Goal: Transaction & Acquisition: Book appointment/travel/reservation

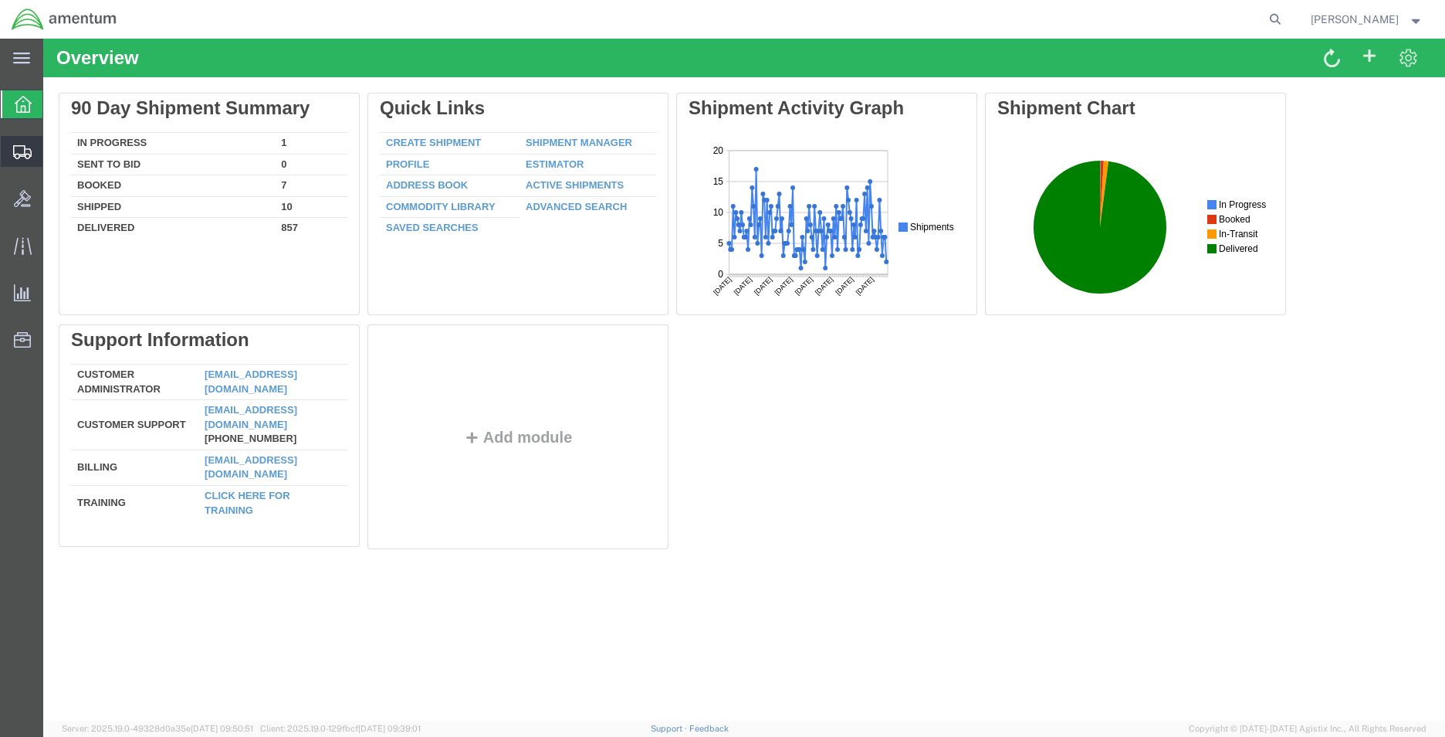
click at [0, 0] on span "Create Shipment" at bounding box center [0, 0] width 0 height 0
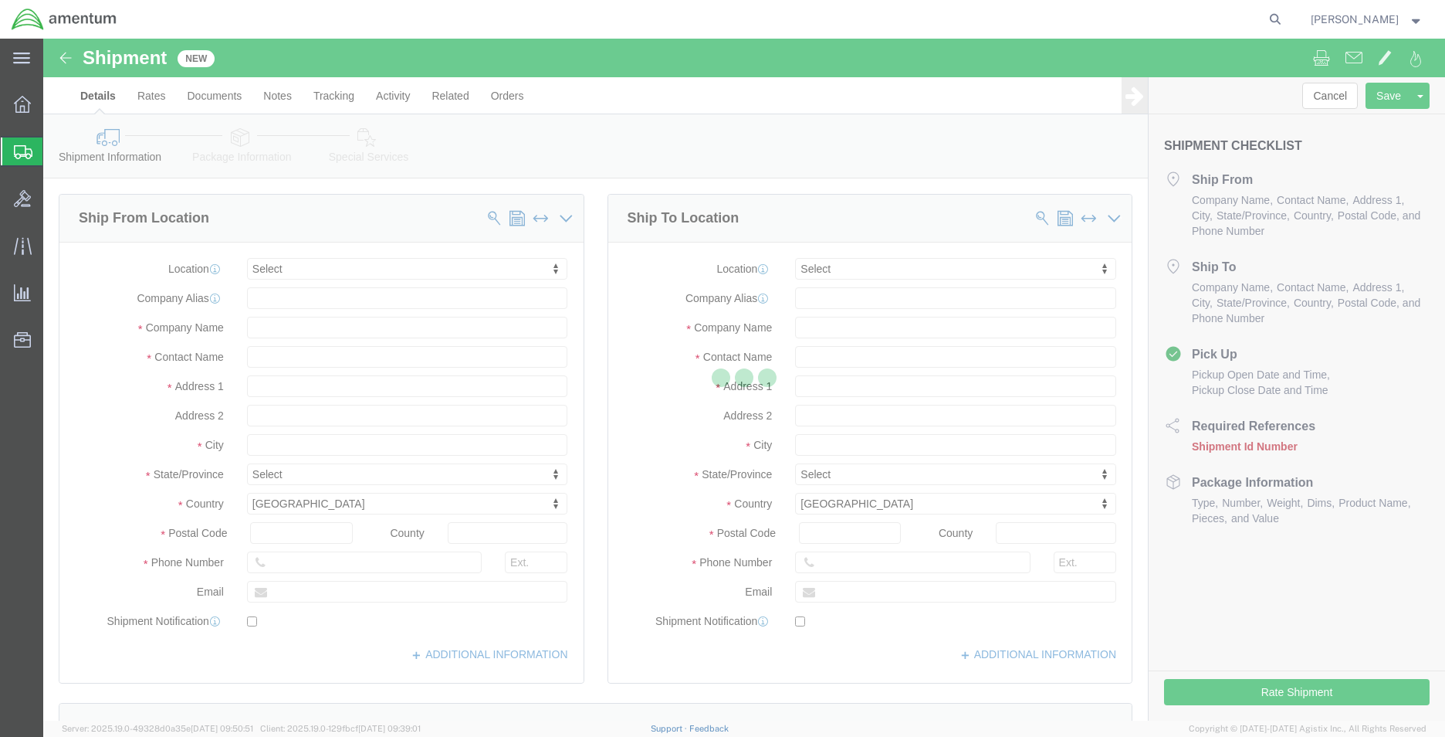
select select
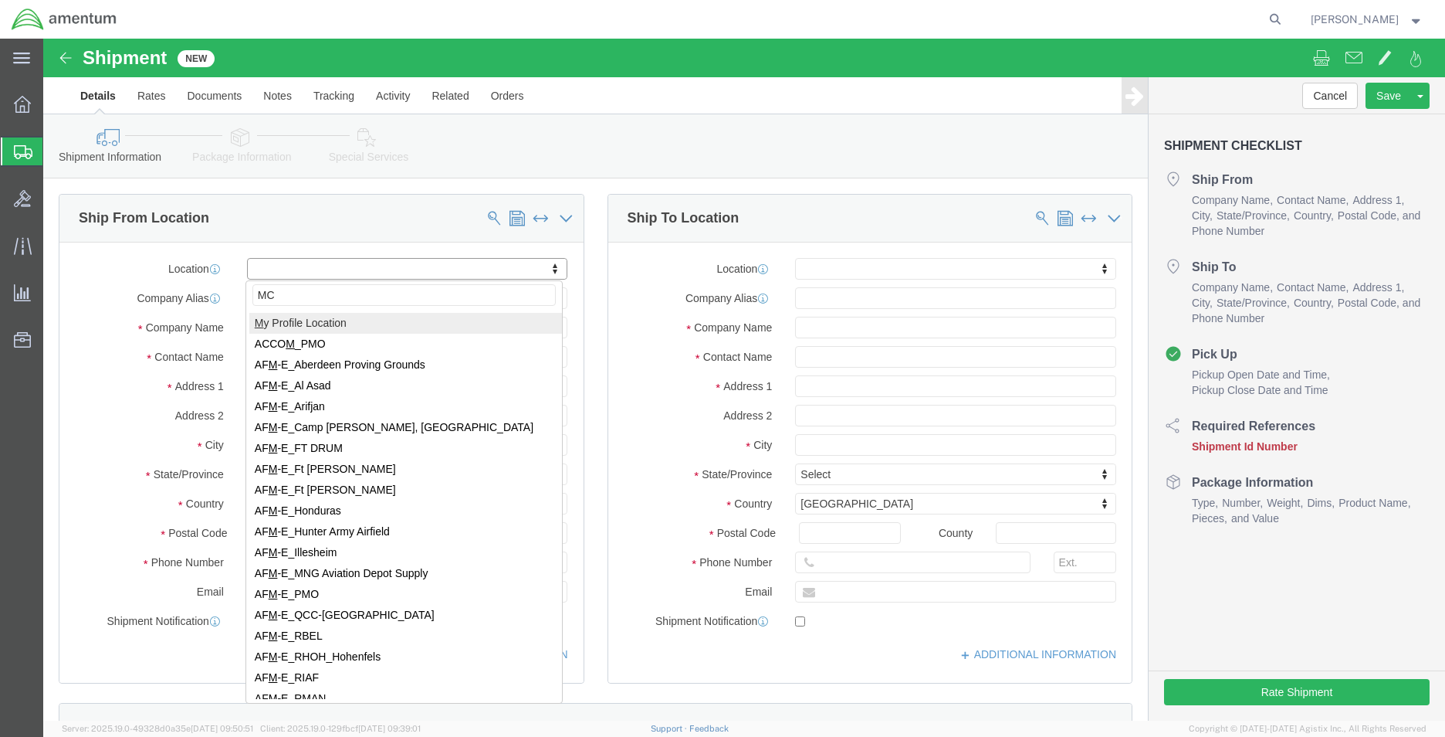
type input "MCA"
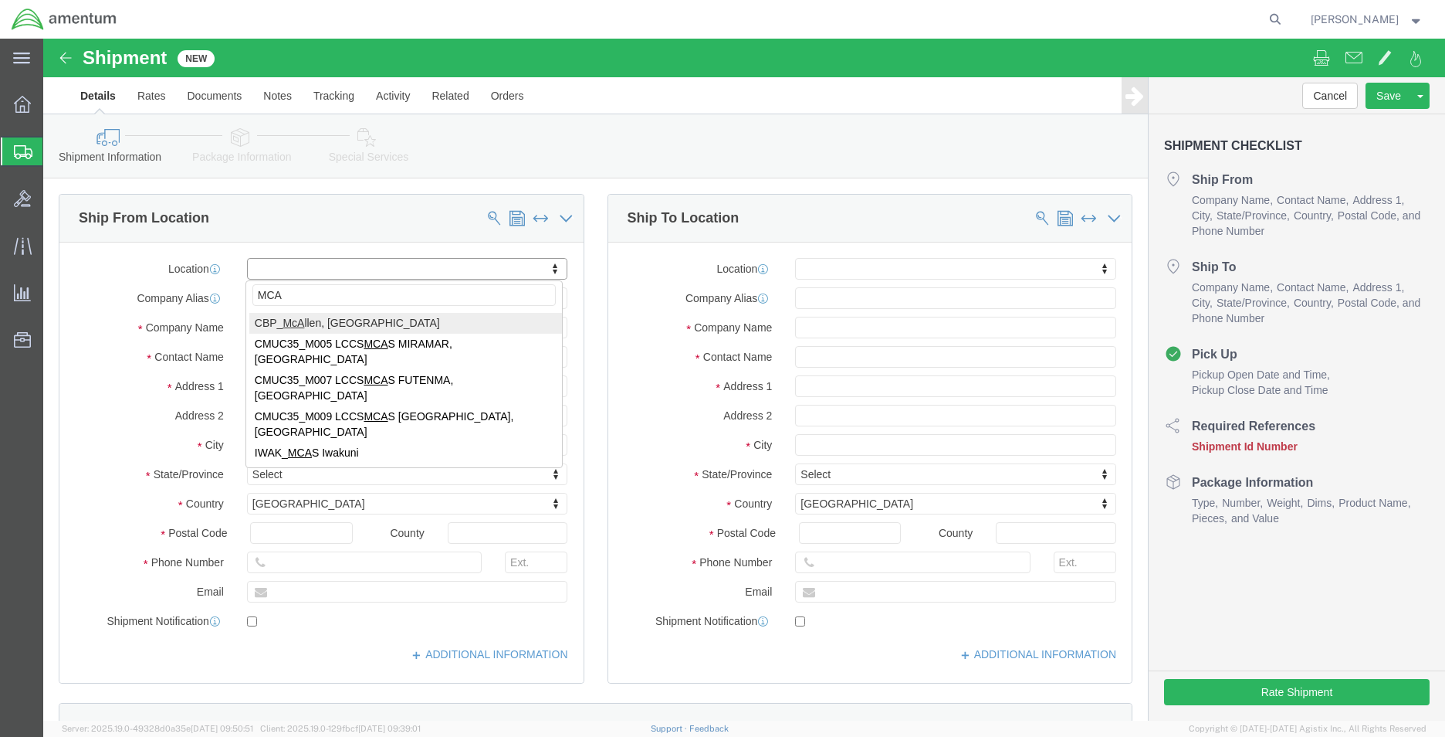
select select "49941"
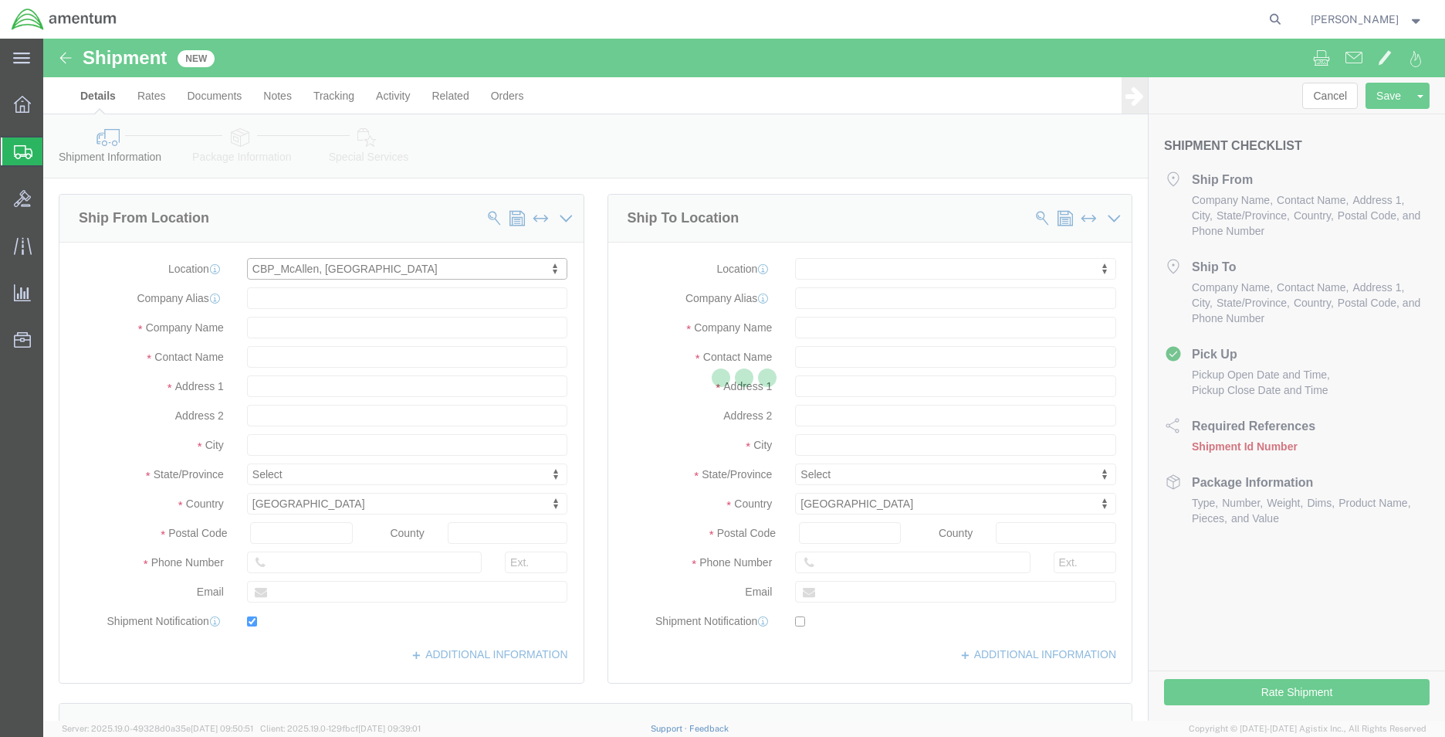
type input "[STREET_ADDRESS]"
type input "32C"
type input "78503"
type input "[PHONE_NUMBER]"
type input "[PERSON_NAME][EMAIL_ADDRESS][PERSON_NAME][DOMAIN_NAME]"
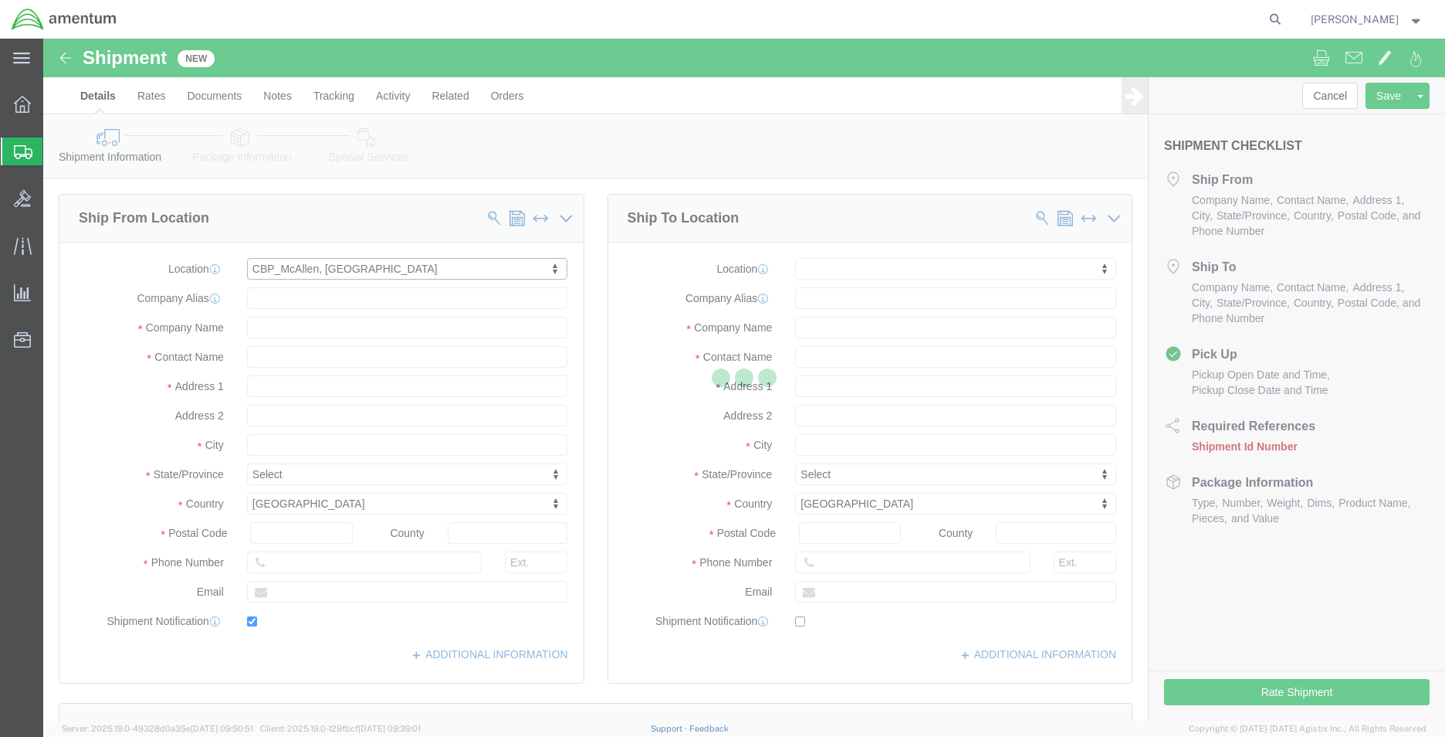
checkbox input "true"
type input "Amentum Services, Inc"
type input "[PERSON_NAME]"
type input "McAllen"
select select "[GEOGRAPHIC_DATA]"
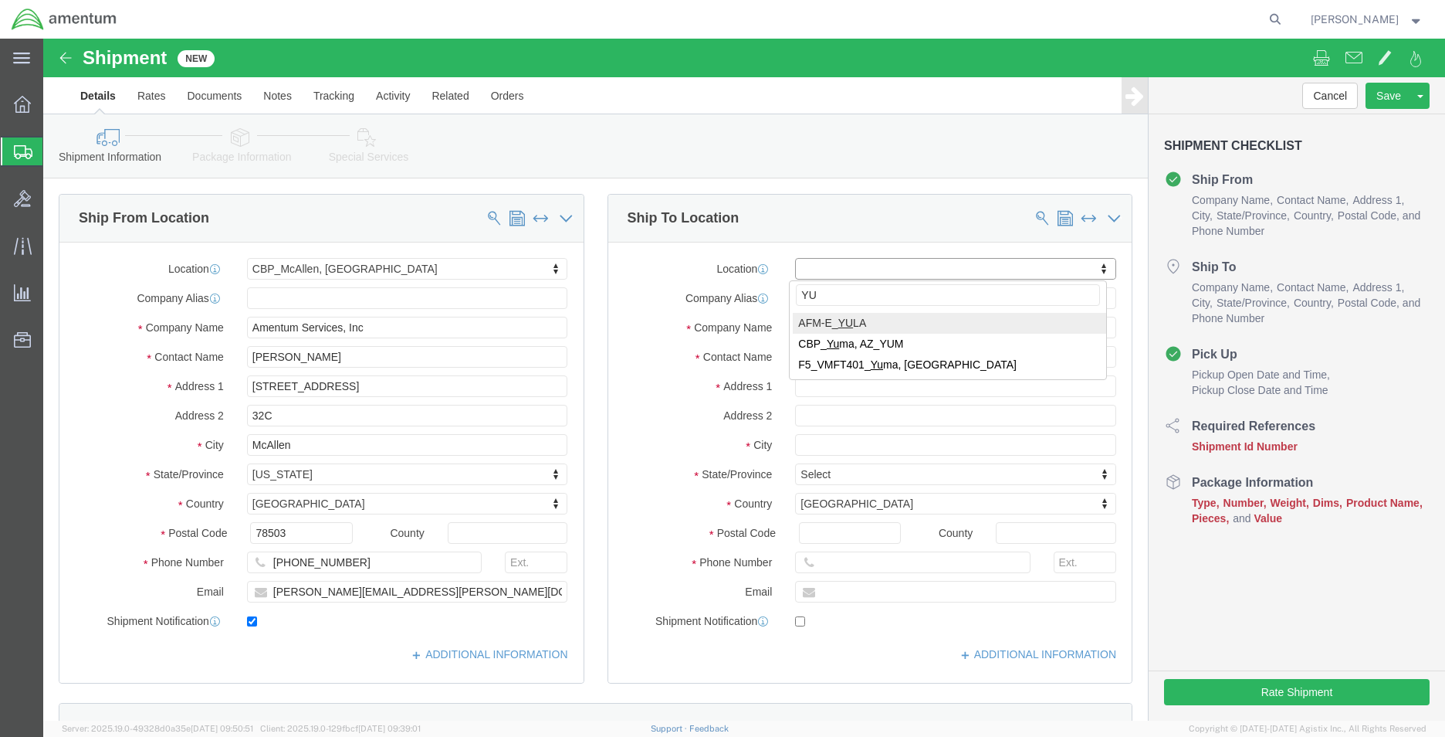
type input "YUM"
select select "49951"
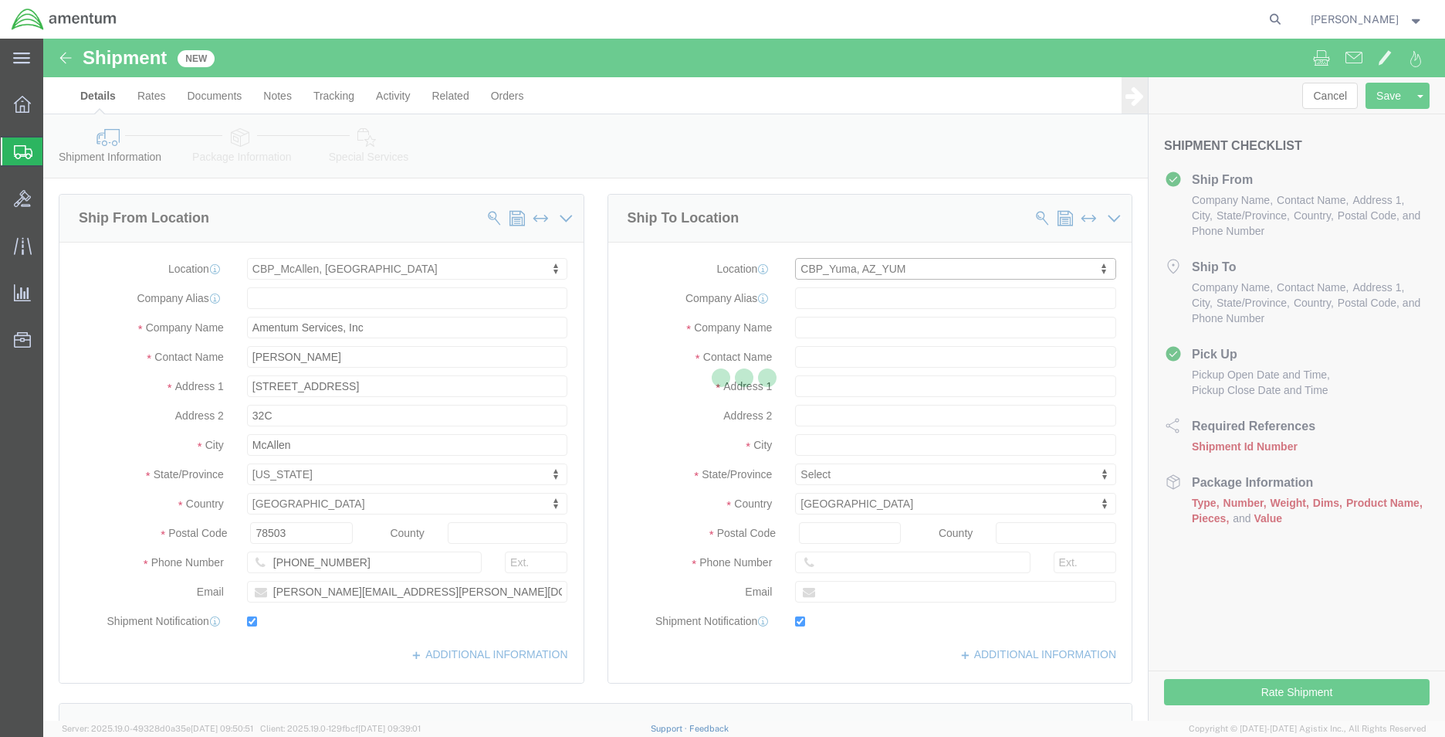
type input "[STREET_ADDRESS]"
type input "85365"
type input "[PHONE_NUMBER]"
type input "215"
type input "[PERSON_NAME][EMAIL_ADDRESS][PERSON_NAME][DOMAIN_NAME]"
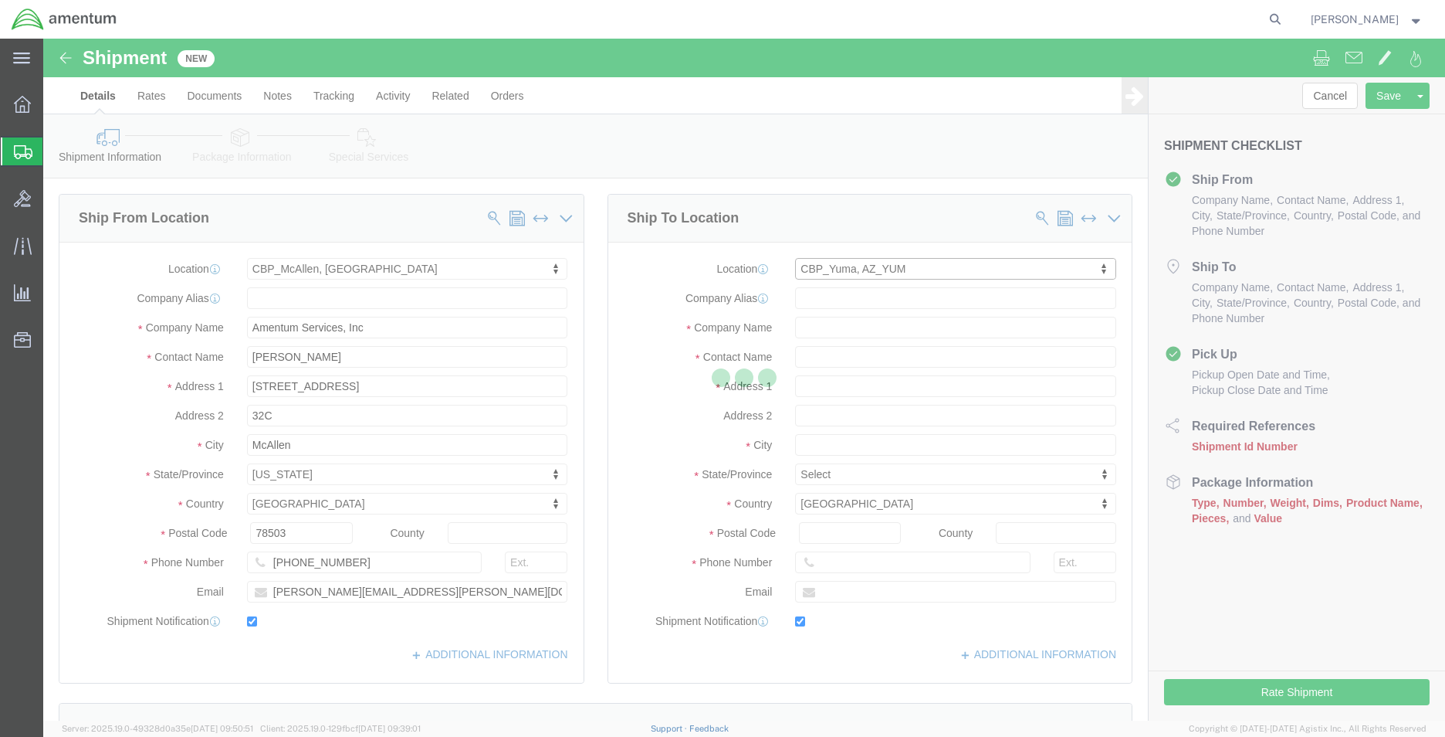
checkbox input "true"
type input "Amentum Services, Inc"
type input "[PERSON_NAME]"
type input "Yuma"
select select "AZ"
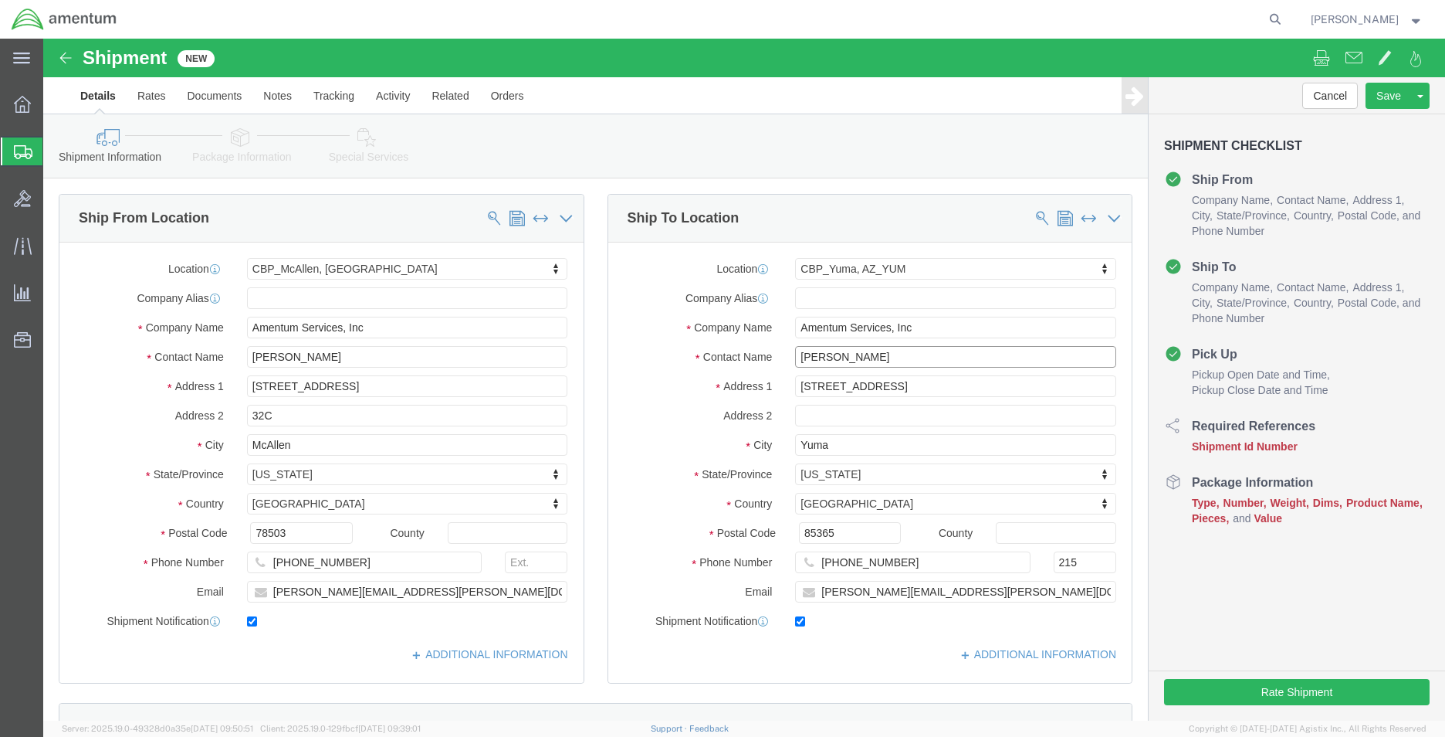
drag, startPoint x: 741, startPoint y: 318, endPoint x: 703, endPoint y: 322, distance: 38.8
click div "Contact Name [PERSON_NAME]"
type input "SUPPLY DEPT"
drag, startPoint x: 567, startPoint y: 468, endPoint x: 588, endPoint y: 462, distance: 21.5
click label "Country"
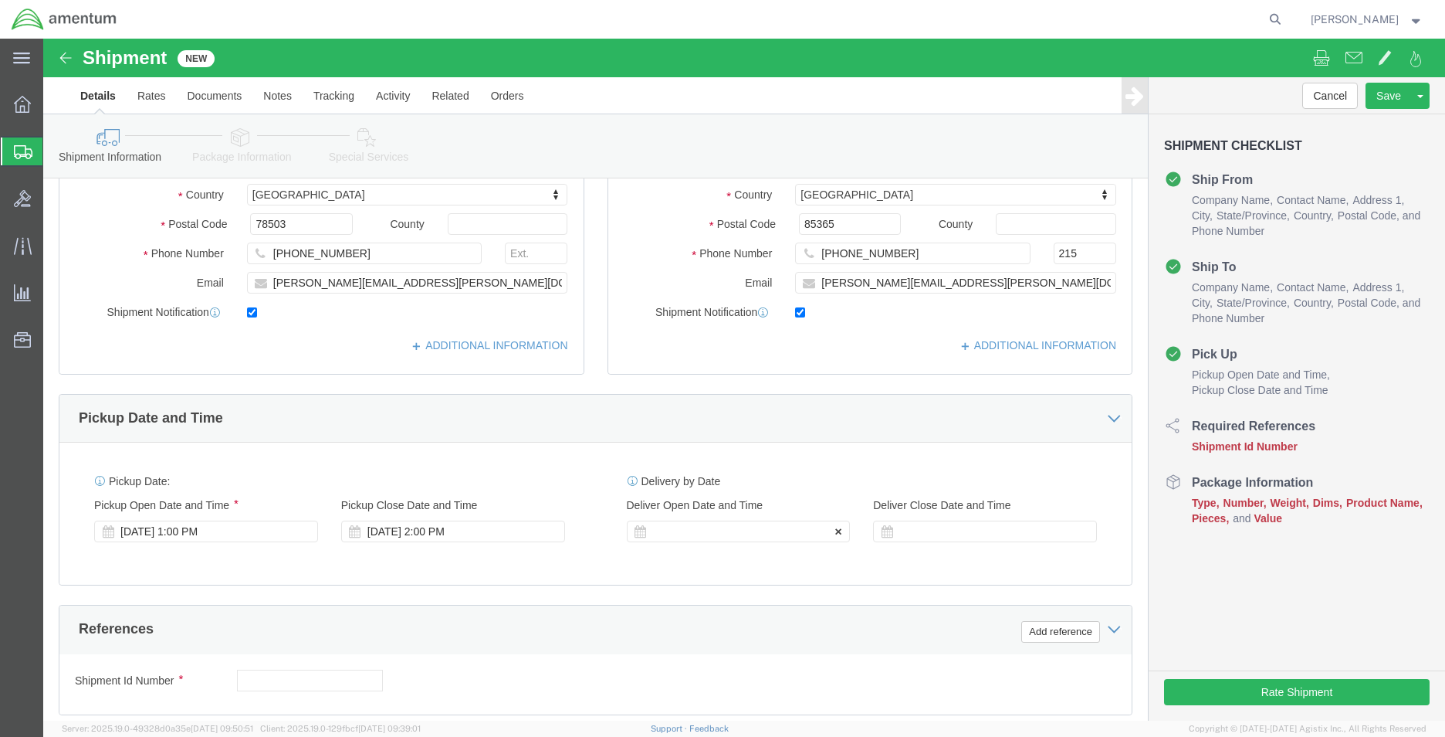
click div
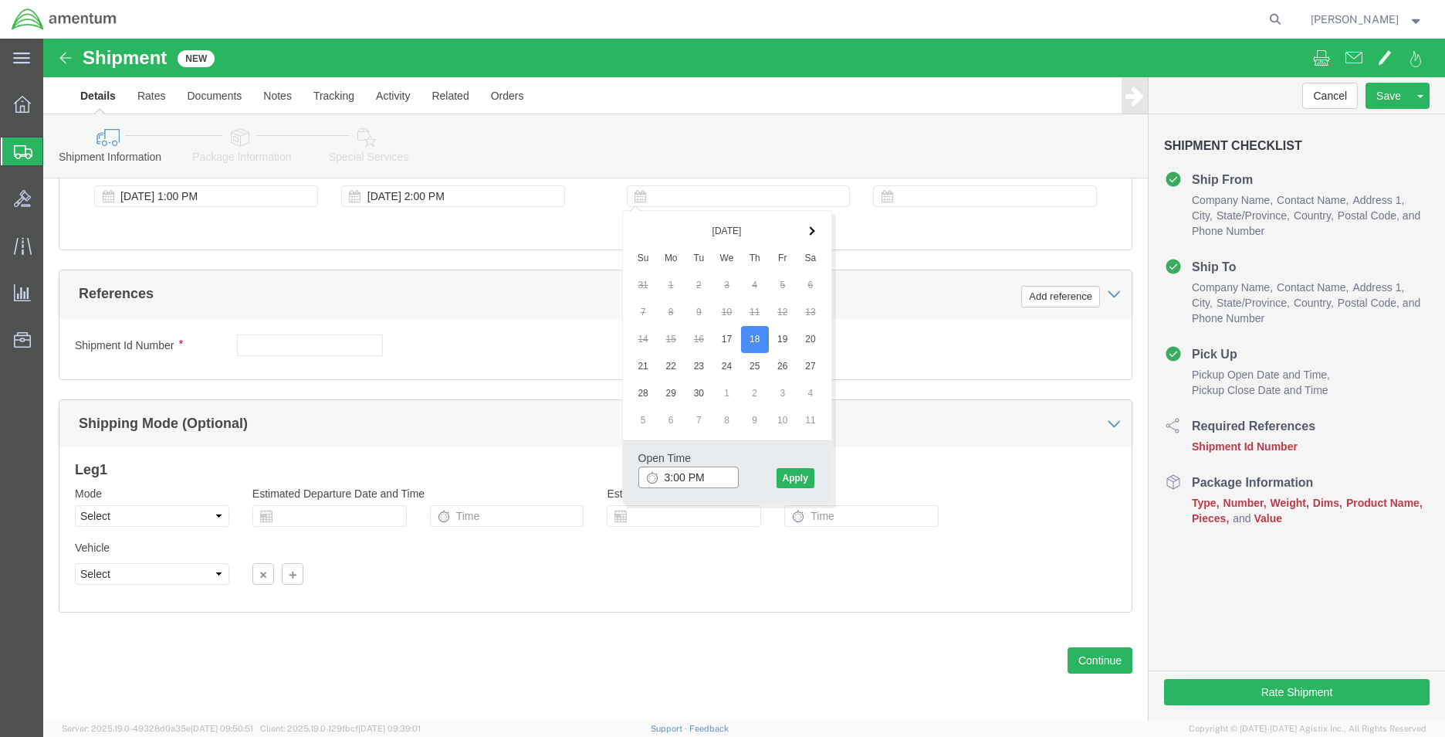
click input "3:00 PM"
type input "8:00 AM"
click button "Apply"
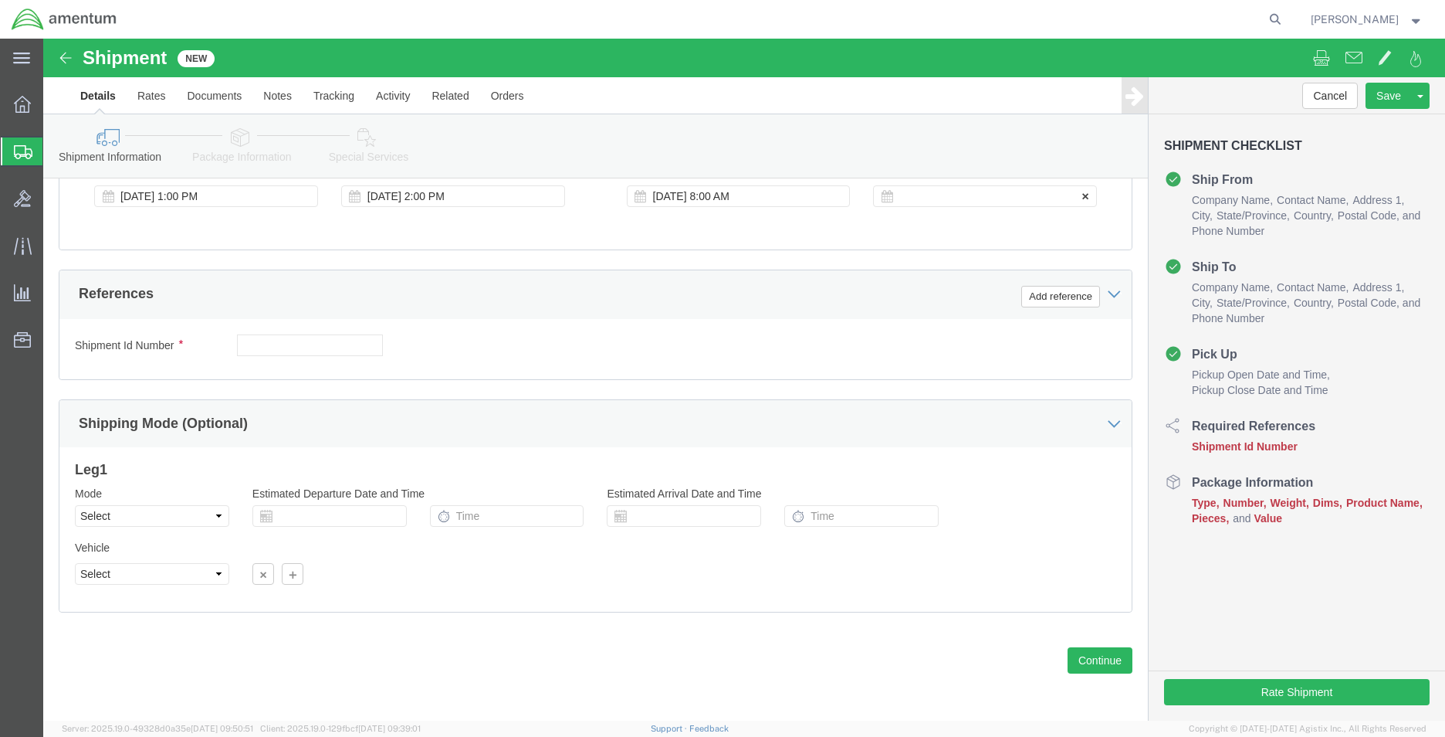
click div
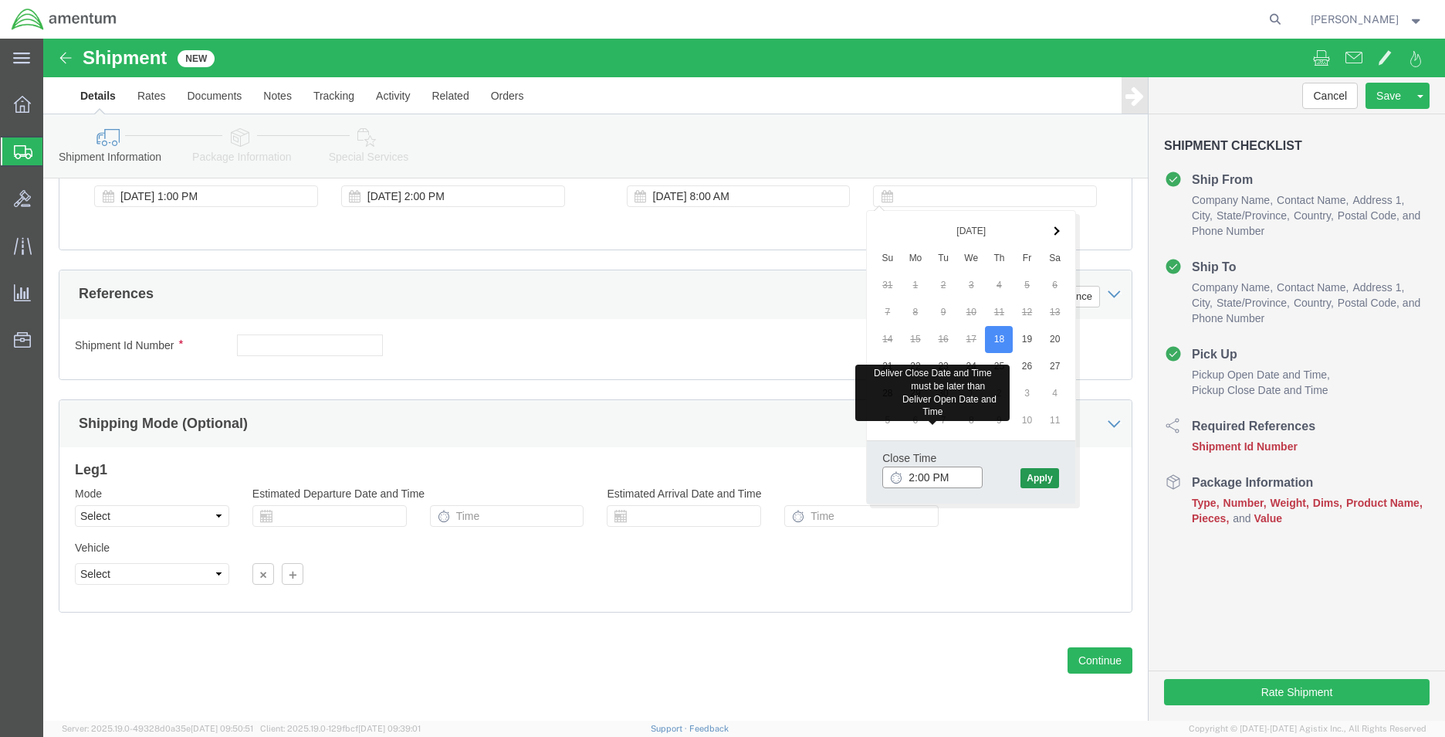
type input "2:00 PM"
click button "Apply"
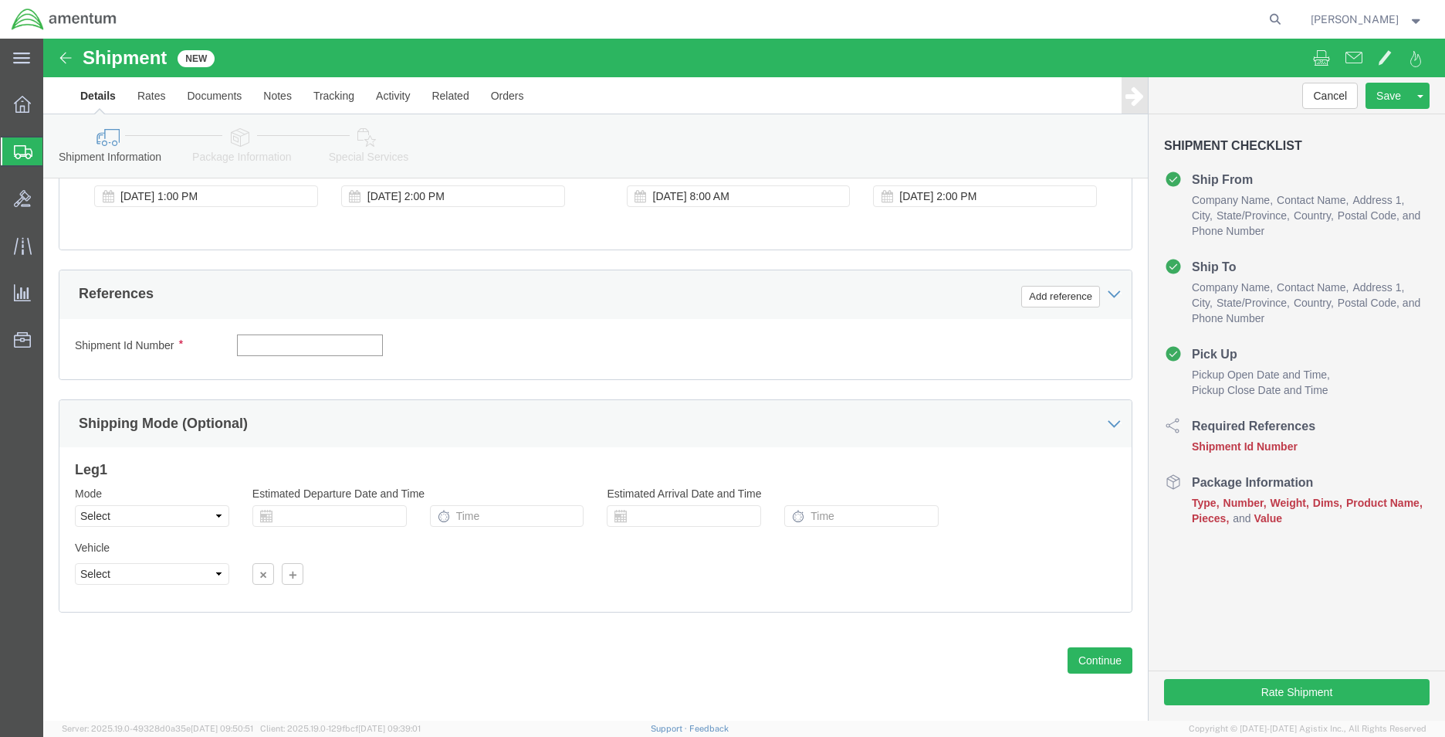
click input "text"
type input "CBP"
click button "Add reference"
click select "Select Account Type Activity ID Airline Appointment Number ASN Batch Request # …"
select select "DEPT"
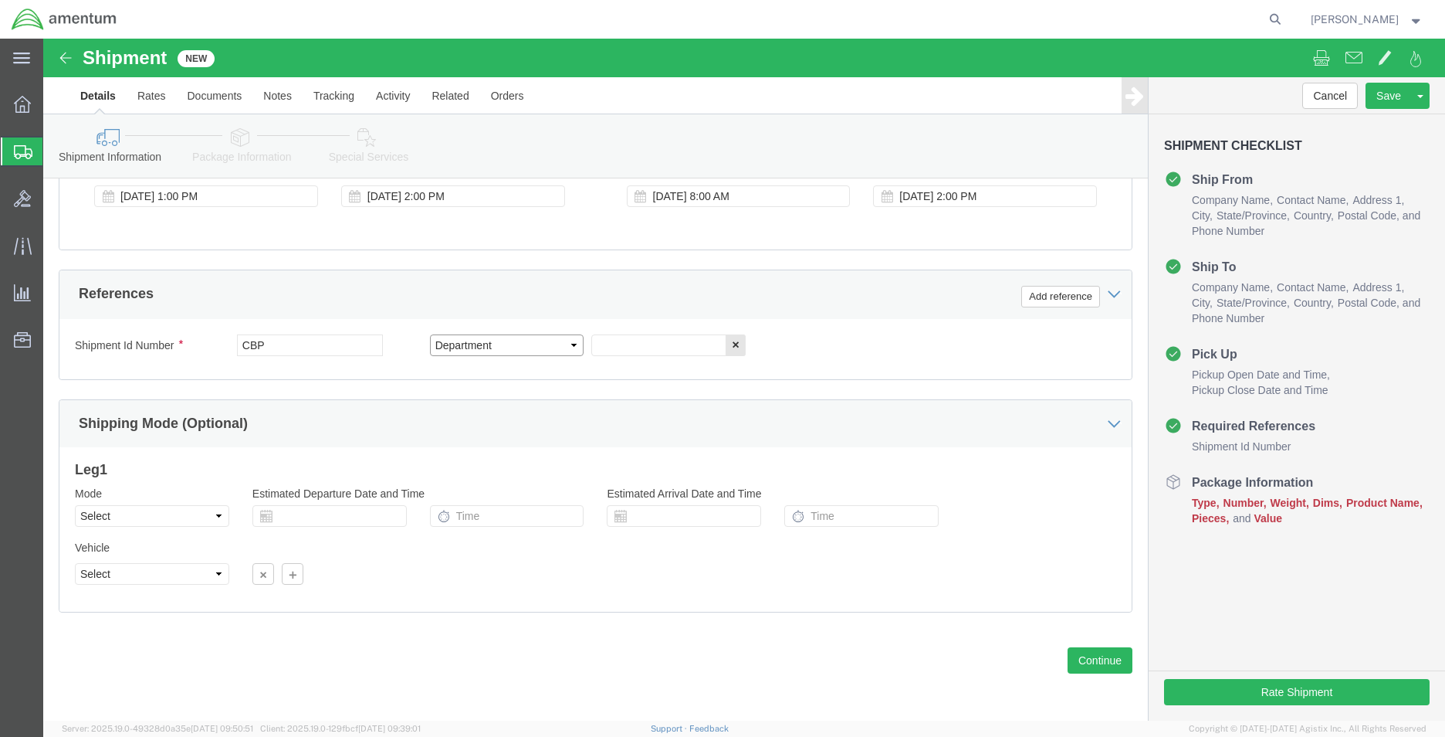
click select "Select Account Type Activity ID Airline Appointment Number ASN Batch Request # …"
click input "text"
type input "YUMA"
click button "Add reference"
click select "Select Account Type Activity ID Airline Appointment Number ASN Batch Request # …"
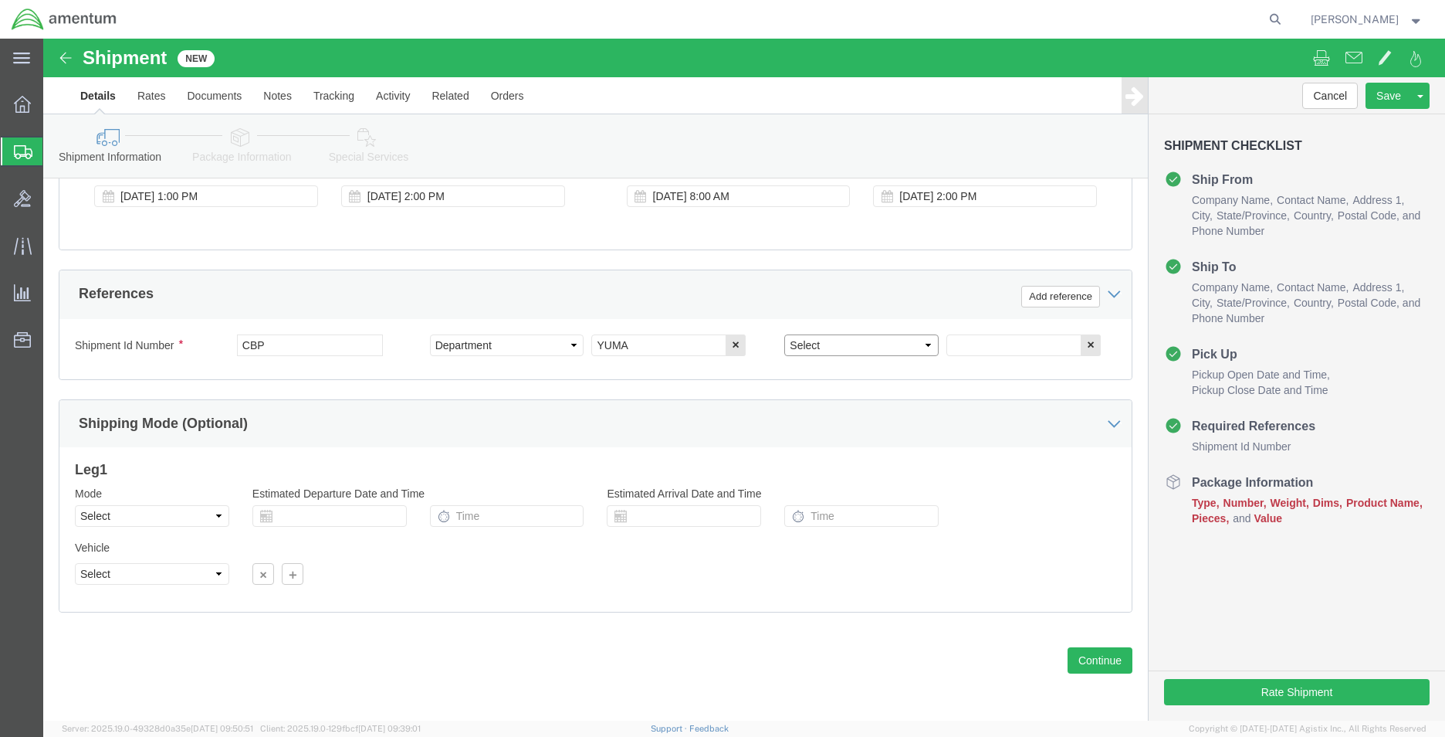
select select "CUSTREF"
click select "Select Account Type Activity ID Airline Appointment Number ASN Batch Request # …"
click input "text"
type input "485-000959"
click button "Add reference"
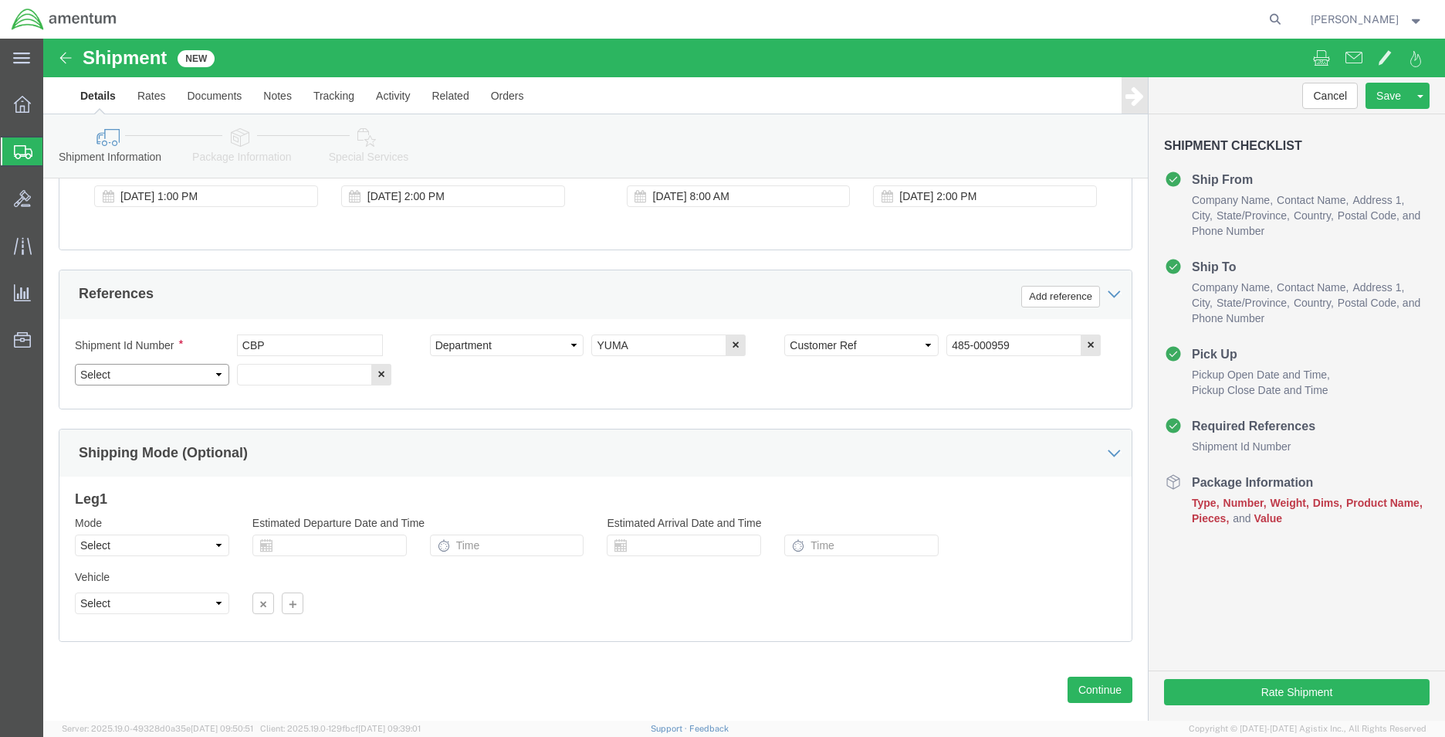
drag, startPoint x: 126, startPoint y: 340, endPoint x: 129, endPoint y: 325, distance: 15.0
click select "Select Account Type Activity ID Airline Appointment Number ASN Batch Request # …"
select select "PROJNUM"
click select "Select Account Type Activity ID Airline Appointment Number ASN Batch Request # …"
click div "Previous Continue"
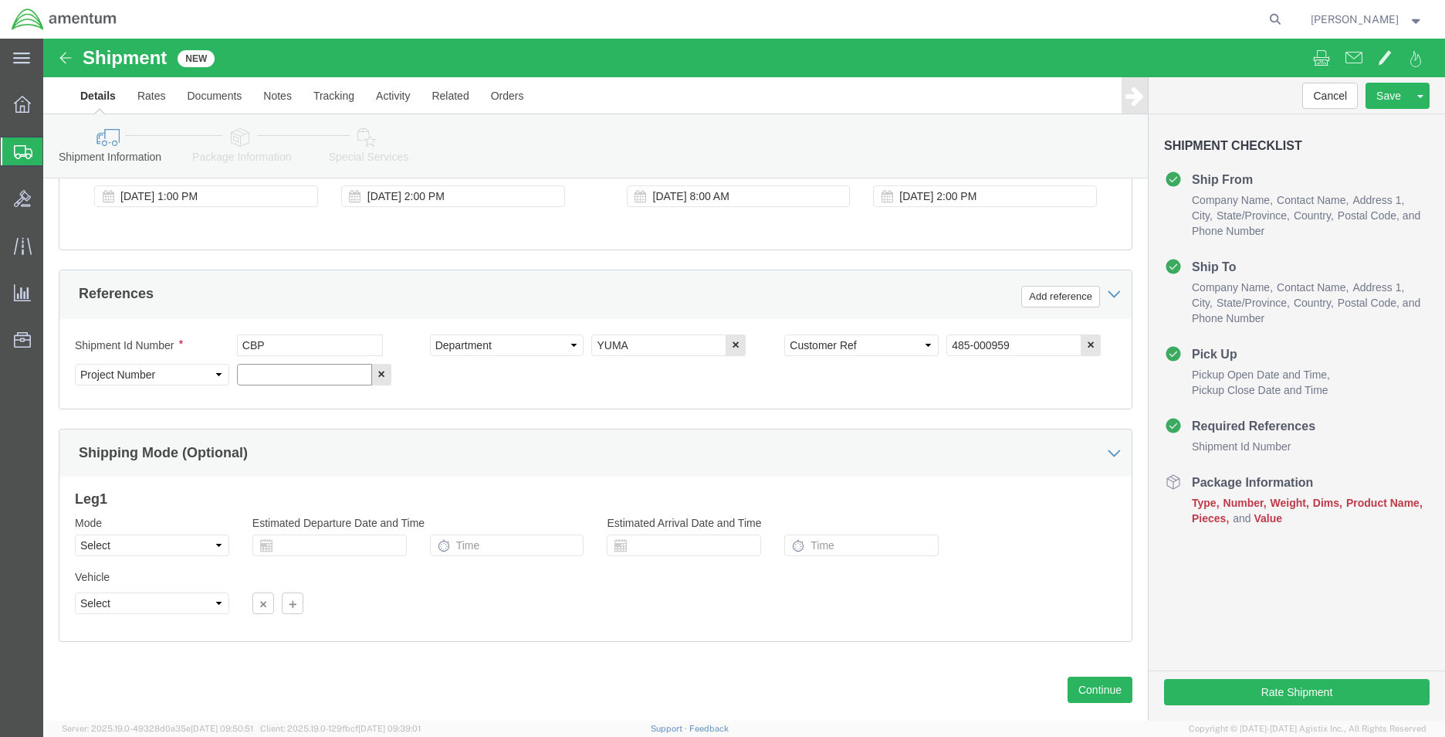
click input "text"
paste input "6118.03.03.2219.MCA.0000"
type input "6118.03.03.2219.MCA.0000"
click button "Continue"
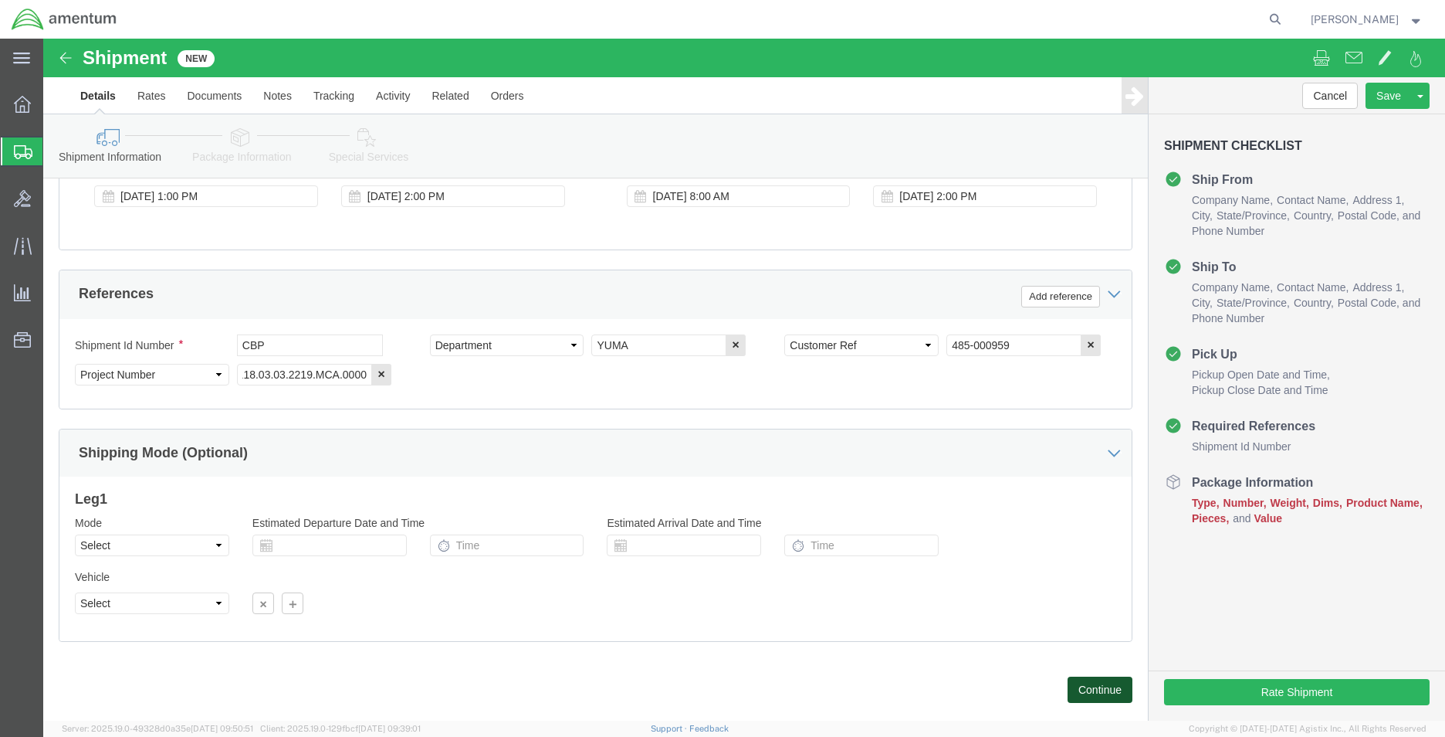
scroll to position [0, 0]
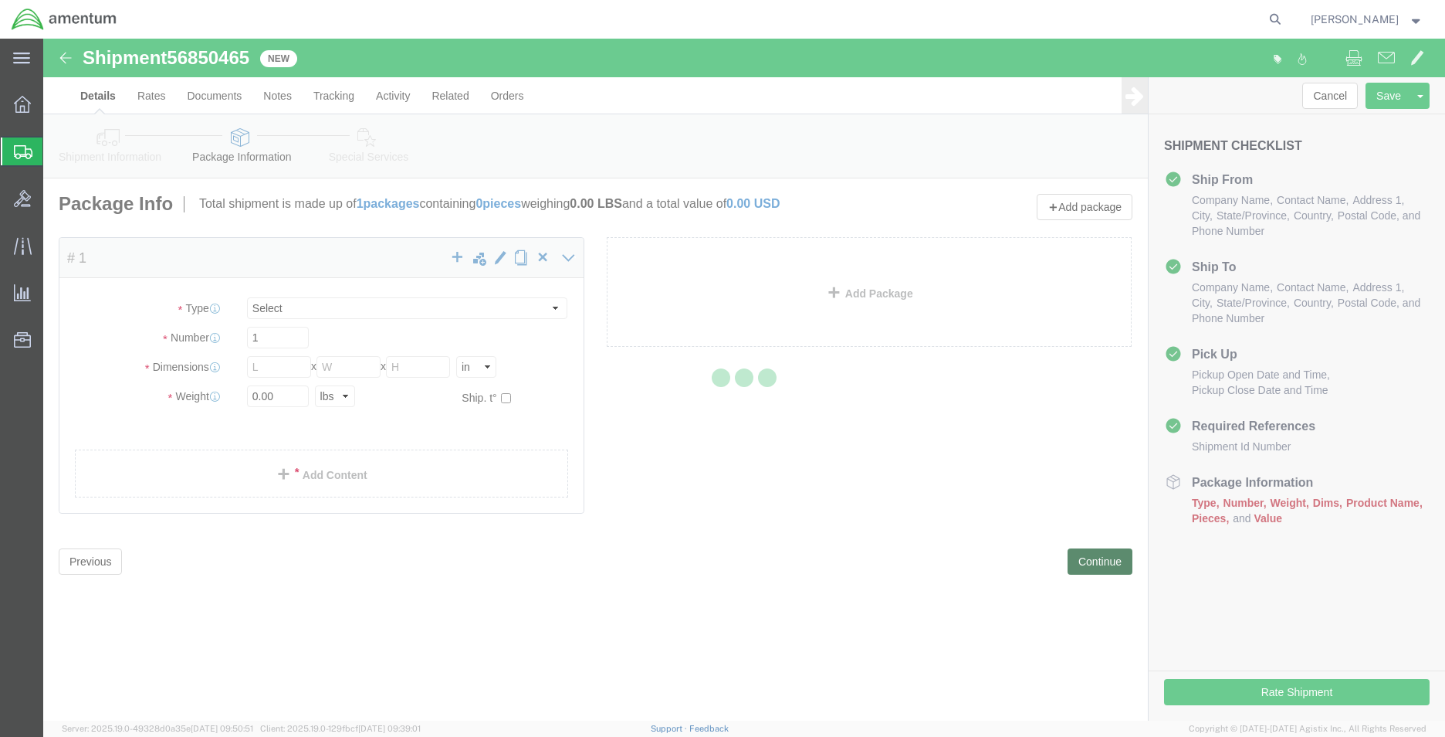
select select "CBOX"
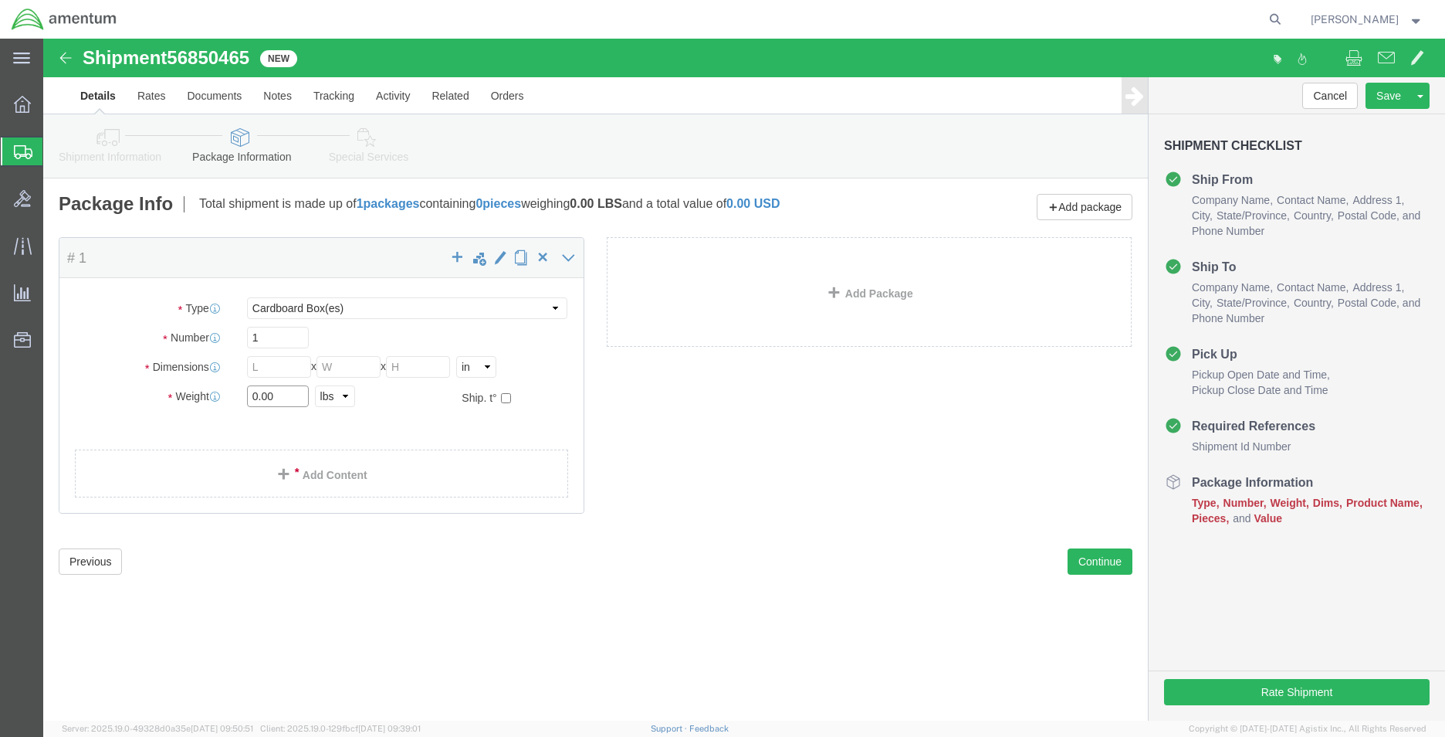
click input "0.00"
type input "0"
type input "1"
click input "text"
type input "8"
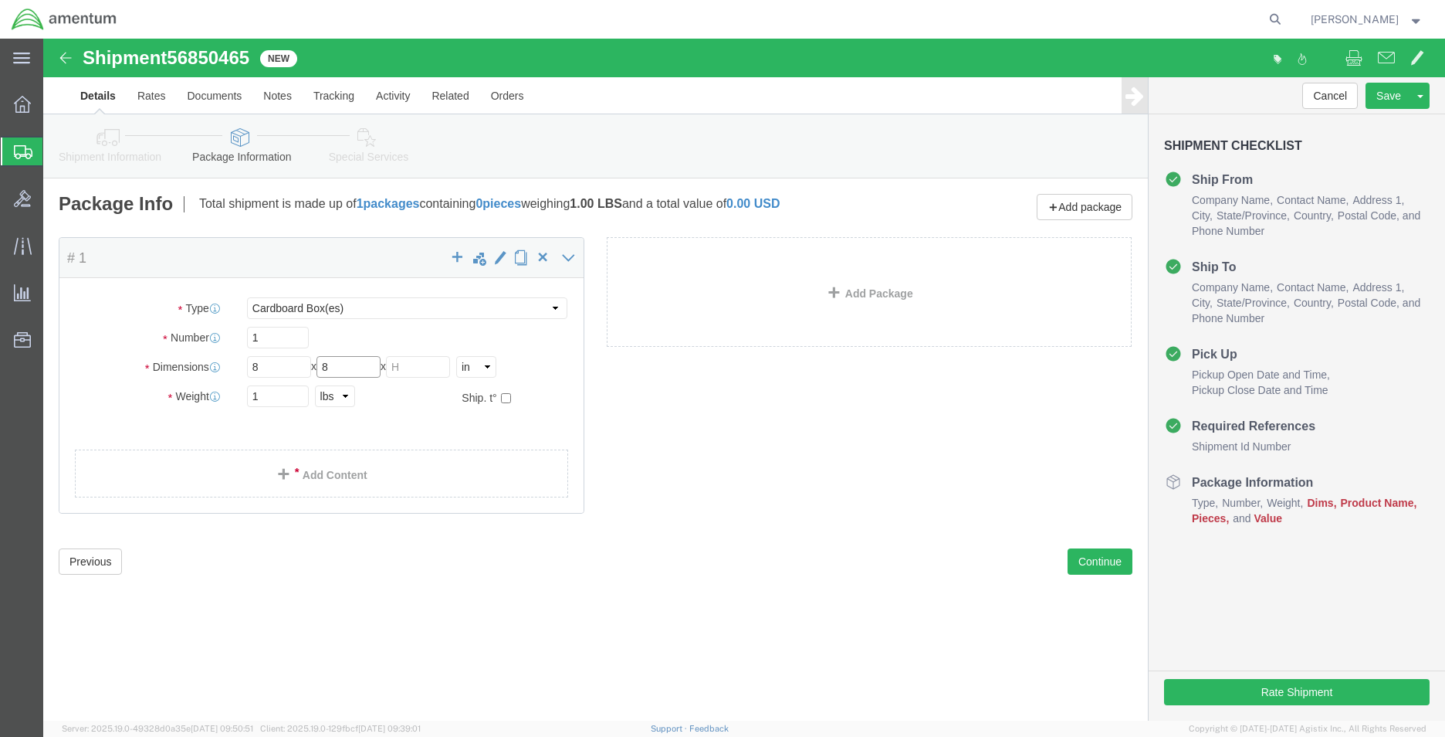
type input "8"
click link "Add Content"
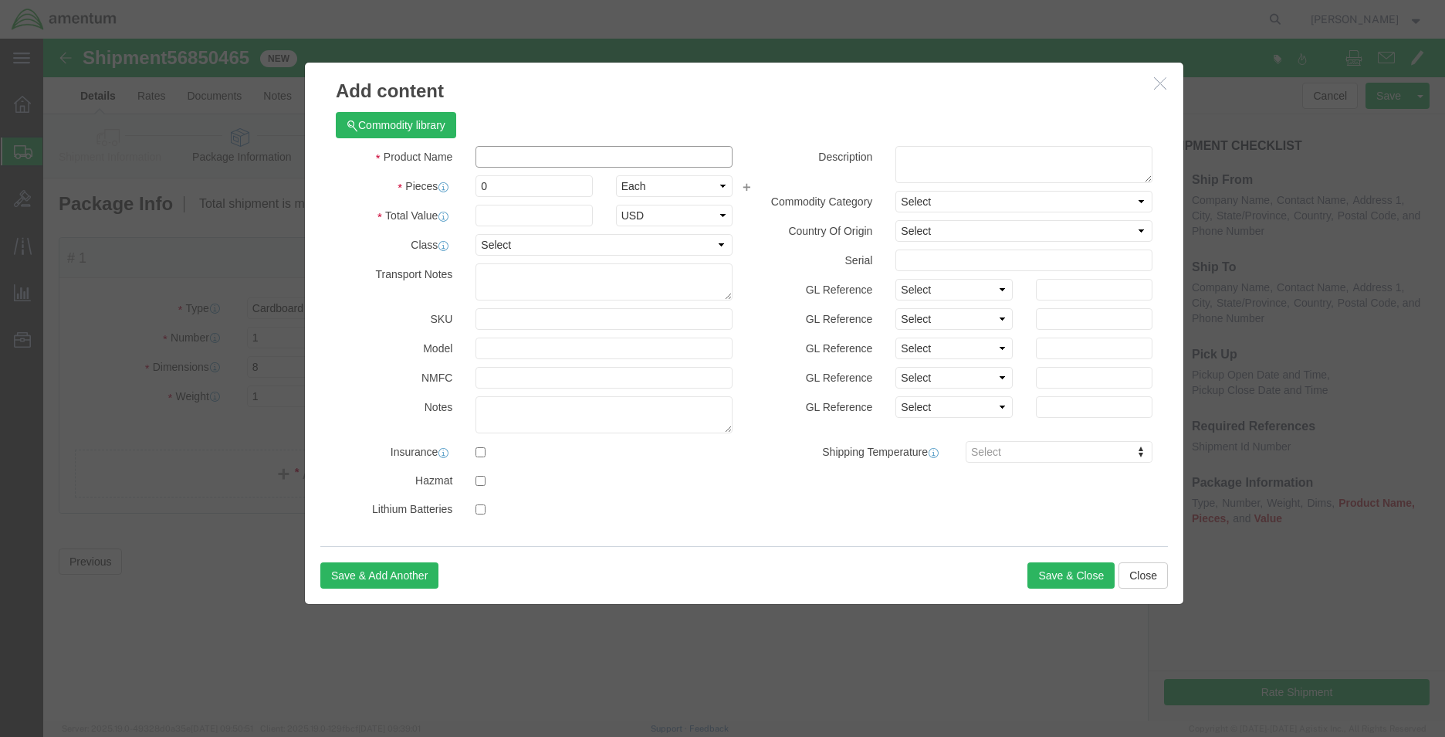
click input "text"
type input "L"
type input "A"
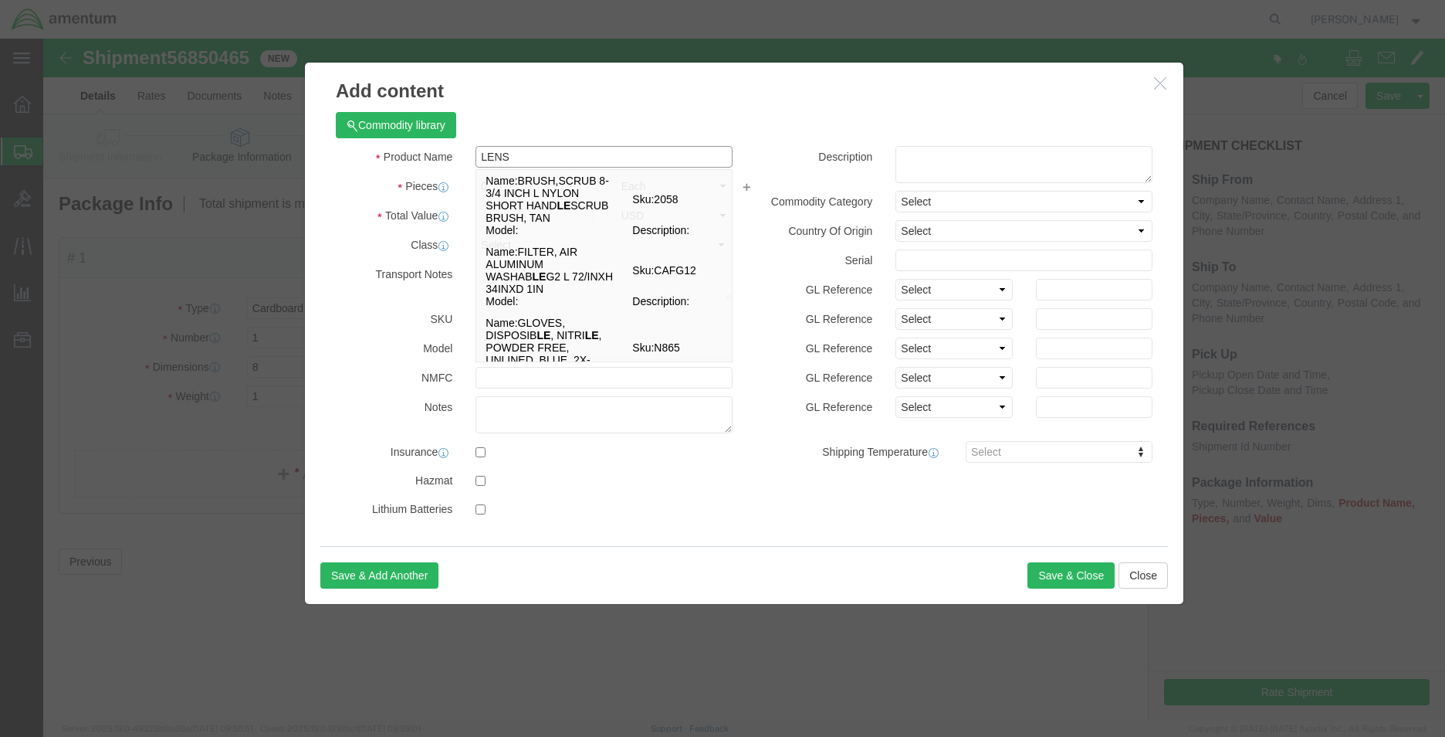
type input "LENS"
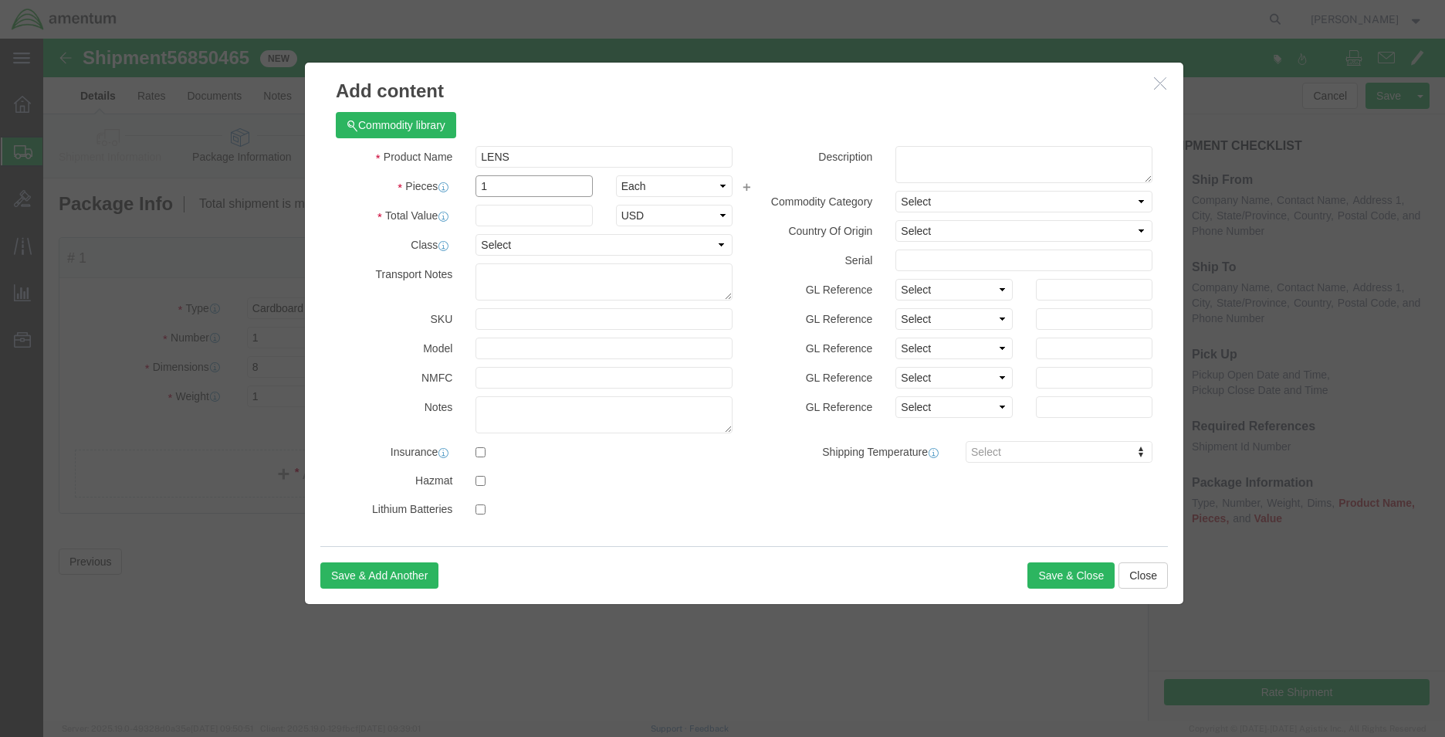
type input "1"
type input "55"
click textarea
type textarea "LENS,RED/WHITE PART [PHONE_NUMBER]"
click button "Save & Close"
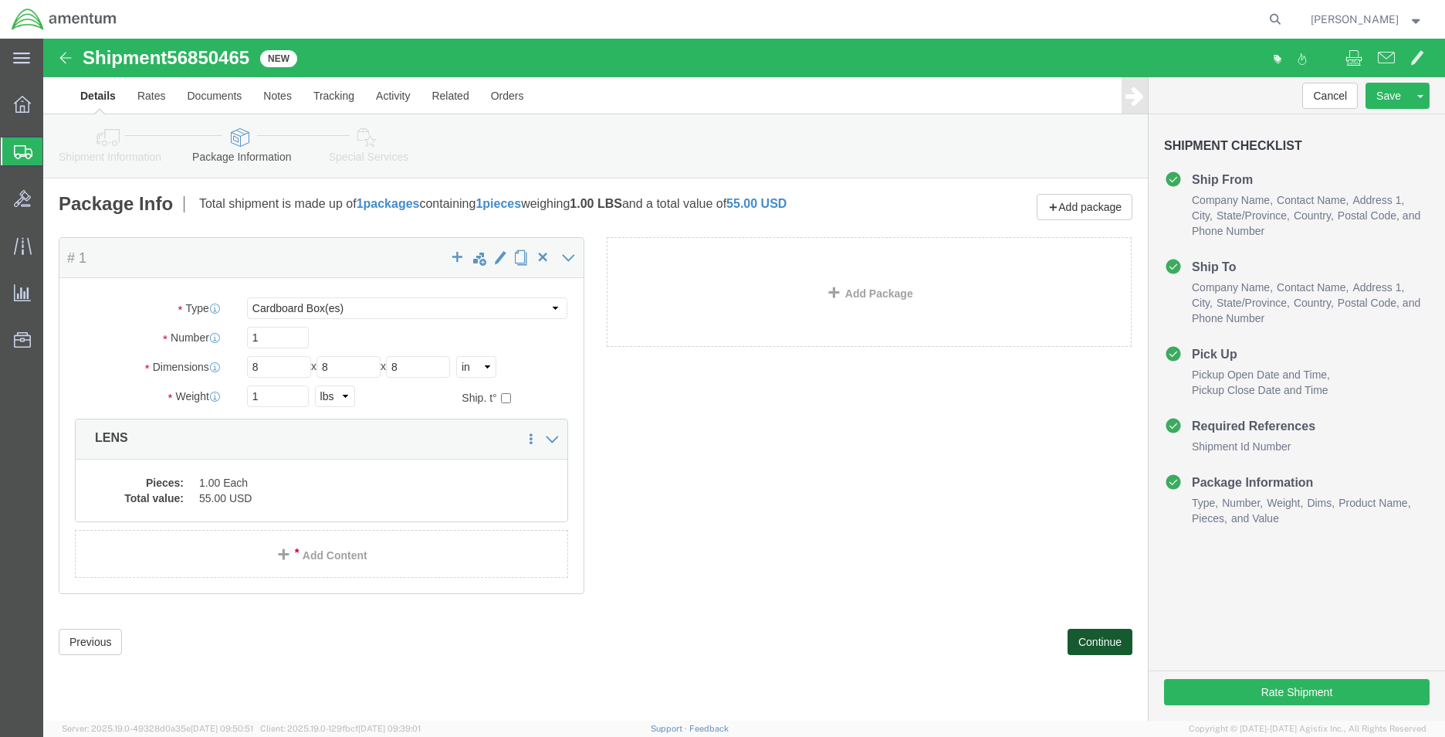
click button "Continue"
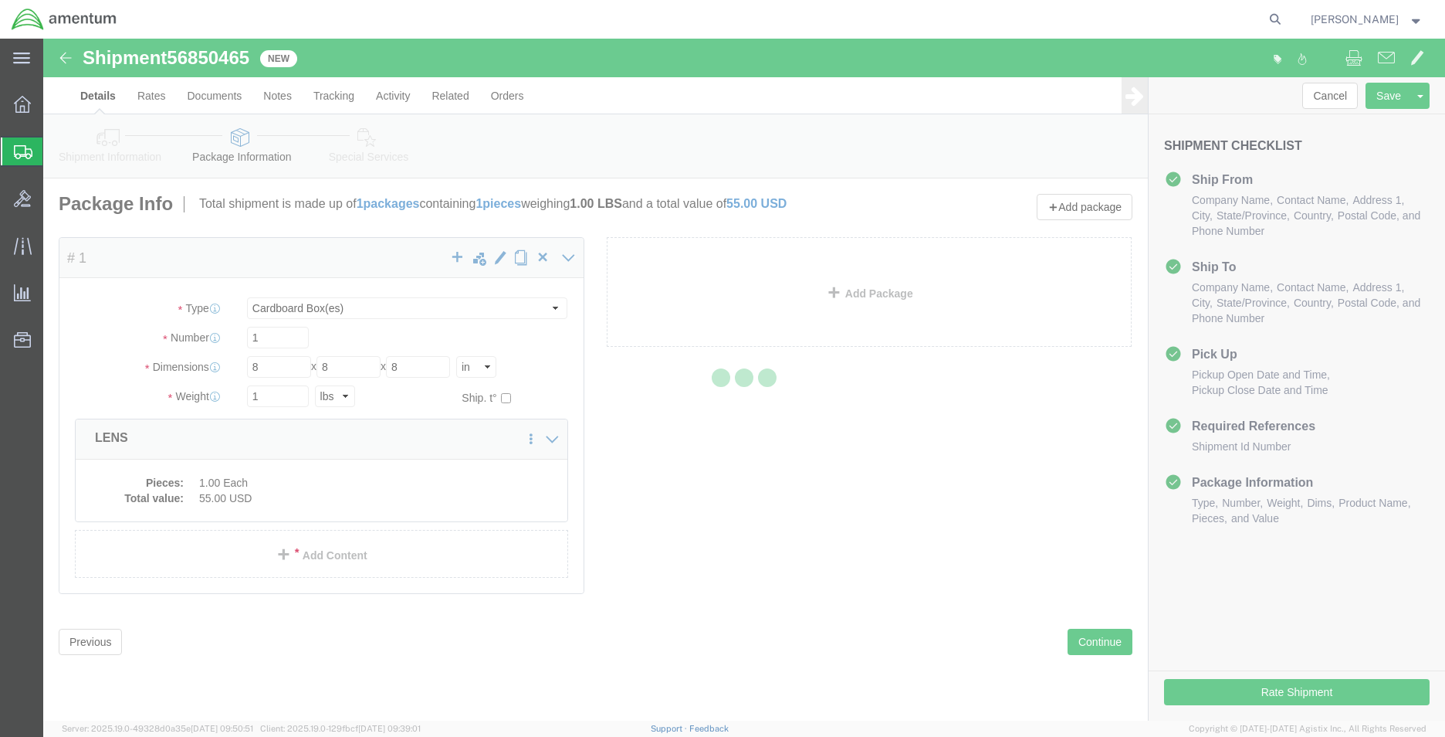
select select
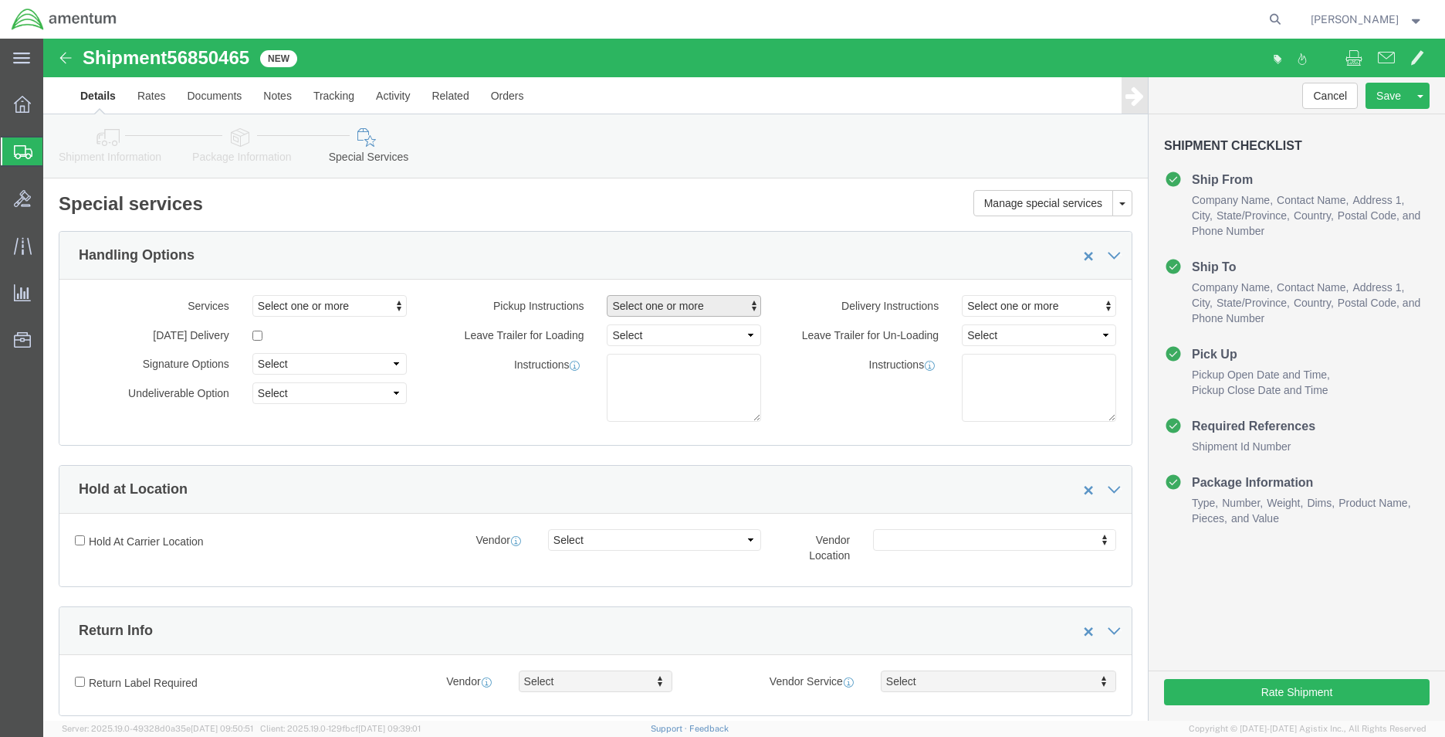
click span "Select one or more"
click span "Site Support"
select select "PICKUP_SITE_SUPPORT"
click div "Instructions"
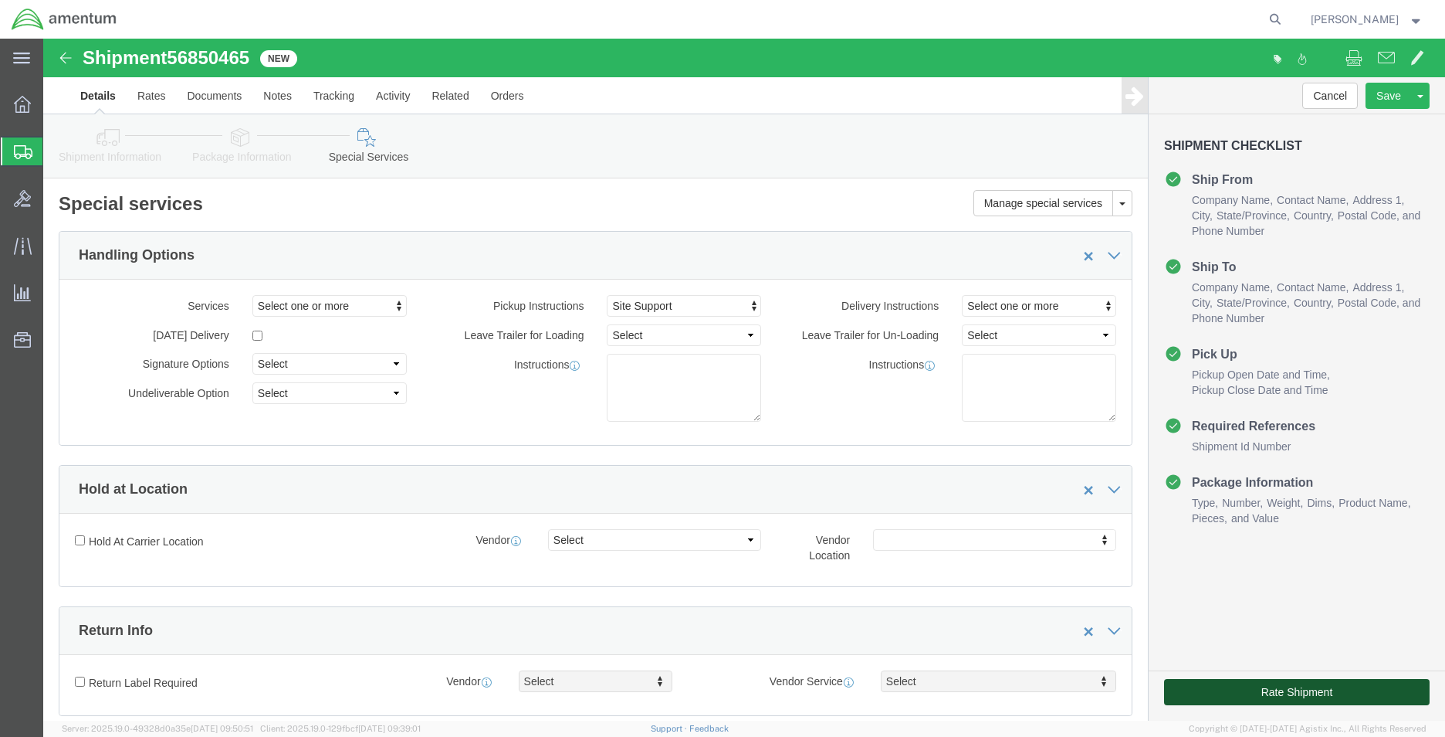
click button "Rate Shipment"
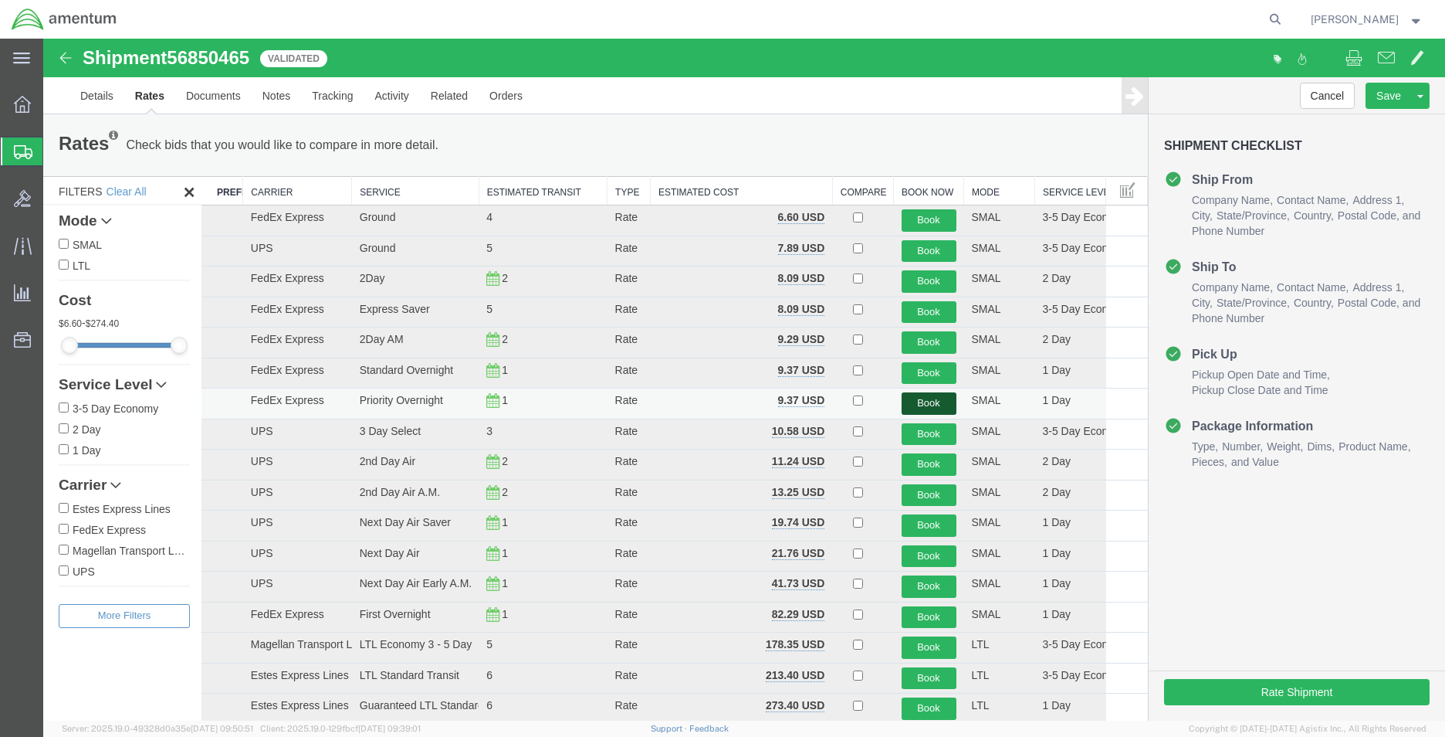
click at [918, 407] on button "Book" at bounding box center [929, 403] width 55 height 22
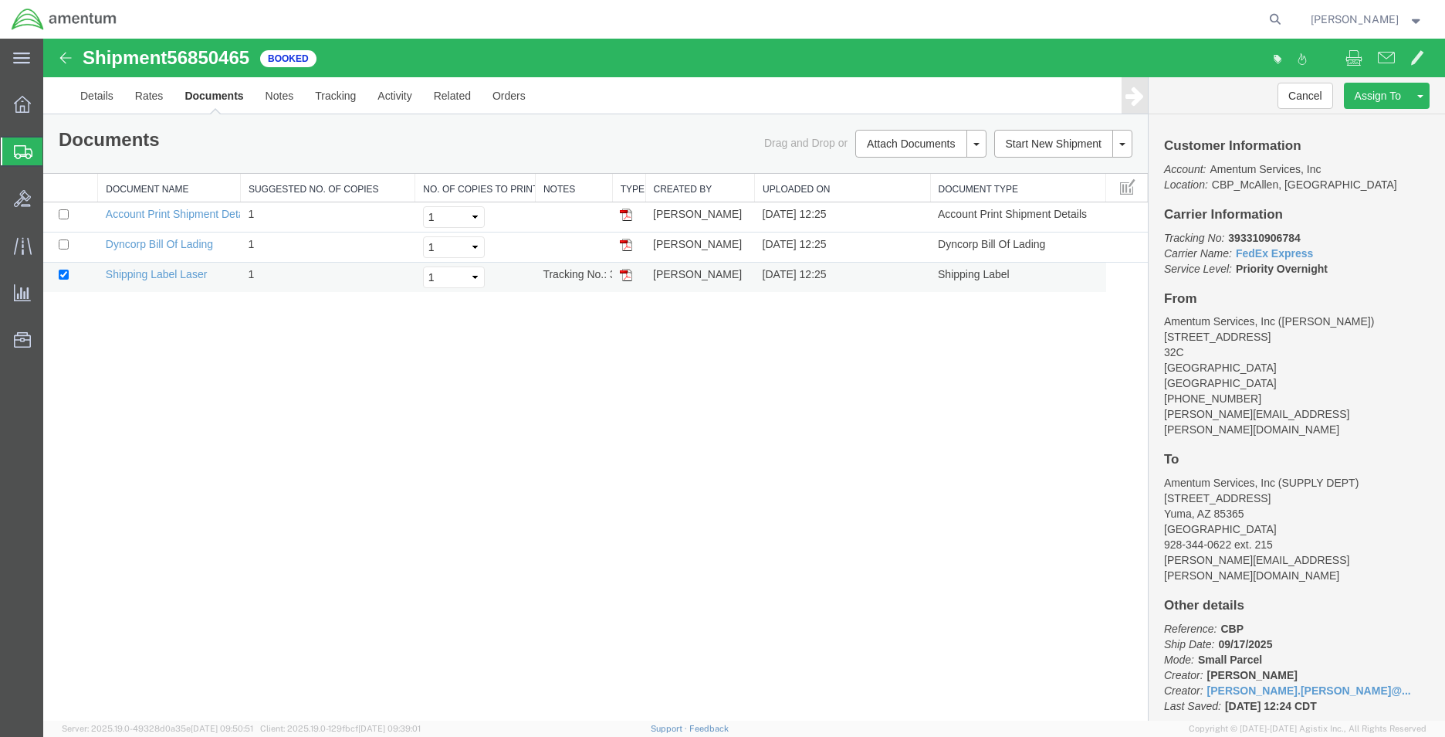
click at [632, 277] on td at bounding box center [628, 278] width 33 height 30
click at [632, 276] on img at bounding box center [626, 275] width 12 height 12
drag, startPoint x: 1304, startPoint y: 239, endPoint x: 1163, endPoint y: 240, distance: 140.5
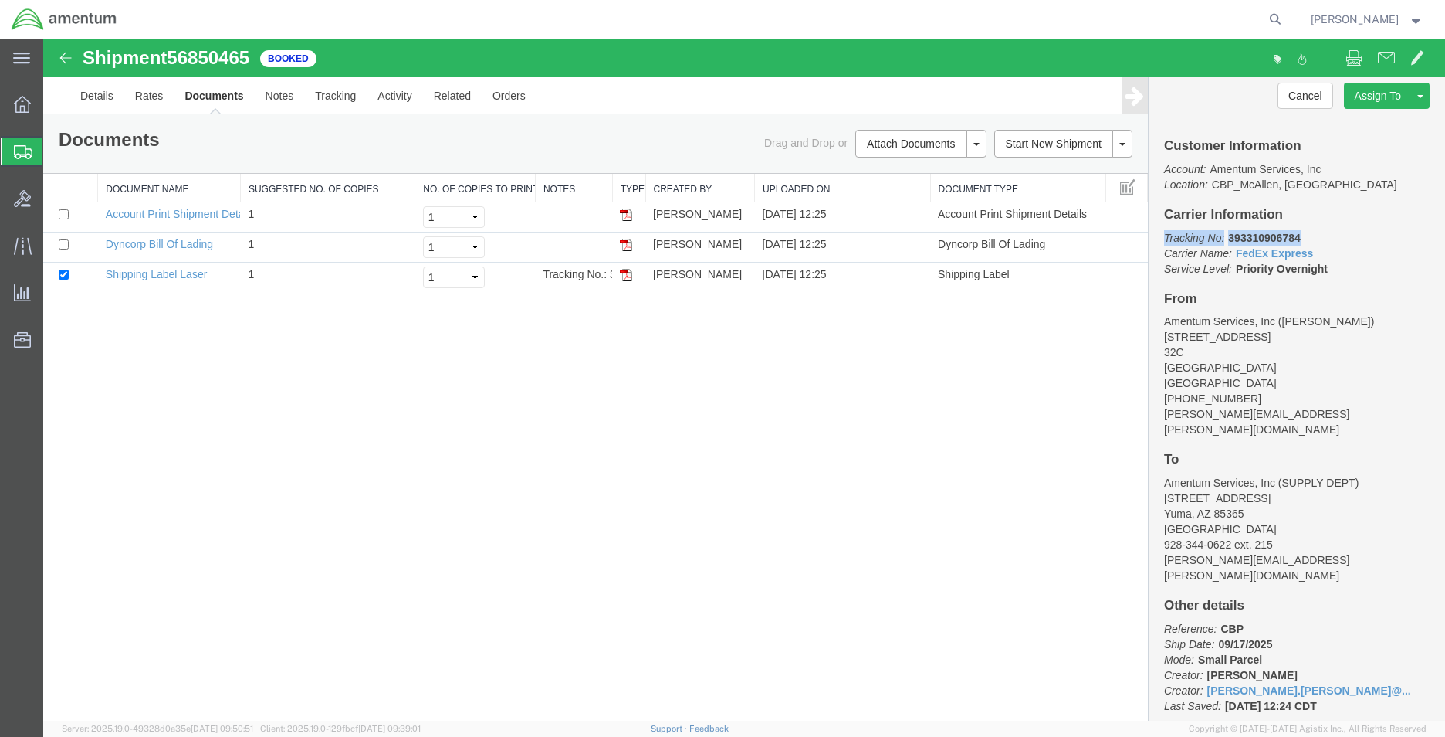
click at [1163, 240] on div "Customer Information Account: Amentum Services, Inc Location: CBP_McAllen, [GEO…" at bounding box center [1297, 417] width 296 height 606
copy p "Tracking No: 393310906784"
click at [981, 392] on div "Shipment 56850465 3 of 3 Booked Details Rates Documents Notes Tracking Activity…" at bounding box center [744, 380] width 1402 height 682
click at [0, 0] on span "Create Shipment" at bounding box center [0, 0] width 0 height 0
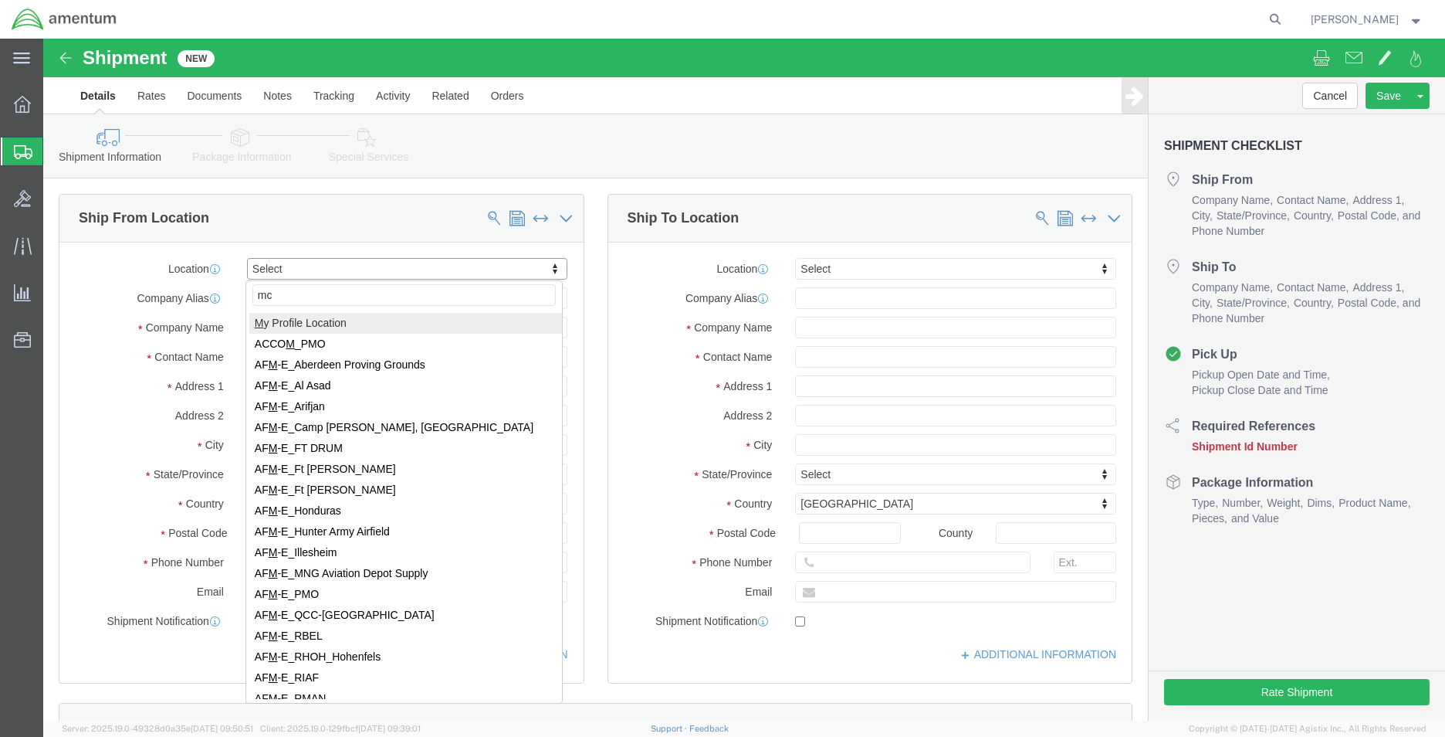
type input "mca"
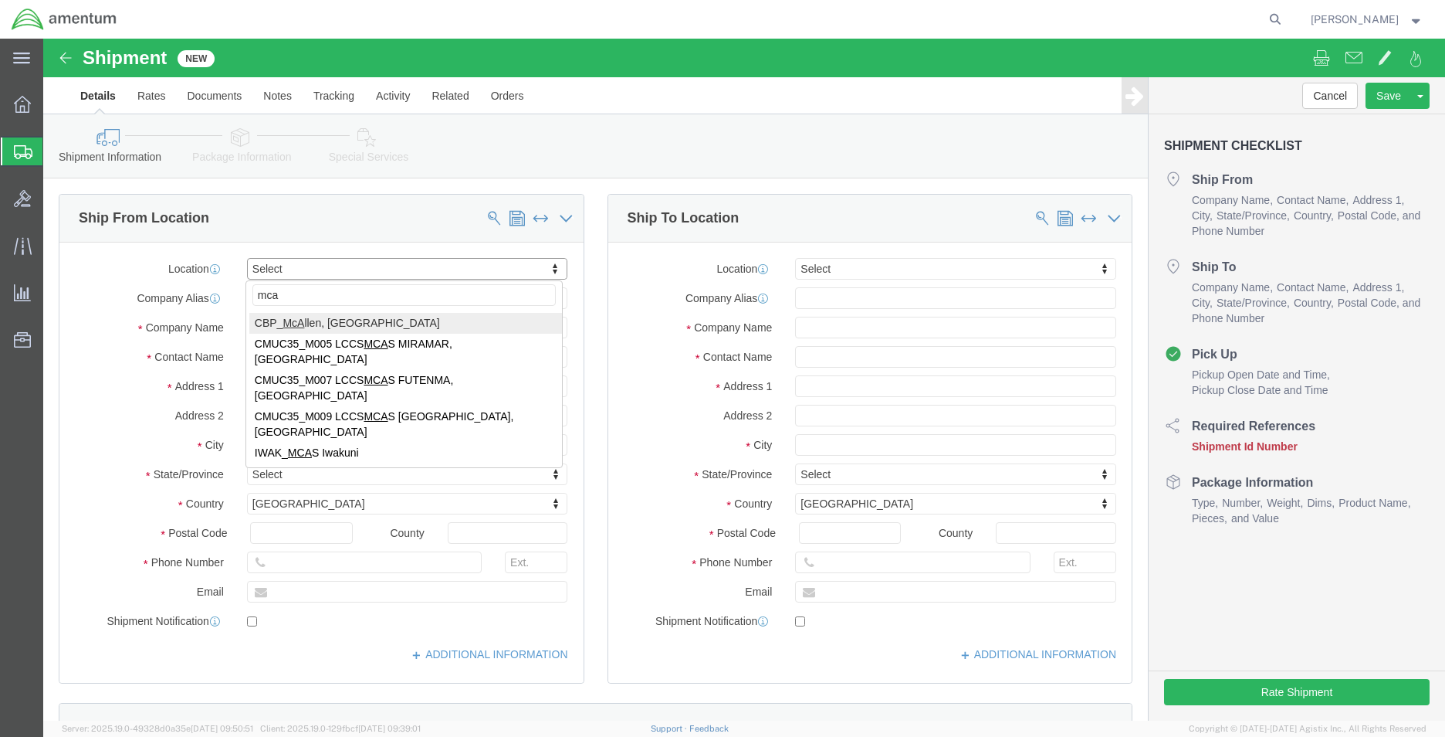
select select "49941"
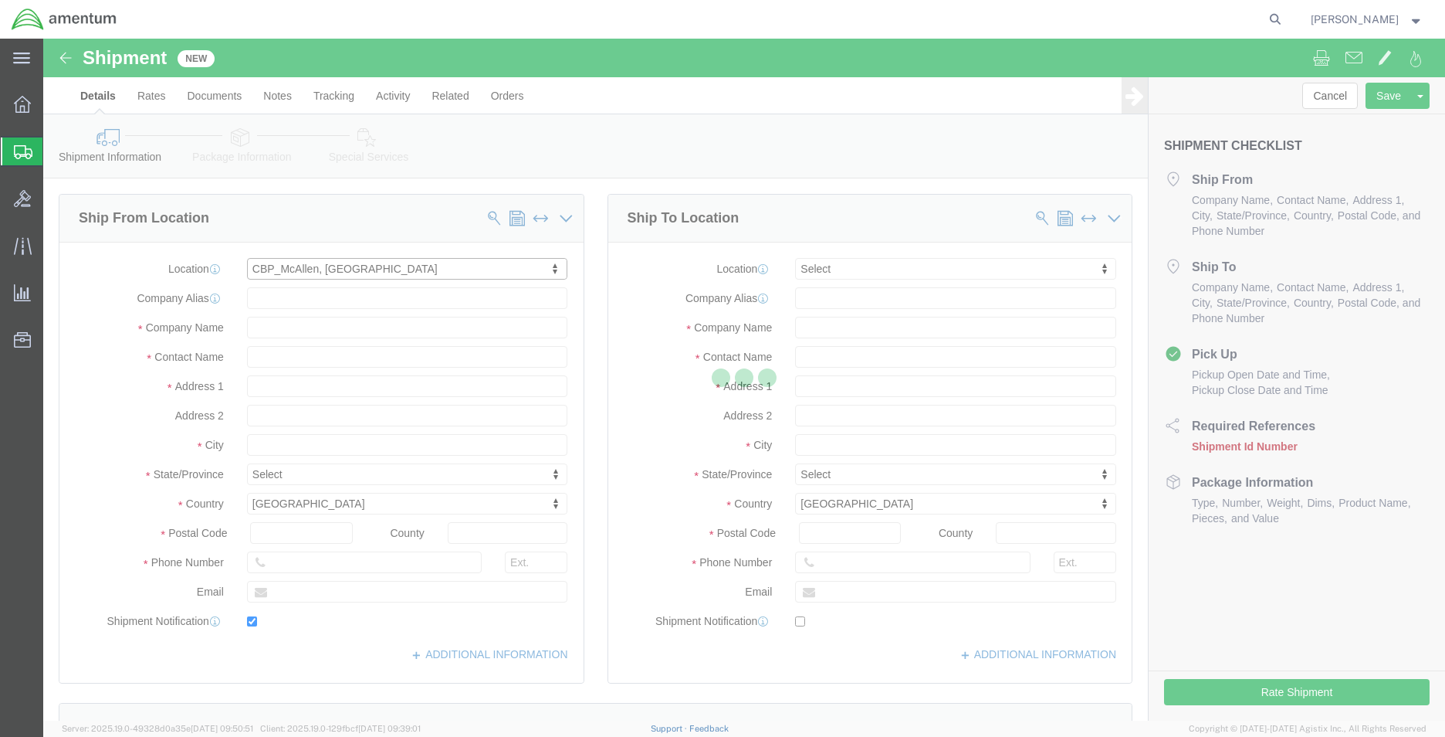
type input "[STREET_ADDRESS]"
type input "32C"
type input "78503"
type input "[PHONE_NUMBER]"
type input "[PERSON_NAME][EMAIL_ADDRESS][PERSON_NAME][DOMAIN_NAME]"
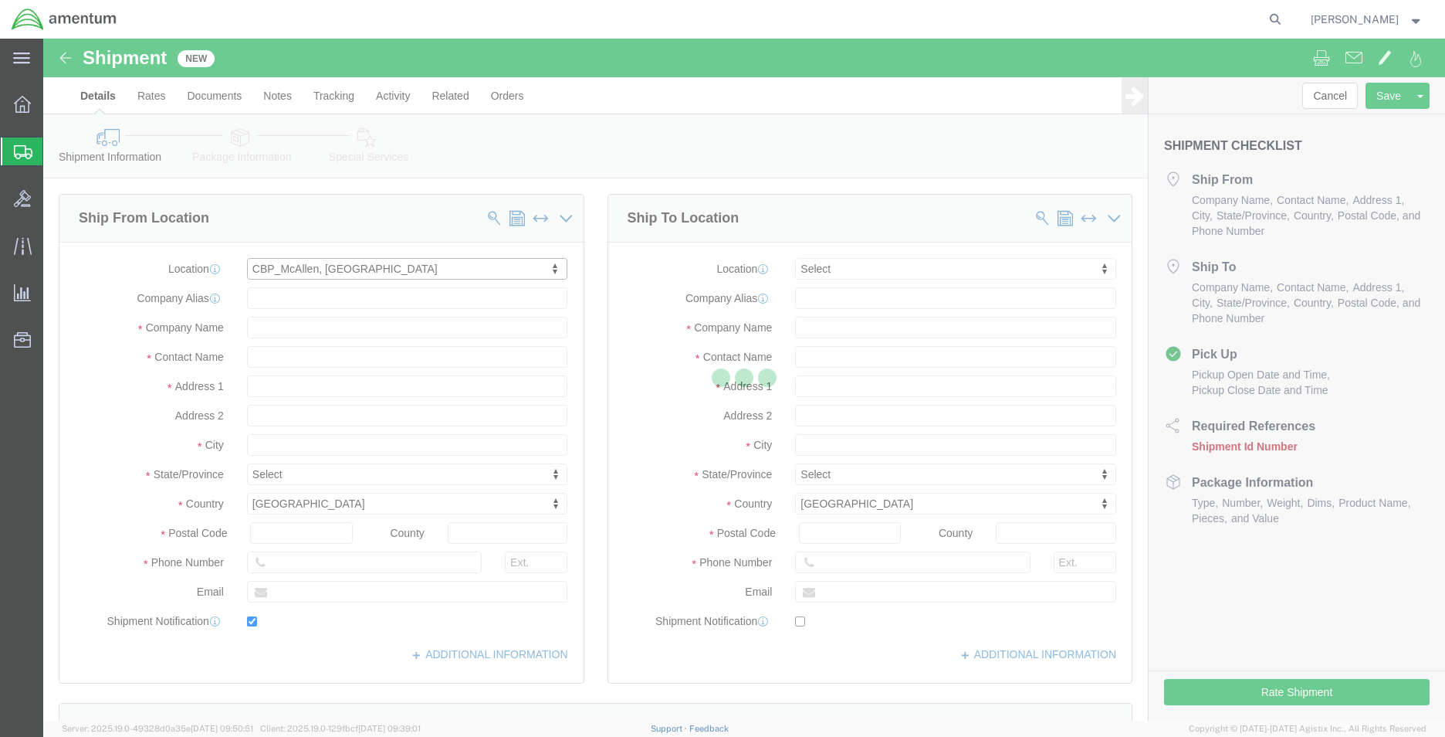
checkbox input "true"
type input "Amentum Services, Inc"
type input "[PERSON_NAME]"
type input "McAllen"
select select "[GEOGRAPHIC_DATA]"
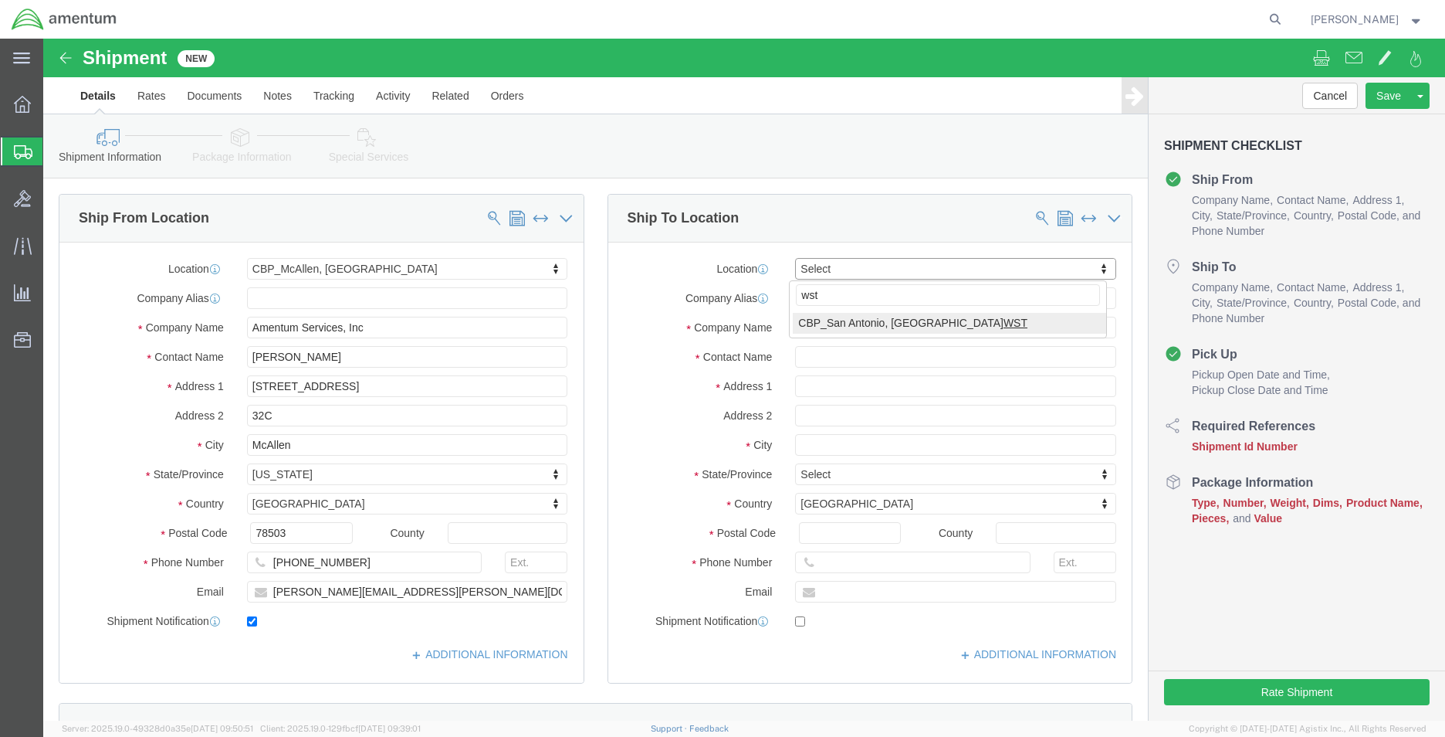
type input "wst"
select select "49945"
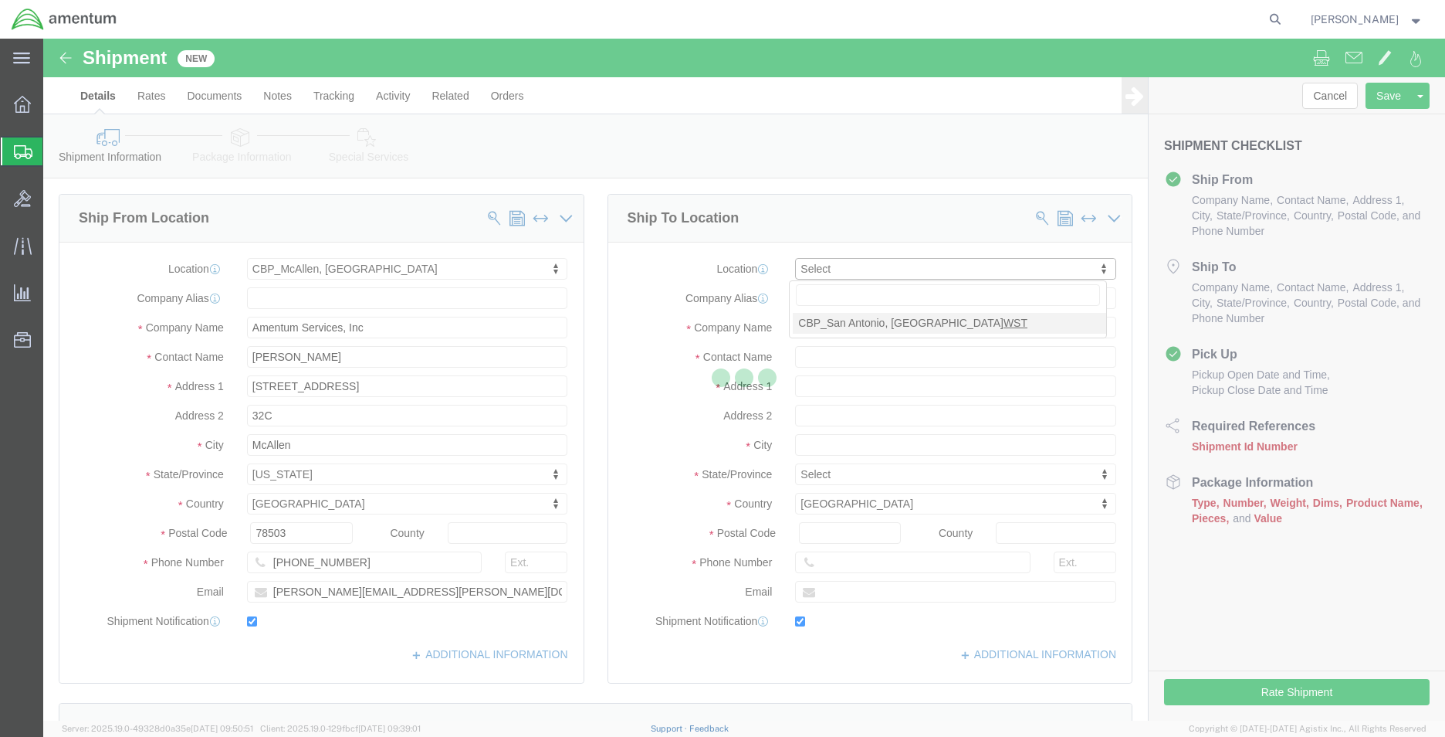
type input "[STREET_ADDRESS][PERSON_NAME]"
type input "Bldg. #2"
type input "78216"
type input "[PHONE_NUMBER]"
type input "[PERSON_NAME][EMAIL_ADDRESS][PERSON_NAME][DOMAIN_NAME]"
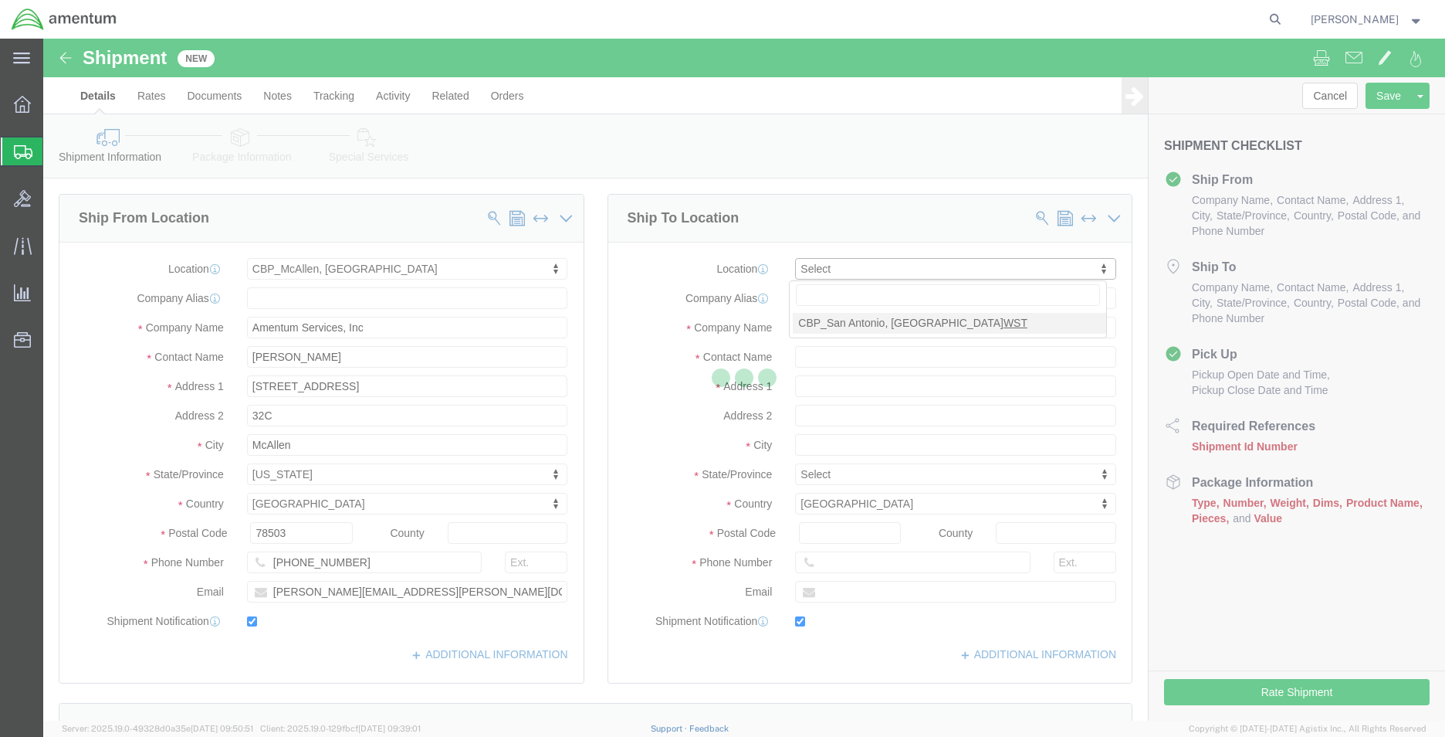
checkbox input "true"
type input "Amentum Services, Inc"
type input "[PERSON_NAME]"
type input "San Antonio"
select select "[GEOGRAPHIC_DATA]"
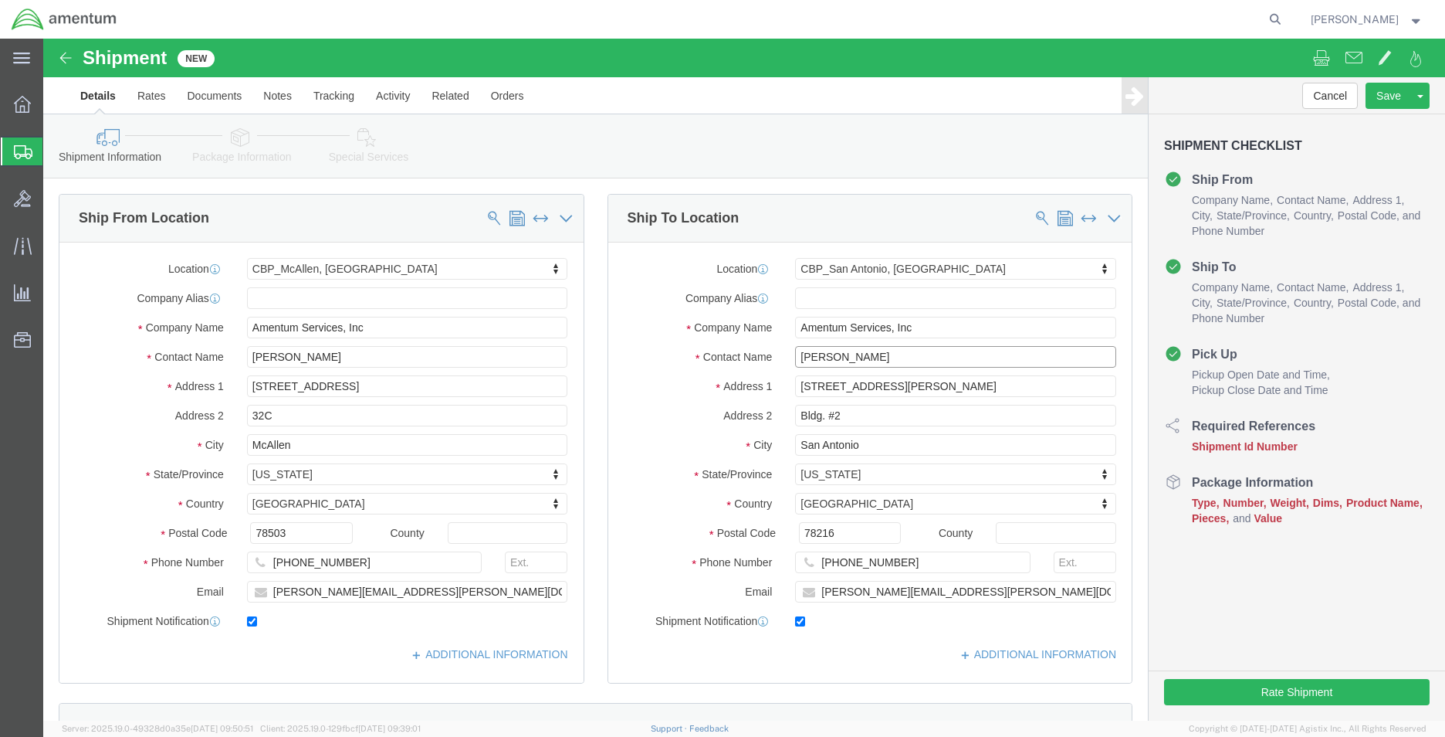
drag, startPoint x: 854, startPoint y: 310, endPoint x: 668, endPoint y: 322, distance: 186.5
click div "Contact Name [PERSON_NAME]"
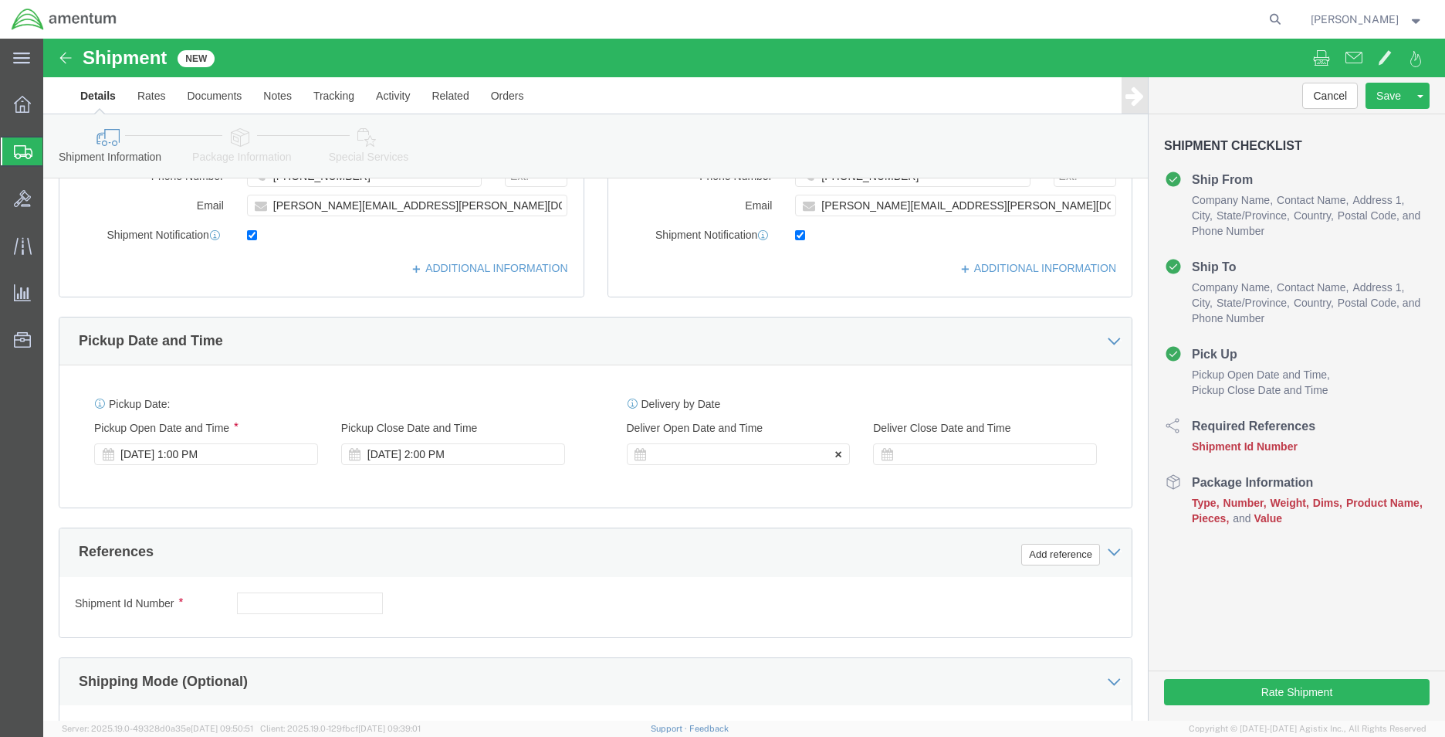
type input "SUPPLY DEPT"
click div
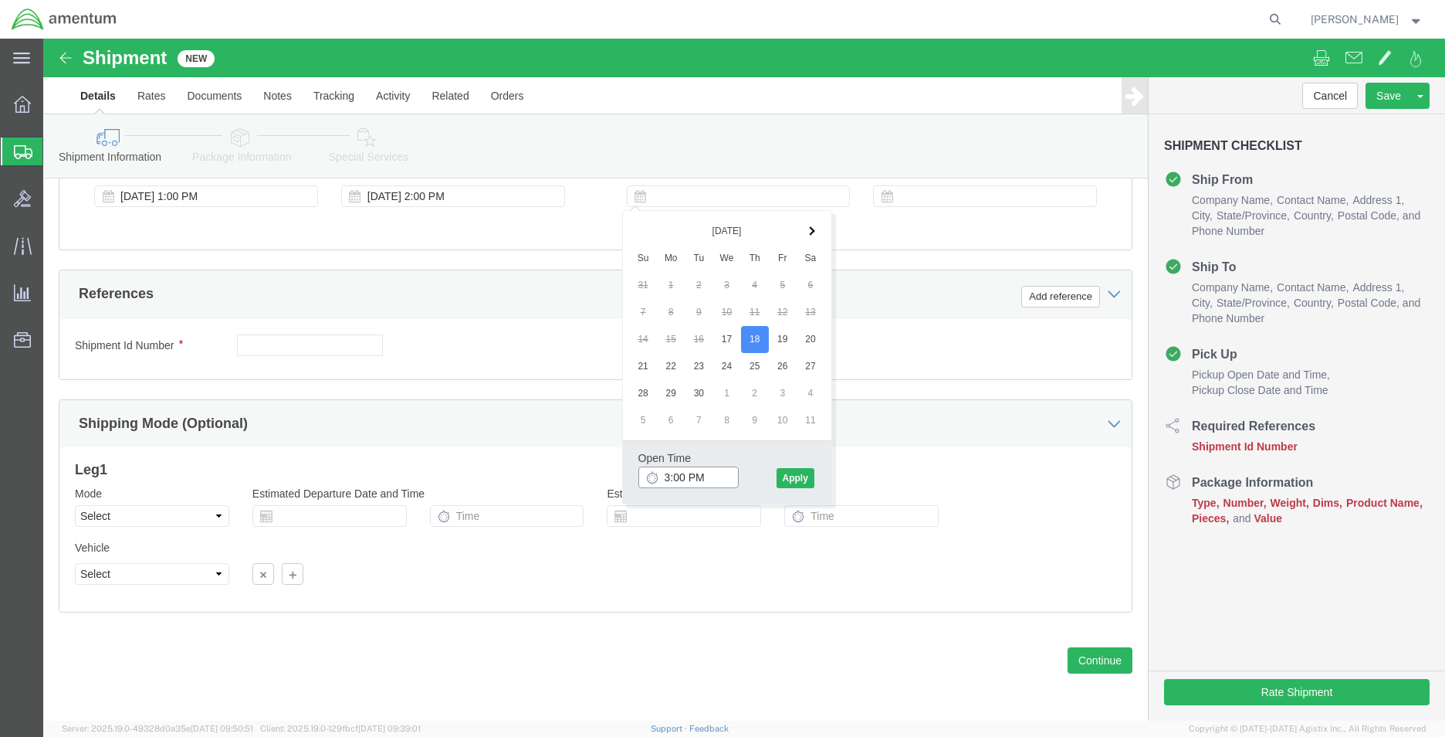
click input "3:00 PM"
type input "8:00 AM"
click button "Apply"
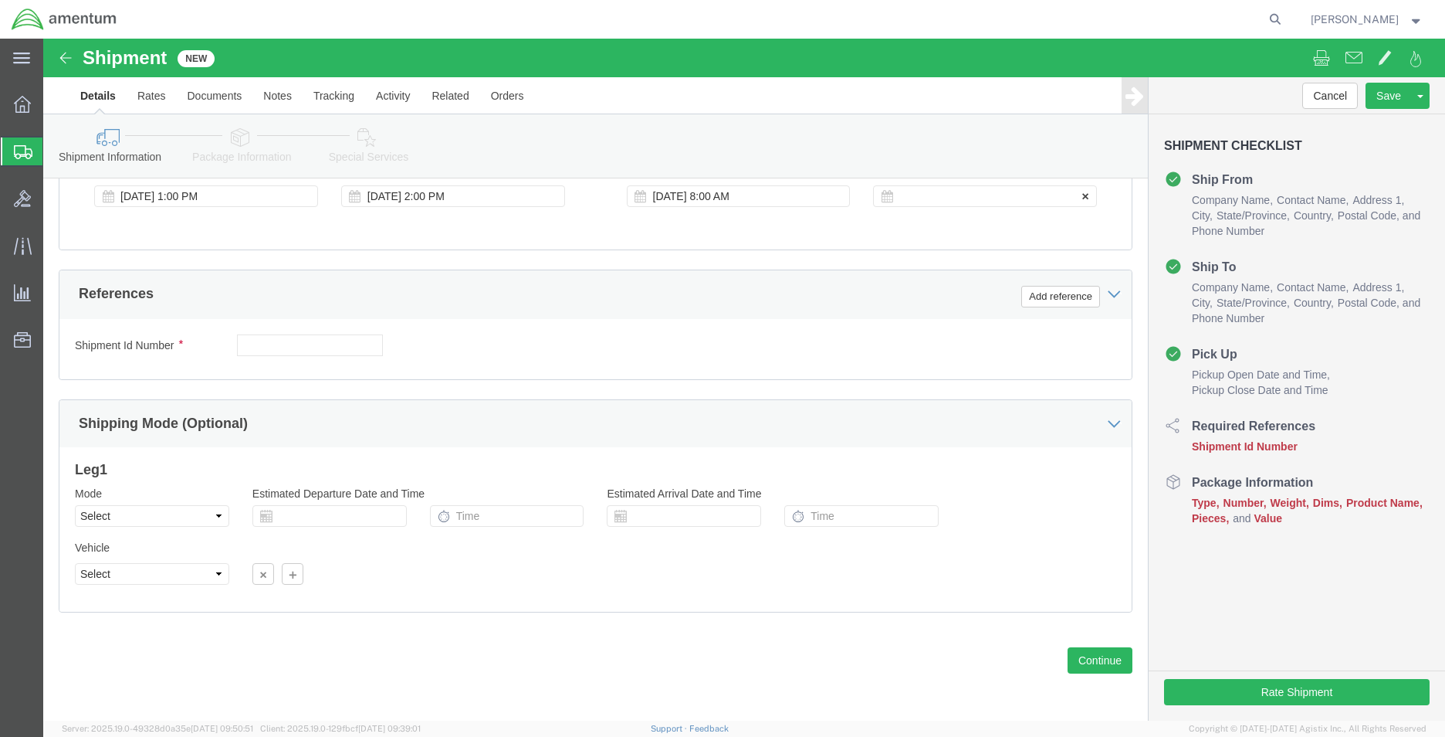
click div
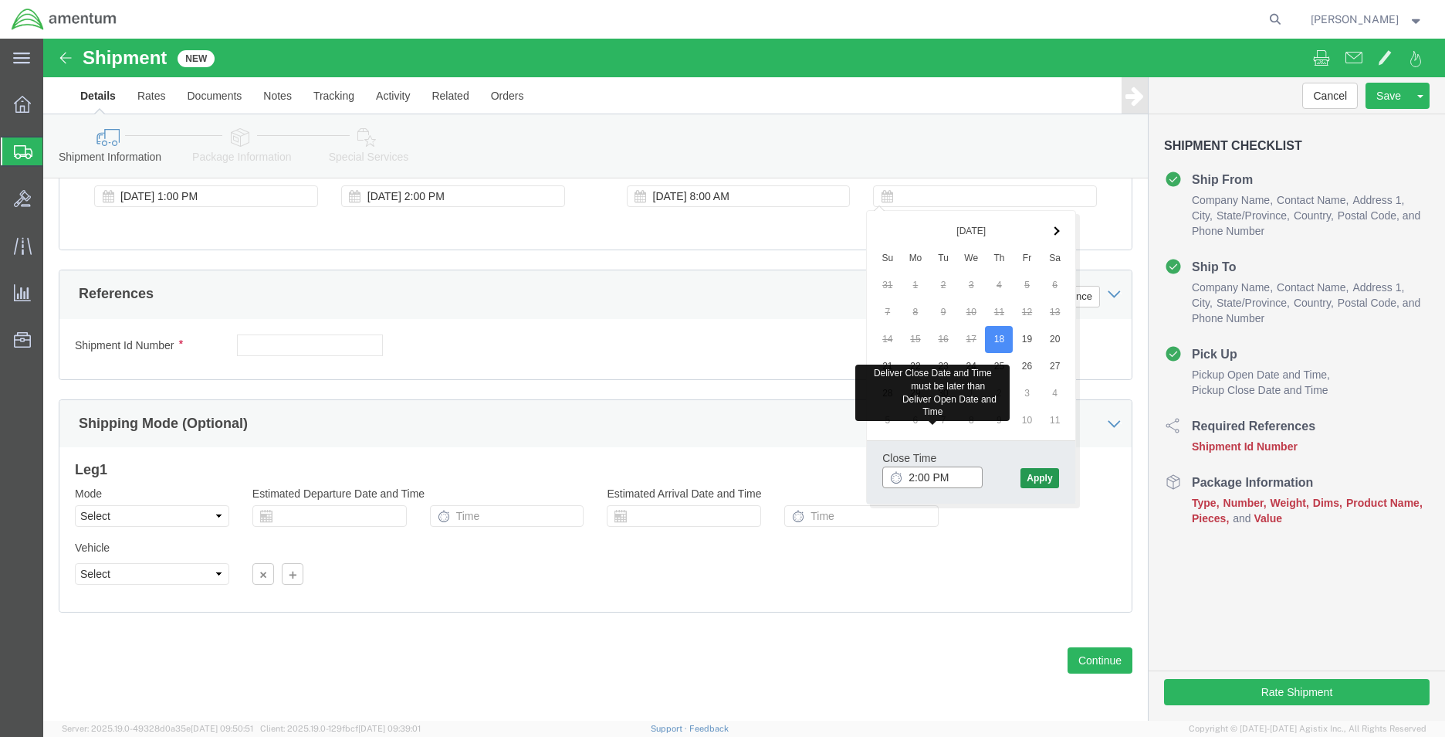
type input "2:00 PM"
click button "Apply"
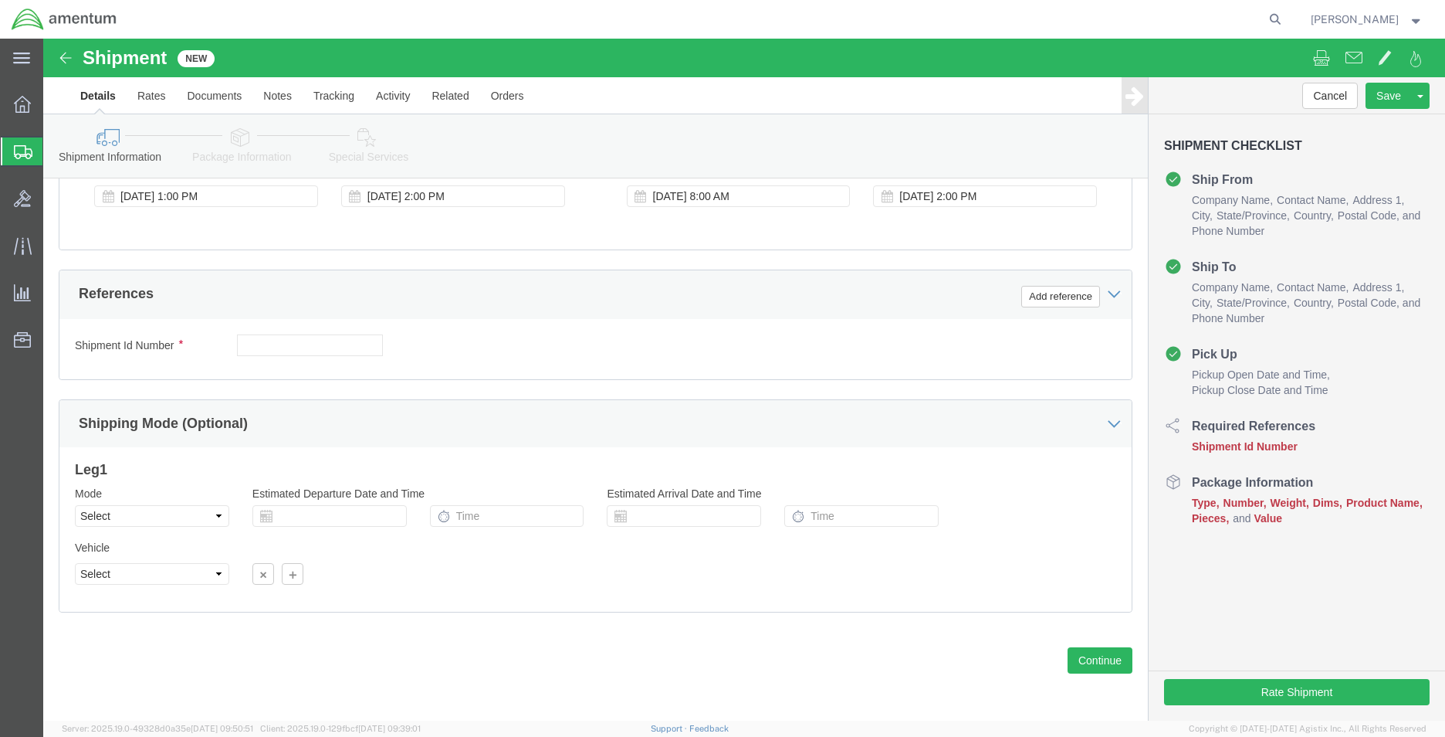
click div "Shipment Id Number Select Account Type Activity ID Airline Appointment Number A…"
click input "text"
type input "CBP"
click div "Add reference"
click button "Add reference"
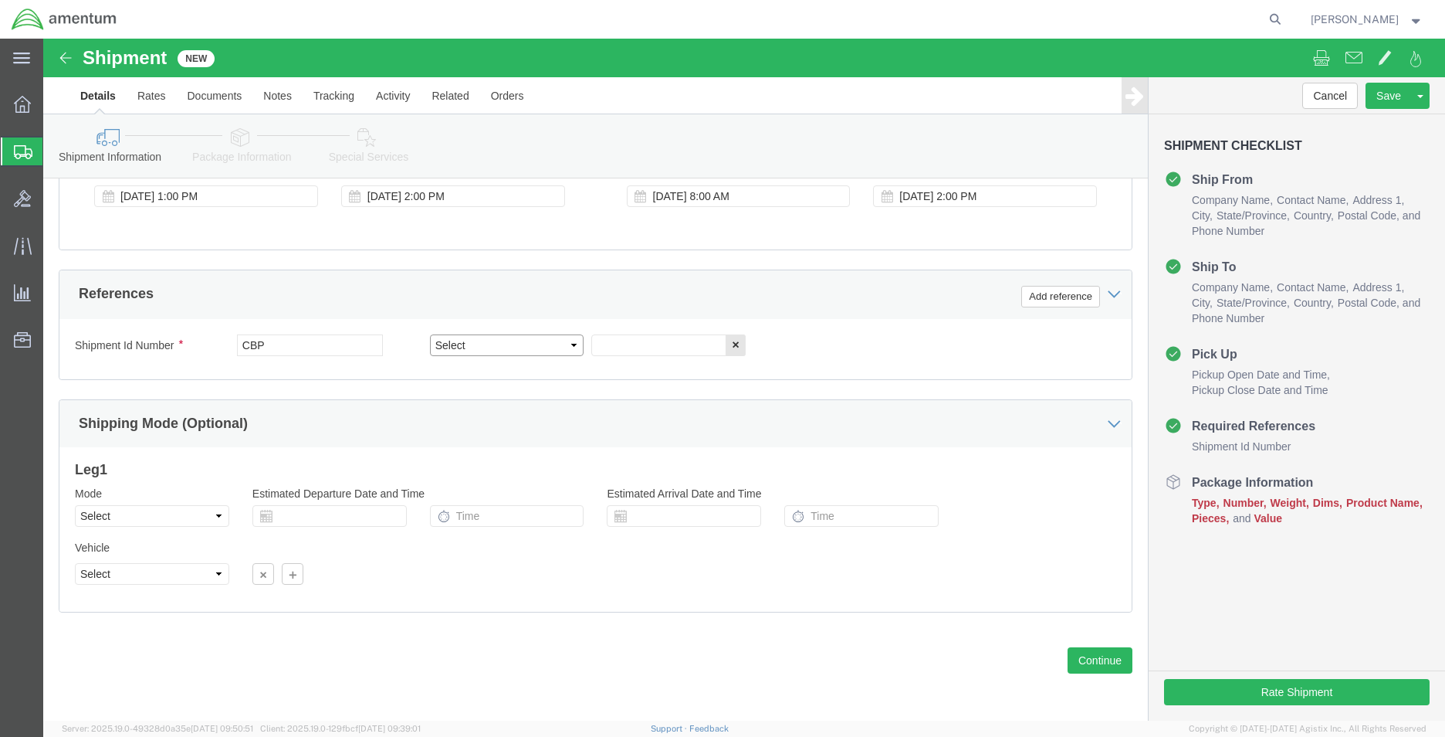
click select "Select Account Type Activity ID Airline Appointment Number ASN Batch Request # …"
select select "DEPT"
click select "Select Account Type Activity ID Airline Appointment Number ASN Batch Request # …"
click input "text"
type input "WST"
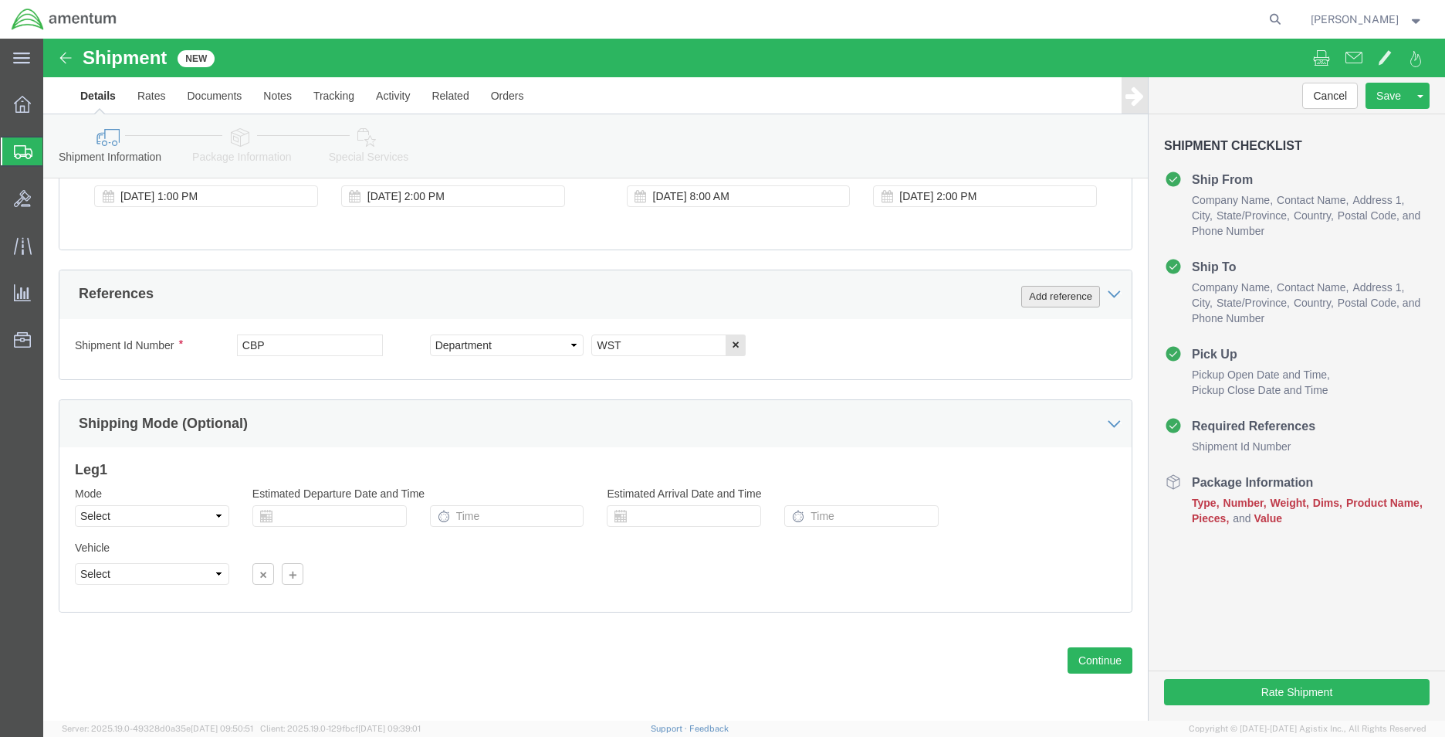
click button "Add reference"
click select "Select Account Type Activity ID Airline Appointment Number ASN Batch Request # …"
select select "CUSTREF"
click select "Select Account Type Activity ID Airline Appointment Number ASN Batch Request # …"
click input "text"
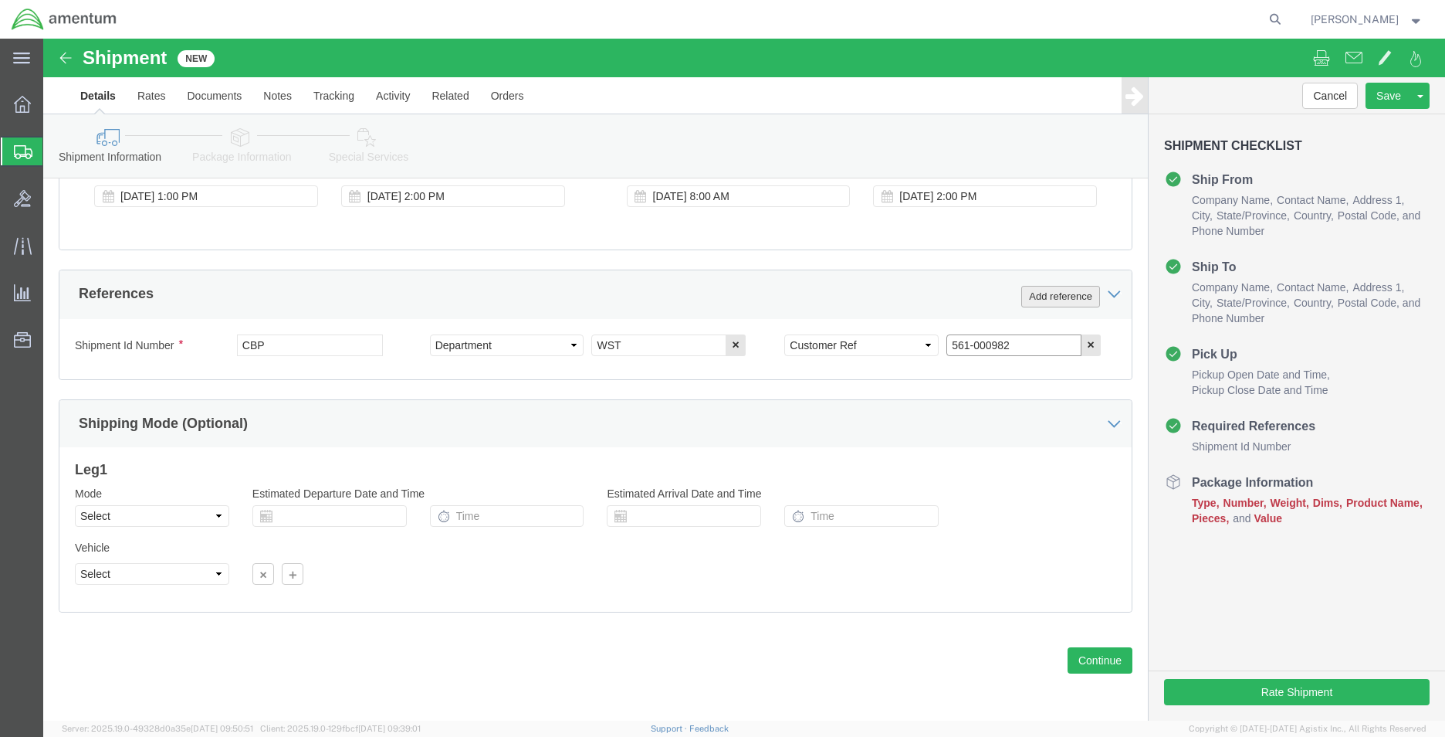
type input "561-000982"
click button "Add reference"
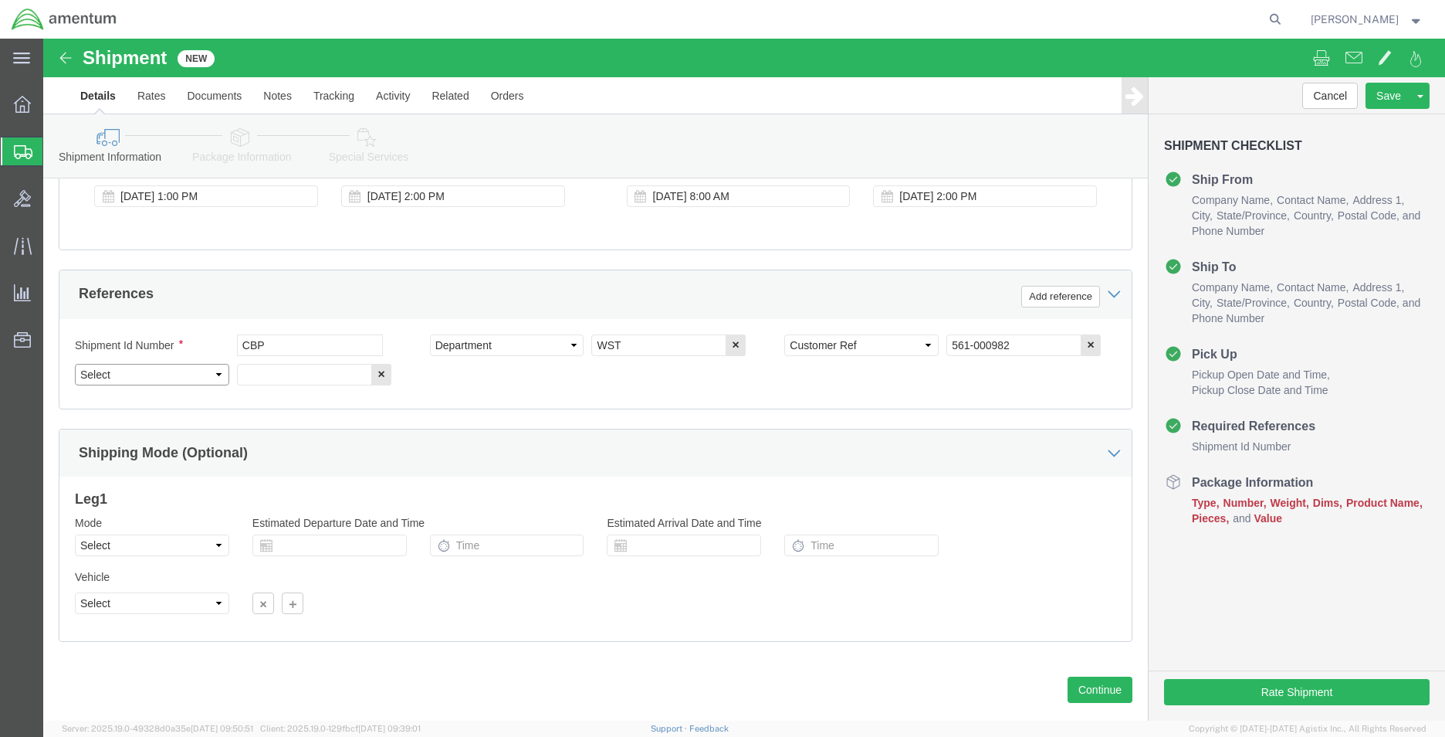
click select "Select Account Type Activity ID Airline Appointment Number ASN Batch Request # …"
select select "PROJNUM"
click select "Select Account Type Activity ID Airline Appointment Number ASN Batch Request # …"
click div "Previous Continue"
click input "text"
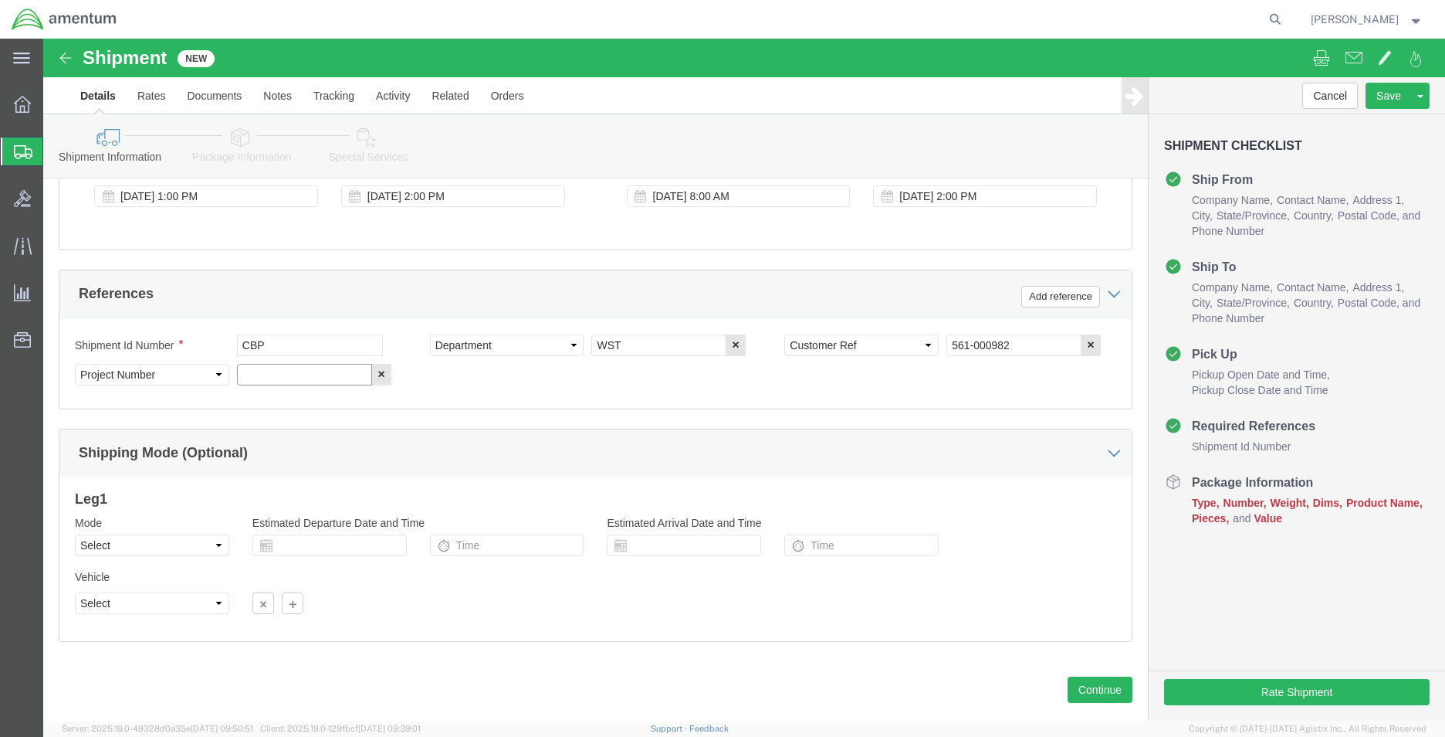
paste input "6118.03.03.2219.MCA.0000"
type input "6118.03.03.2219.MCA.0000"
click button "Continue"
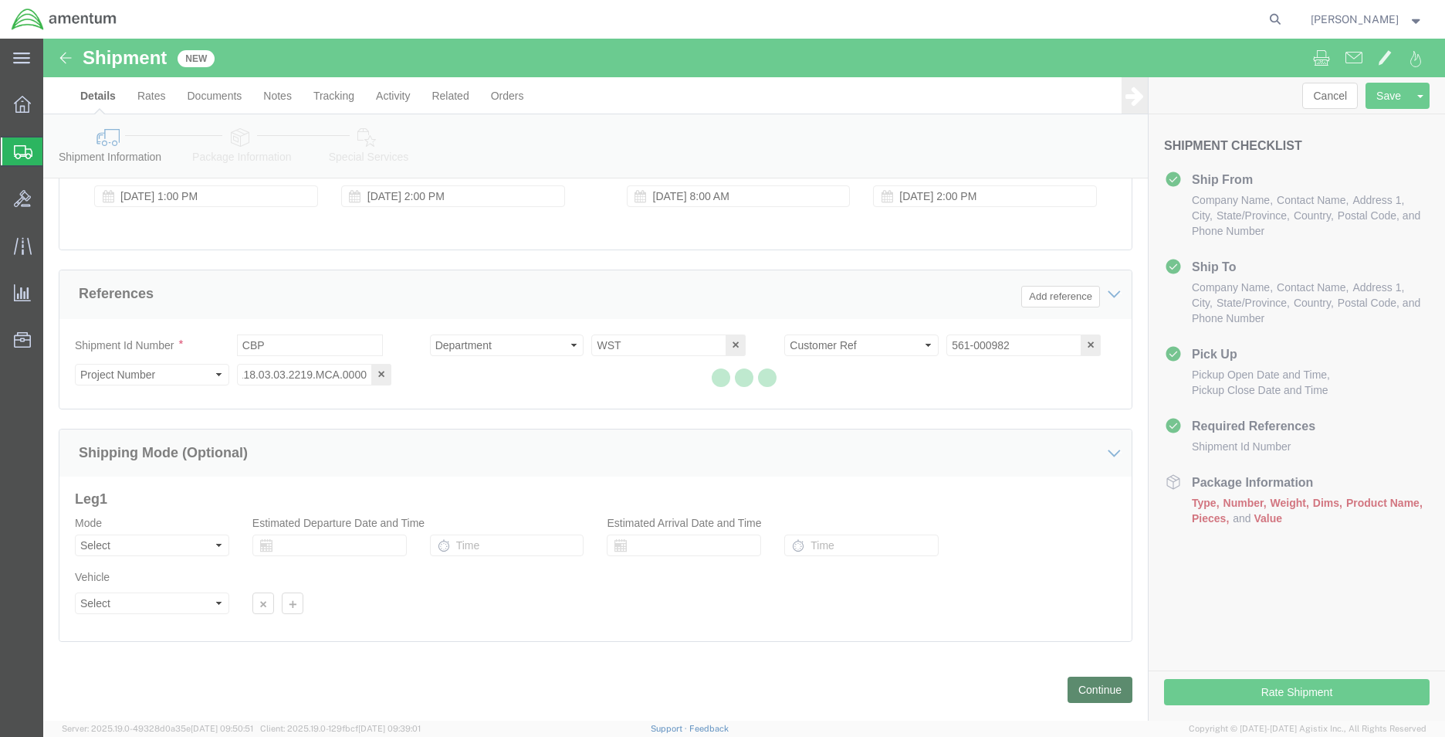
scroll to position [0, 0]
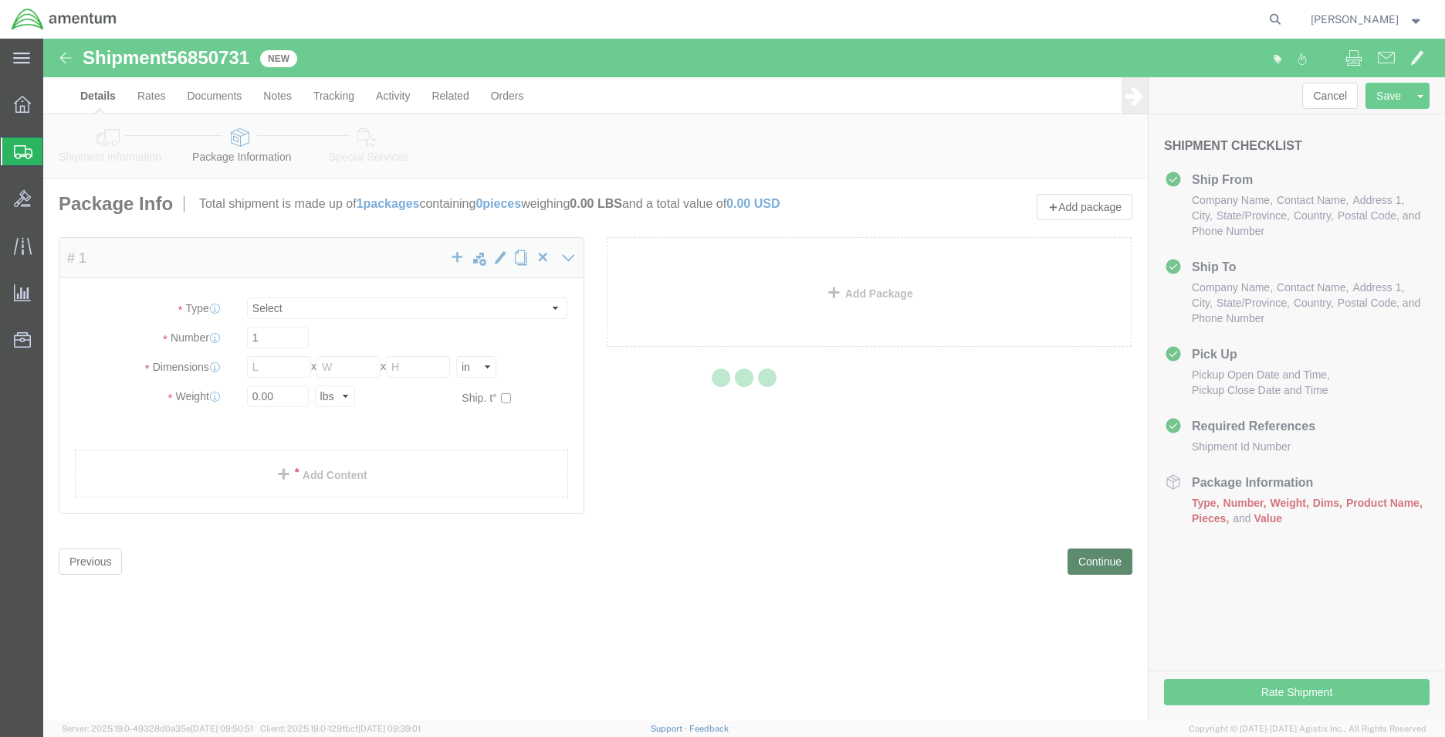
select select "CBOX"
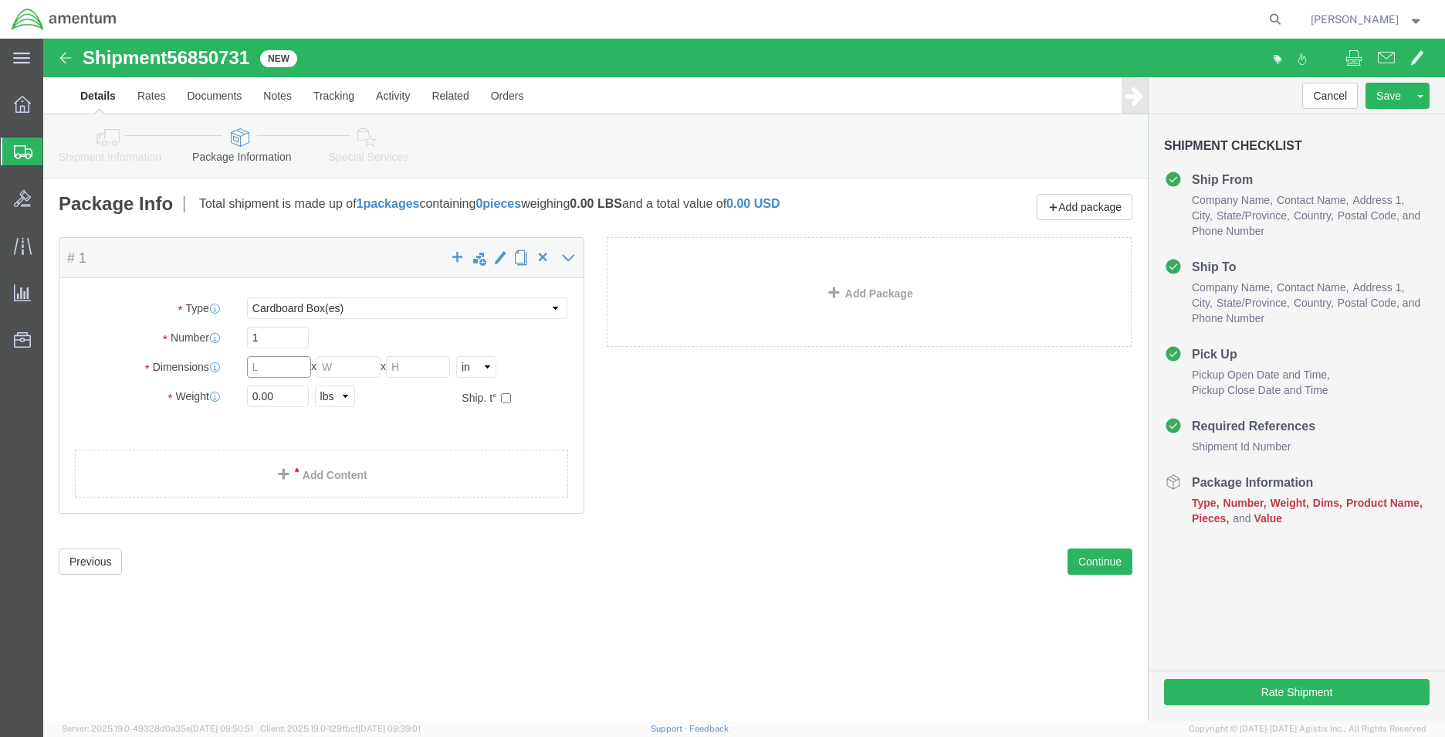
click input "text"
type input "12"
type input "11"
type input "1"
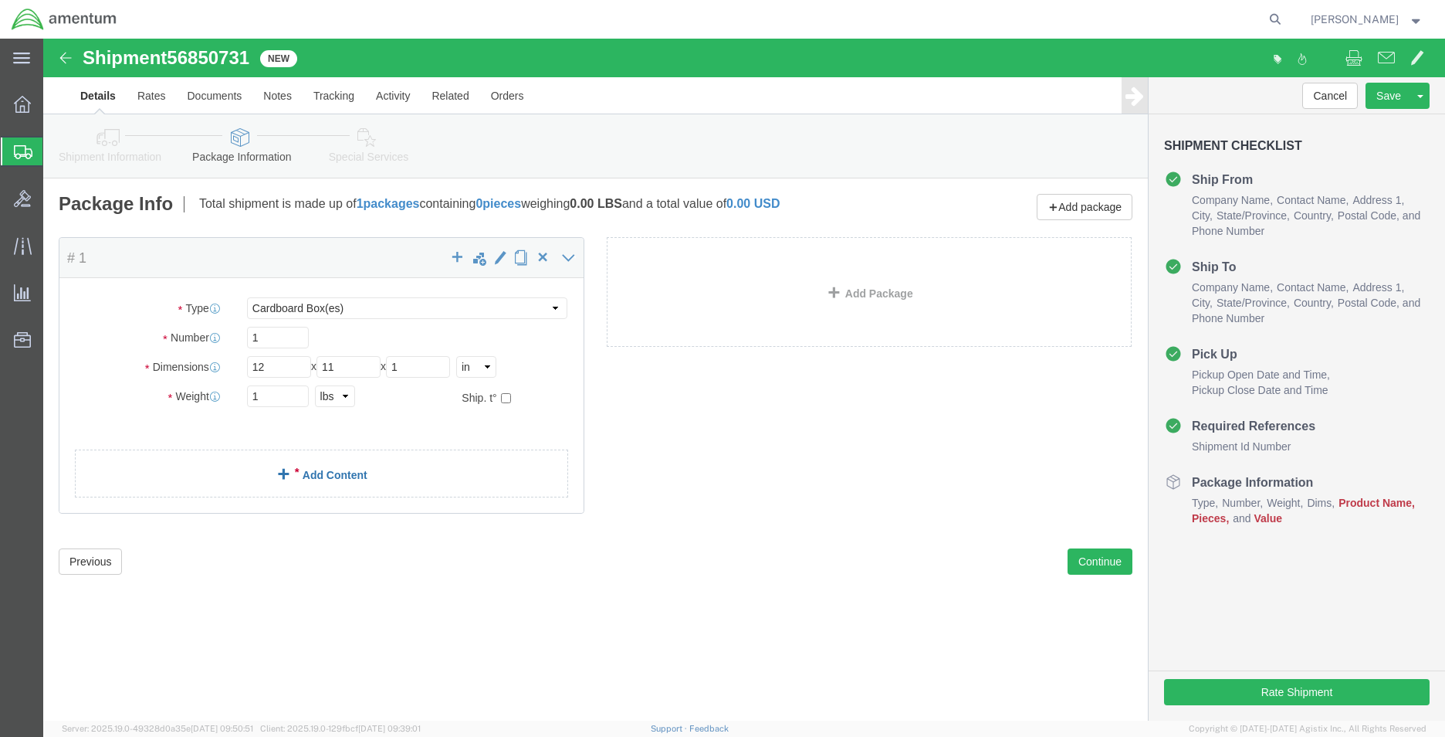
click link "Add Content"
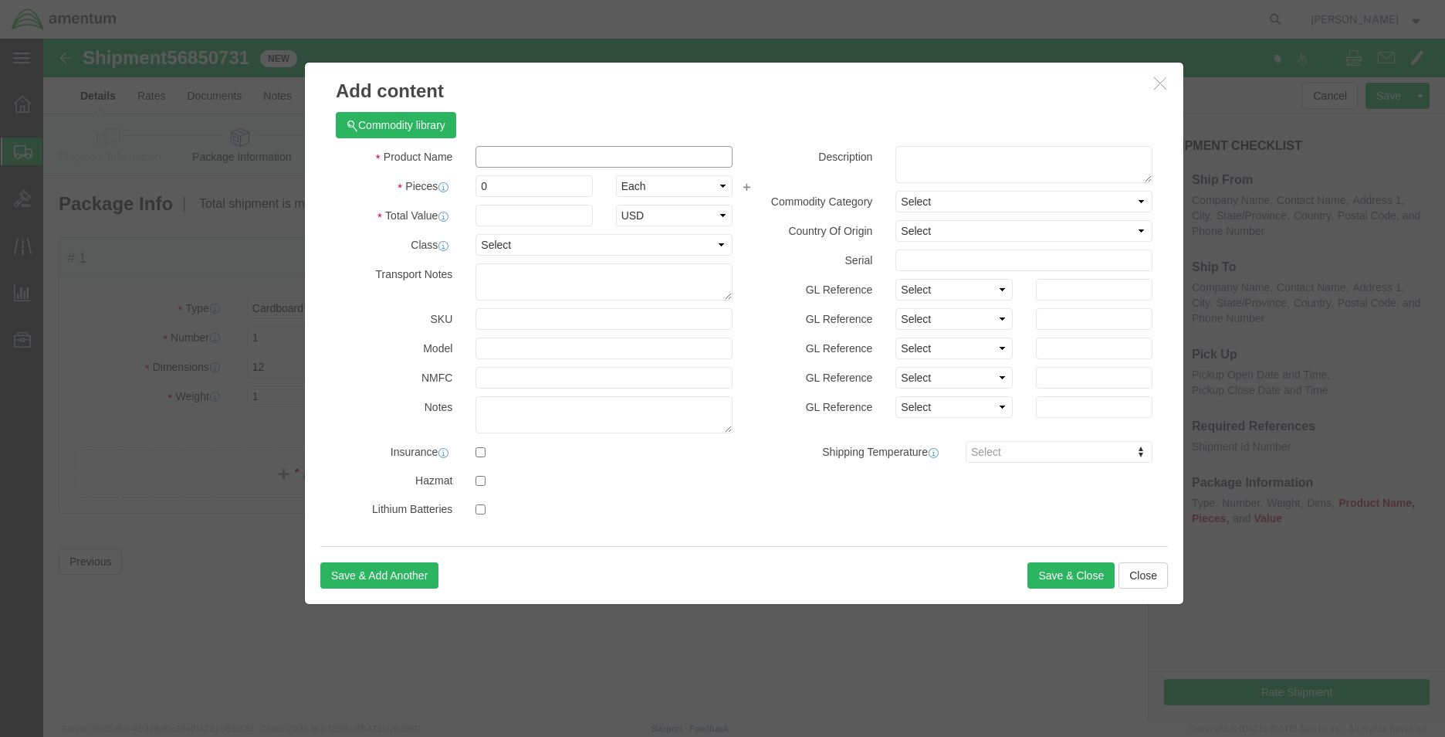
click input "text"
type input "M"
type input "GROMMET"
type input "4"
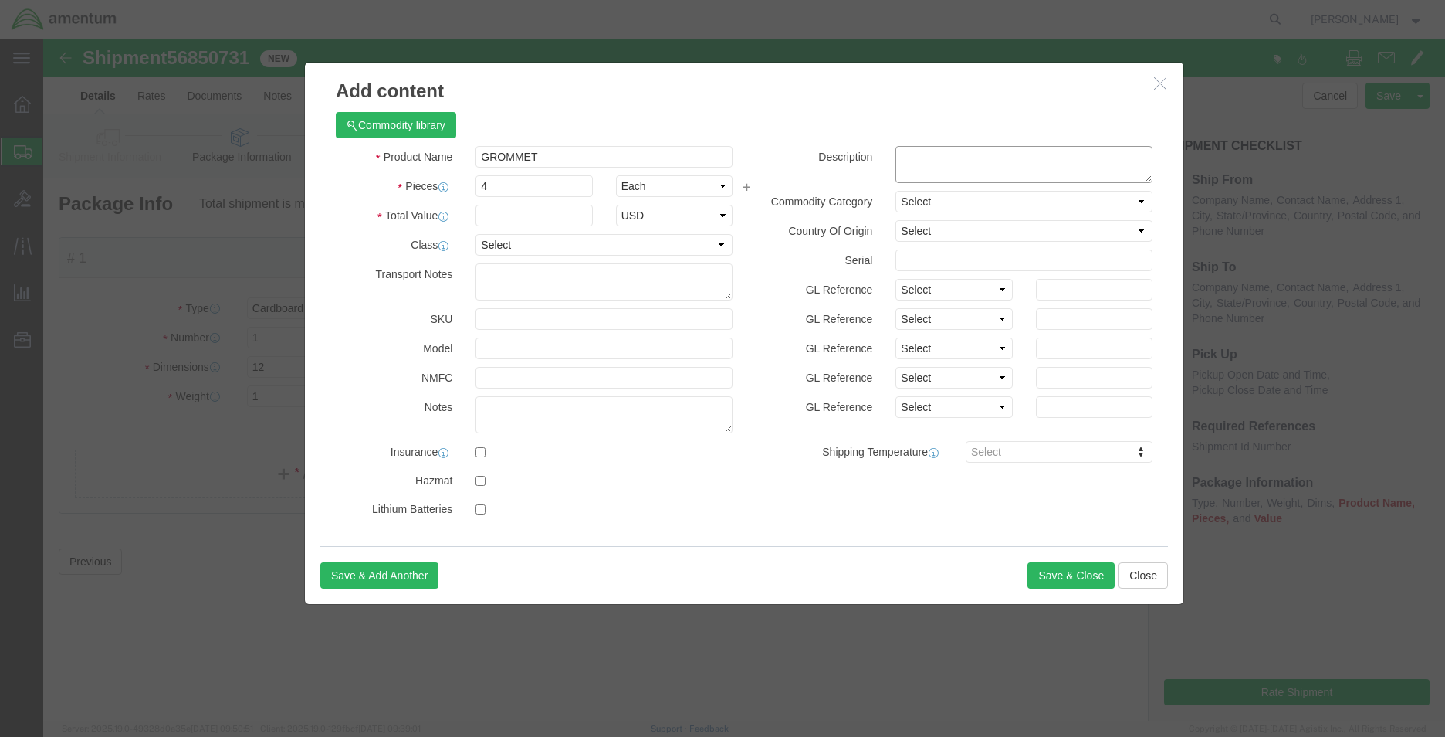
click textarea
type textarea "GROMMET PART MS35489-10"
click input "text"
type input "40"
click button "Save & Close"
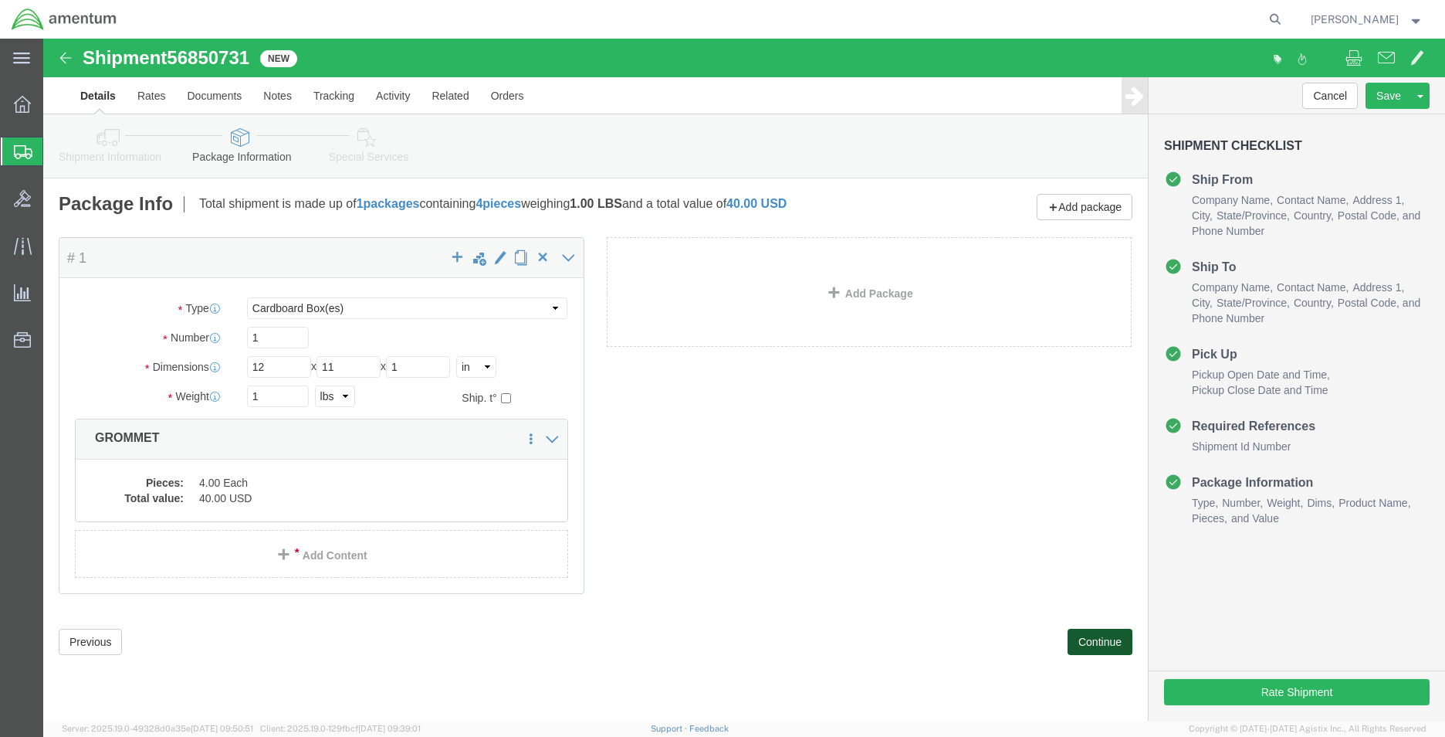
click button "Continue"
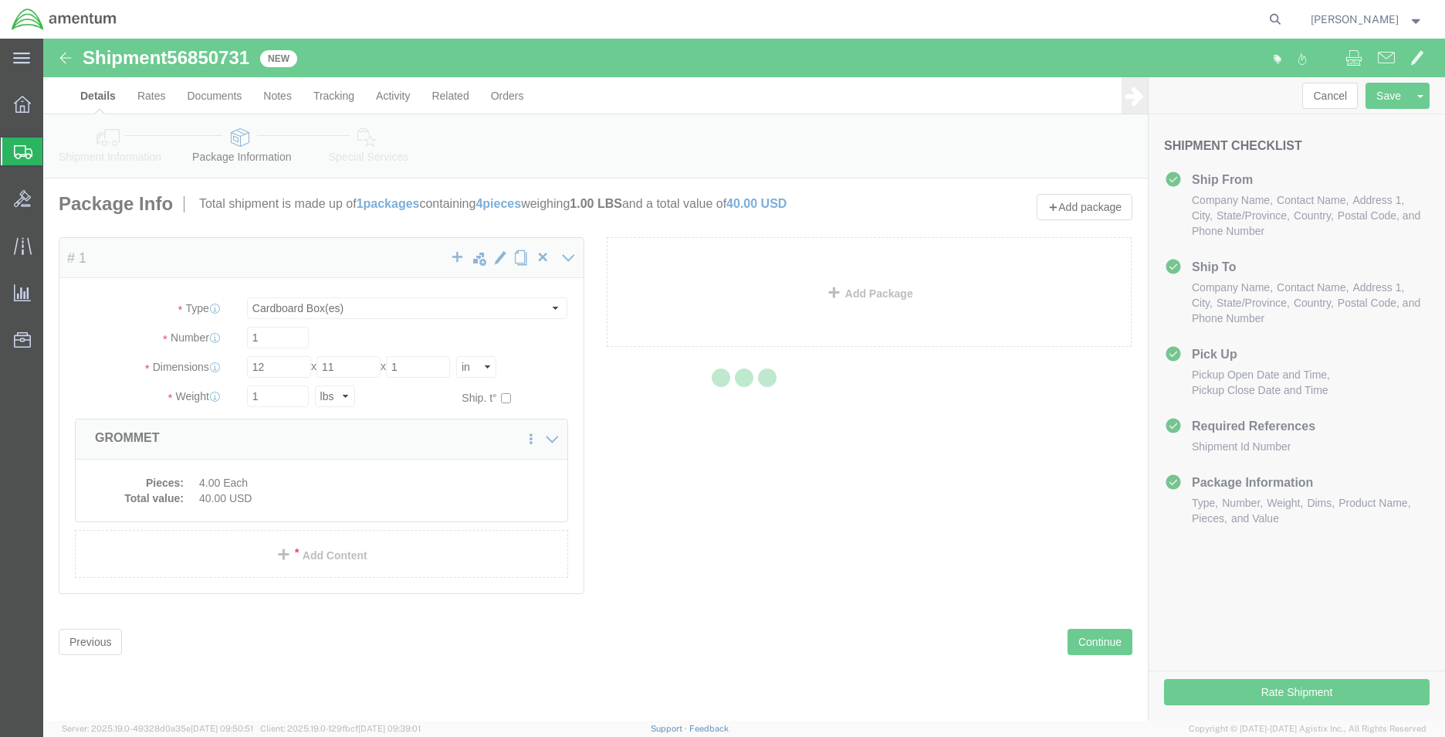
select select
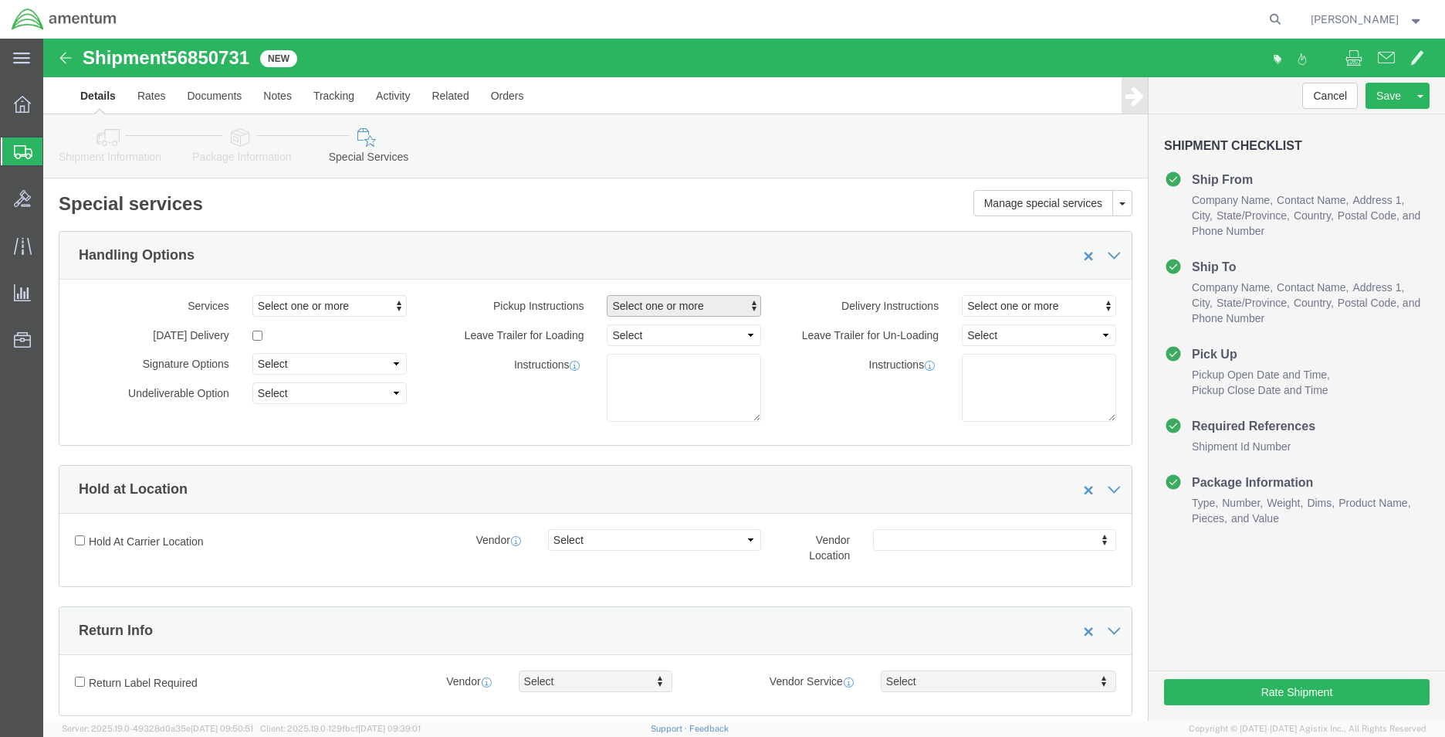
click span "Select one or more"
click span "Site Support"
select select "PICKUP_SITE_SUPPORT"
click div "Instructions"
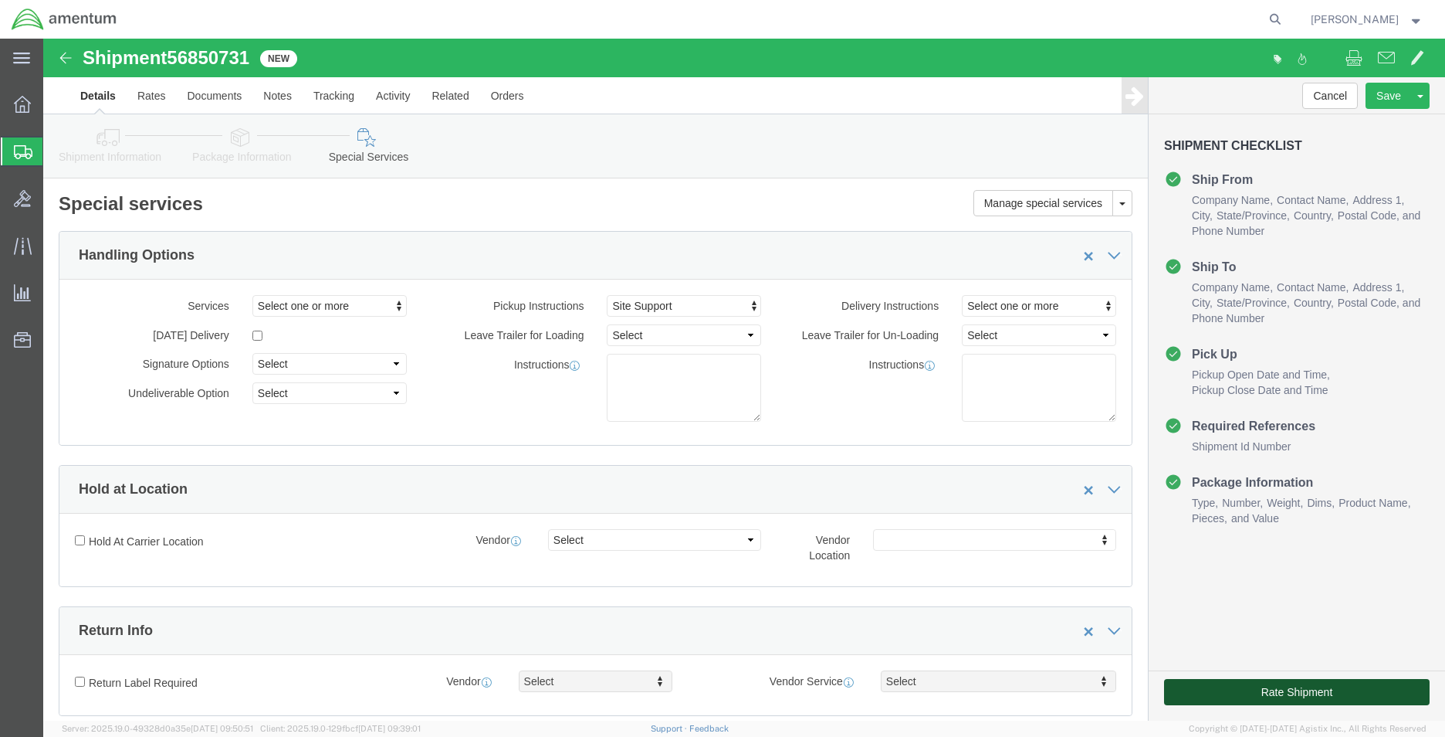
click button "Rate Shipment"
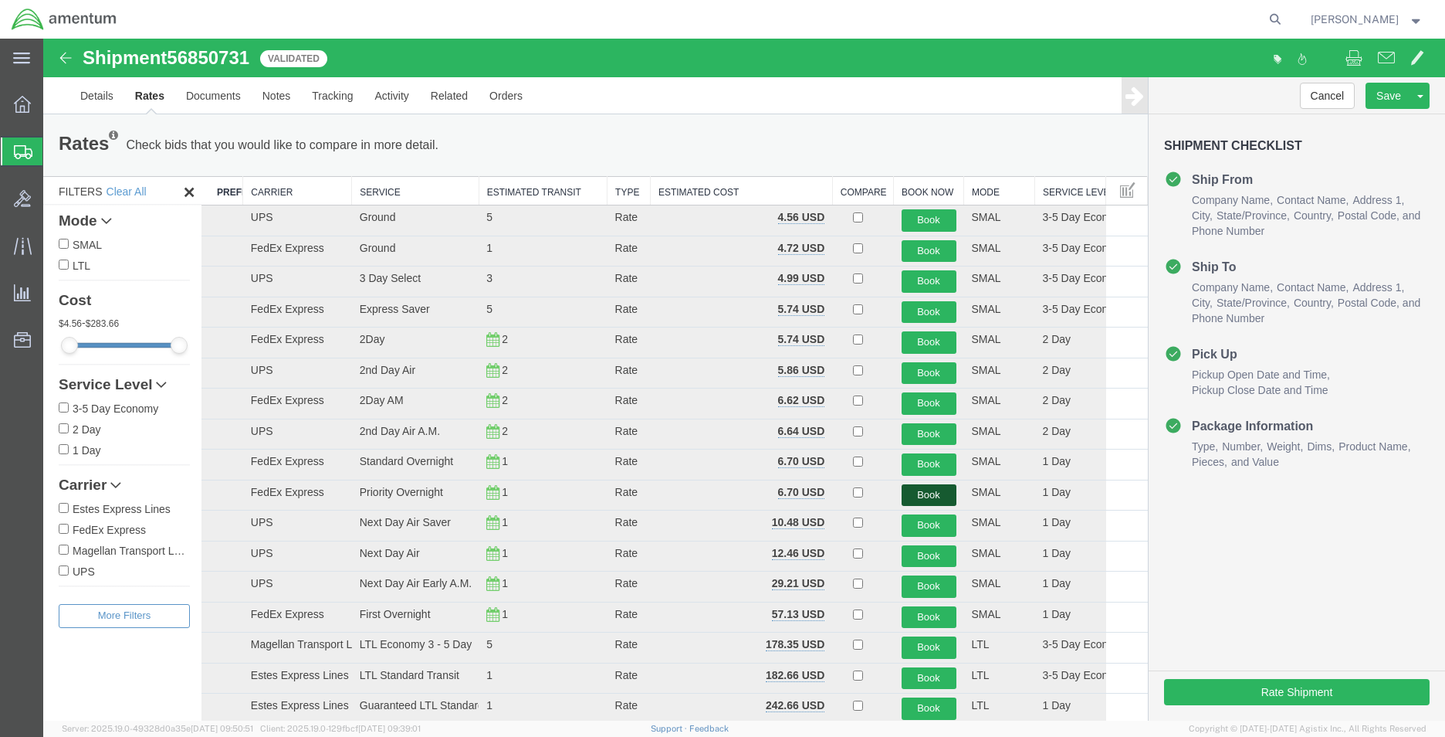
click at [915, 493] on button "Book" at bounding box center [929, 495] width 55 height 22
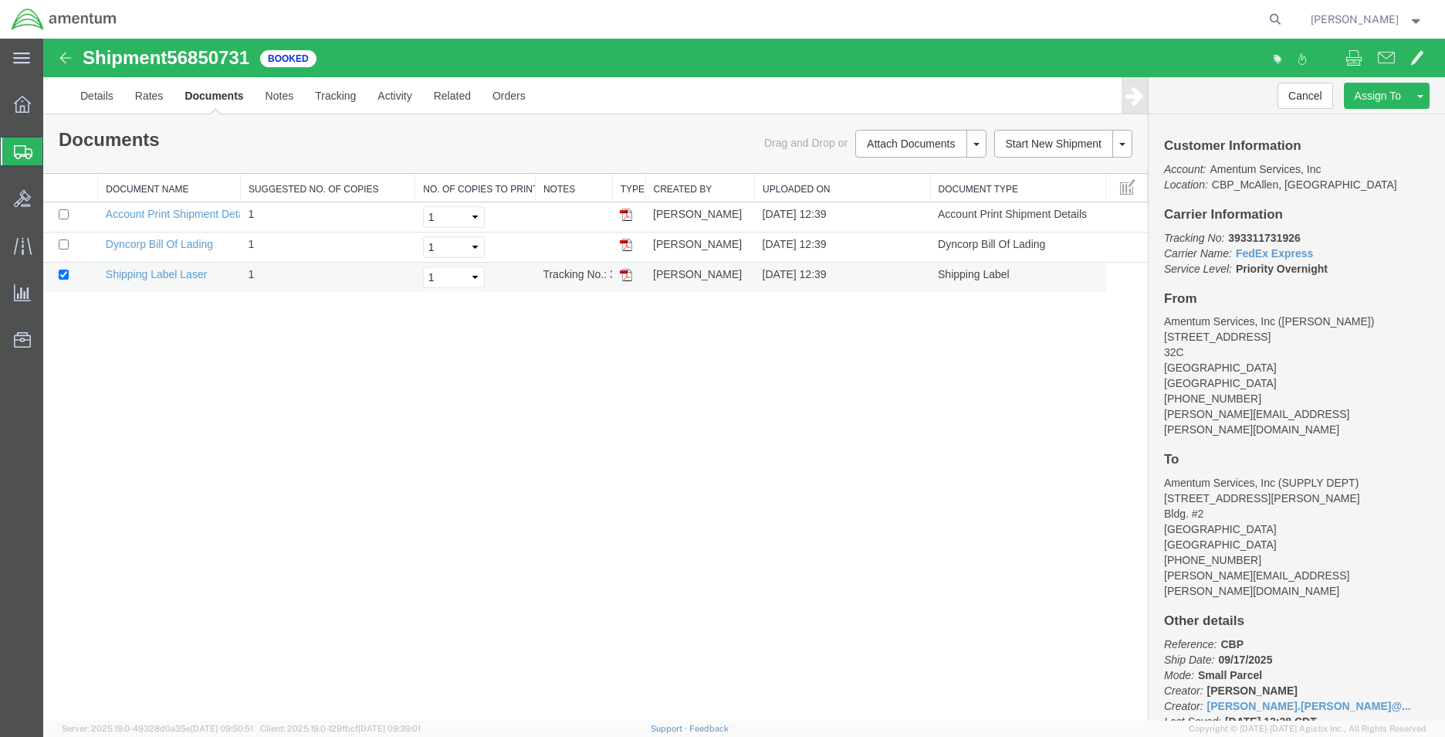
click at [625, 274] on img at bounding box center [626, 275] width 12 height 12
click at [631, 276] on img at bounding box center [626, 275] width 12 height 12
drag, startPoint x: 1303, startPoint y: 231, endPoint x: 1160, endPoint y: 235, distance: 142.9
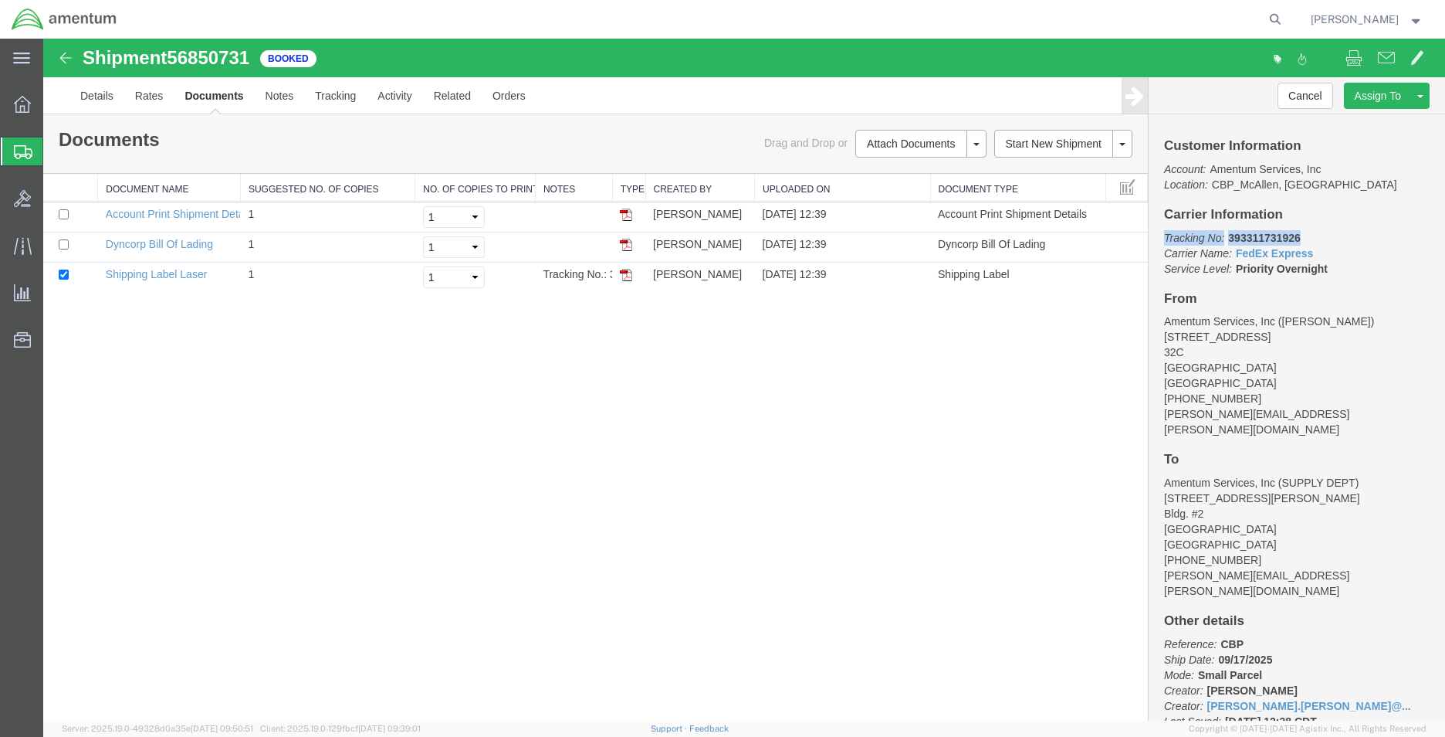
click at [1160, 235] on div "Customer Information Account: Amentum Services, Inc Location: CBP_McAllen, [GEO…" at bounding box center [1297, 417] width 296 height 606
copy p "Tracking No: 393311731926"
click at [0, 0] on span "Create Shipment" at bounding box center [0, 0] width 0 height 0
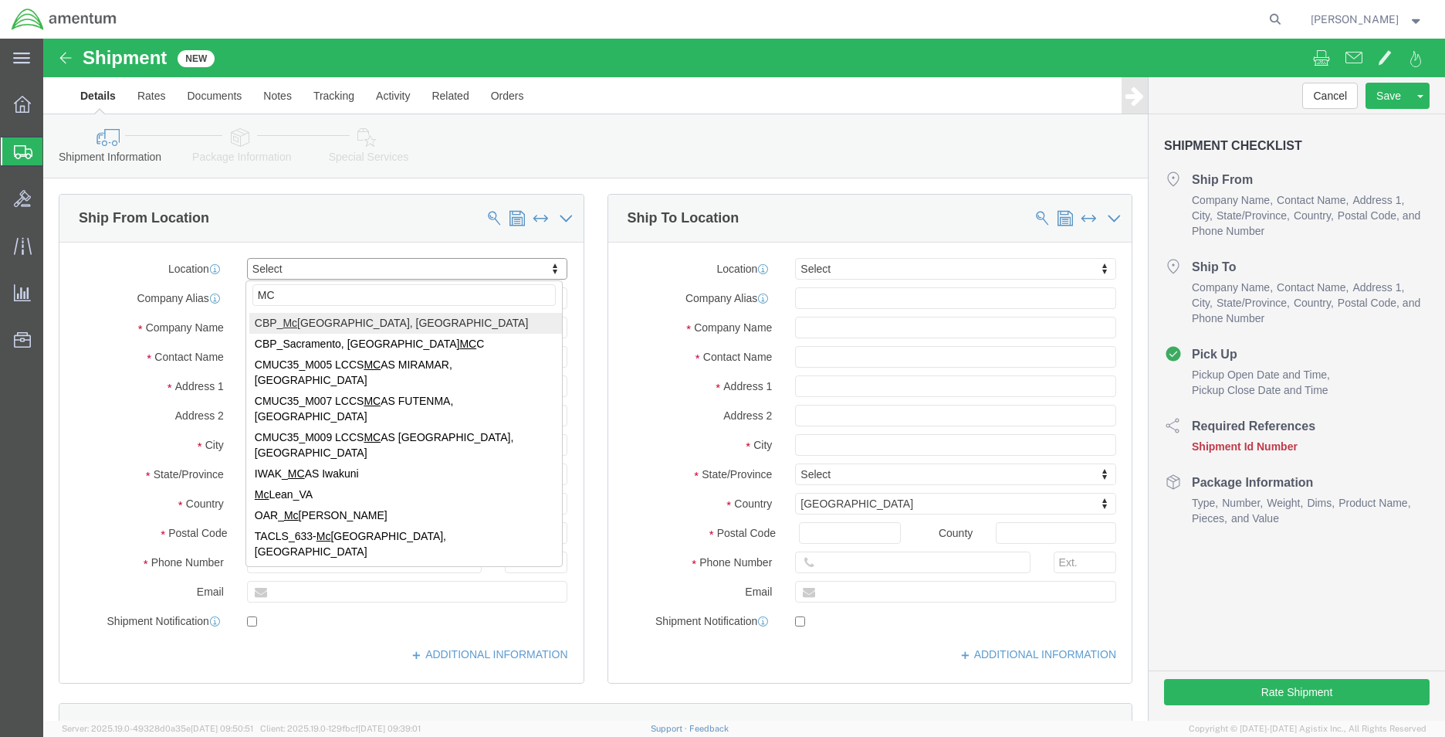
type input "MCA"
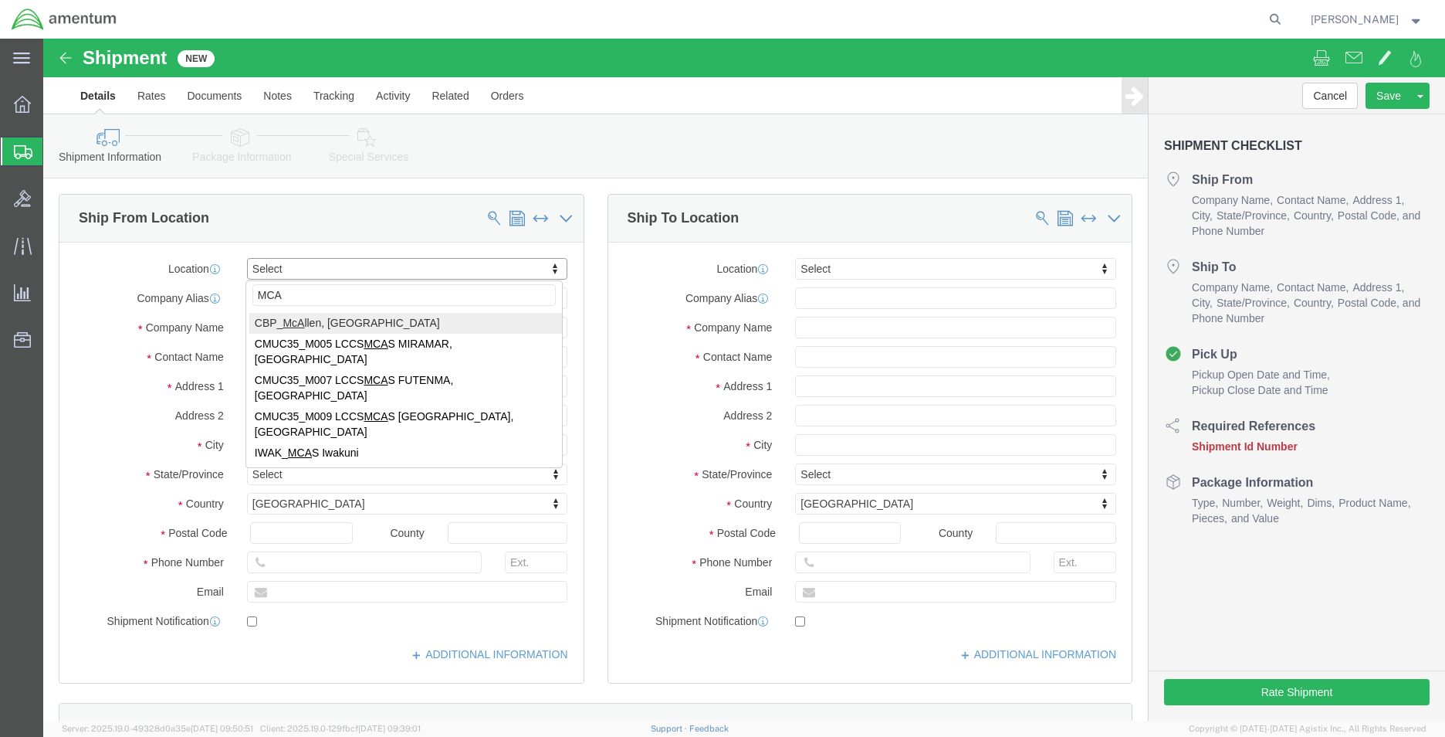
select select "49941"
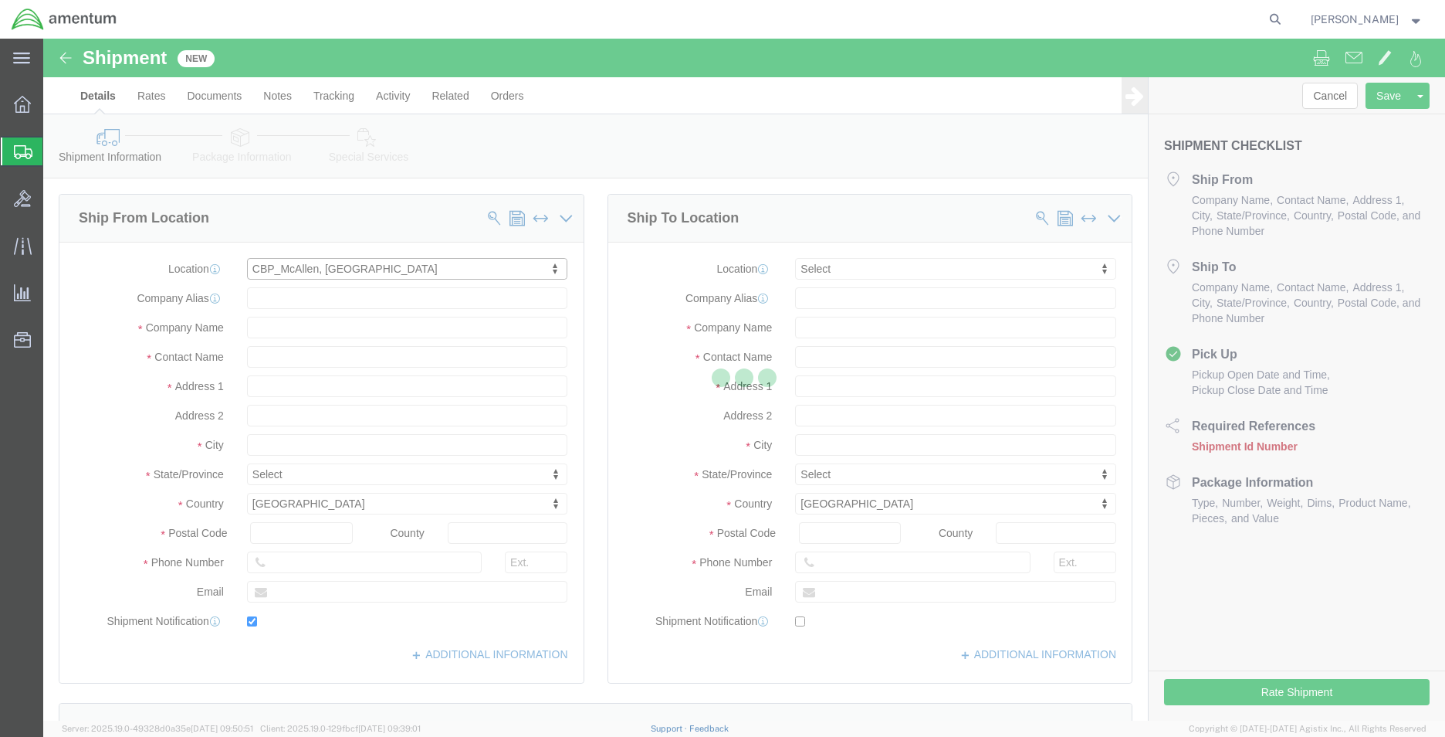
type input "[STREET_ADDRESS]"
type input "32C"
type input "78503"
type input "[PHONE_NUMBER]"
type input "[PERSON_NAME][EMAIL_ADDRESS][PERSON_NAME][DOMAIN_NAME]"
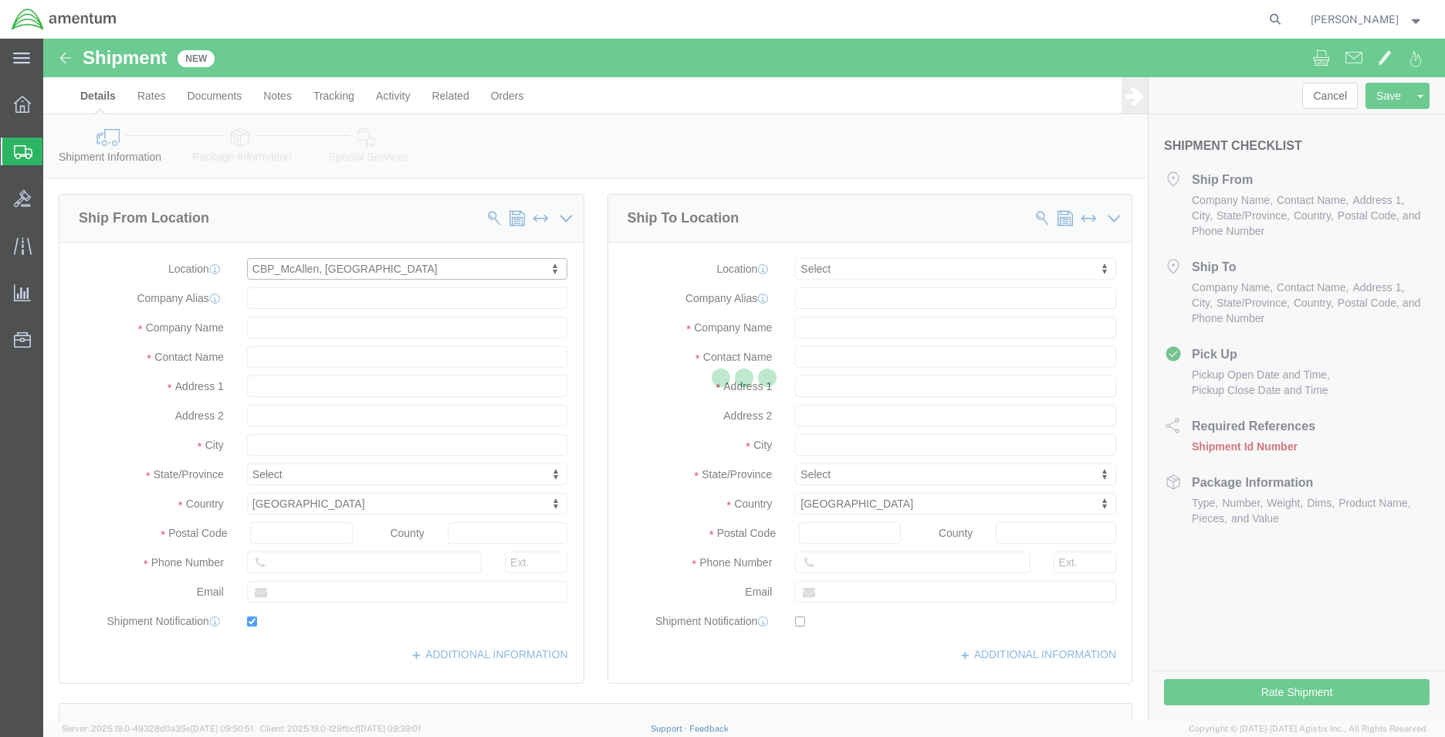
checkbox input "true"
type input "Amentum Services, Inc"
type input "[PERSON_NAME]"
type input "McAllen"
select select "[GEOGRAPHIC_DATA]"
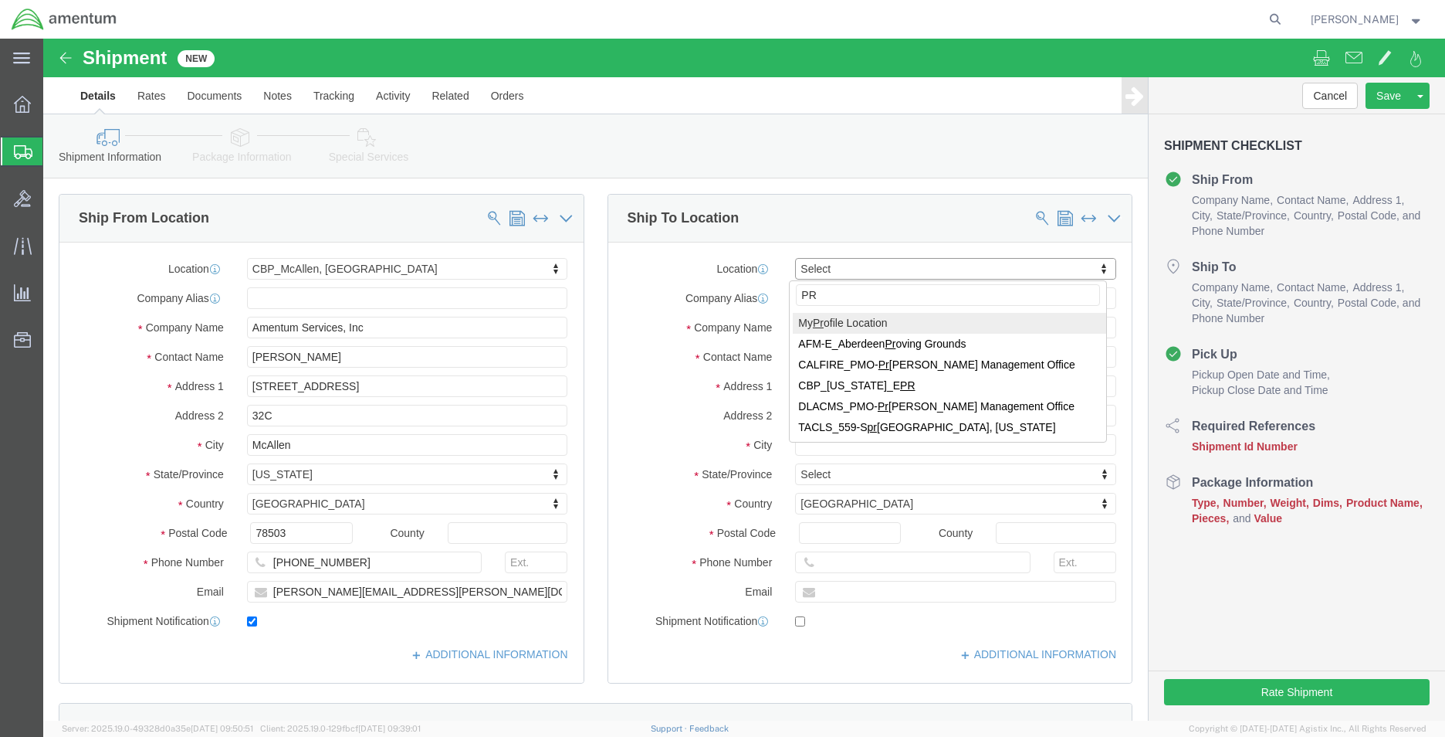
type input "P"
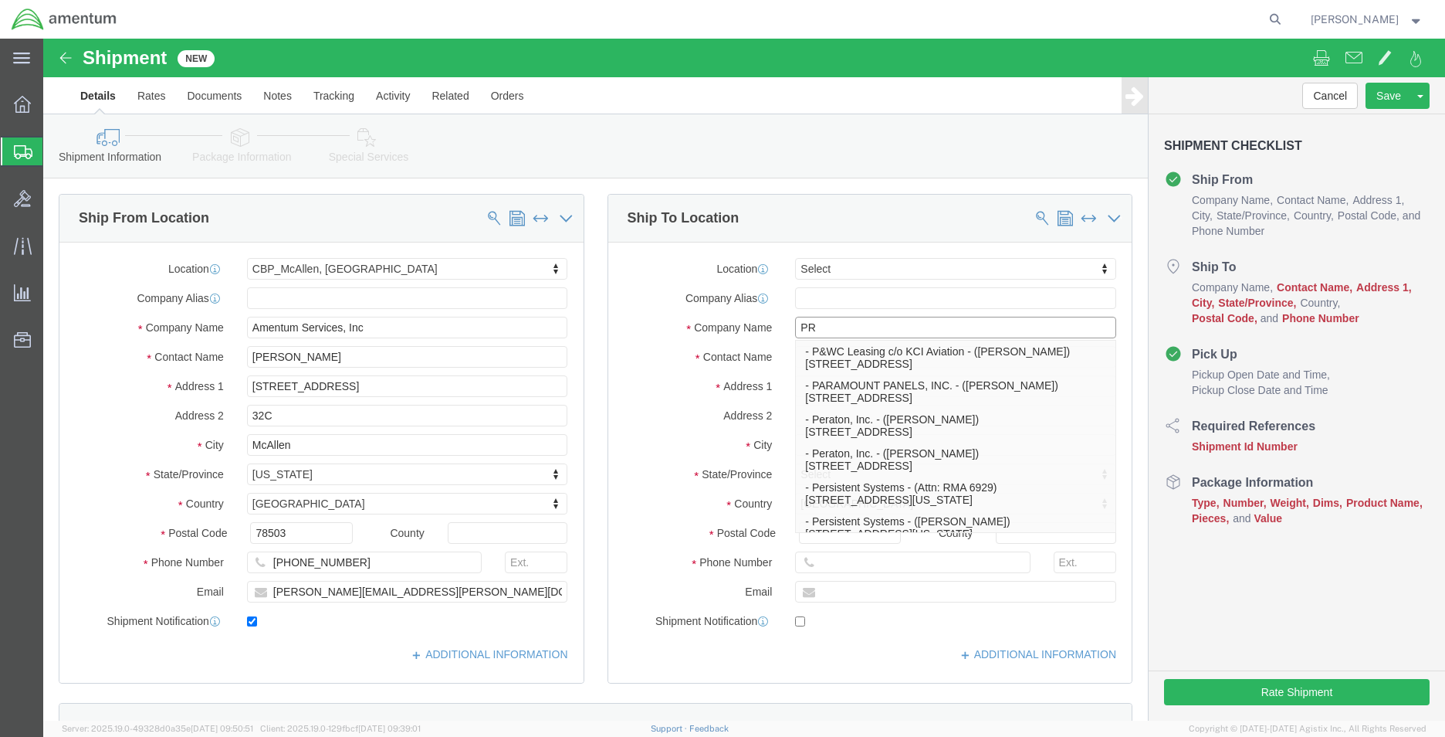
type input "PRE"
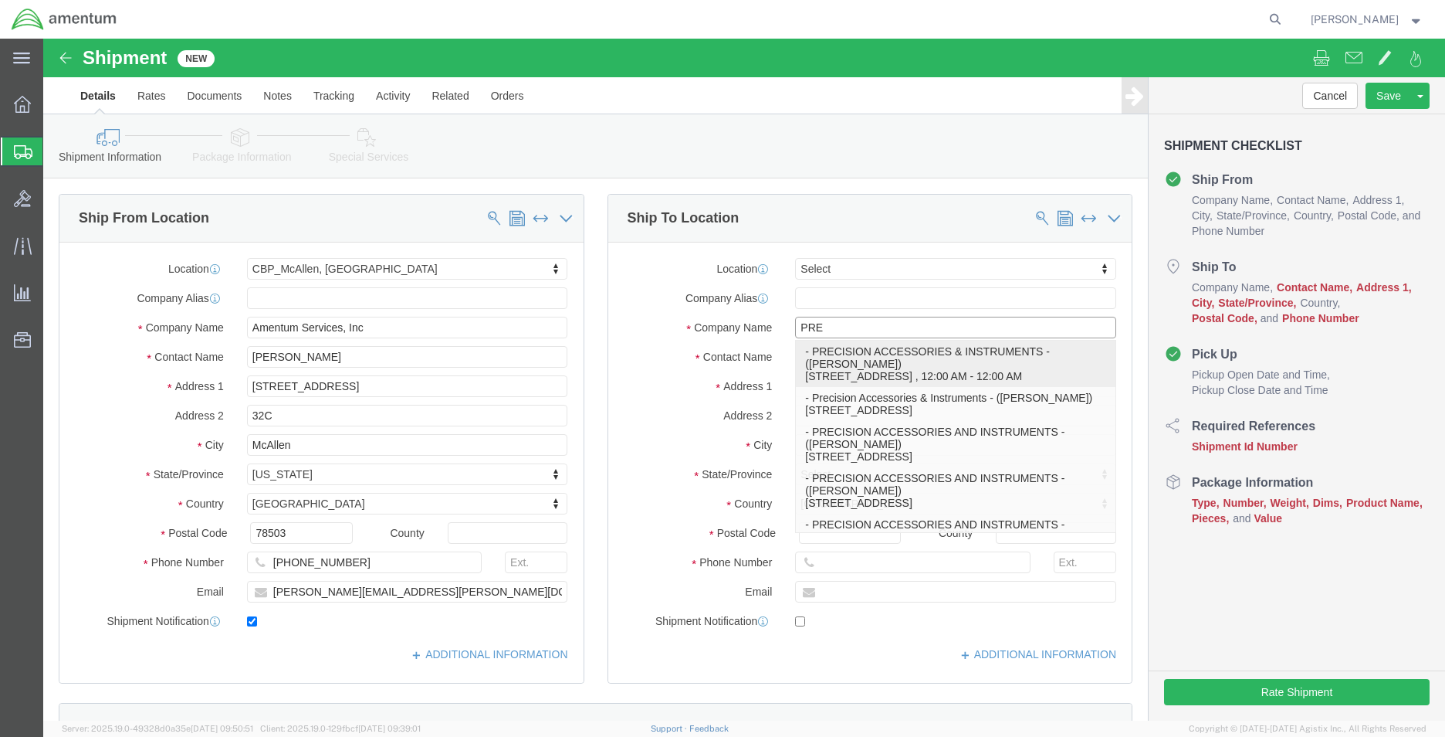
click p "- PRECISION ACCESSORIES & INSTRUMENTS - ([PERSON_NAME]) [STREET_ADDRESS] , 12:0…"
type input "[STREET_ADDRESS]"
type input "30349"
type input "[PHONE_NUMBER]"
type input "PRECISION ACCESSORIES & INSTRUMENTS"
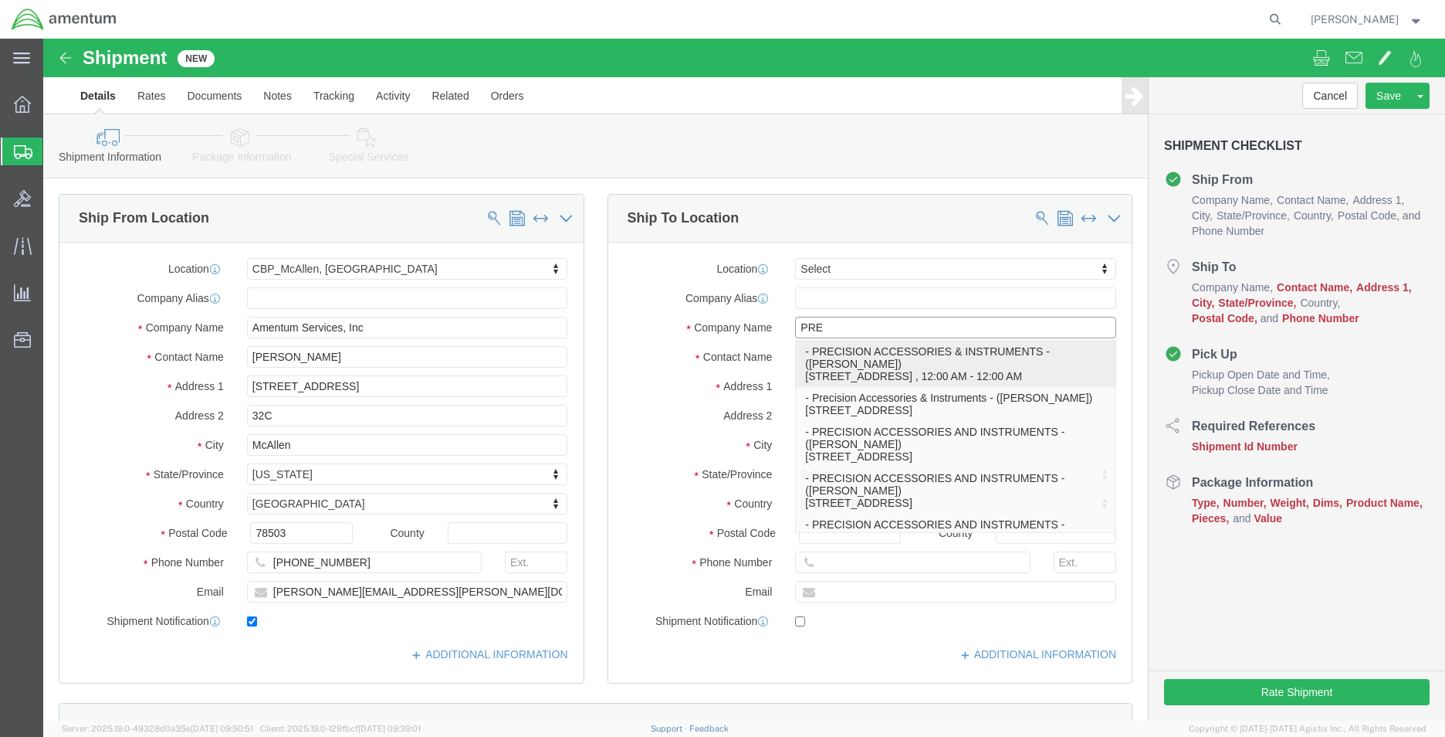
type input "[PERSON_NAME]"
type input "[GEOGRAPHIC_DATA]"
select select "GA"
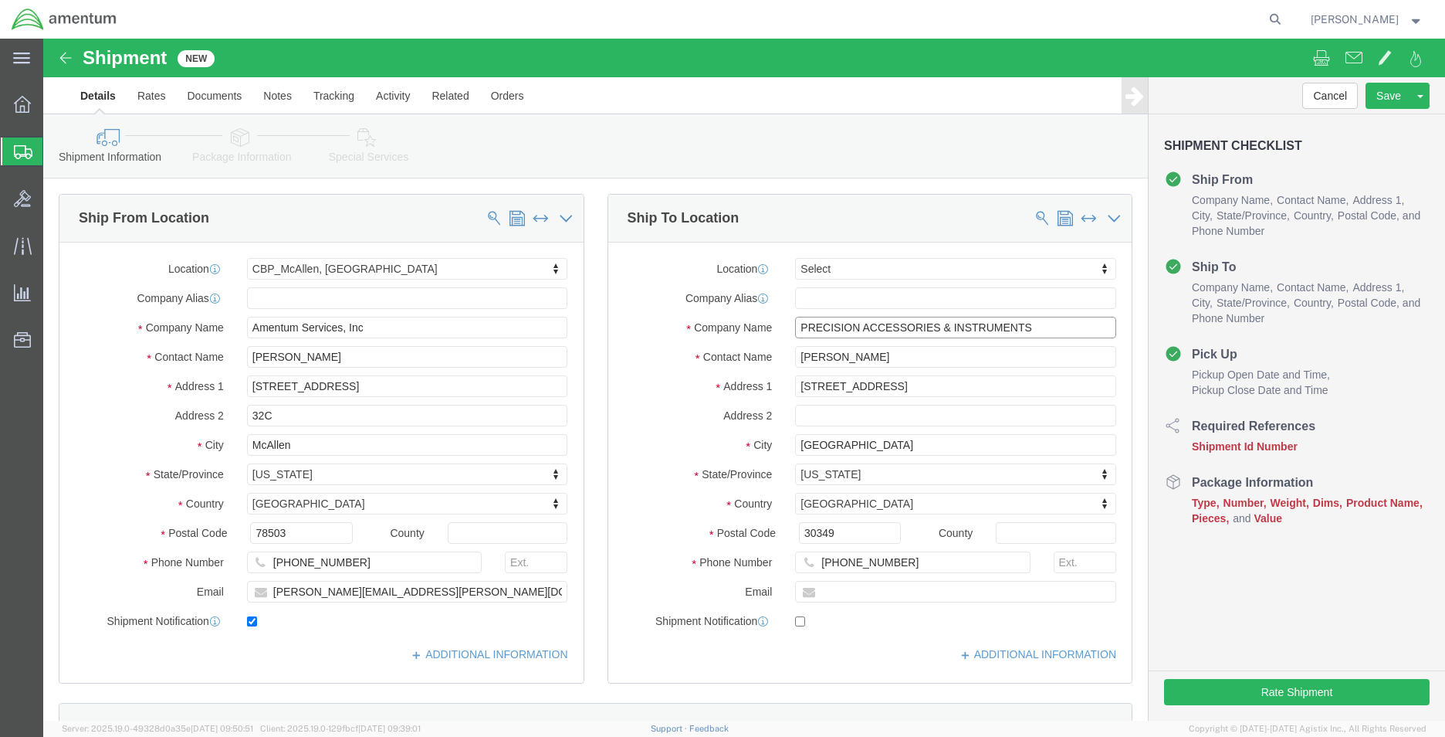
type input "PRECISION ACCESSORIES & INSTRUMENTS"
drag, startPoint x: 843, startPoint y: 319, endPoint x: 696, endPoint y: 307, distance: 148.0
click div "Location Select Select My Profile Location [PHONE_NUMBER] [PHONE_NUMBER] [PHONE…"
type input "C"
click input "CBP0044219 REPAIR"
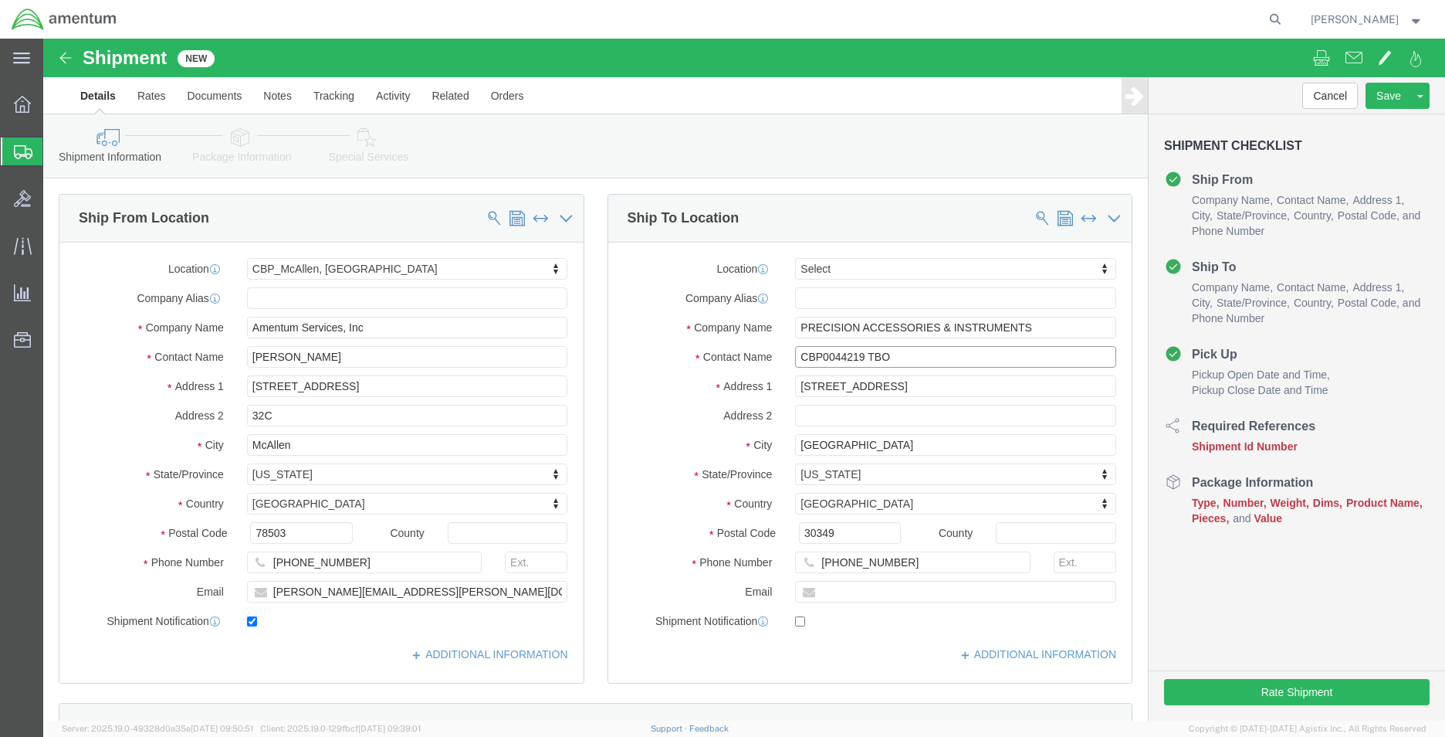
type input "CBP0044219 TBO"
click input "text"
paste input "[PERSON_NAME] <[EMAIL_ADDRESS][DOMAIN_NAME]>"
drag, startPoint x: 877, startPoint y: 556, endPoint x: 763, endPoint y: 556, distance: 114.3
click div "[PERSON_NAME] <[EMAIL_ADDRESS][DOMAIN_NAME]>"
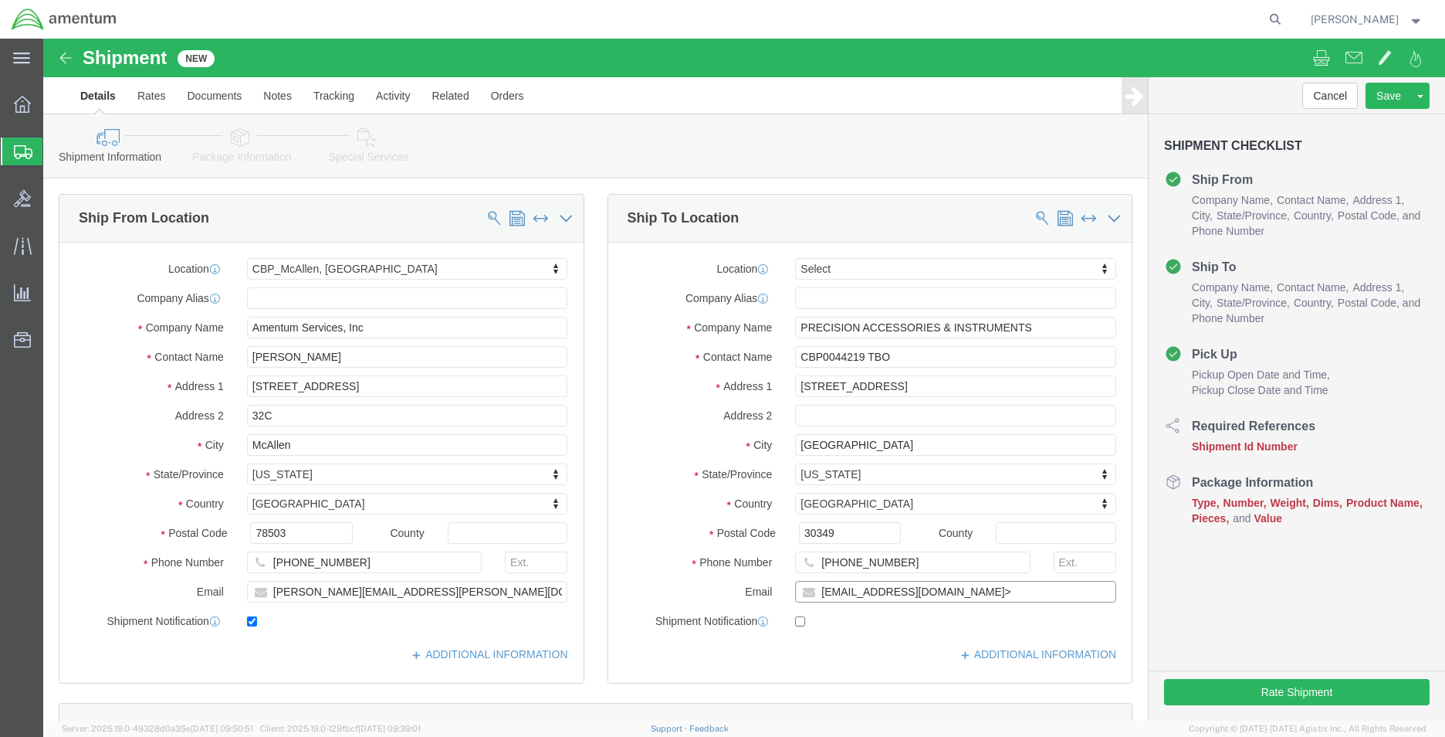
click input "[EMAIL_ADDRESS][DOMAIN_NAME]>"
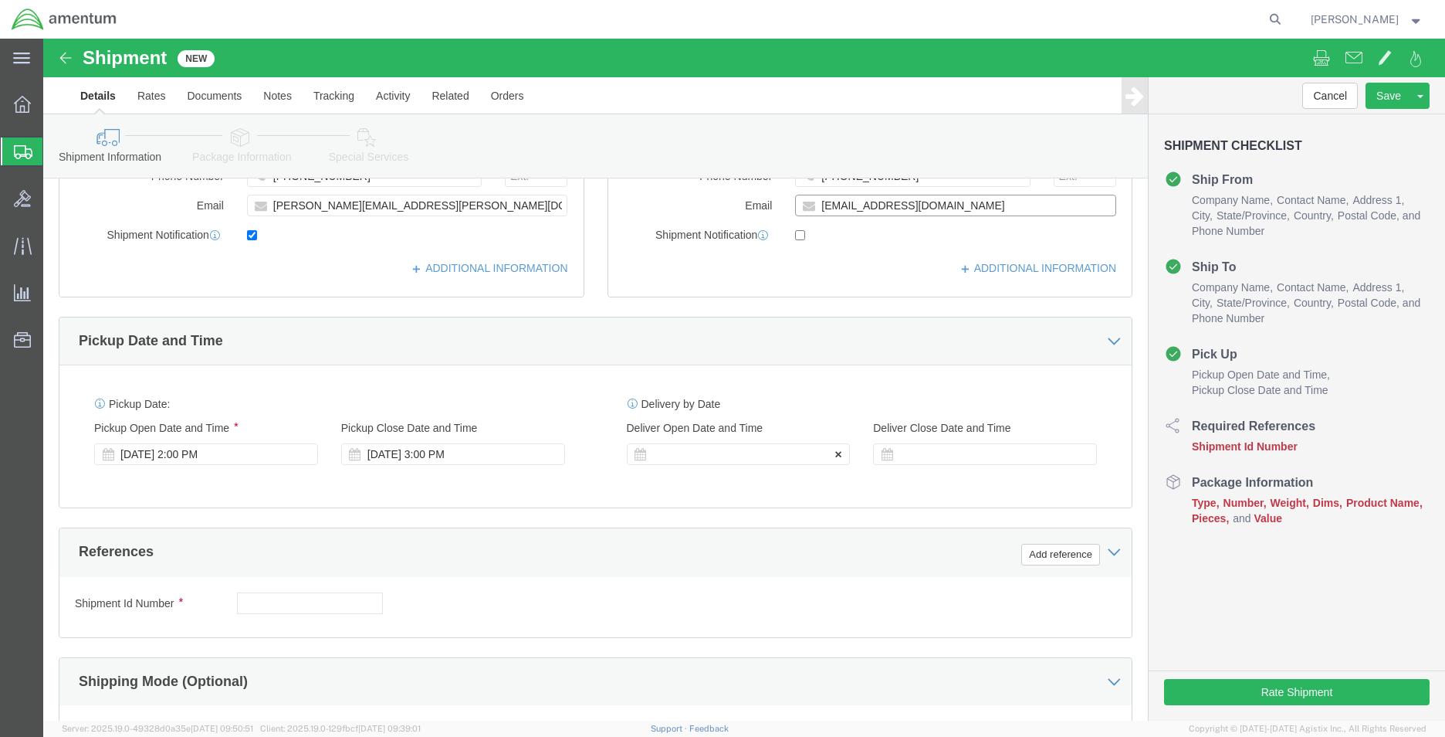
type input "[EMAIL_ADDRESS][DOMAIN_NAME]"
checkbox input "true"
click div
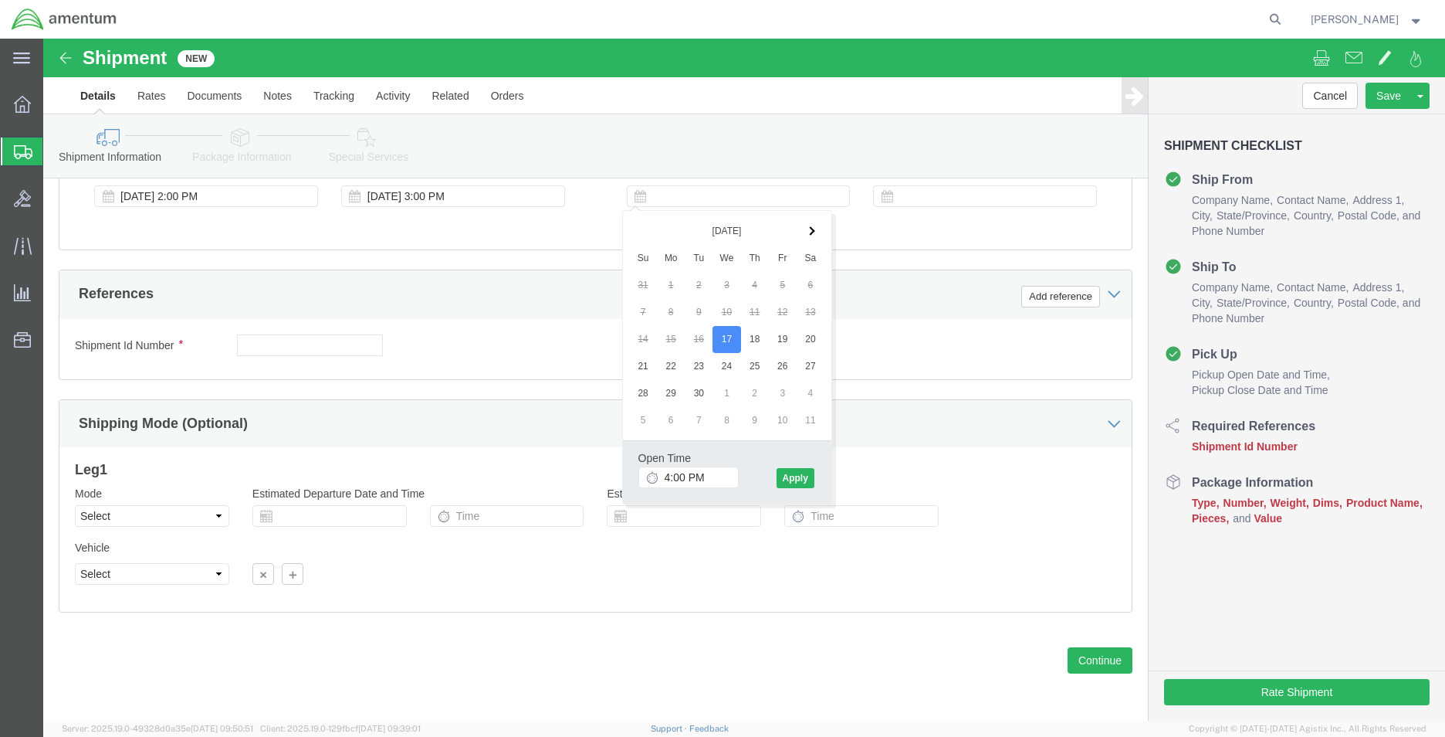
click div "Mode Select Air Less than Truckload Multi-Leg Ocean Freight Rail Small Parcel T…"
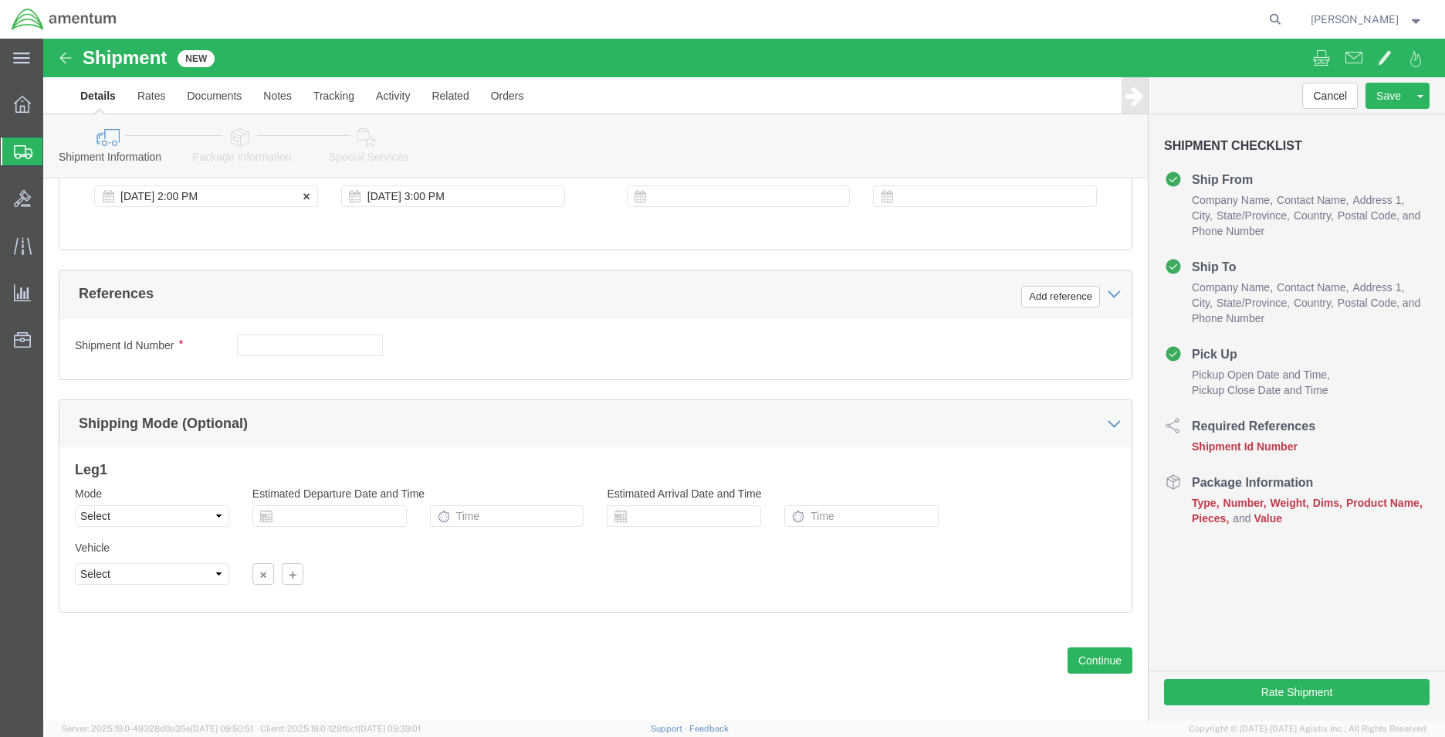
click div "[DATE] 2:00 PM"
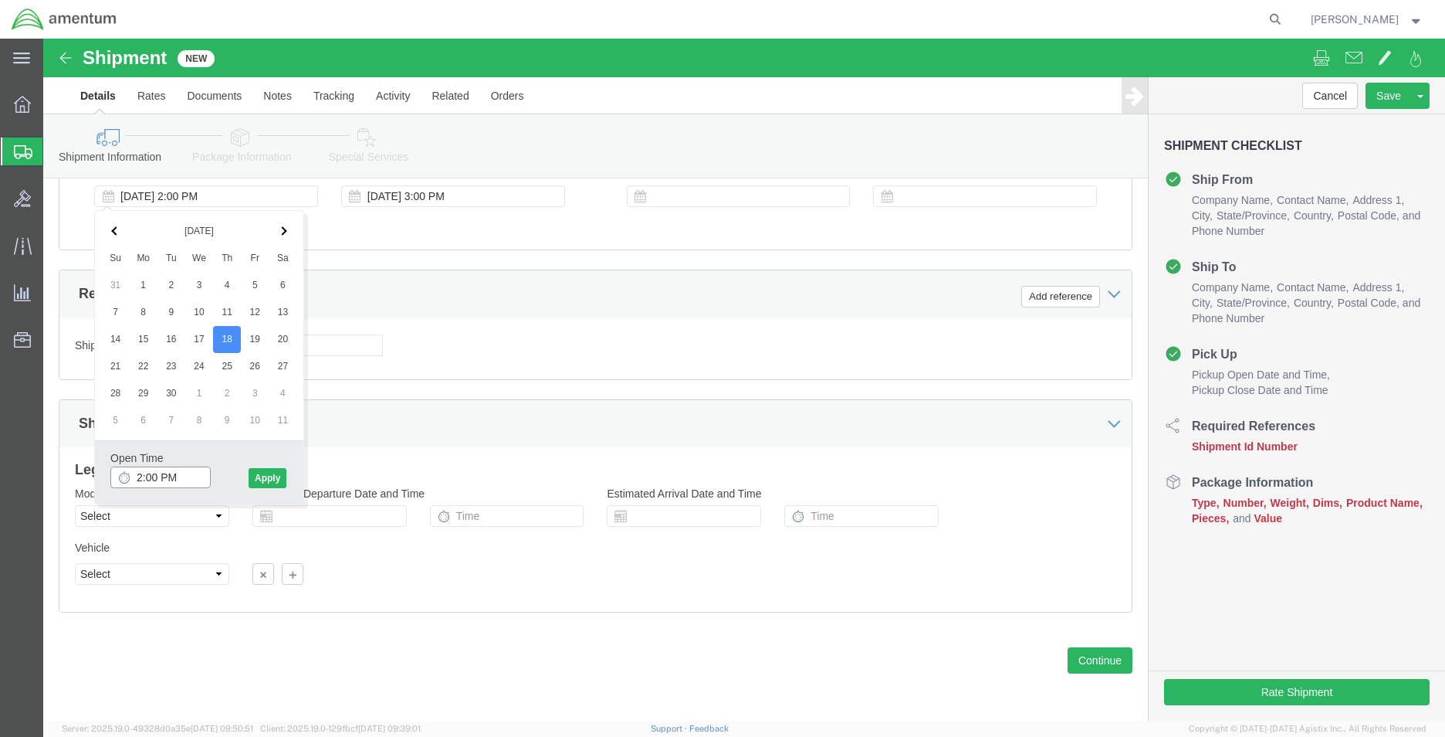
click input "2:00 PM"
type input "8:00 AM"
click button "Apply"
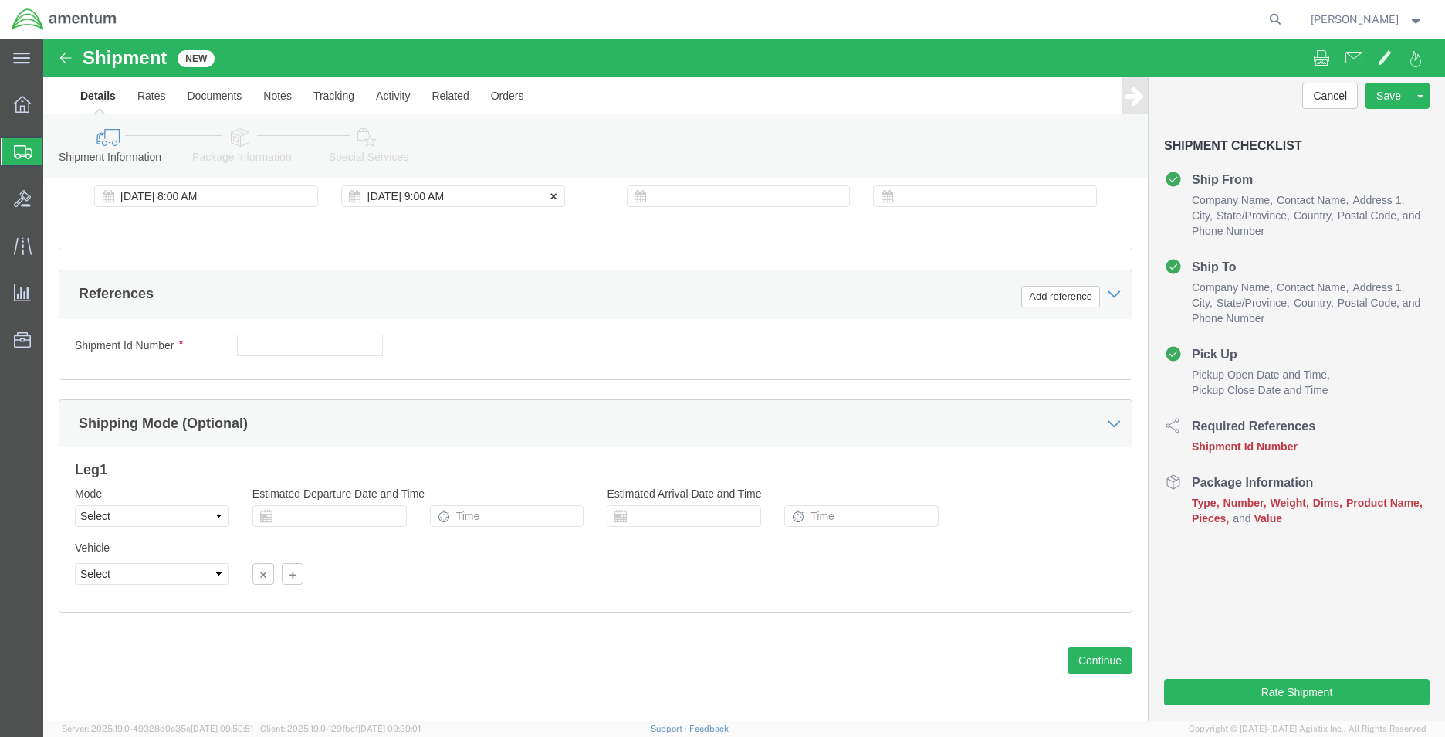
click div "[DATE] 9:00 AM"
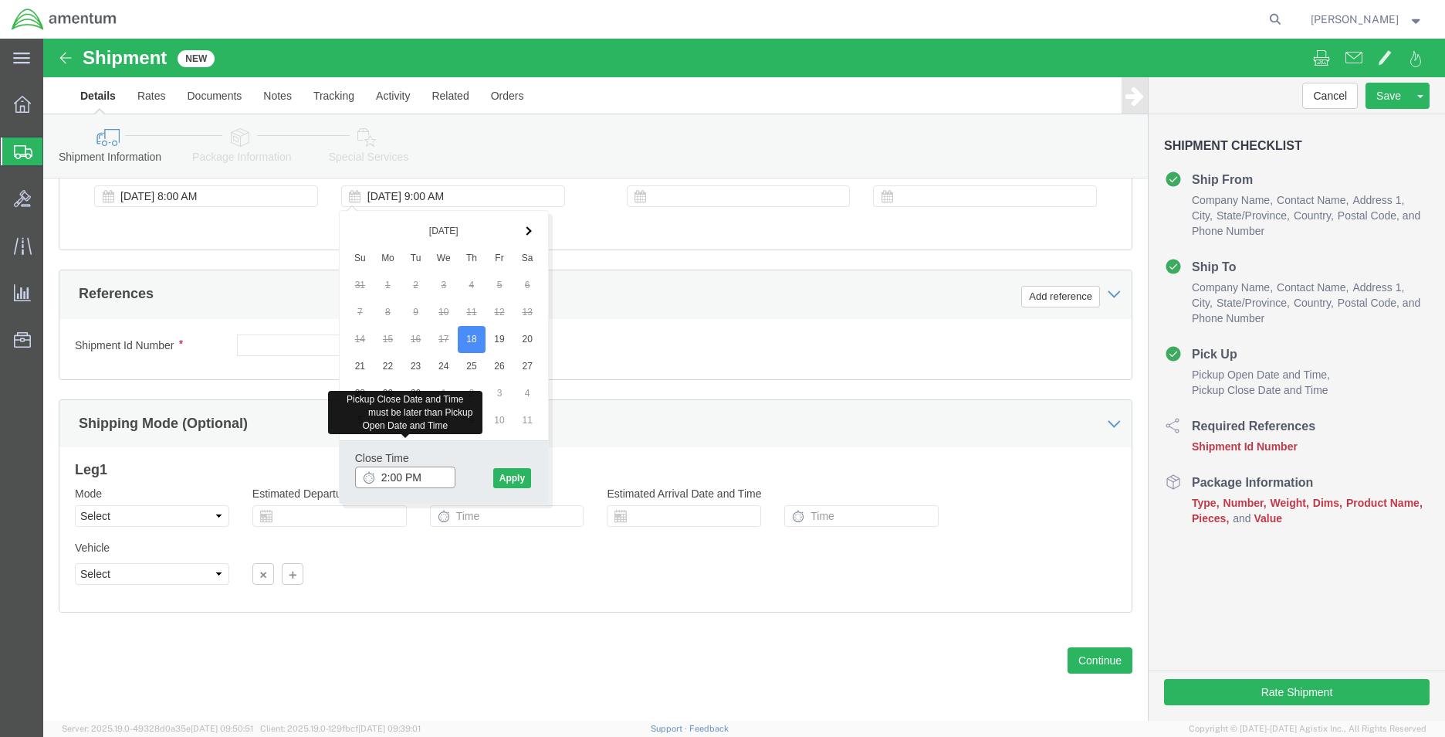
click input "2:00 PM"
type input "3:00 PM"
click button "Apply"
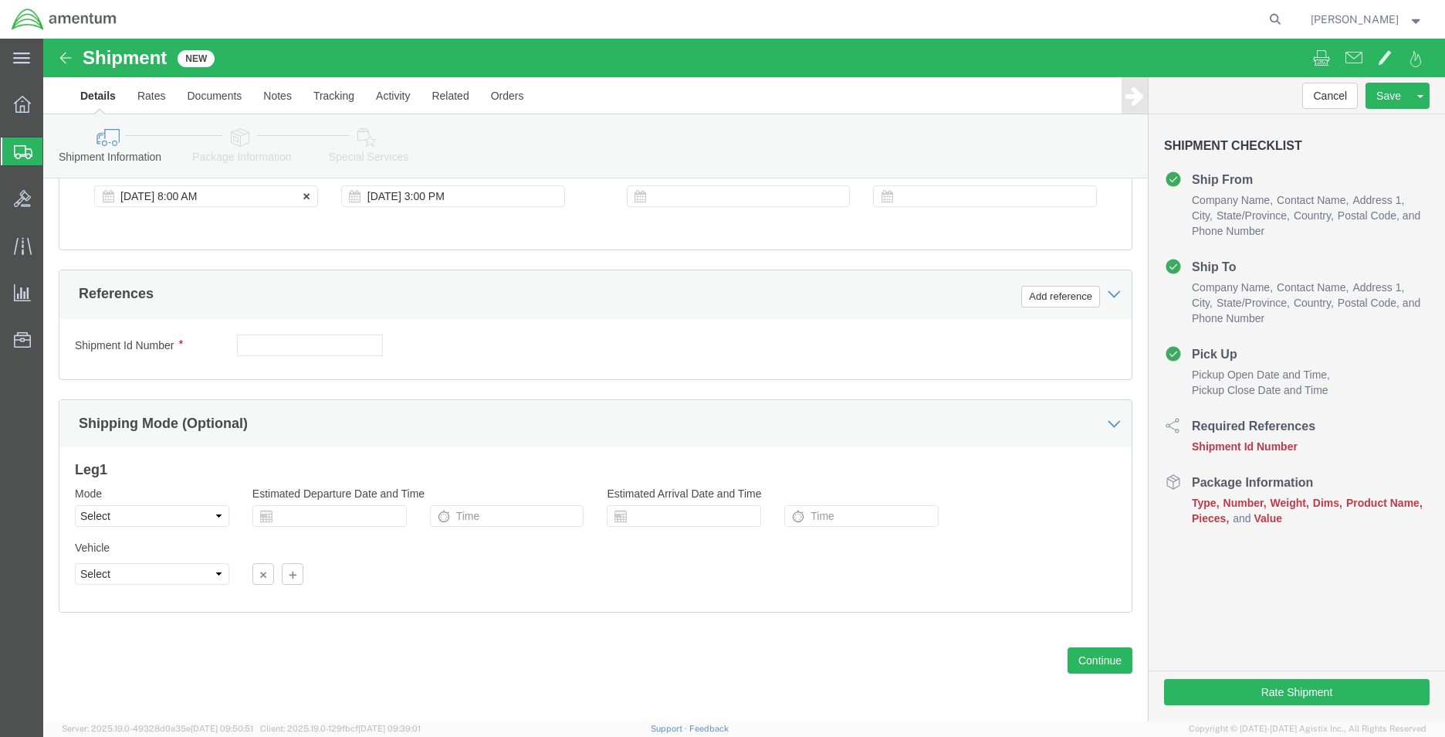
click div "[DATE] 8:00 AM"
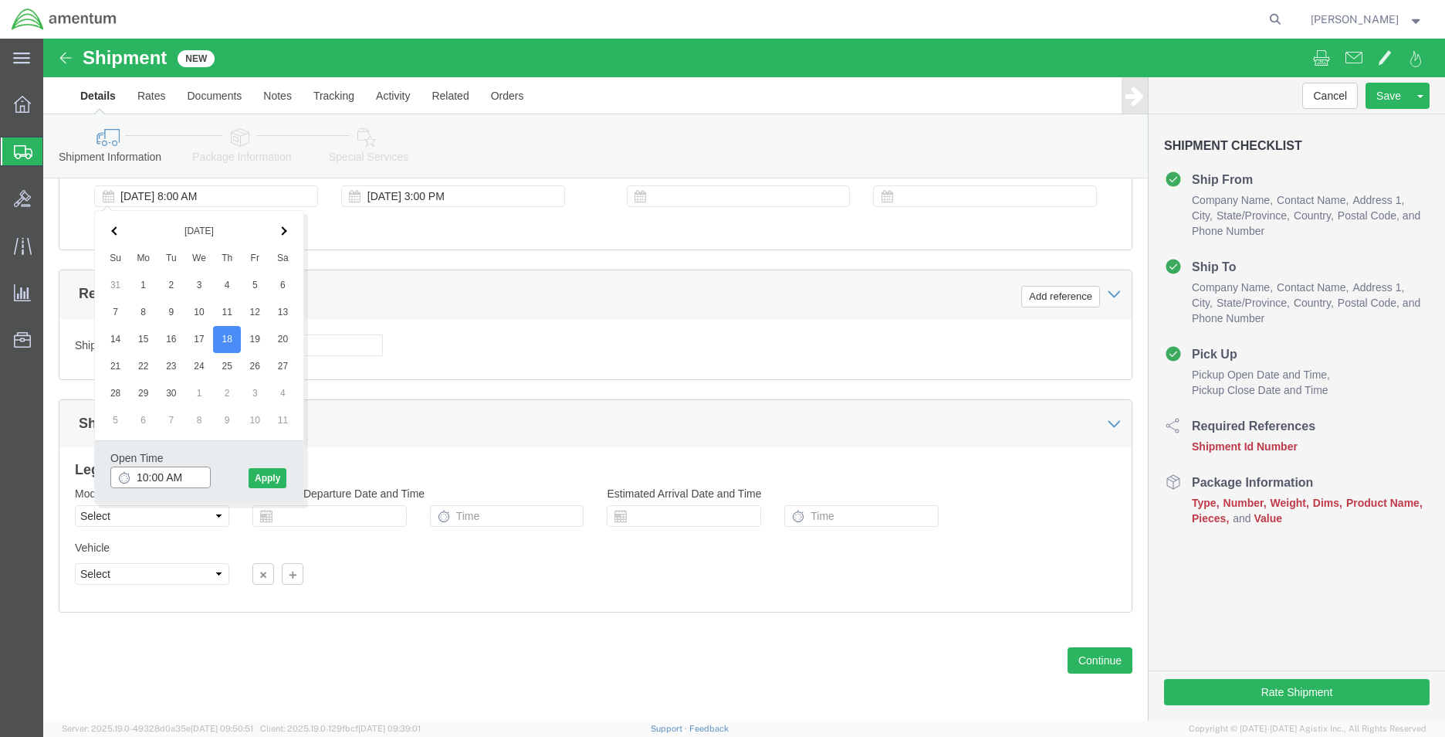
type input "10:00 AM"
click button "Apply"
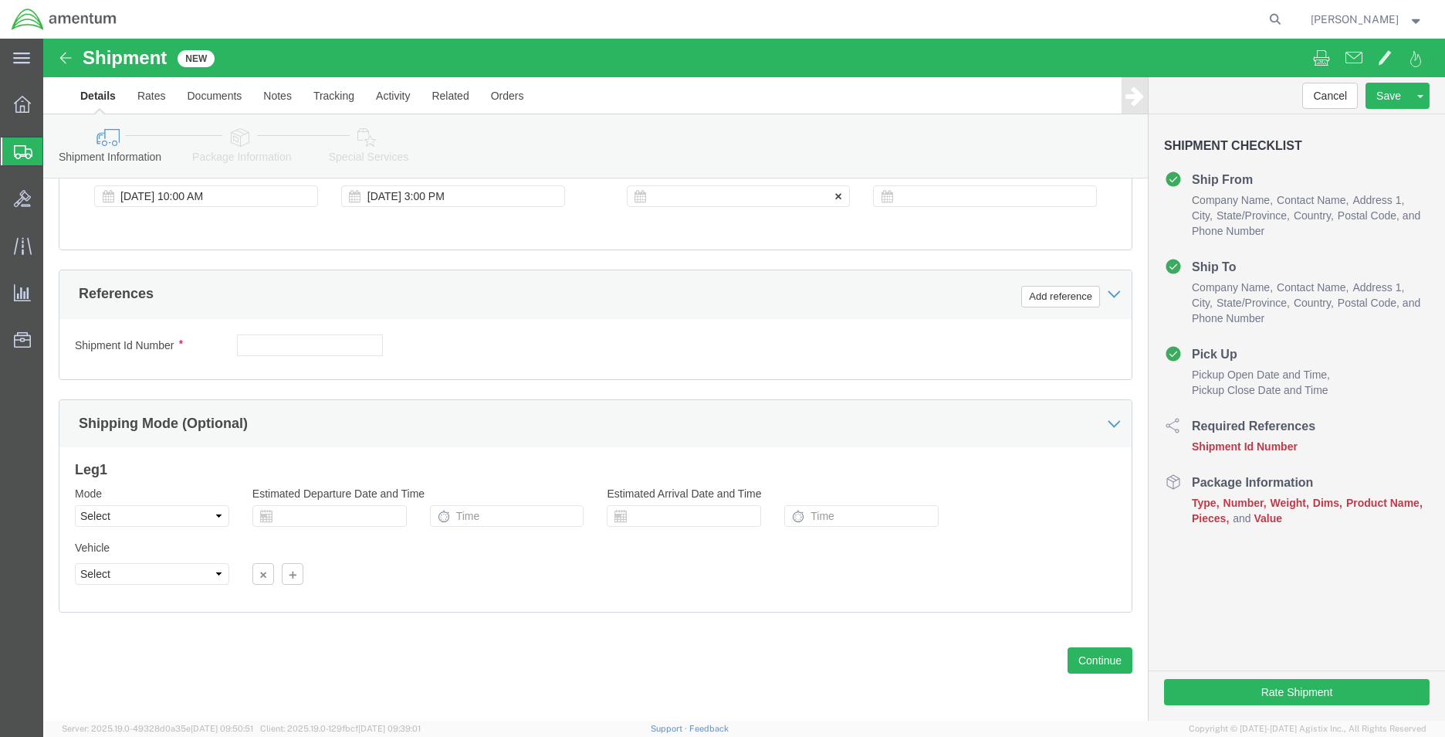
click div
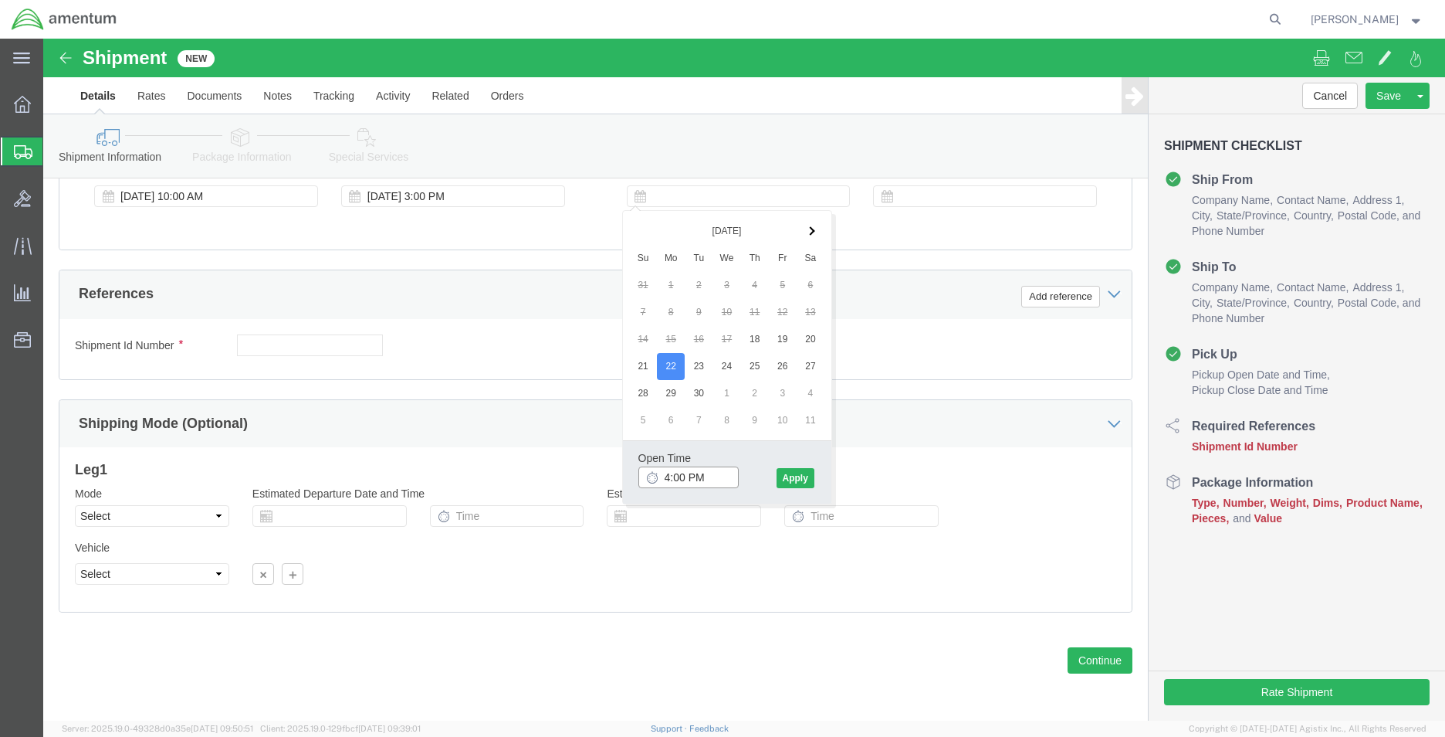
click input "4:00 PM"
type input "8:00 AM"
click button "Apply"
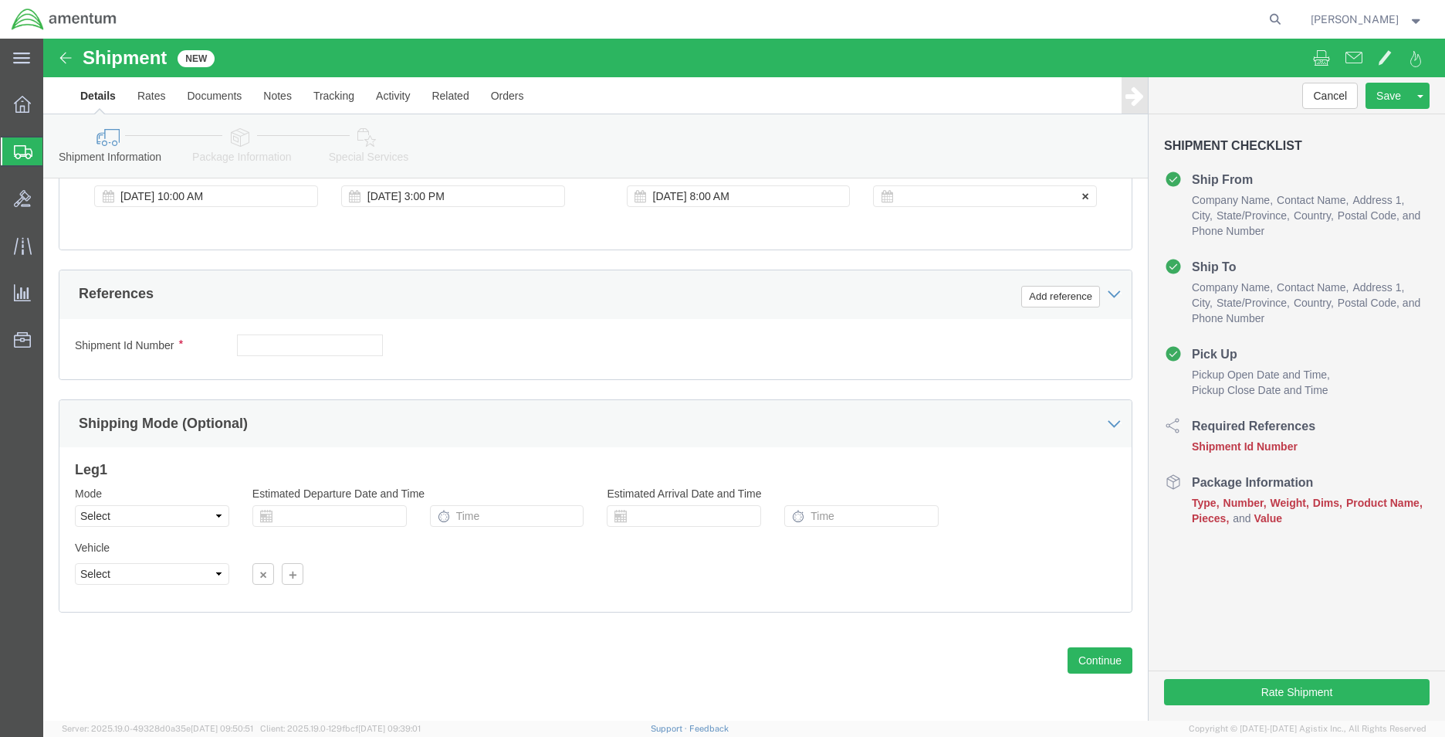
click div
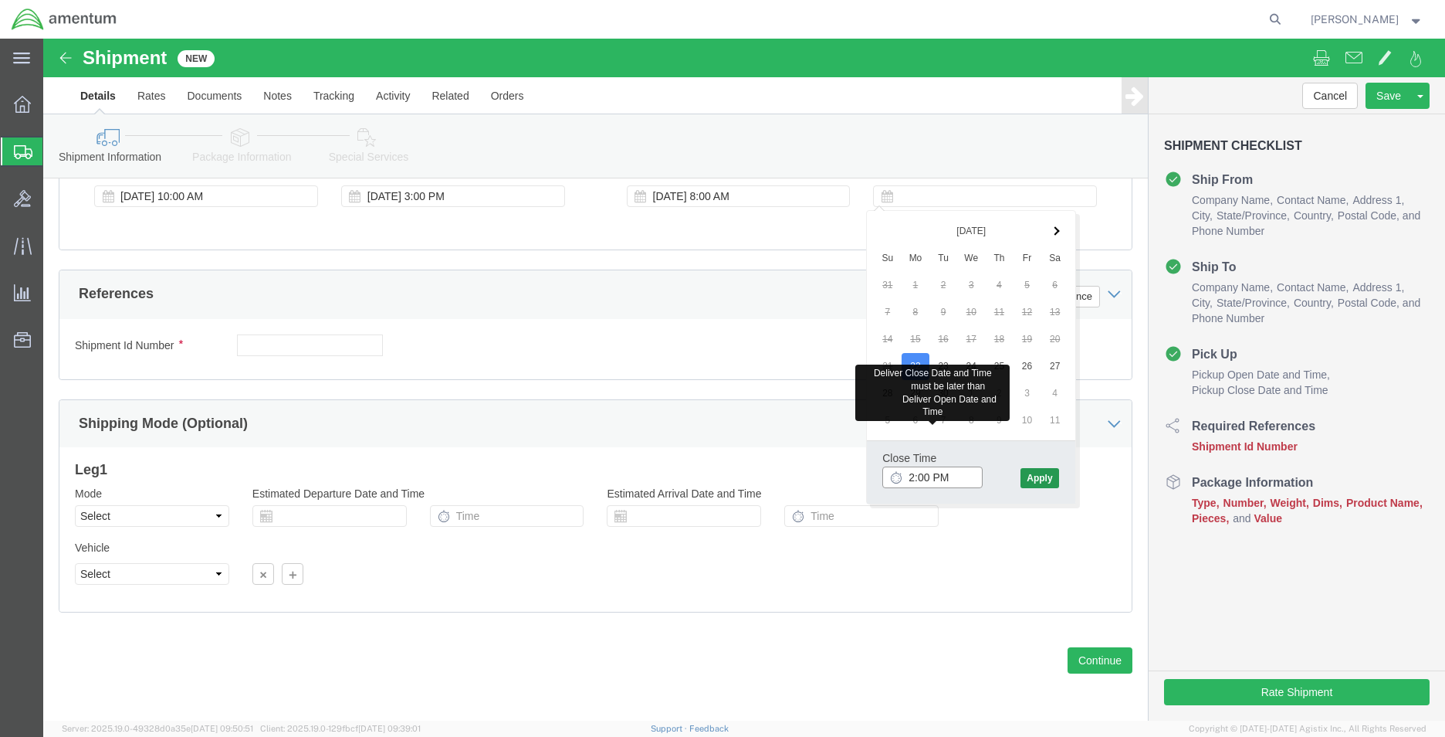
type input "2:00 PM"
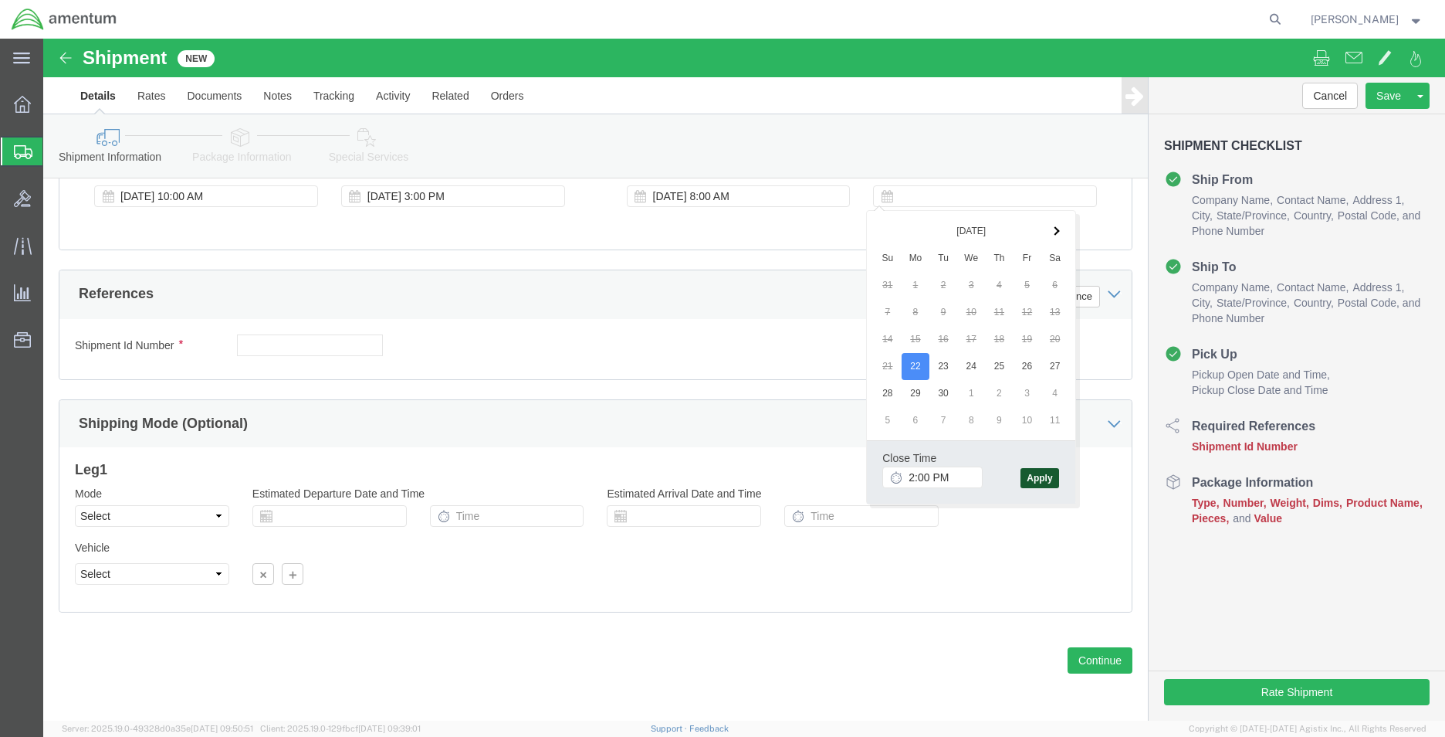
click button "Apply"
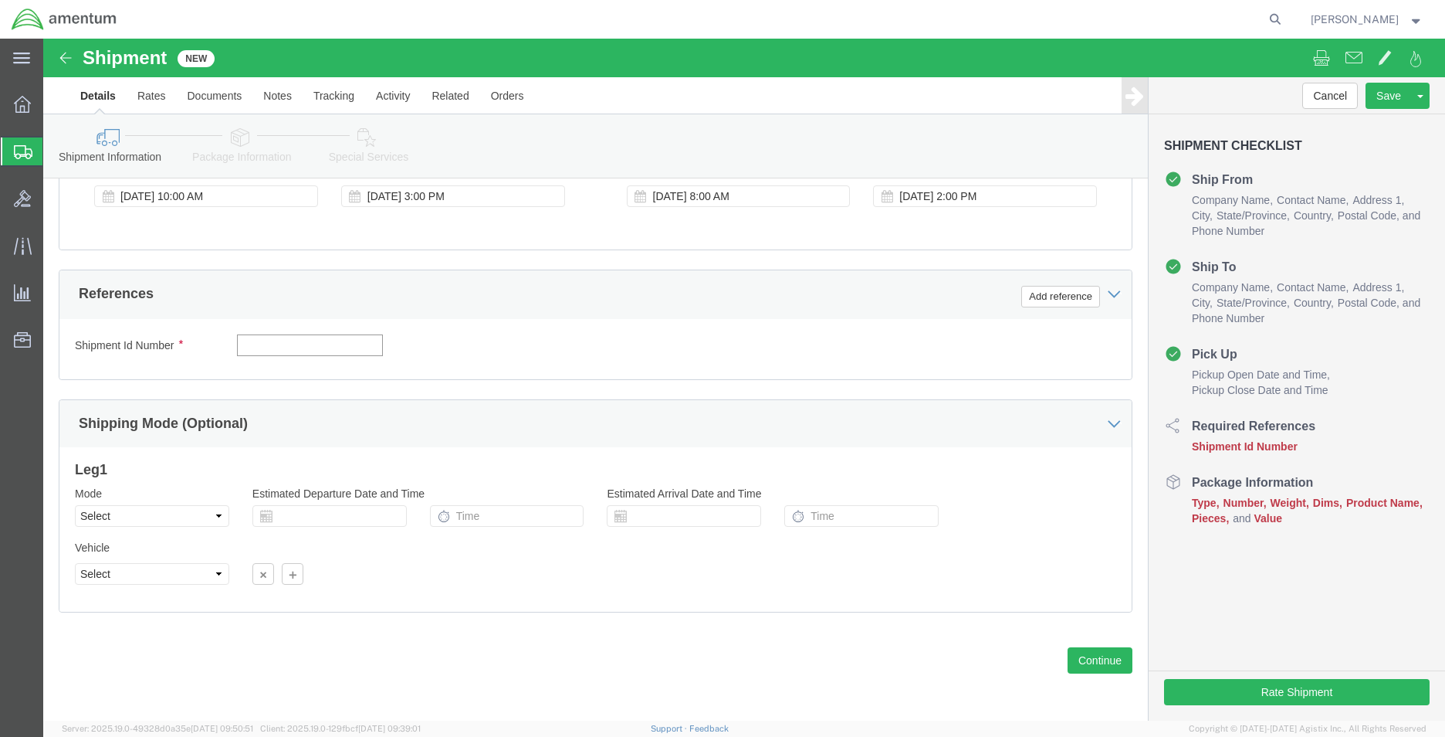
click input "text"
type input "CBP"
click button "Add reference"
click select "Select Account Type Activity ID Airline Appointment Number ASN Batch Request # …"
select select "DEPT"
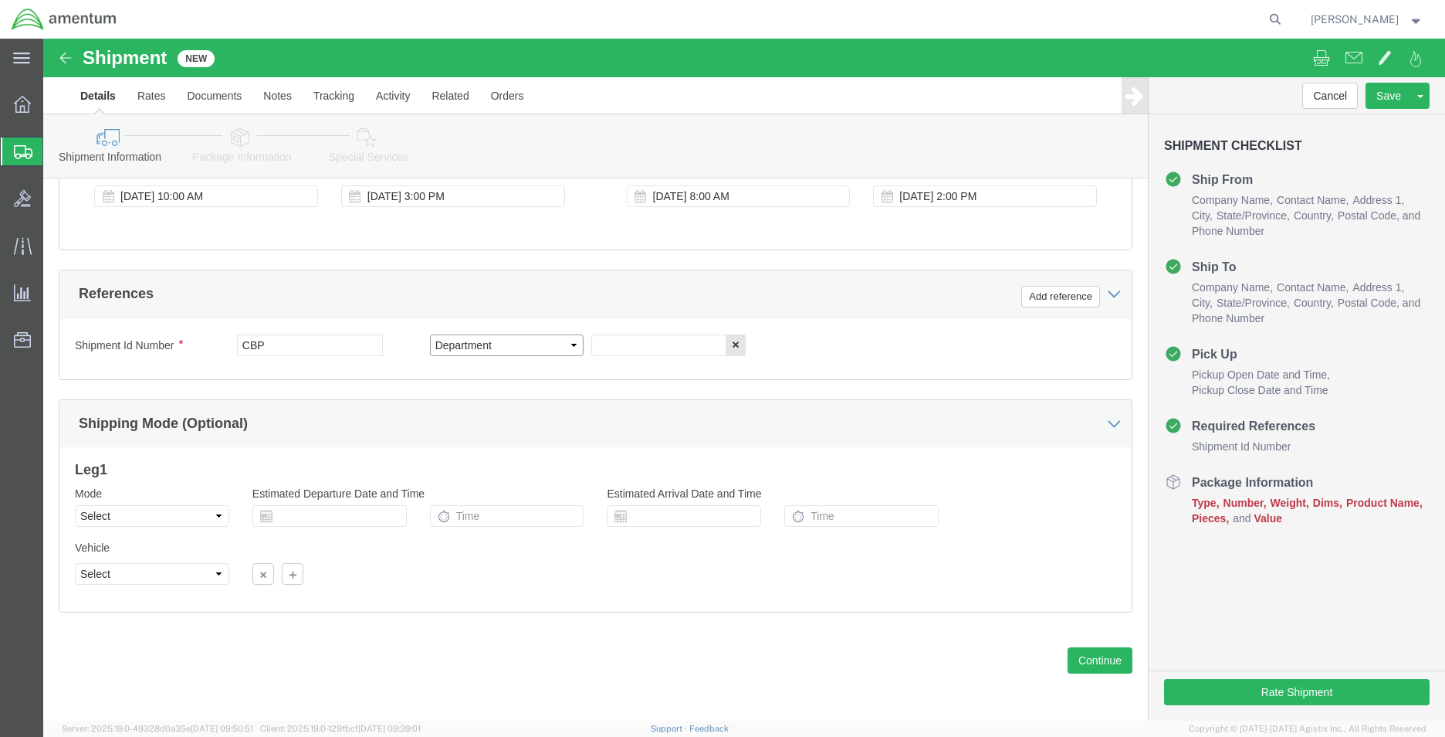
click select "Select Account Type Activity ID Airline Appointment Number ASN Batch Request # …"
click input "text"
type input "R"
type input "TBO"
click button "Add reference"
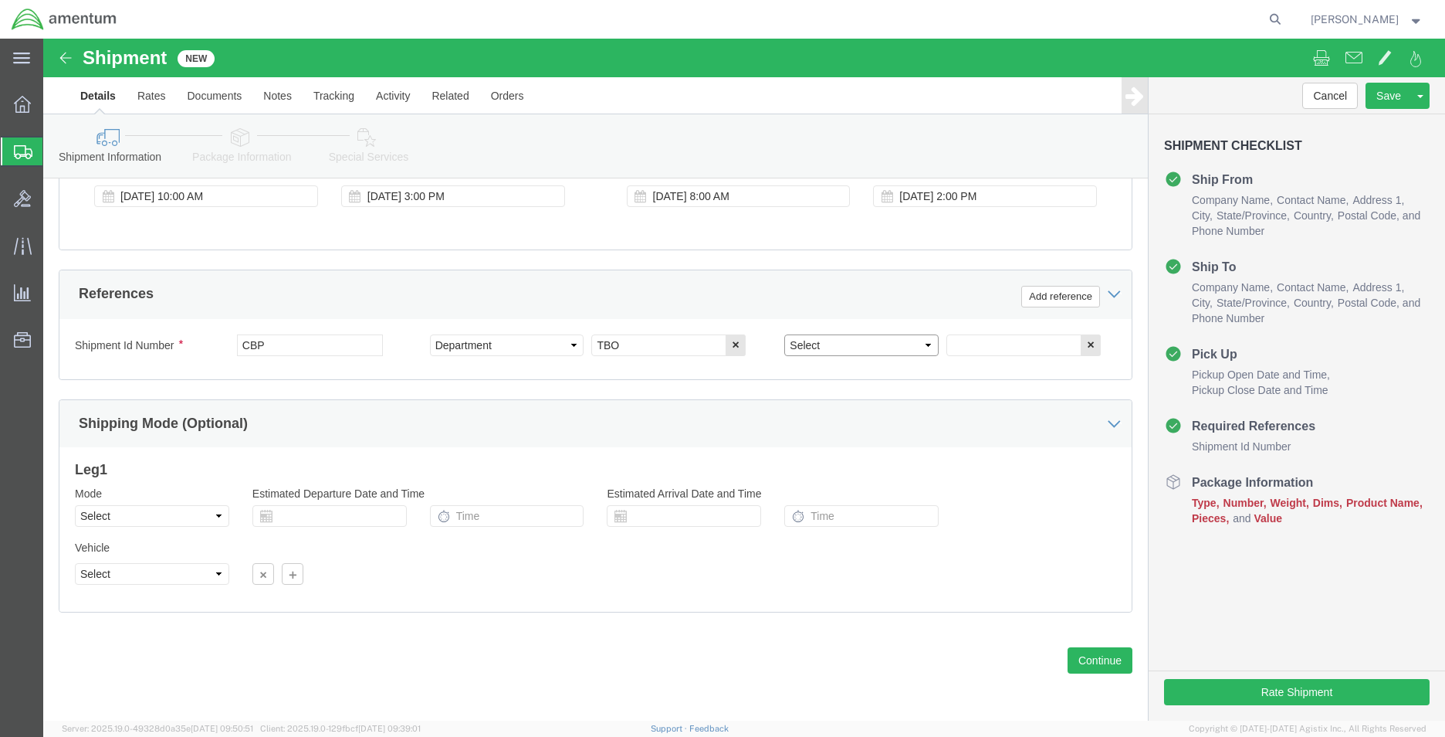
click select "Select Account Type Activity ID Airline Appointment Number ASN Batch Request # …"
select select "PROJNUM"
click select "Select Account Type Activity ID Airline Appointment Number ASN Batch Request # …"
click div "Please fix the following errors Ship From Location Location [GEOGRAPHIC_DATA], …"
click input "text"
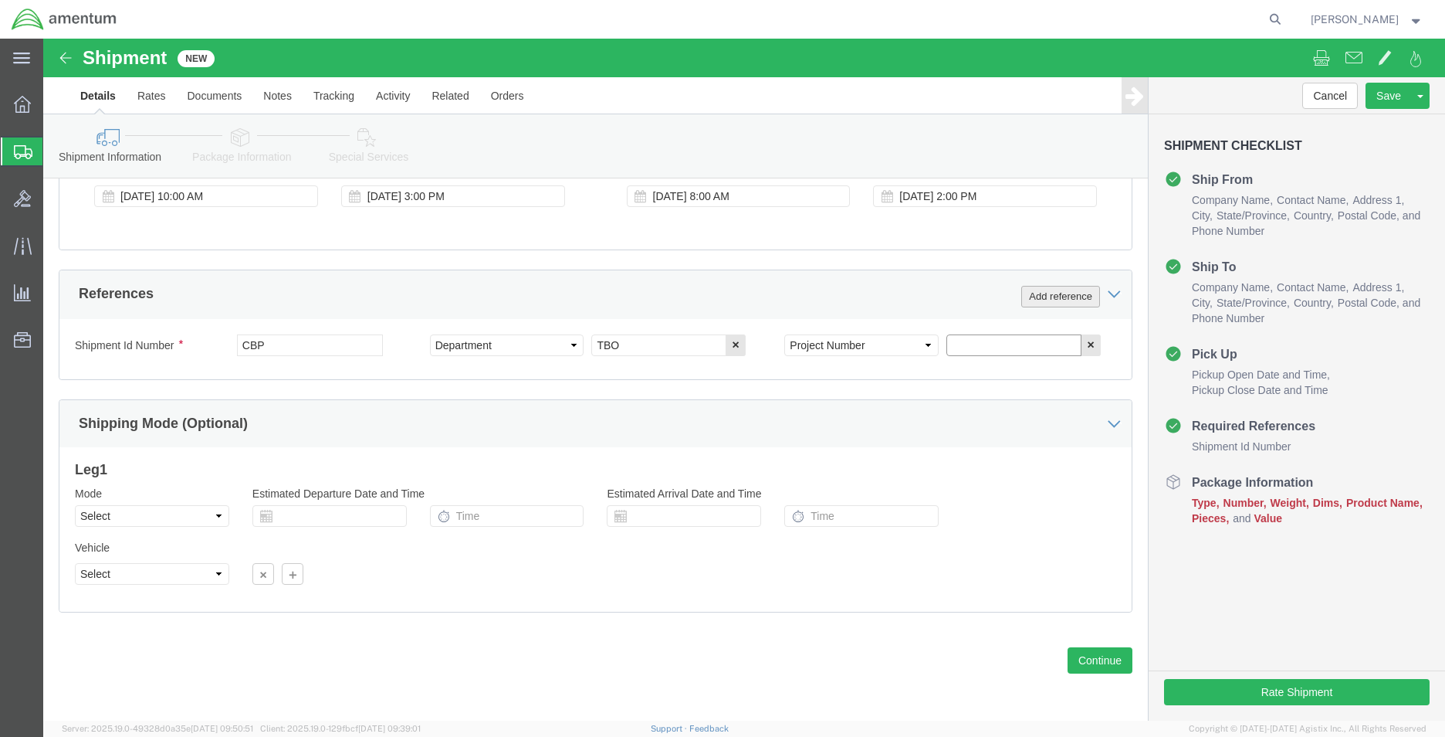
paste input "6118.03.03.2219.MCA.0000"
type input "6118.03.03.2219.MCA.0000"
click div "Add reference"
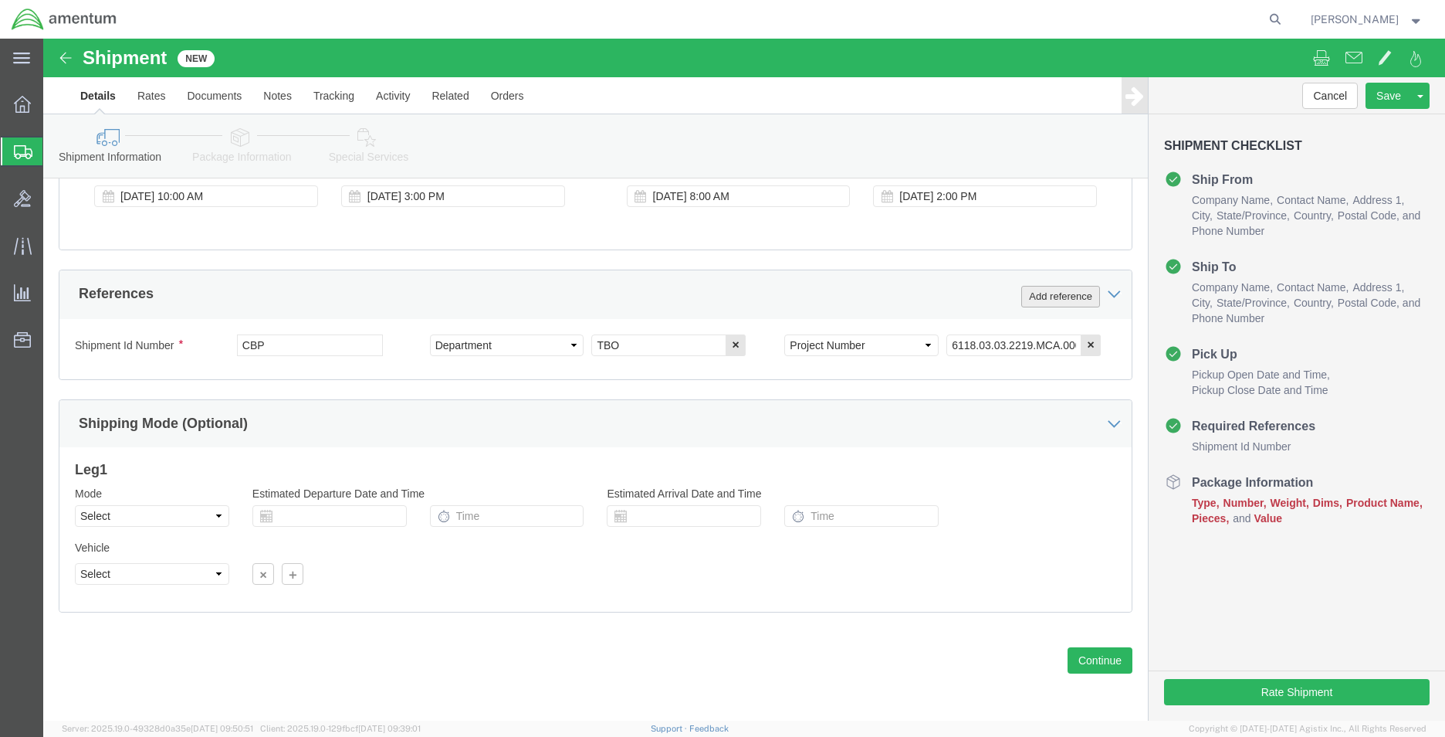
click button "Add reference"
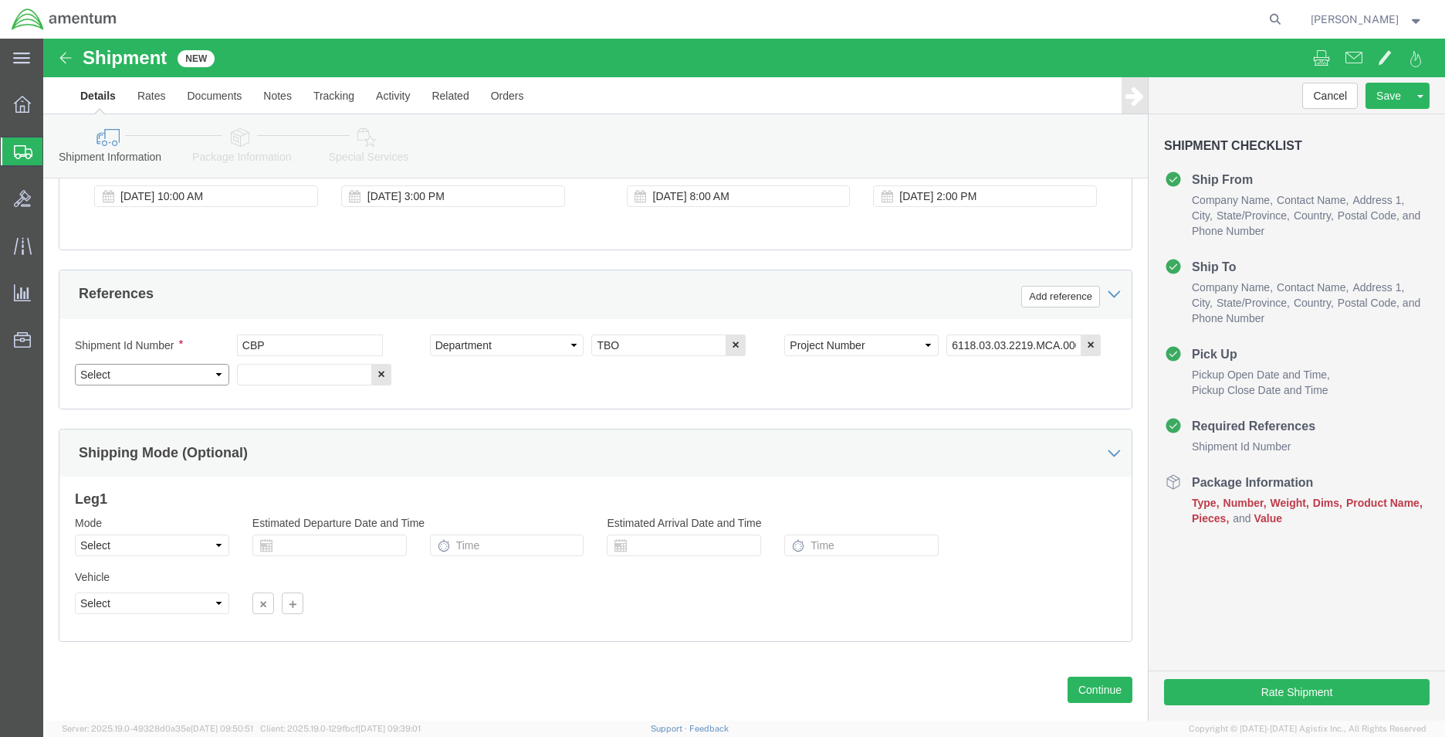
click select "Select Account Type Activity ID Airline Appointment Number ASN Batch Request # …"
select select "RELNUM"
click select "Select Account Type Activity ID Airline Appointment Number ASN Batch Request # …"
click input "text"
type input "SN 180540"
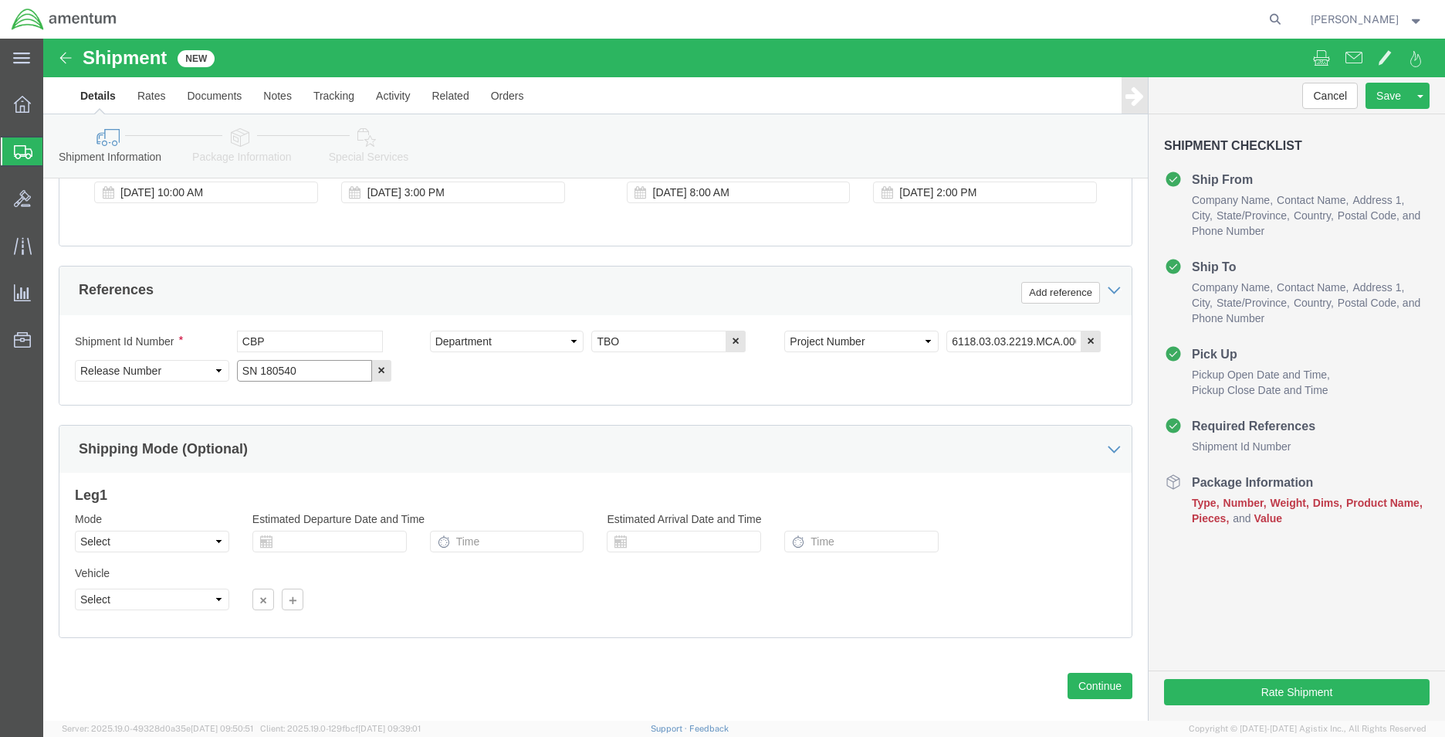
scroll to position [673, 0]
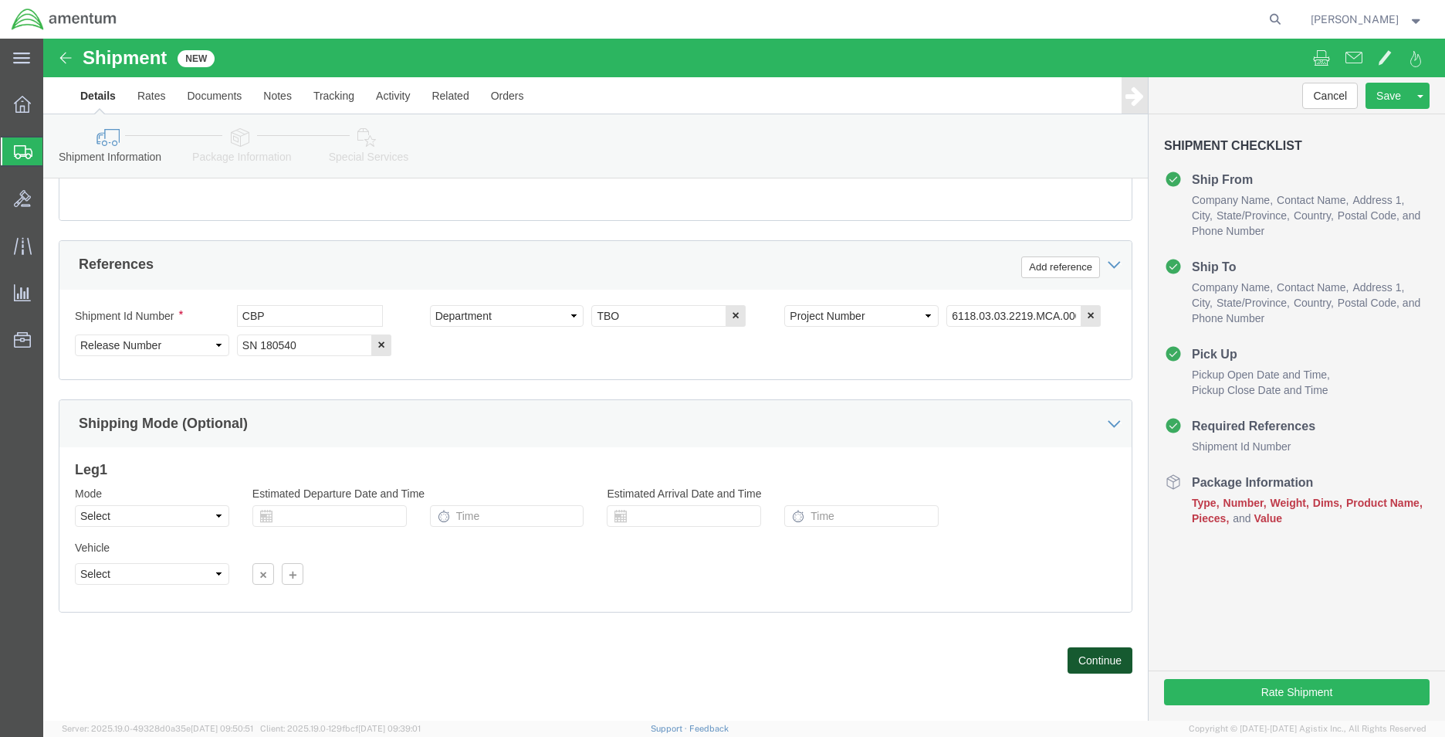
click button "Continue"
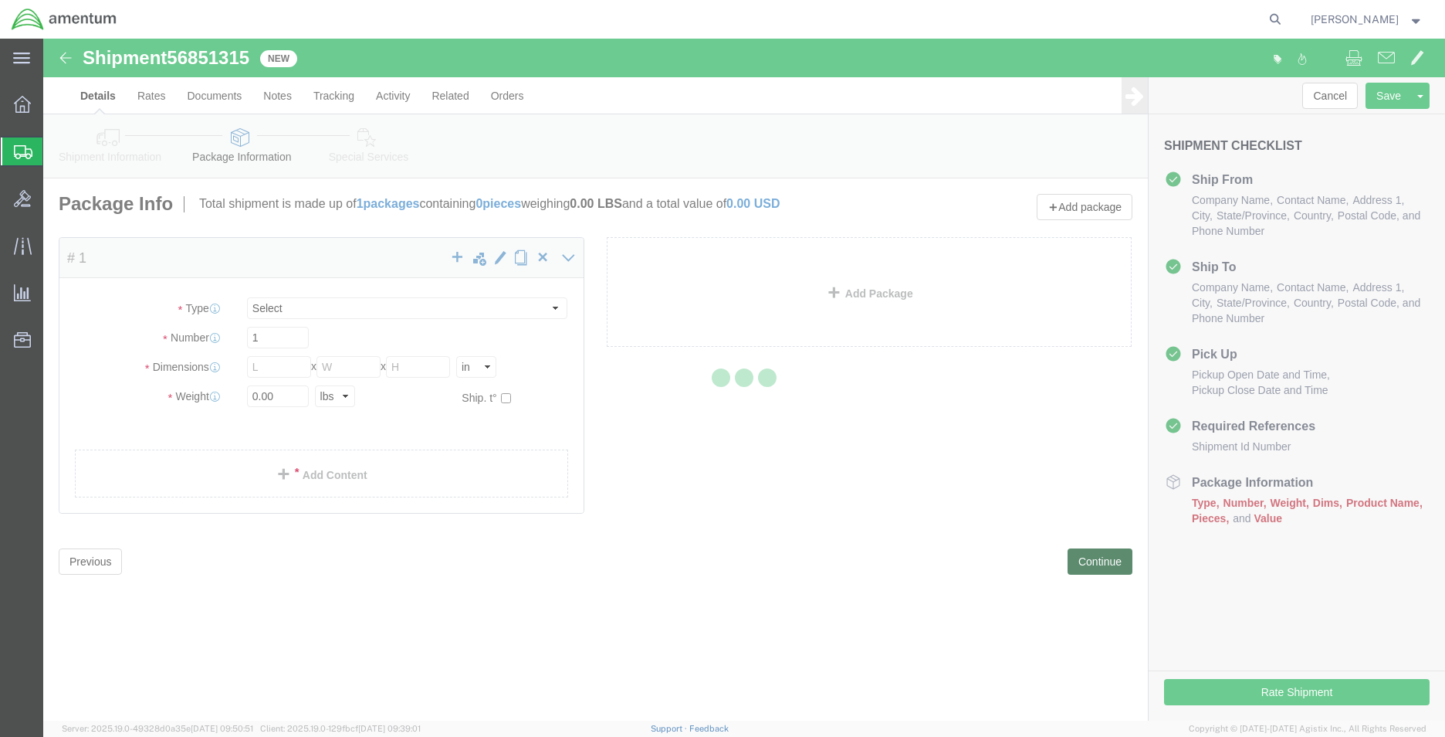
select select "CBOX"
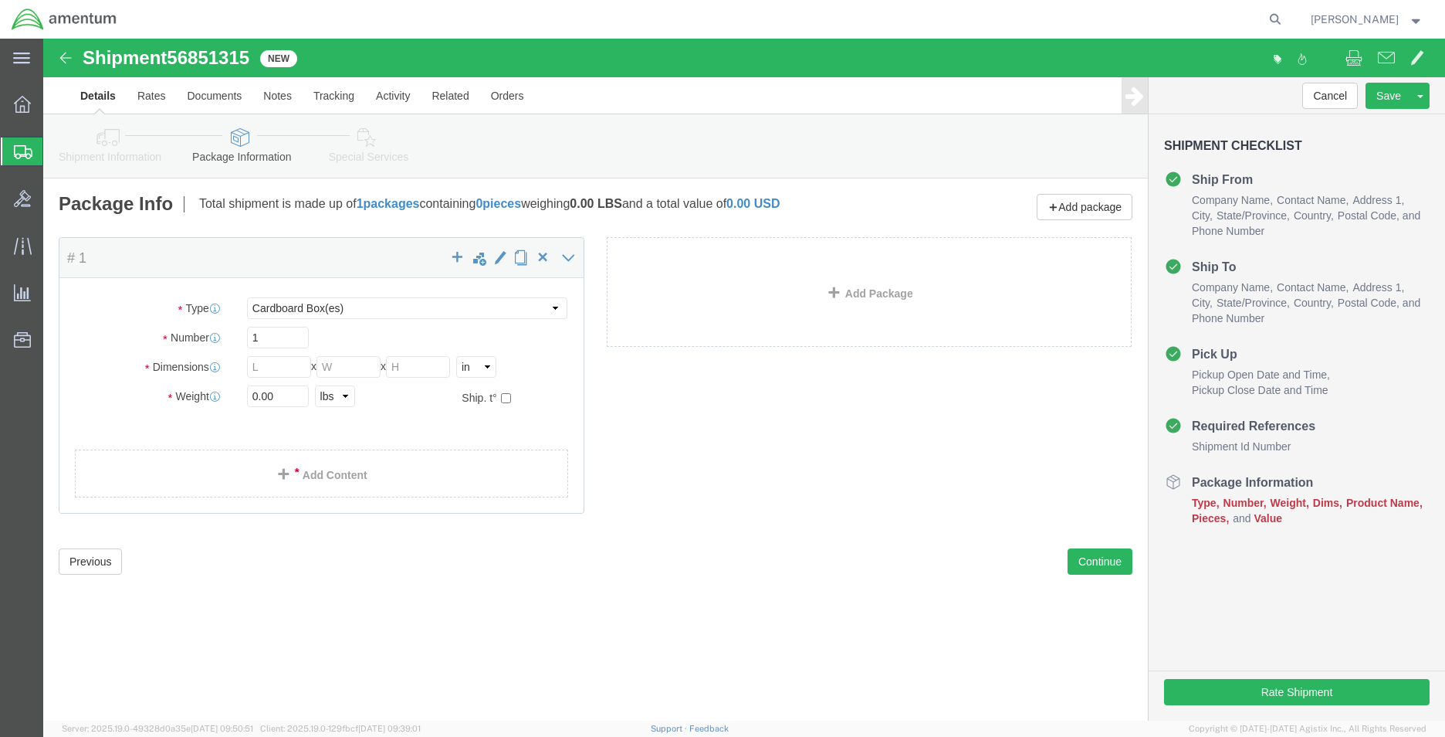
click div "Dimensions Length x Width x Height Select cm ft in"
click input "text"
type input "74"
type input "65"
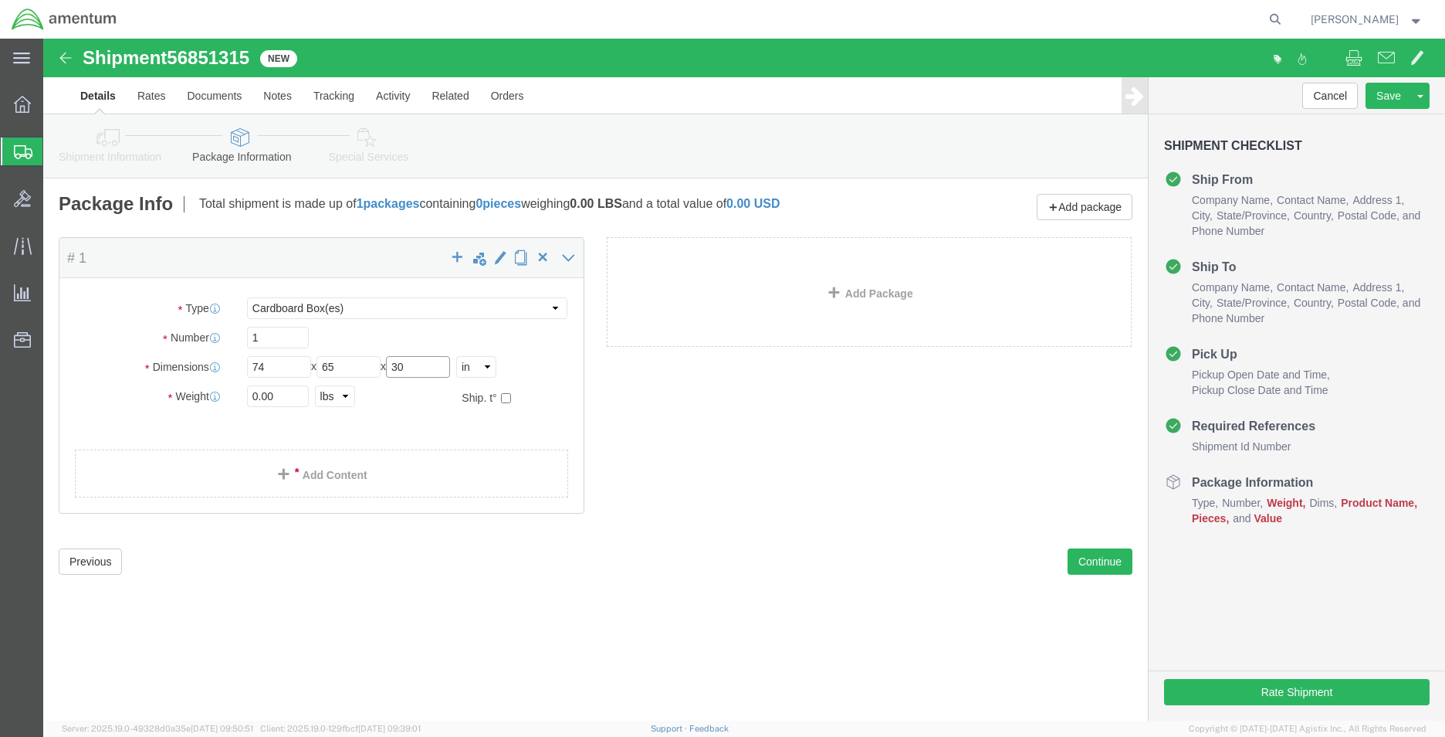
type input "30"
click select "Select BCK Boxes Bale(s) Basket(s) Bolt(s) Bottle(s) Buckets Bulk Bundle(s) Can…"
drag, startPoint x: 178, startPoint y: 363, endPoint x: 168, endPoint y: 364, distance: 9.3
click div "Weight 0.00 Select kgs lbs Ship. t°"
type input "600.0"
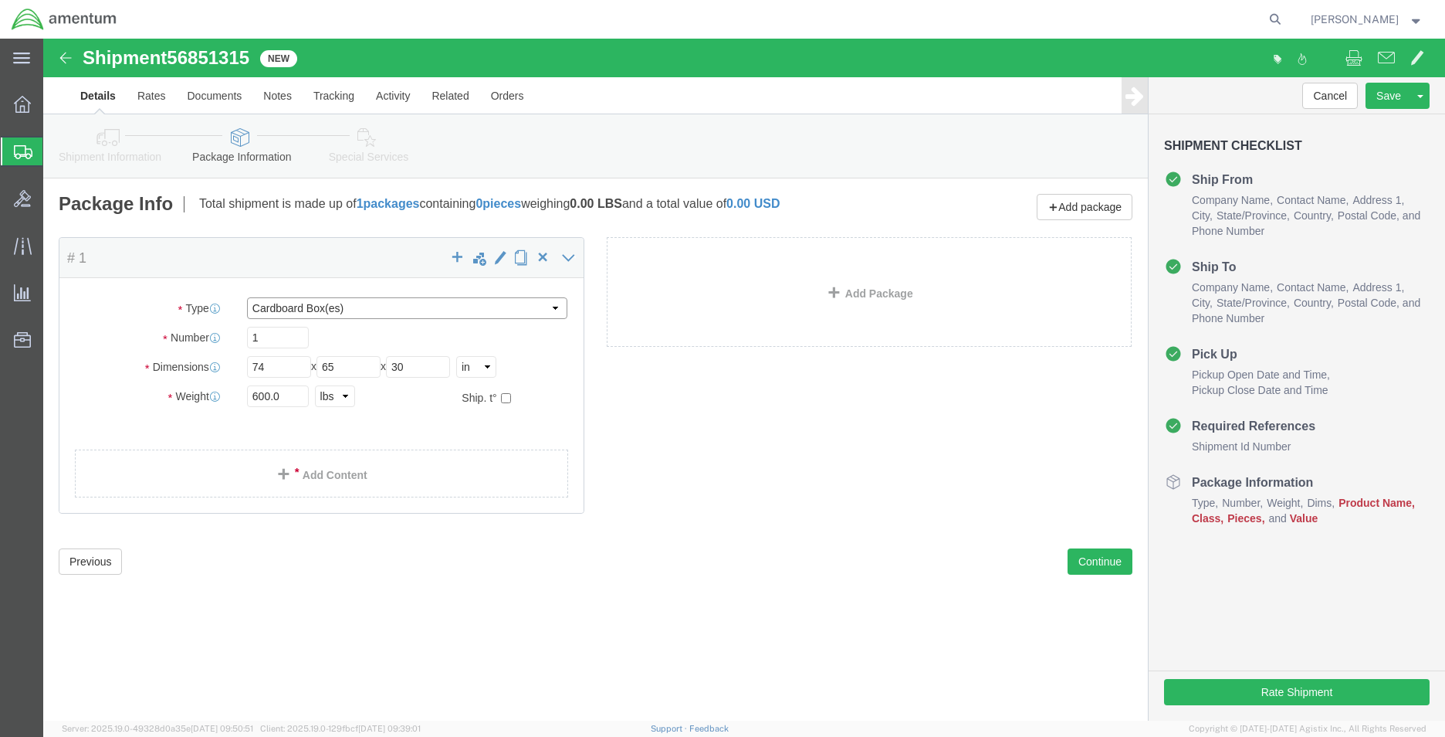
click select "Select BCK Boxes Bale(s) Basket(s) Bolt(s) Bottle(s) Buckets Bulk Bundle(s) Can…"
select select "CRAT"
click select "Select BCK Boxes Bale(s) Basket(s) Bolt(s) Bottle(s) Buckets Bulk Bundle(s) Can…"
click div "Package Content # 1 1 x Crate(s) Package Type Select BCK Boxes Bale(s) Basket(s…"
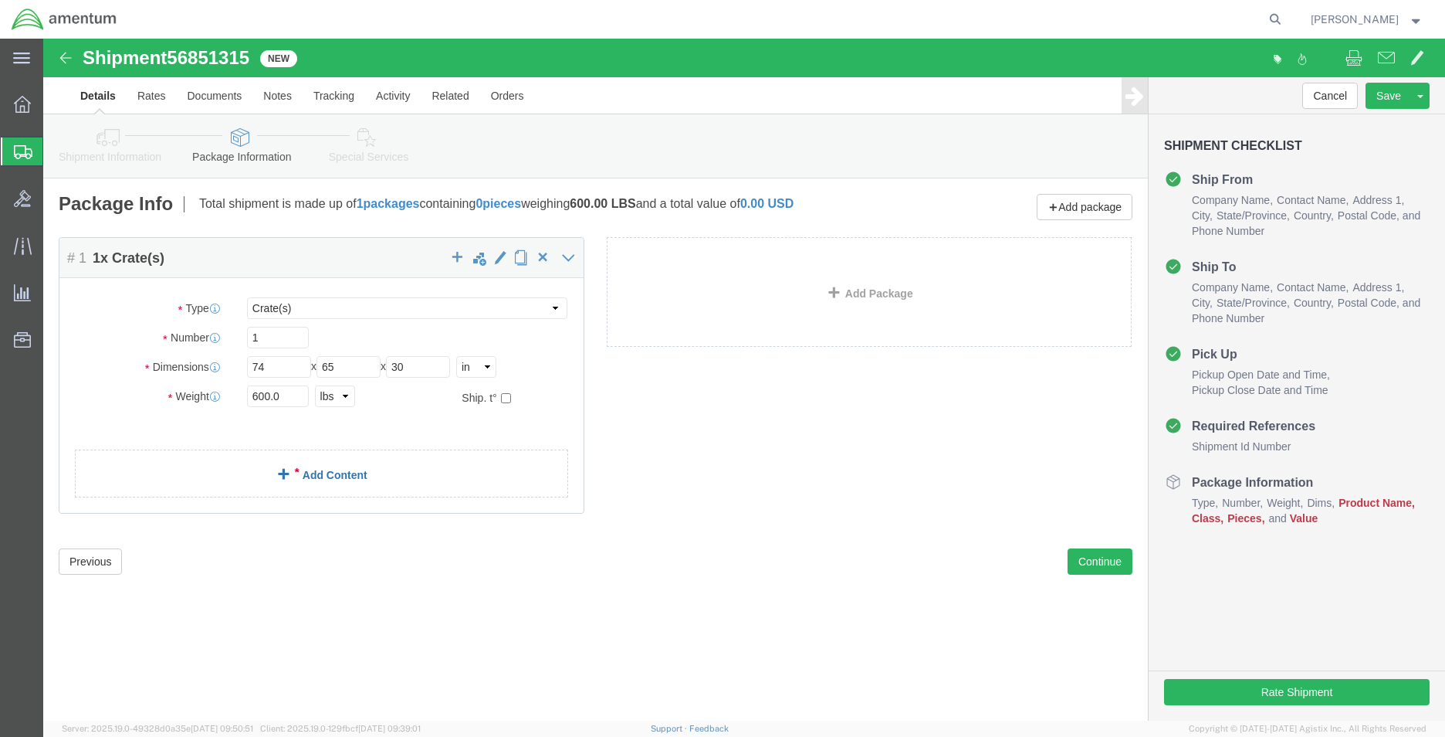
click link "Add Content"
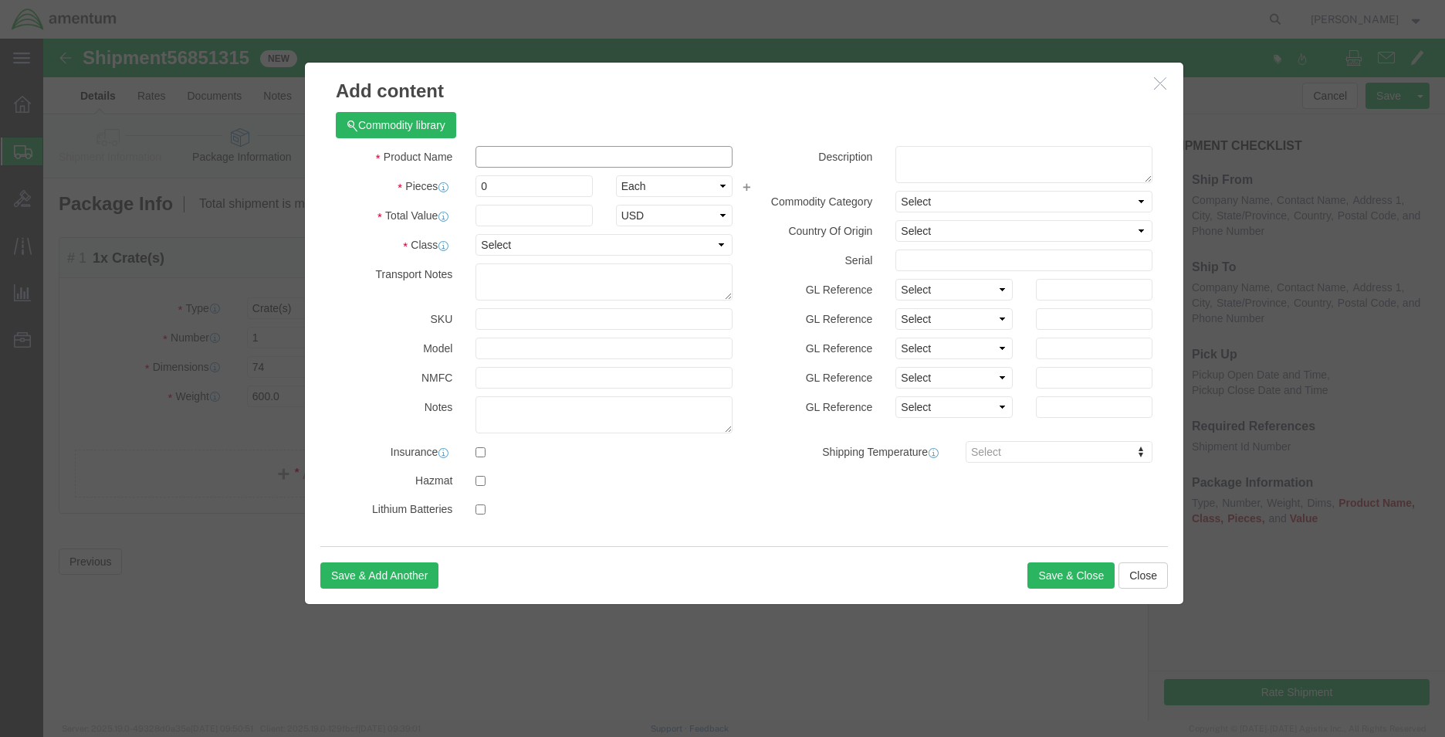
click input "text"
type input "p"
type input "PROPELLER ASSEMBLY"
click strong "PROPELLER ASSEMBLY"
select select
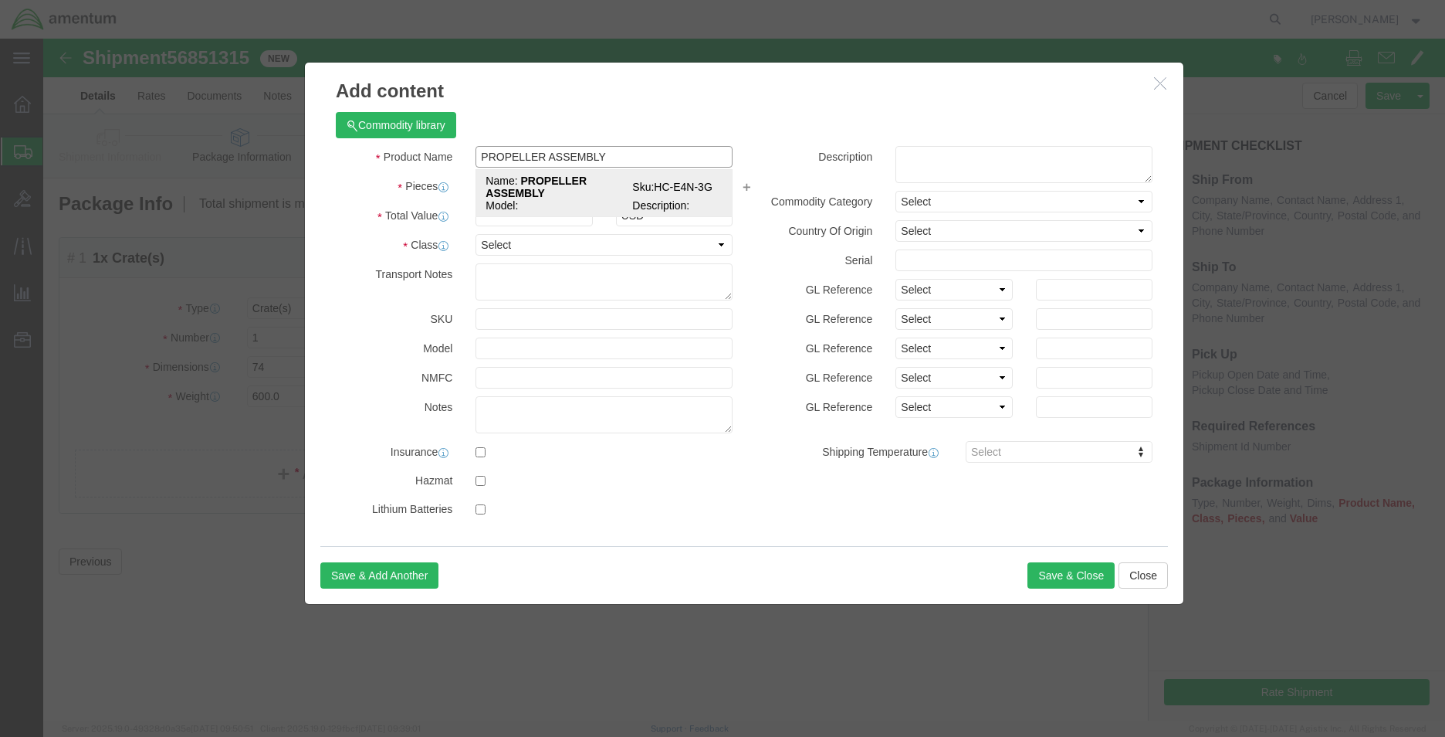
checkbox input "false"
type input "HC-E4N-3G"
type input "PROPELLER ASSEMBLY"
drag, startPoint x: 509, startPoint y: 283, endPoint x: 431, endPoint y: 273, distance: 78.6
click div "HC-E4N-3G"
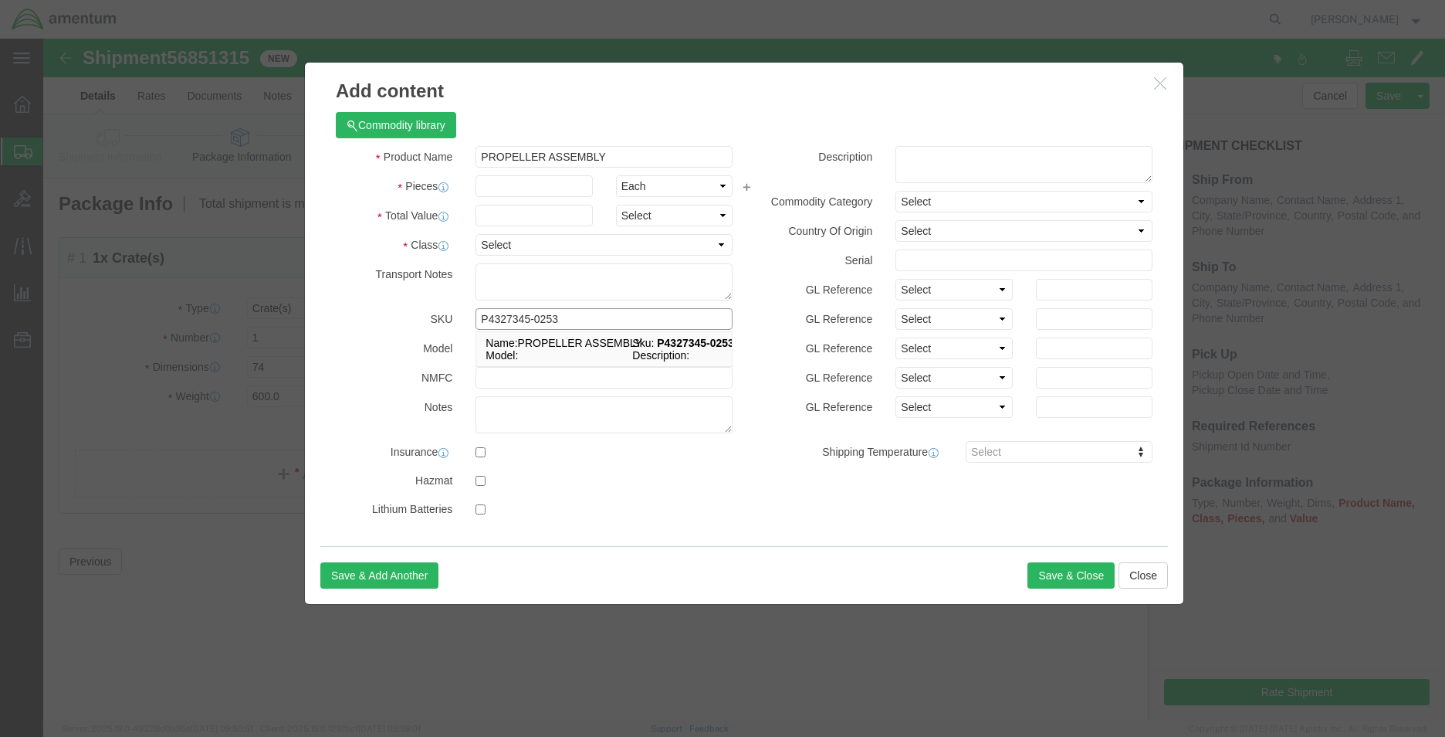
type input "P4327345-0253"
click input "text"
type input "1"
type input "25000.00"
drag, startPoint x: 425, startPoint y: 95, endPoint x: 399, endPoint y: 90, distance: 26.7
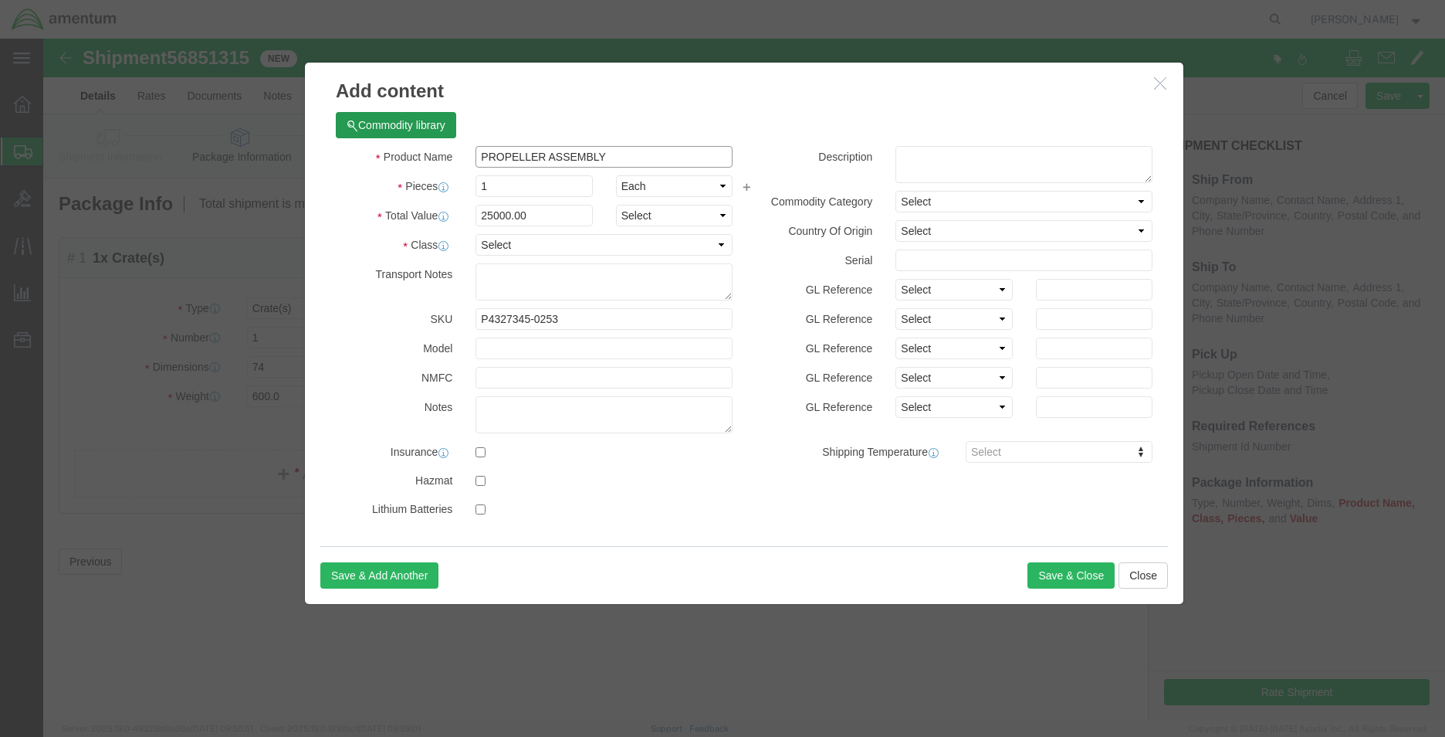
click div "Commodity library Product Name PROPELLER ASSEMBLY PROPELLER ASSEMBLY Pieces 1 S…"
click textarea
paste textarea "PROPELLER ASSEMBLY"
type textarea "PROPELLER ASSEMBLY PART P4327345-0253"
click input "text"
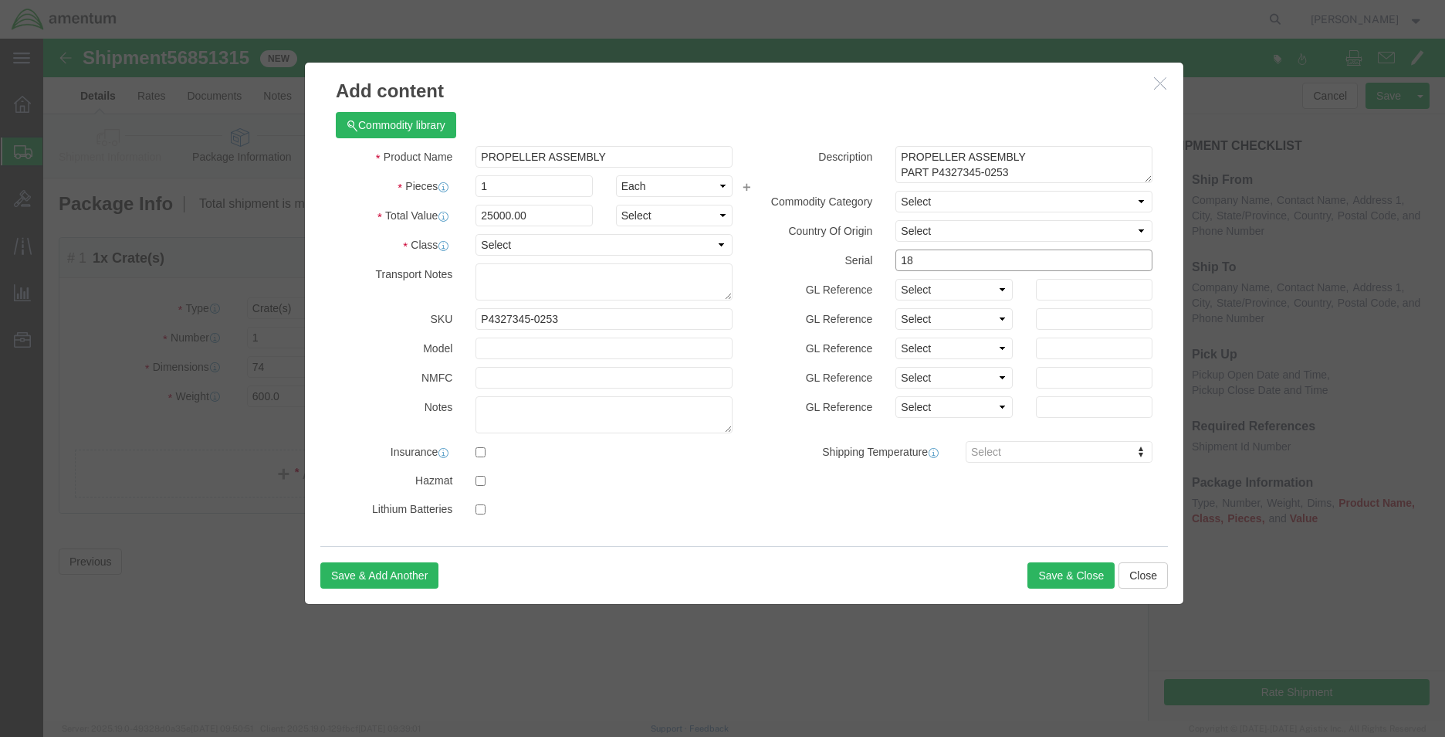
type input "1"
type input "180540"
drag, startPoint x: 1017, startPoint y: 537, endPoint x: 1011, endPoint y: 530, distance: 8.2
click button "Save & Close"
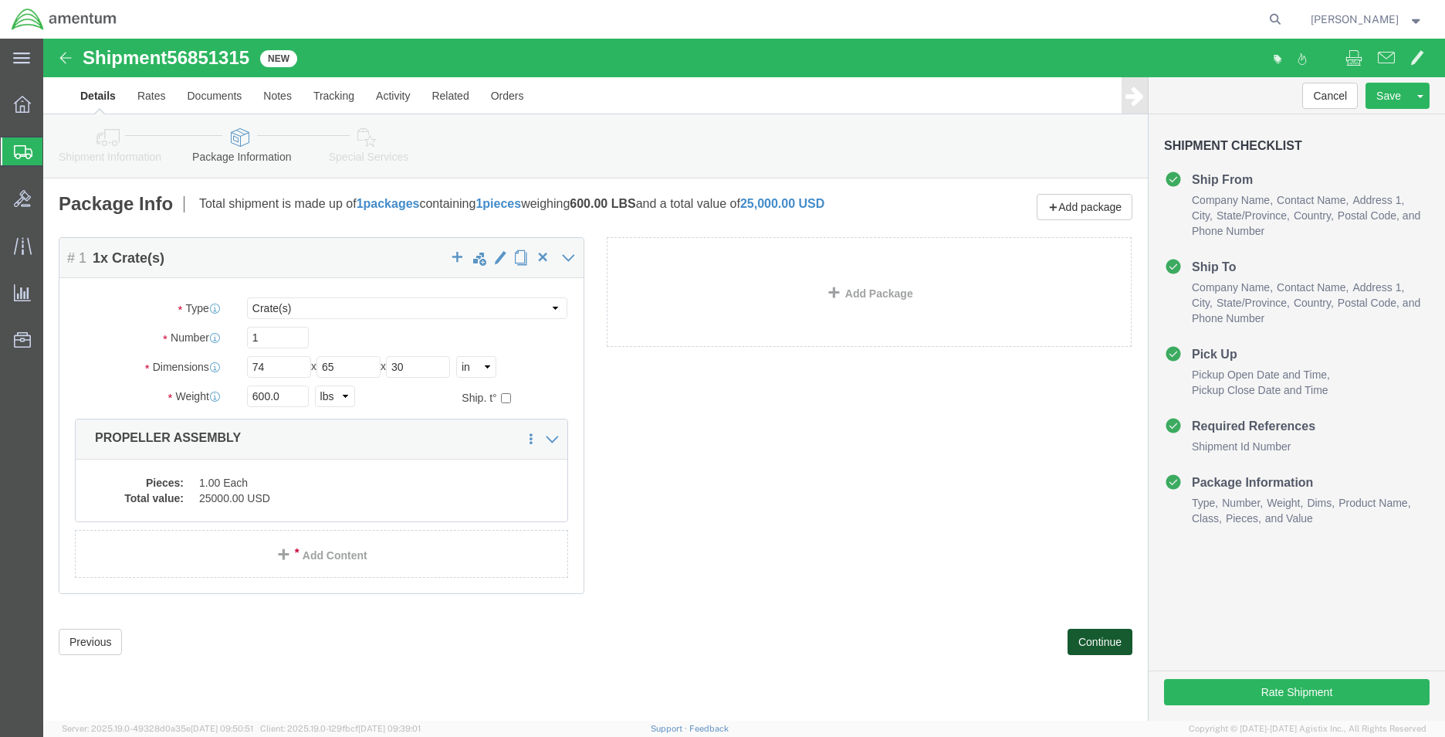
click button "Continue"
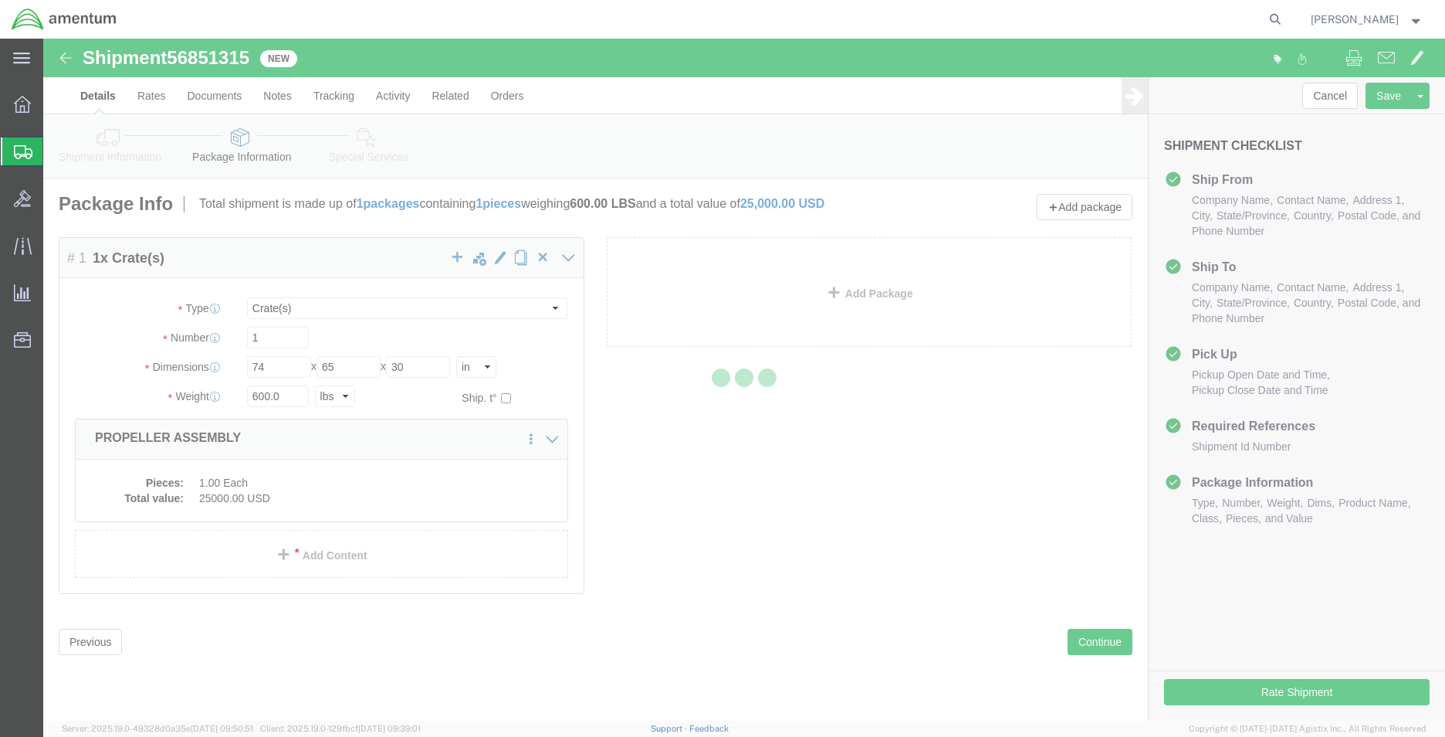
select select
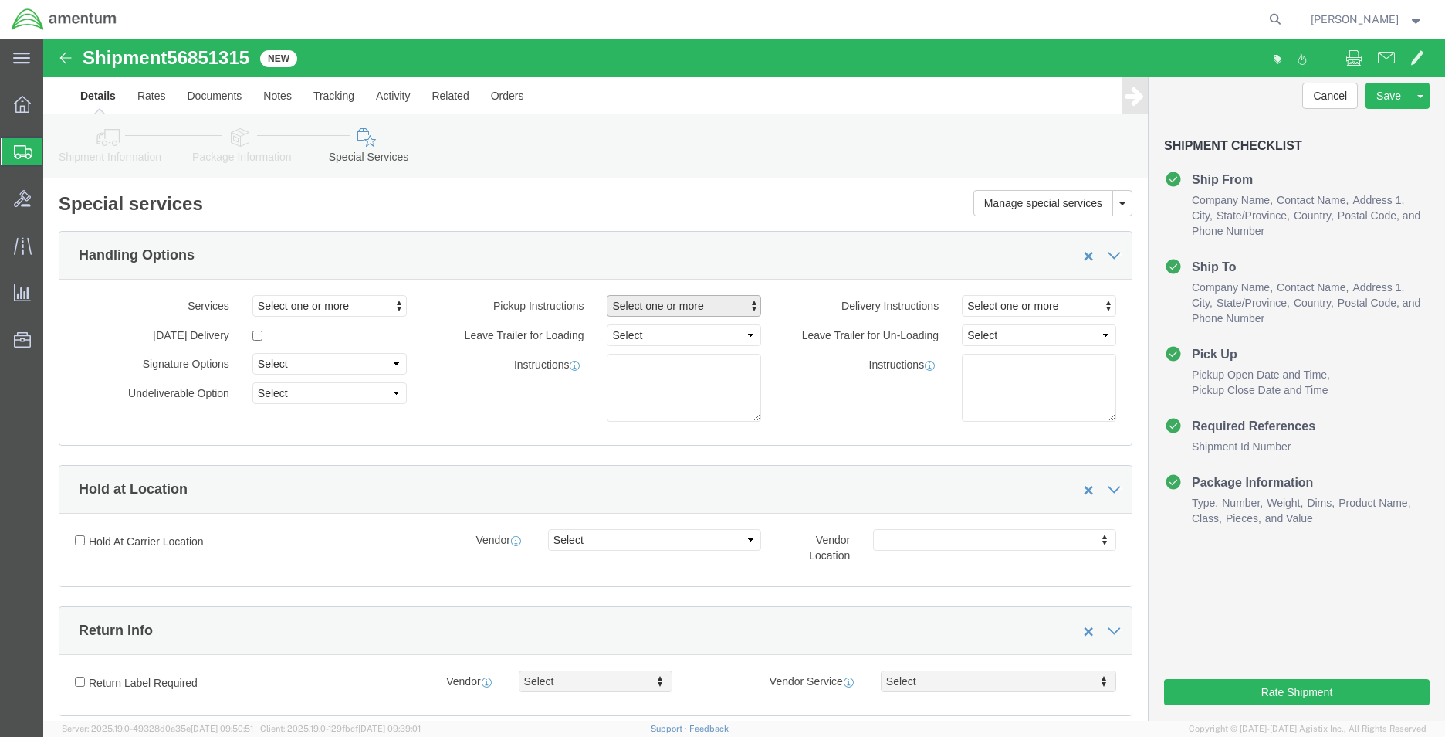
click span "Select one or more"
click link "Crane Required"
click div "Instructions"
click span "Crane Required"
click link "Site Support"
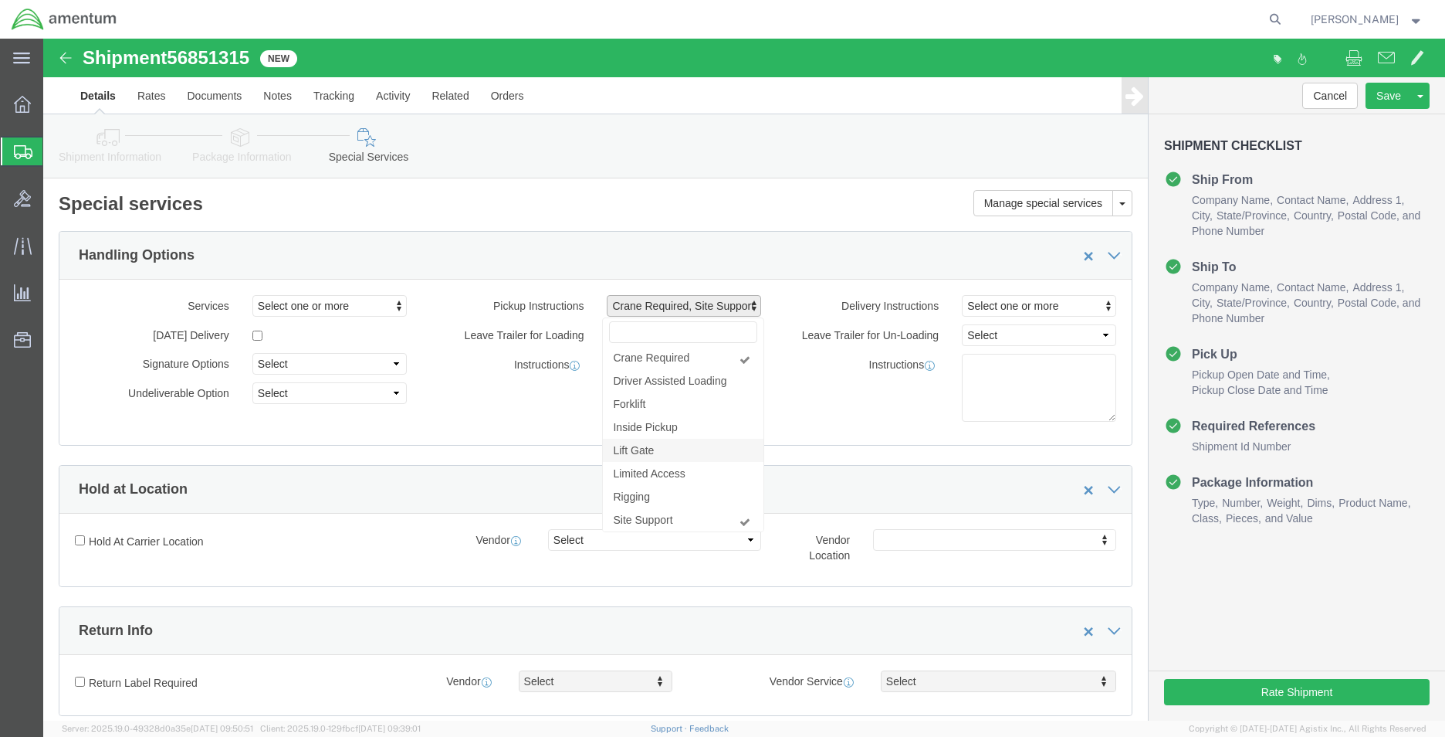
click link "Lift Gate"
click span "Crane Required"
select select "PICKUP_LIFT_GATE"
click div "Instructions"
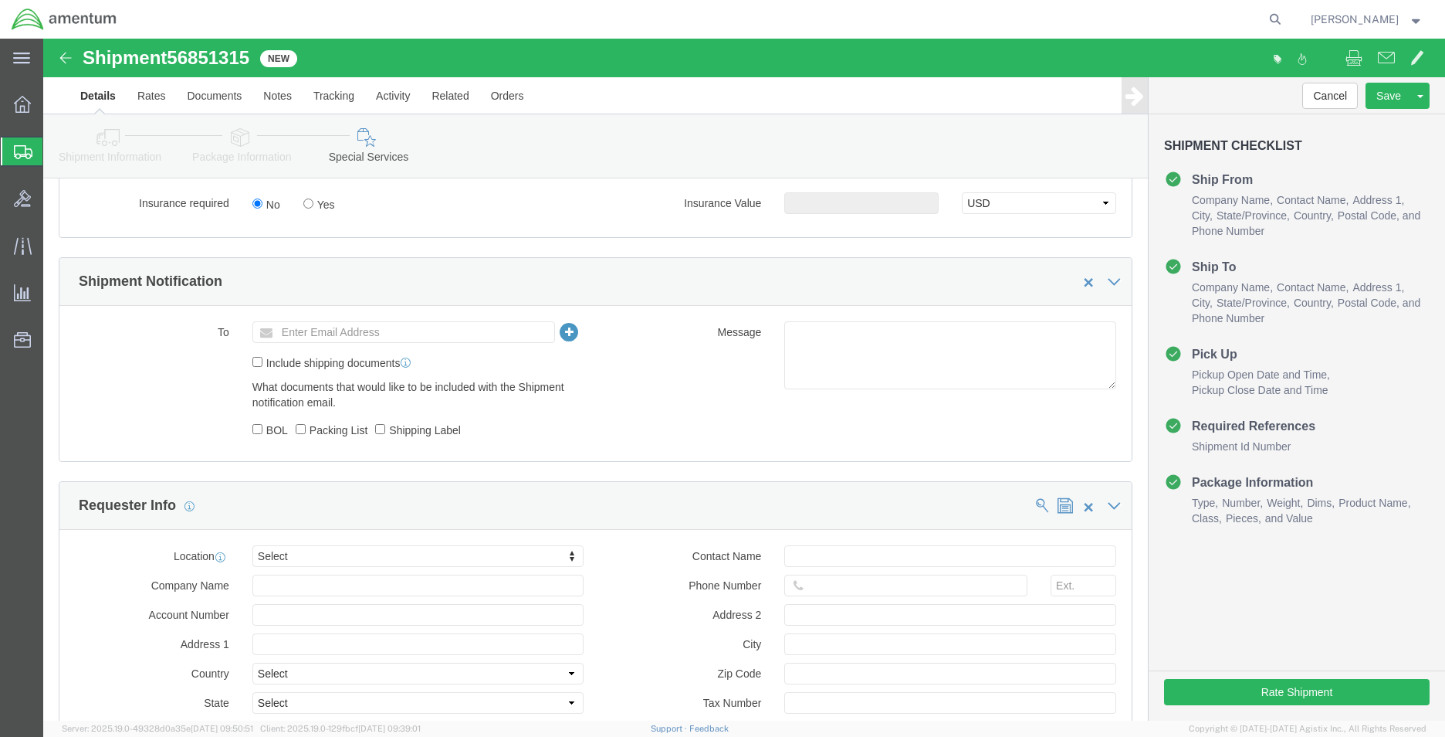
scroll to position [1004, 0]
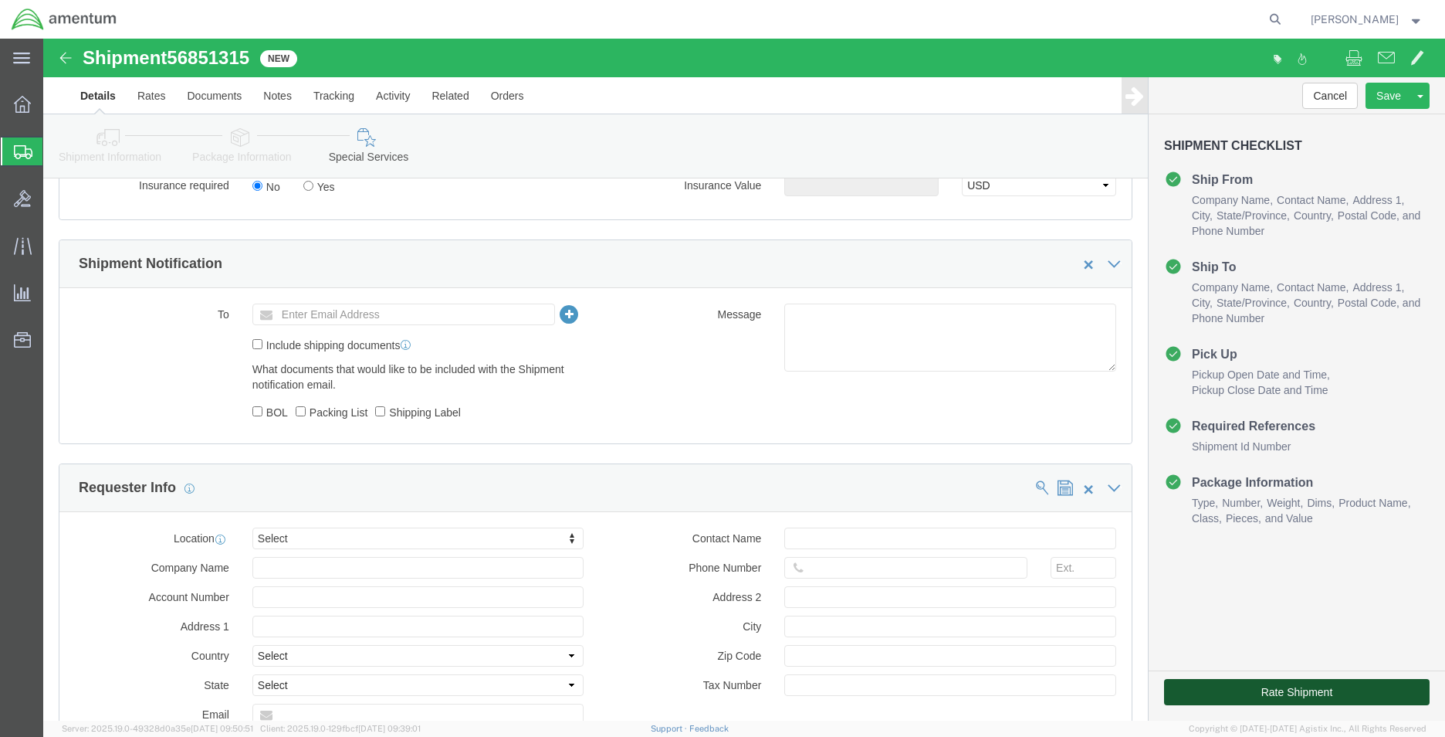
click button "Rate Shipment"
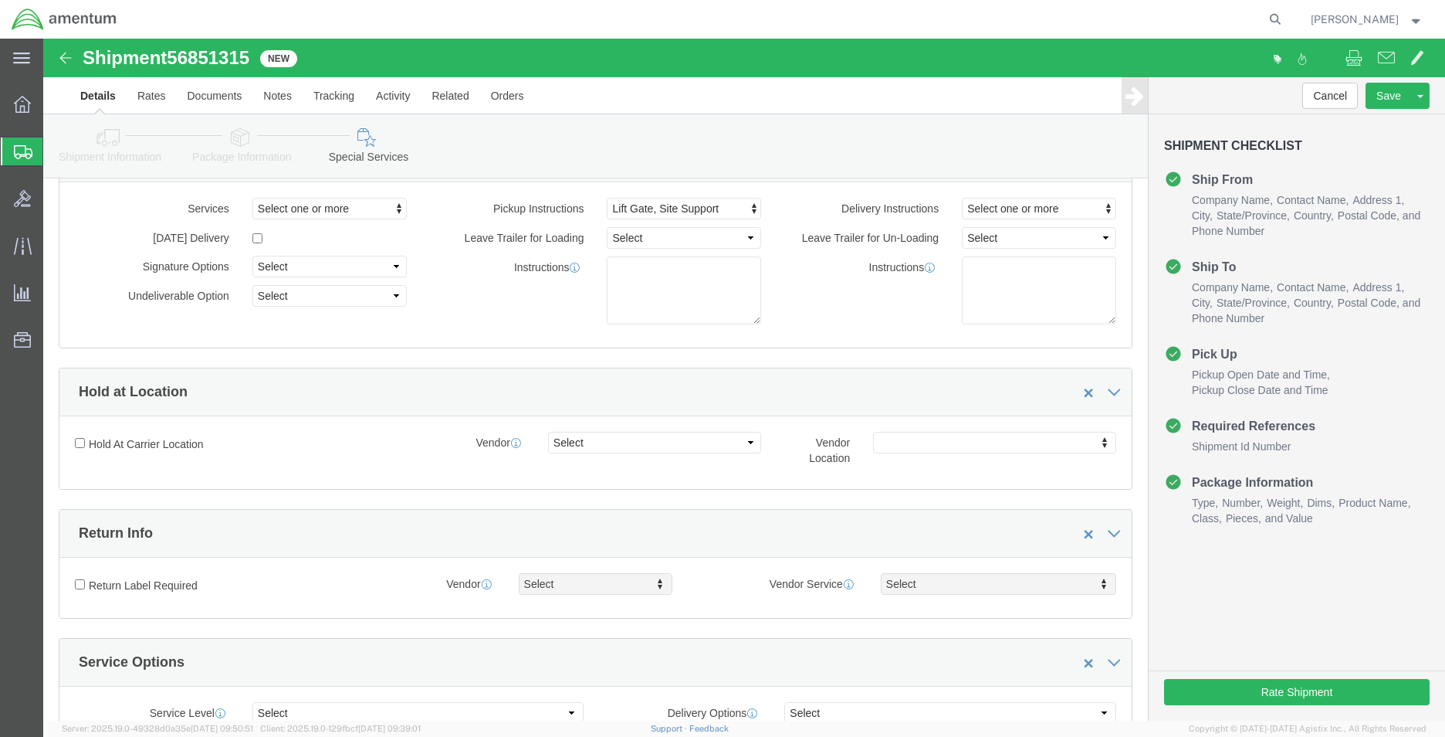
scroll to position [0, 0]
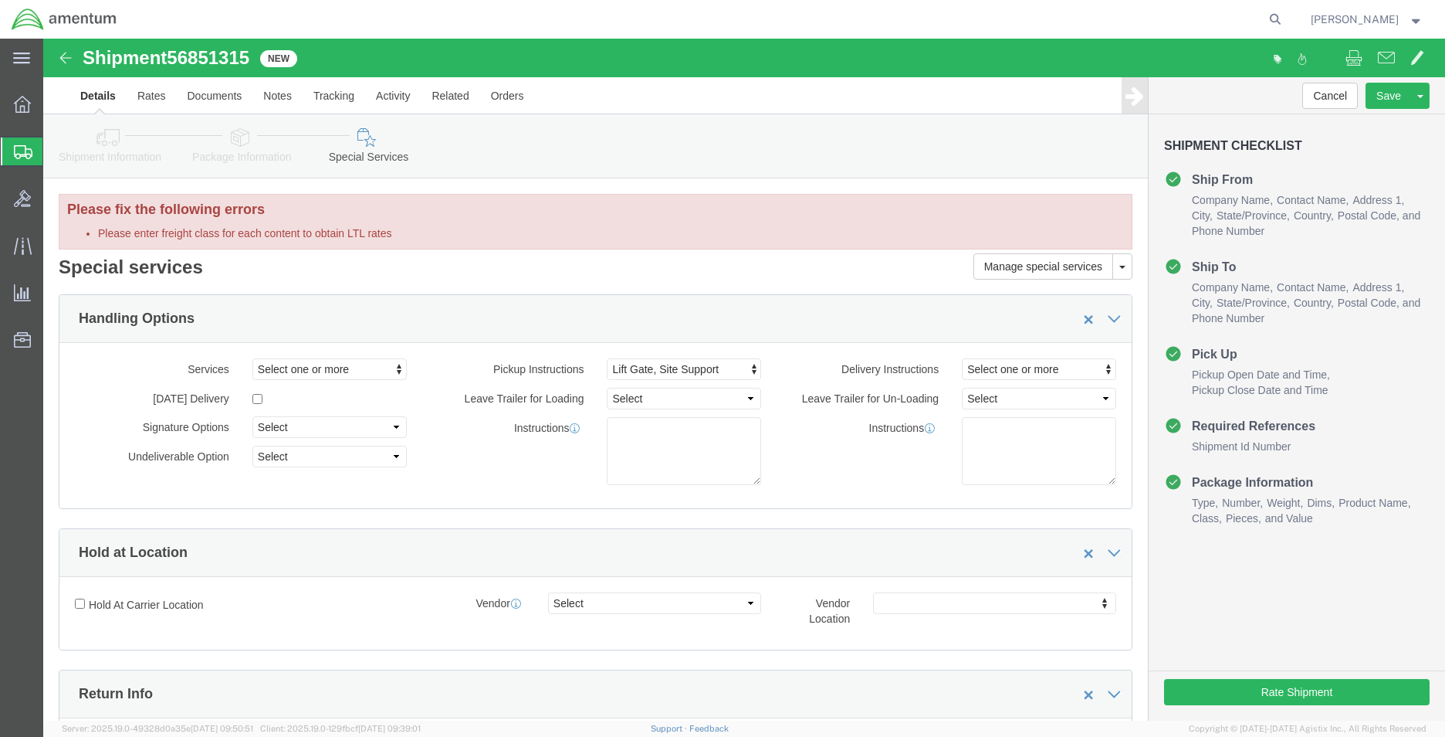
click li "Please enter freight class for each content to obtain LTL rates"
click icon
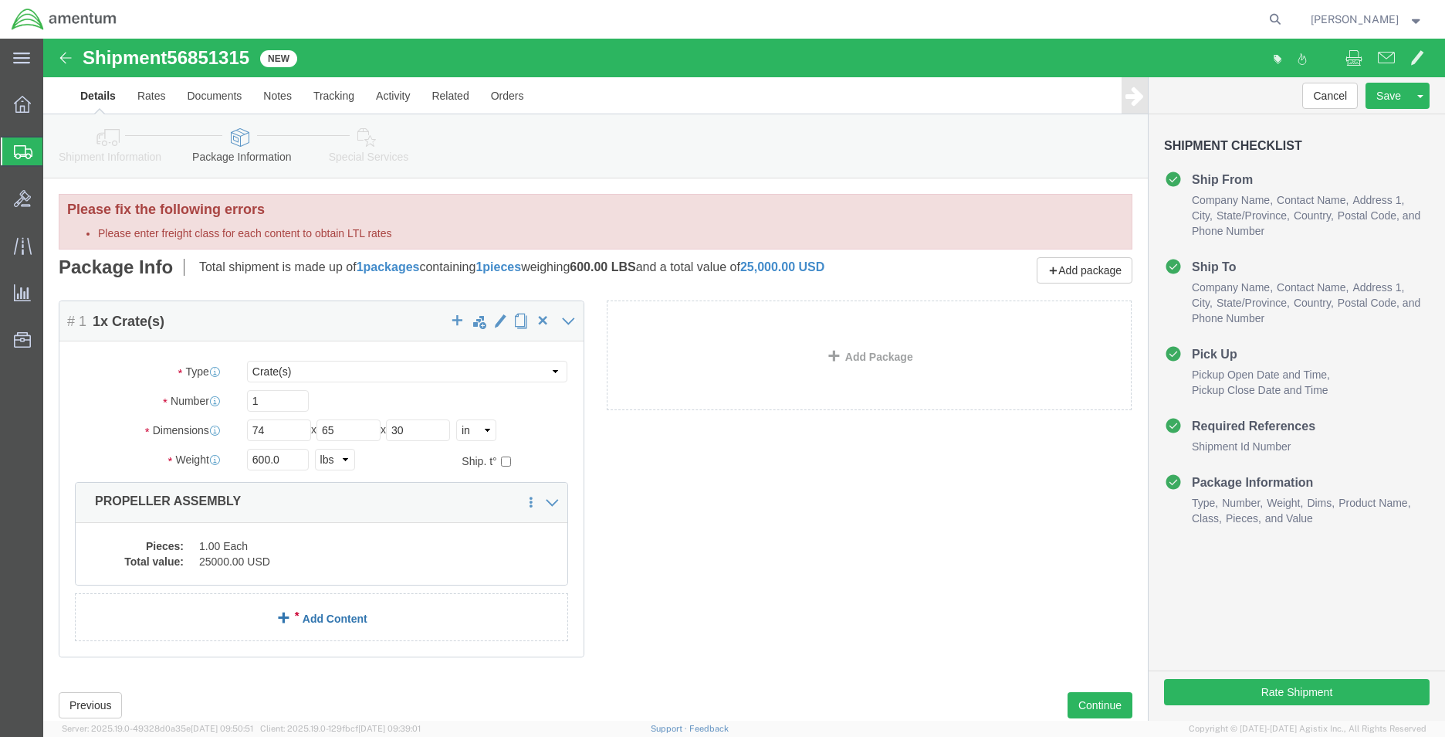
click link "Add Content"
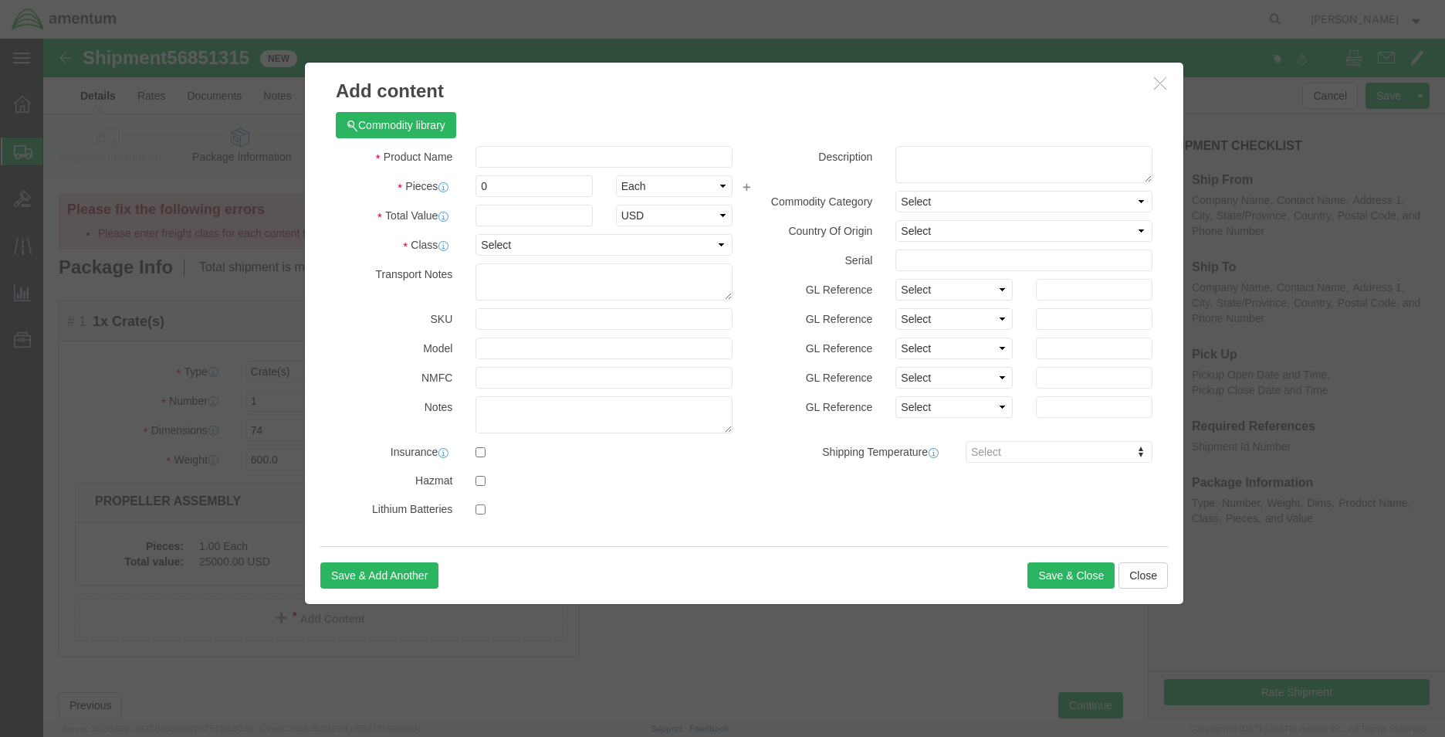
click icon "button"
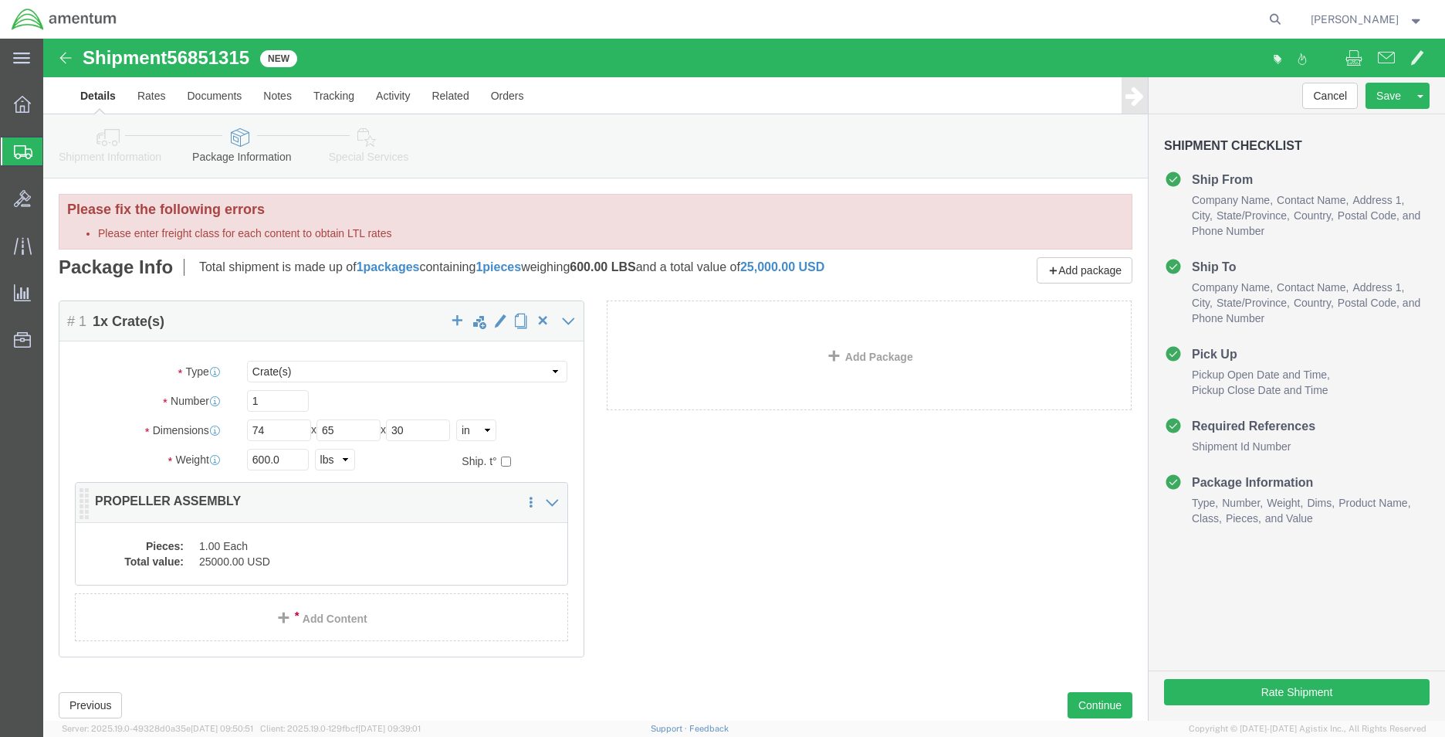
click dd "25000.00 USD"
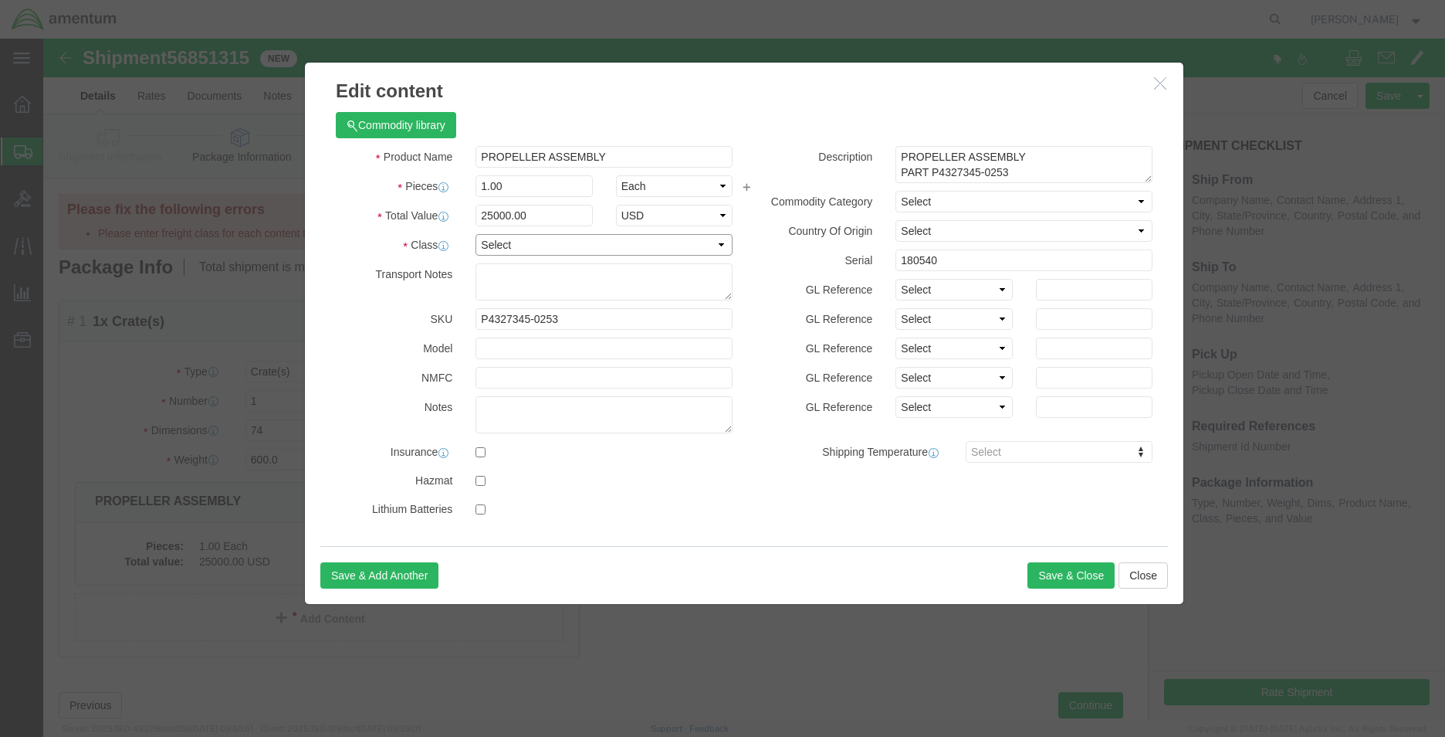
click select "Select 50 55 60 65 70 85 92.5 100 125 175 250 300 400"
select select "250"
click select "Select 50 55 60 65 70 85 92.5 100 125 175 250 300 400"
click button "Save & Close"
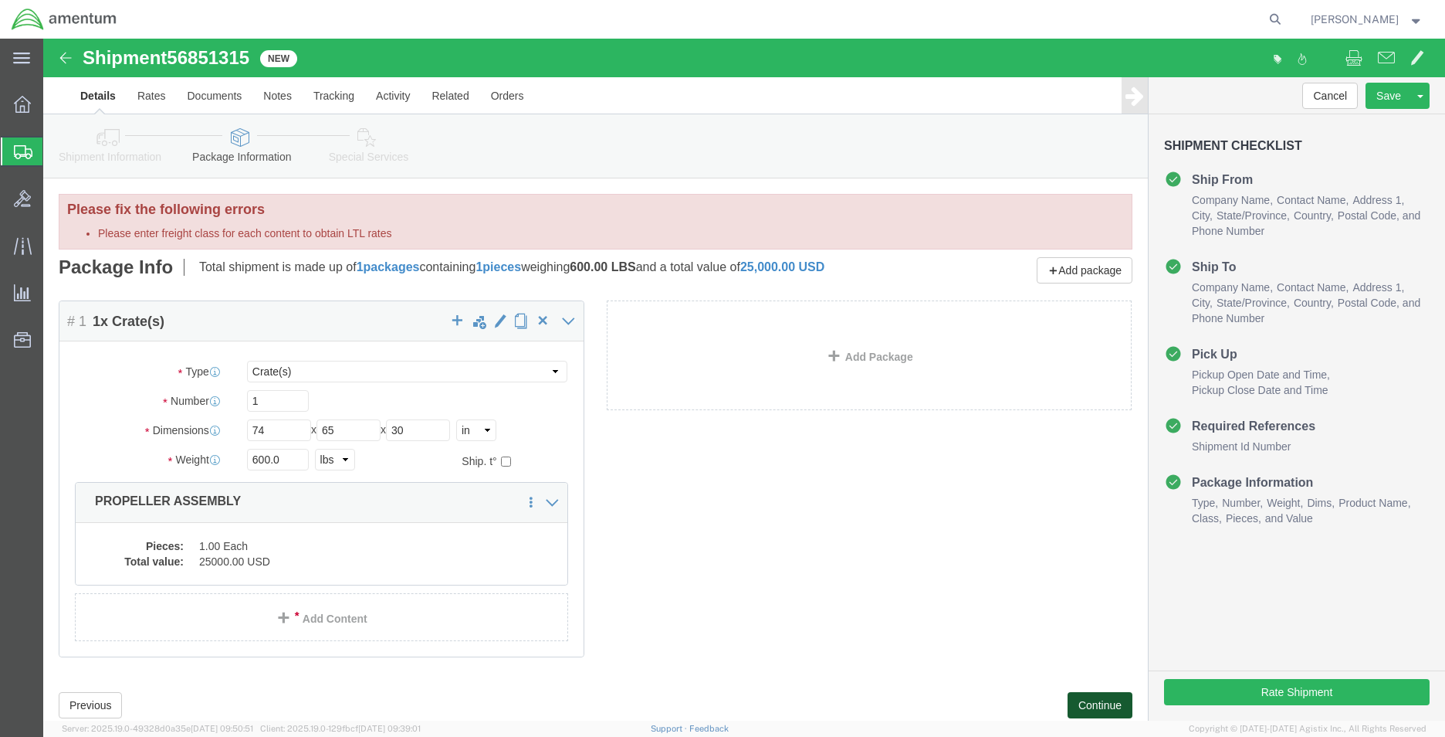
click button "Continue"
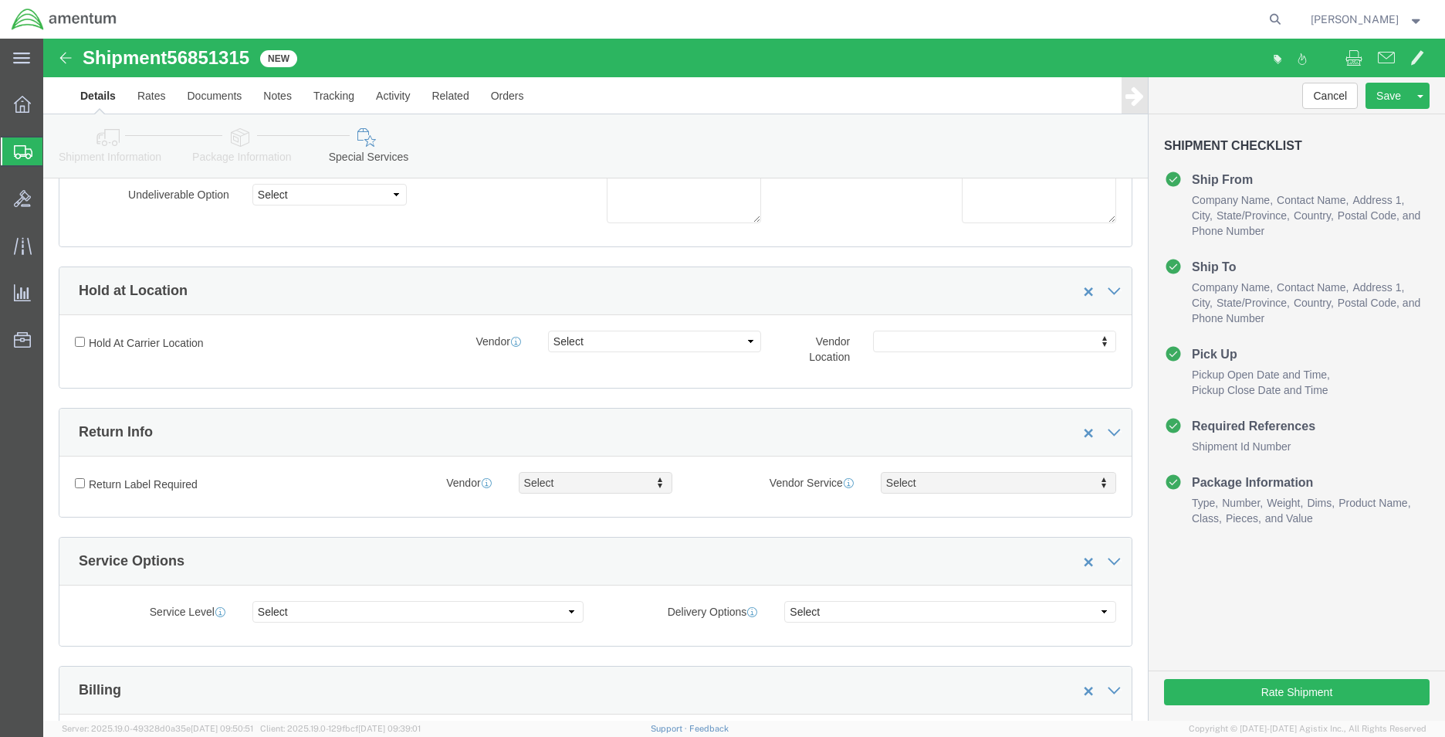
scroll to position [309, 0]
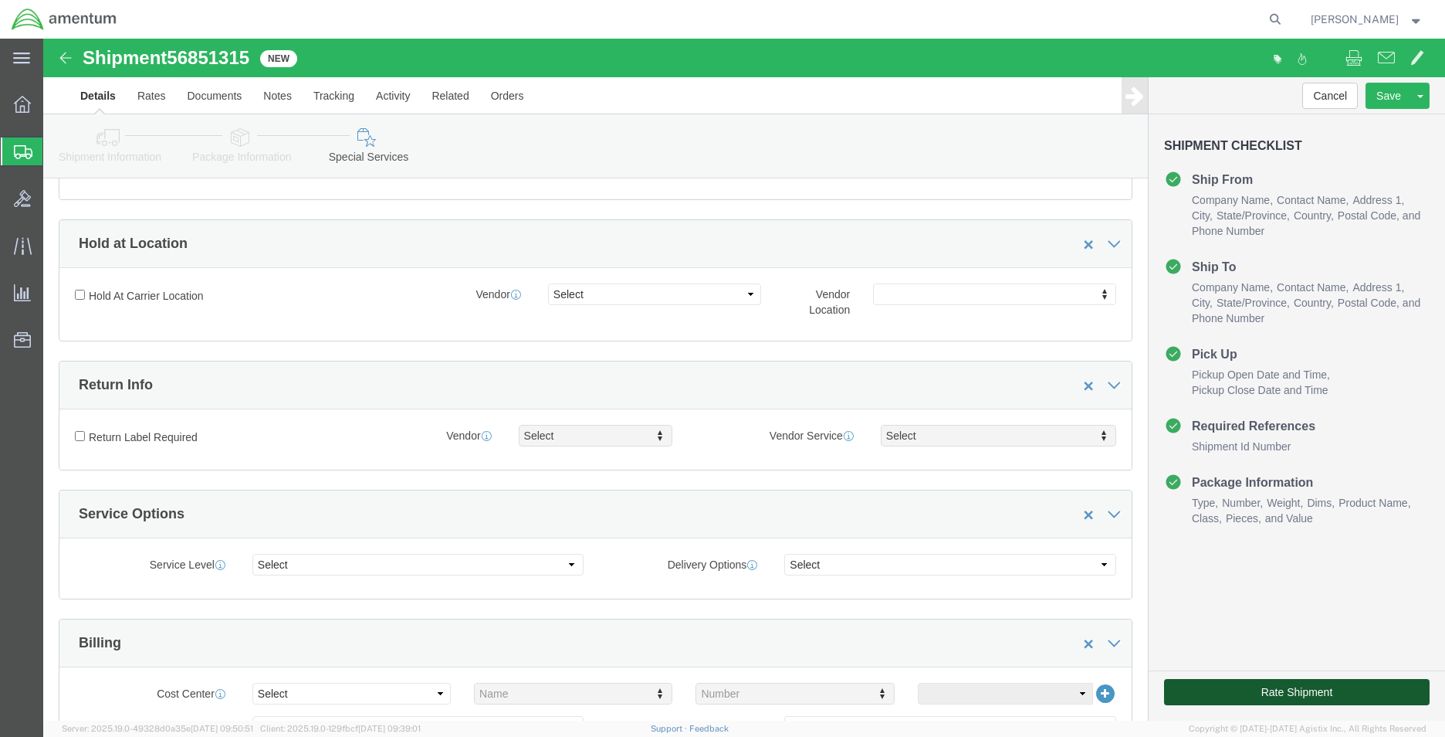
click button "Rate Shipment"
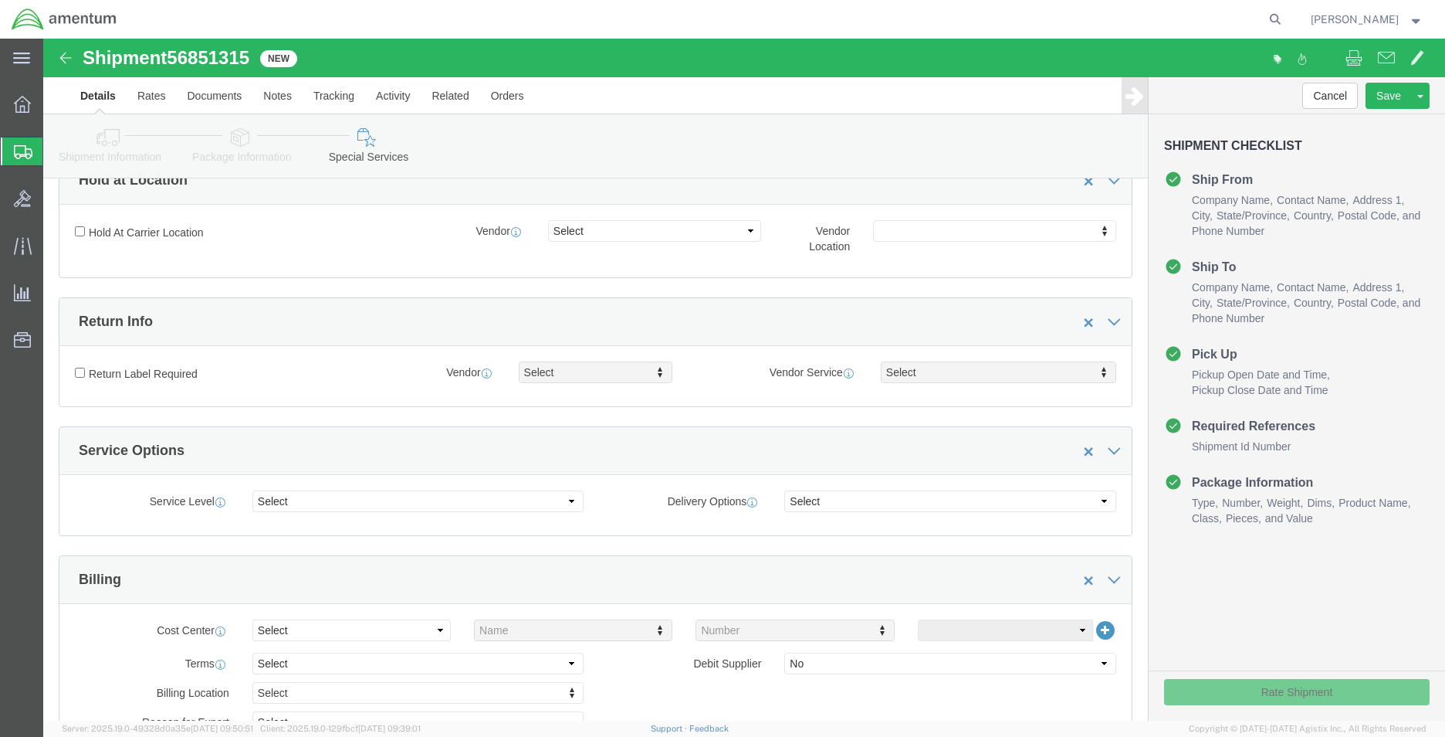
scroll to position [246, 0]
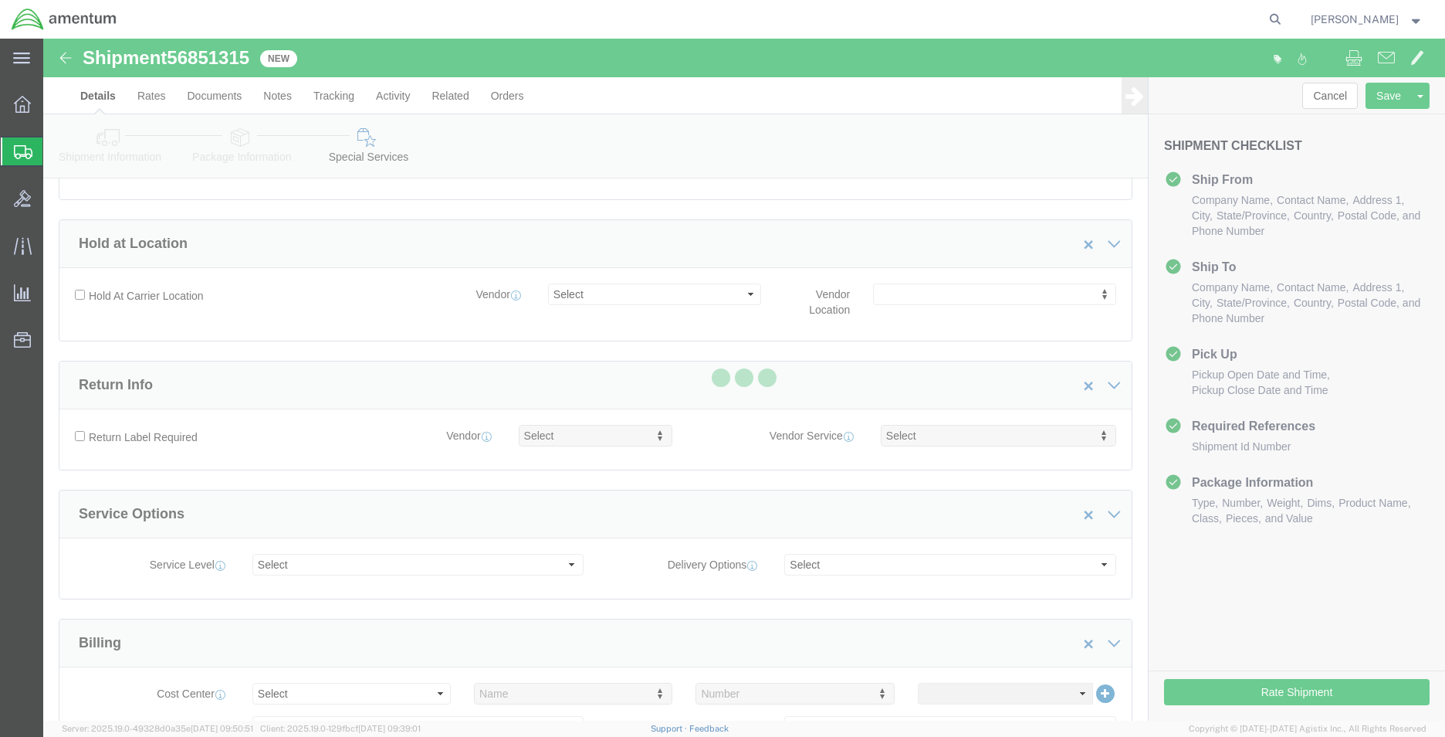
select select "49941"
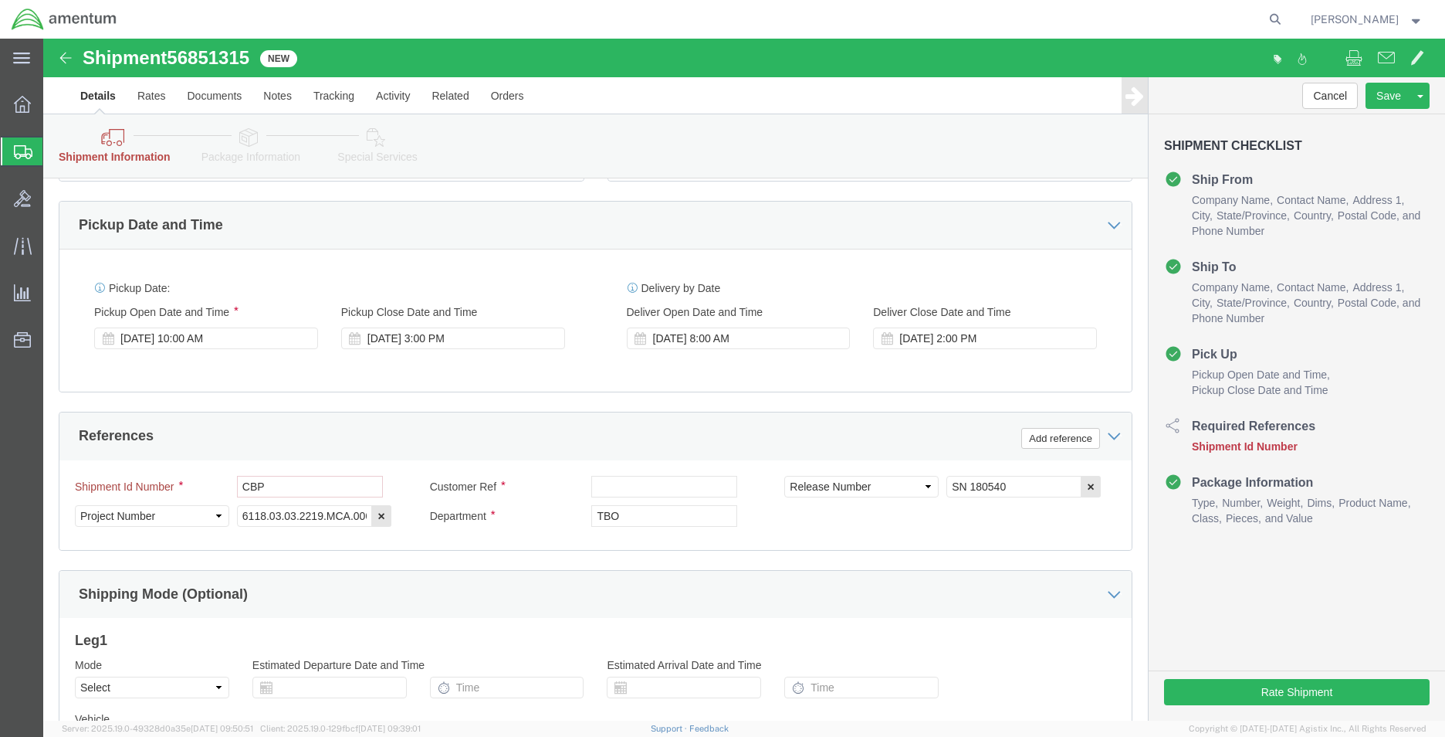
scroll to position [695, 0]
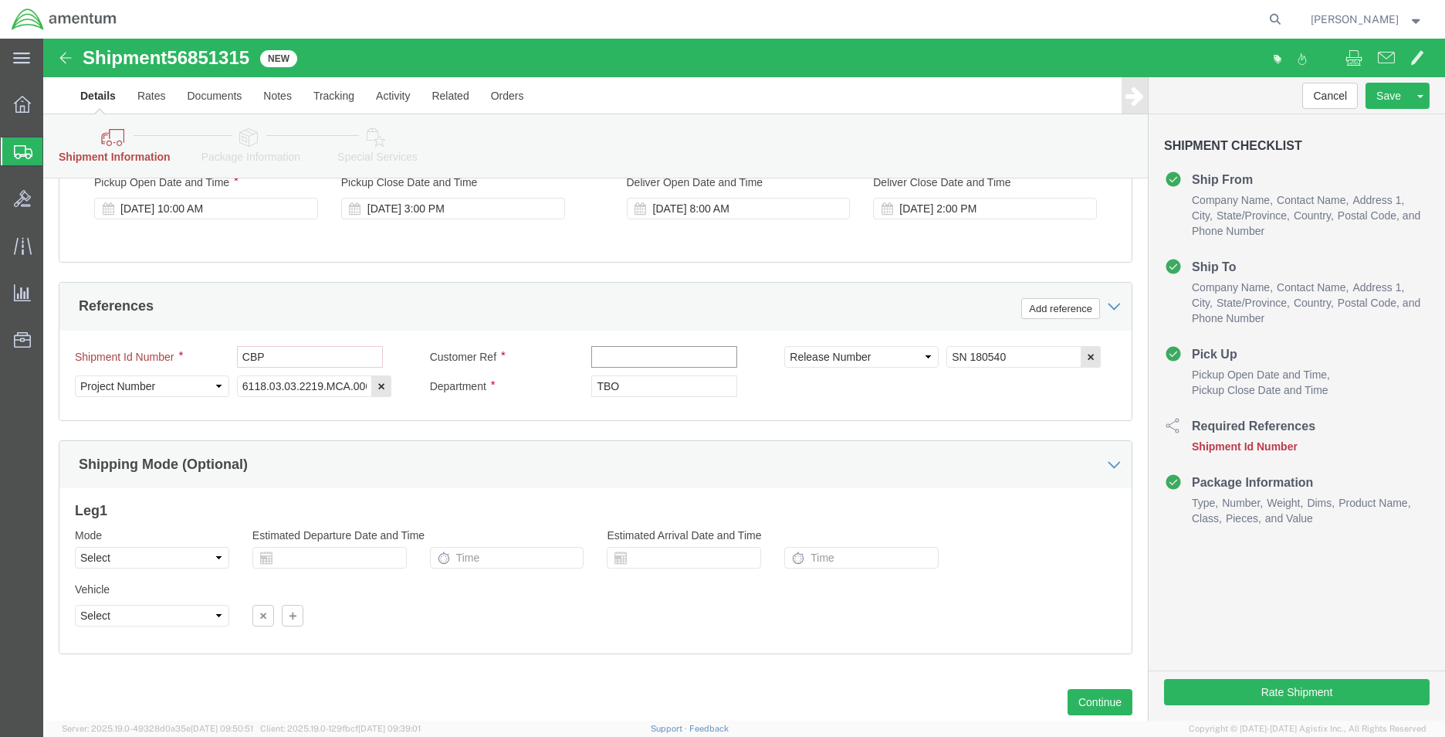
click input "text"
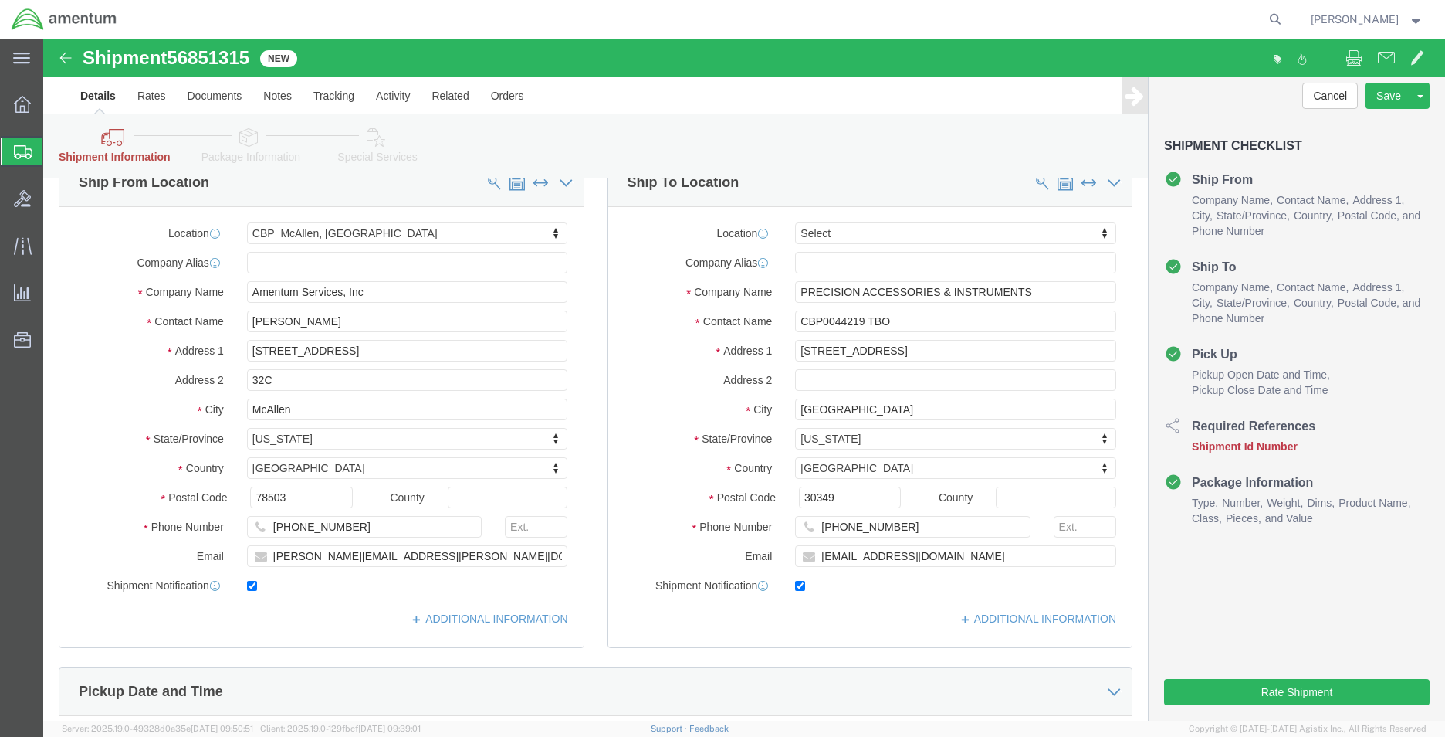
scroll to position [0, 0]
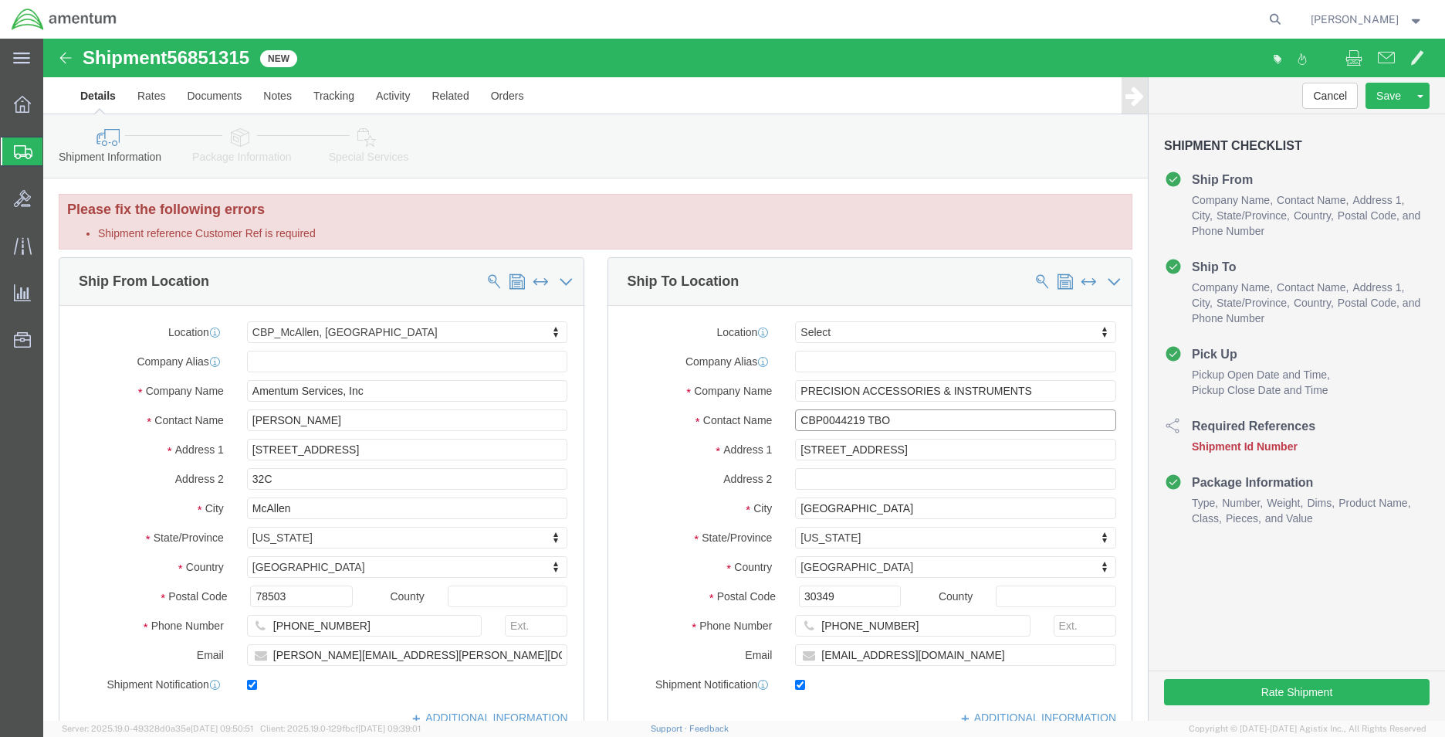
drag, startPoint x: 815, startPoint y: 384, endPoint x: 749, endPoint y: 382, distance: 65.6
click input "CBP0044219 TBO"
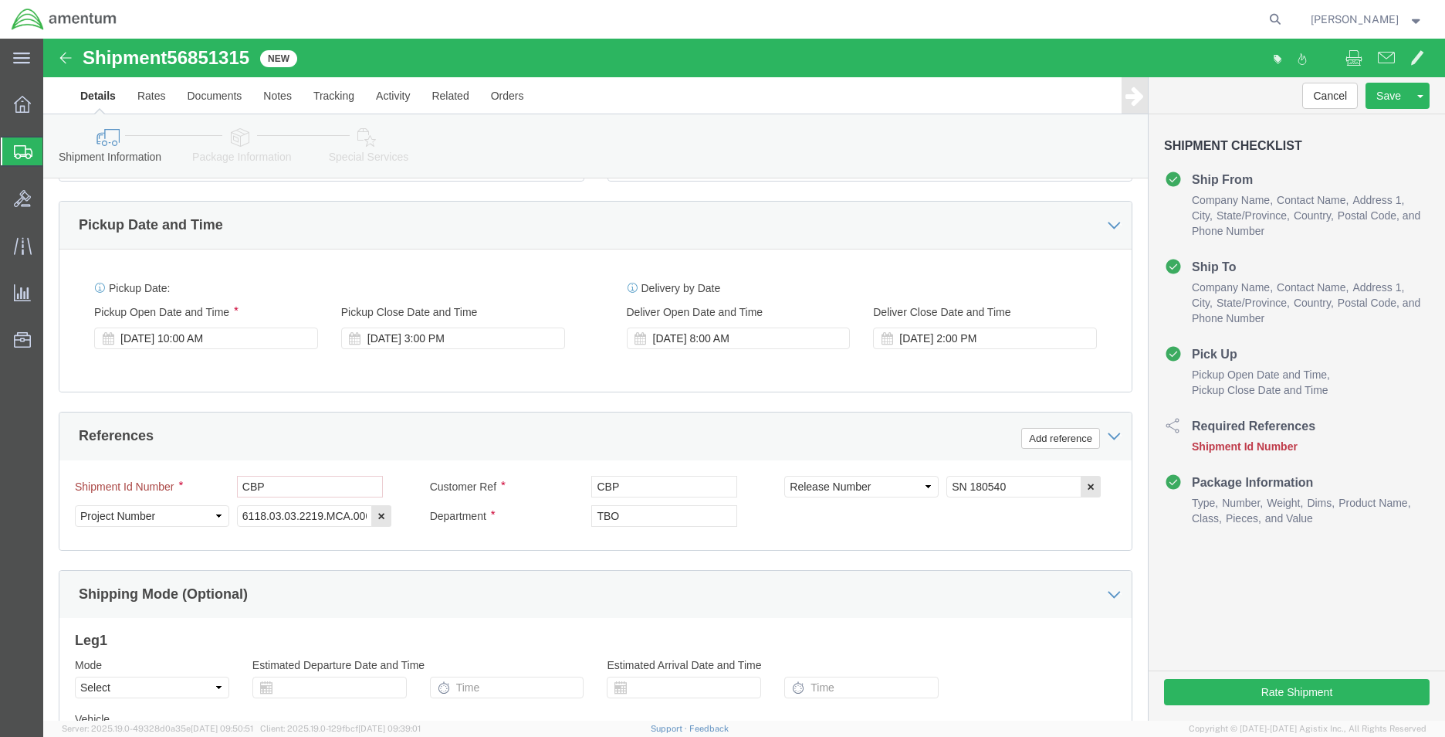
scroll to position [695, 0]
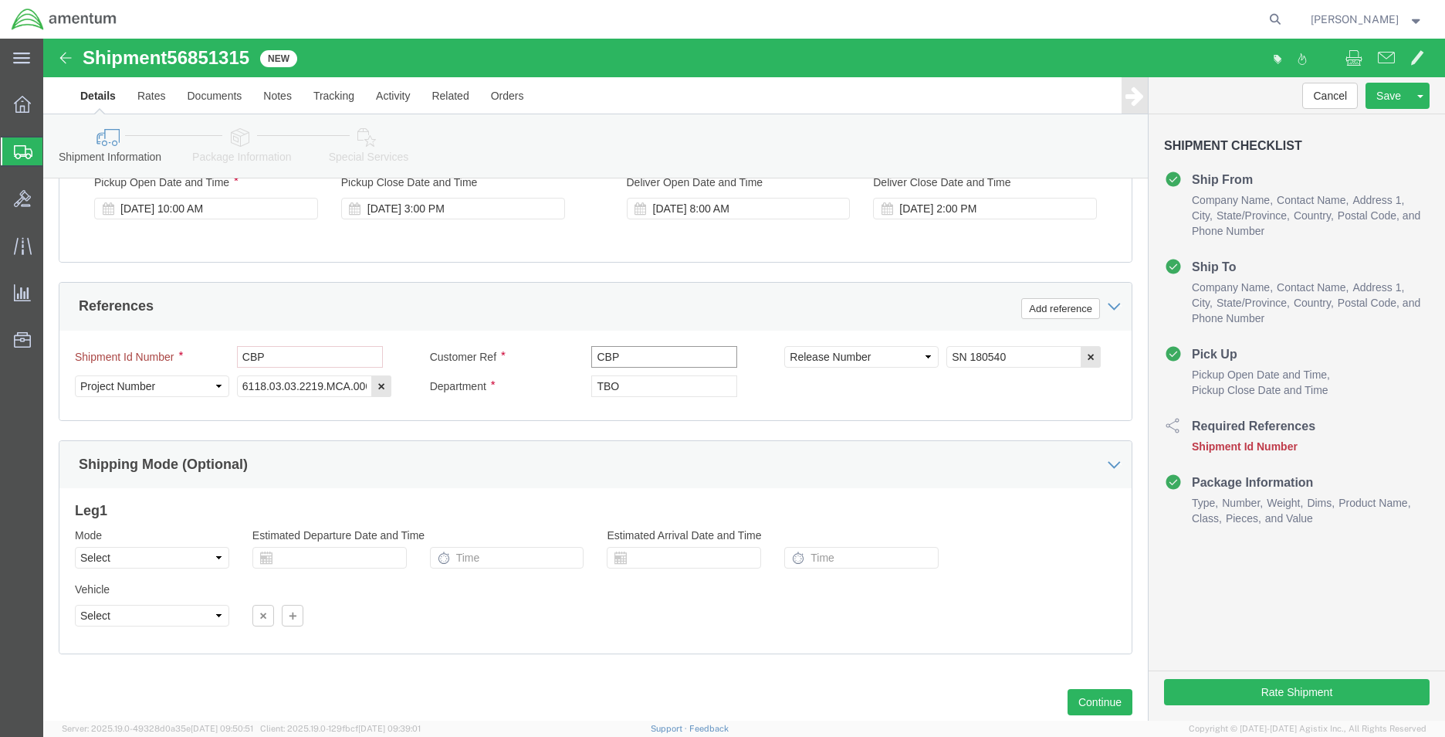
drag, startPoint x: 588, startPoint y: 325, endPoint x: 544, endPoint y: 324, distance: 44.0
click input "CBP"
paste input "0044219"
type input "CBP0044219"
click button "Rate Shipment"
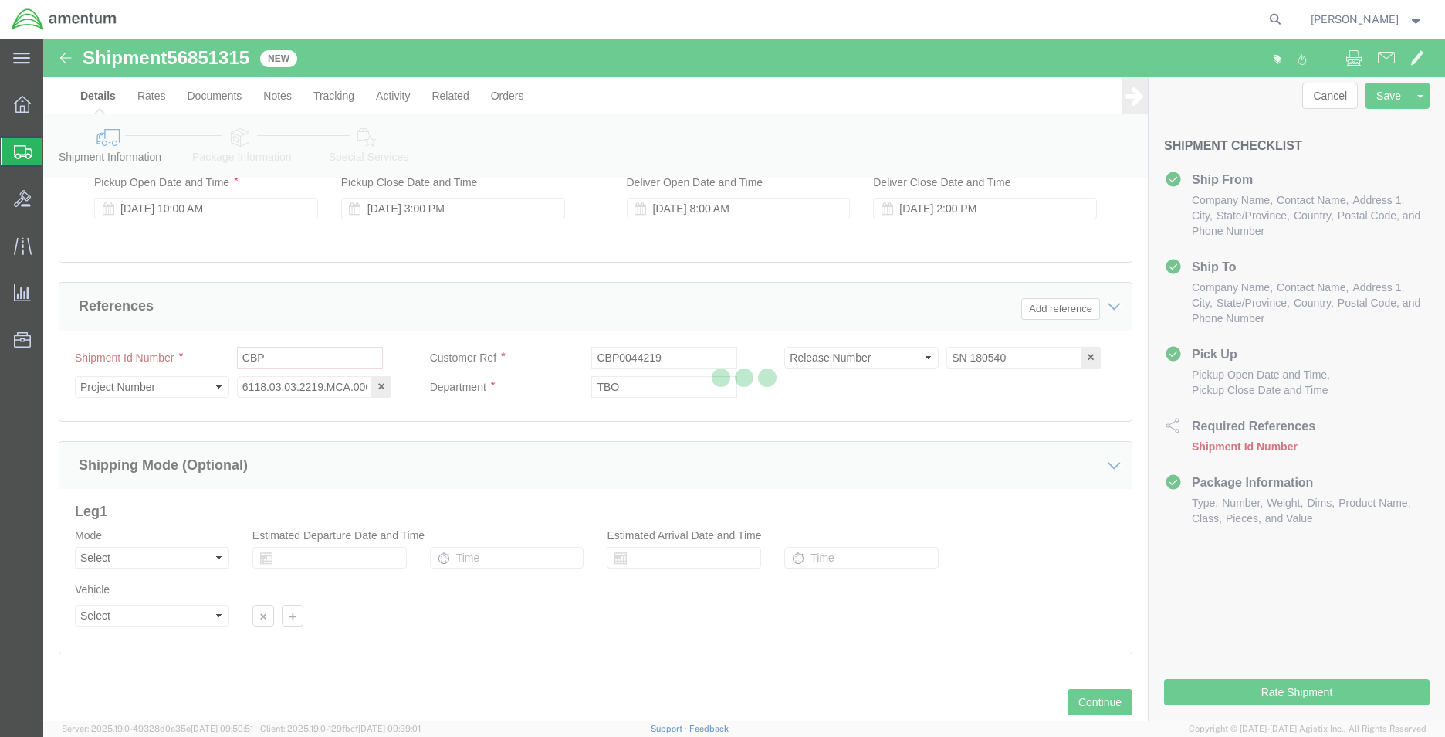
scroll to position [0, 0]
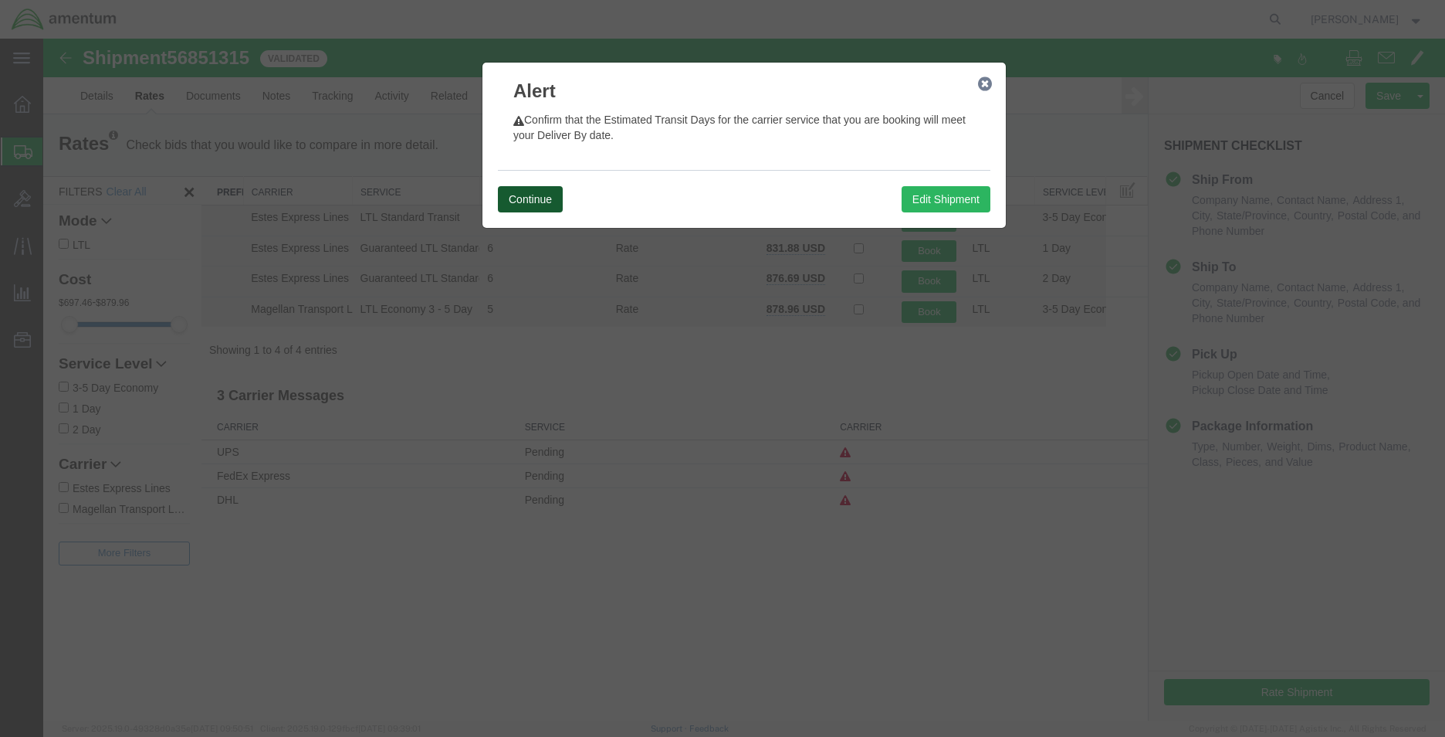
click at [540, 194] on button "Continue" at bounding box center [530, 199] width 65 height 26
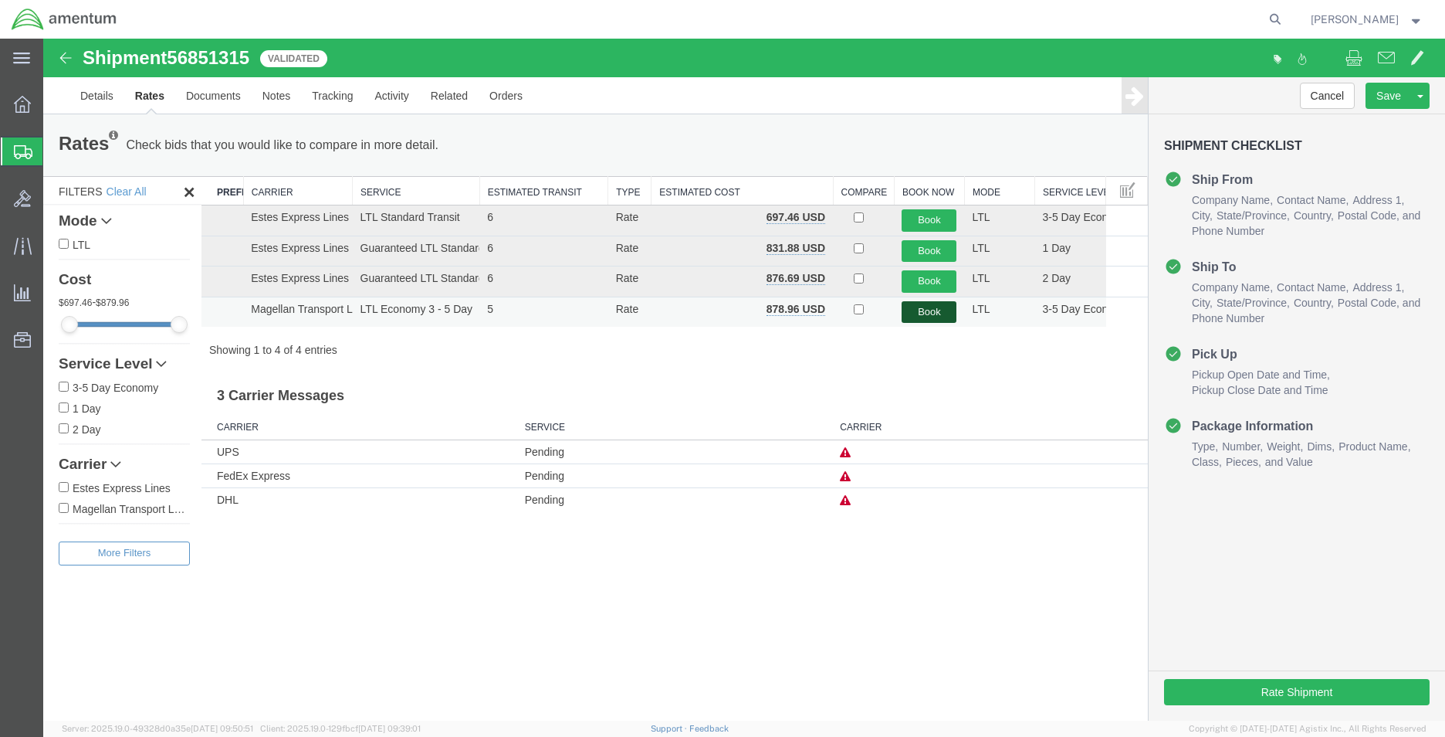
click at [935, 317] on button "Book" at bounding box center [929, 312] width 55 height 22
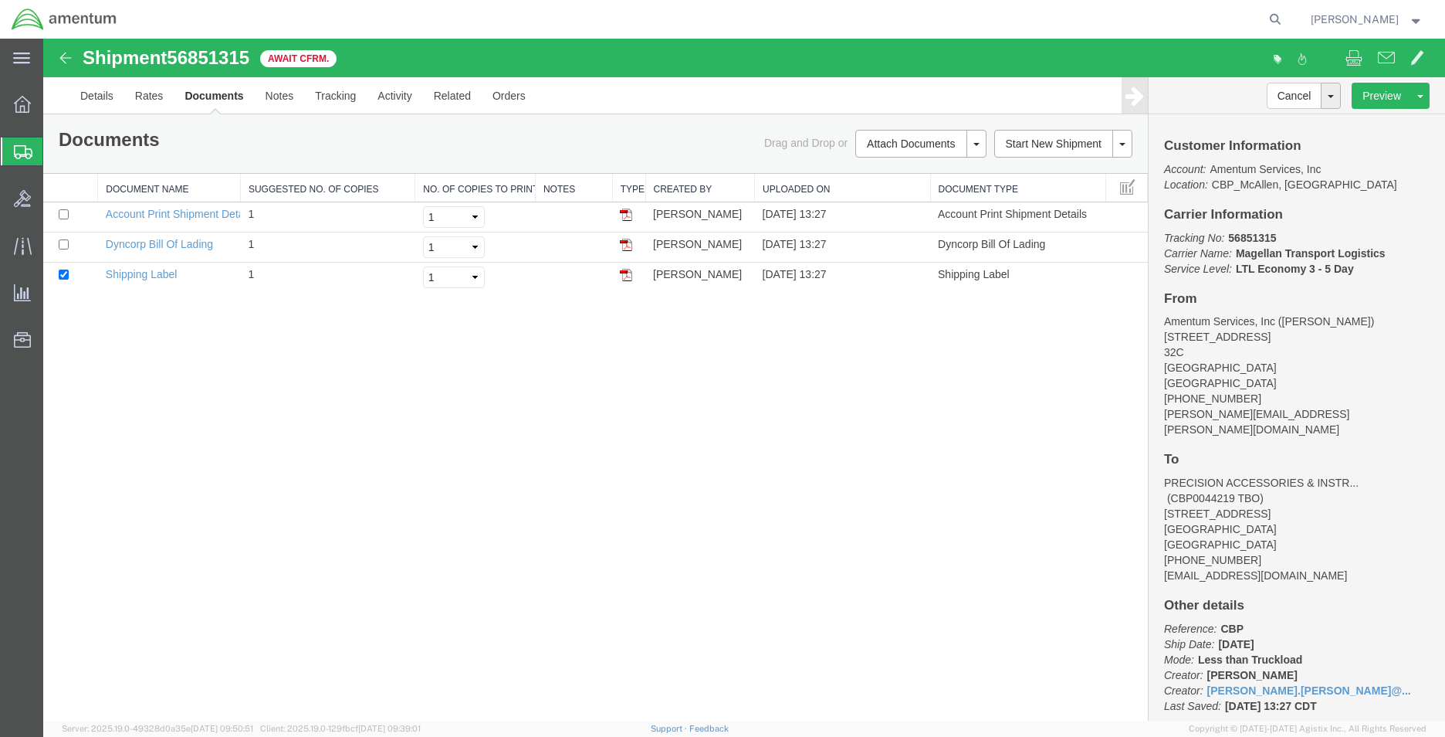
drag, startPoint x: 628, startPoint y: 279, endPoint x: 754, endPoint y: 424, distance: 192.1
click at [628, 279] on img at bounding box center [626, 275] width 12 height 12
click at [622, 247] on img at bounding box center [626, 245] width 12 height 12
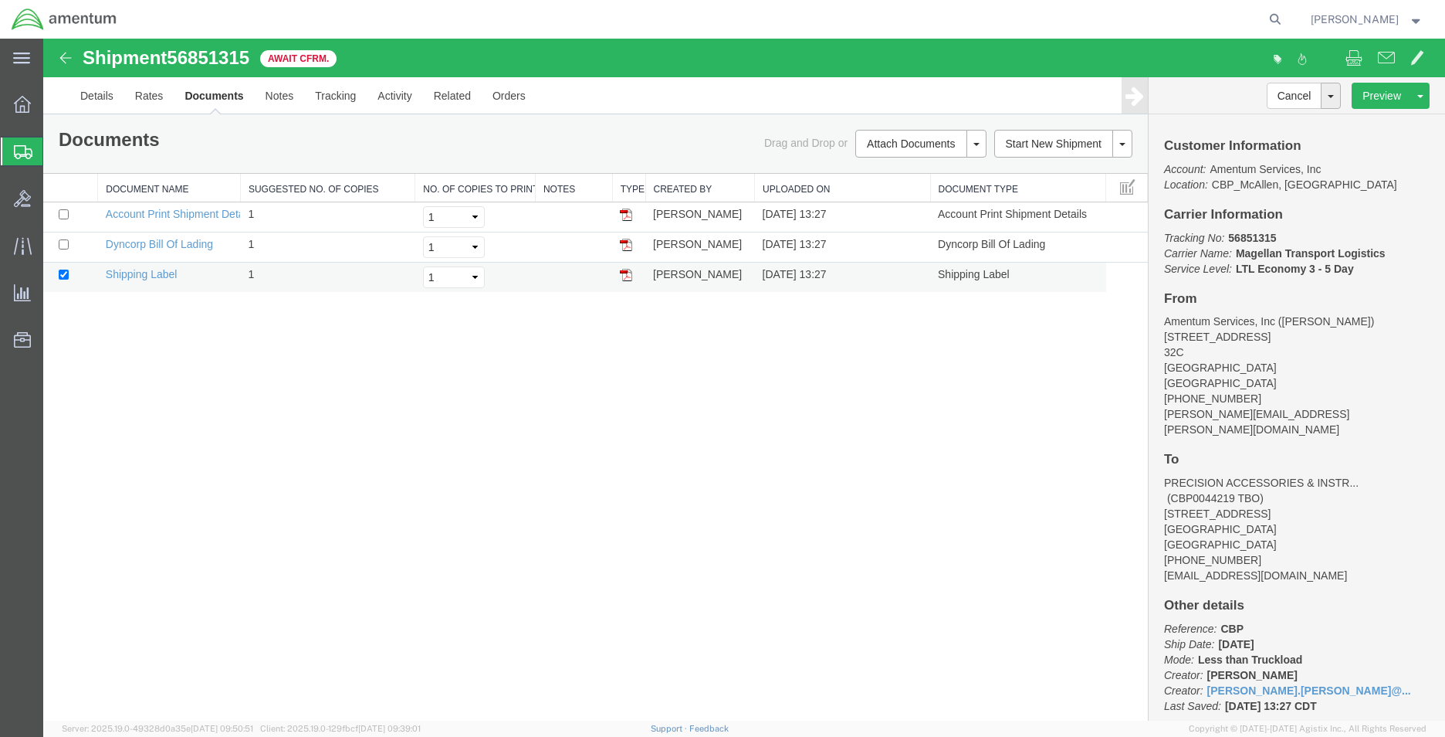
click at [622, 274] on img at bounding box center [626, 275] width 12 height 12
click at [628, 242] on img at bounding box center [626, 245] width 12 height 12
click at [621, 272] on img at bounding box center [626, 275] width 12 height 12
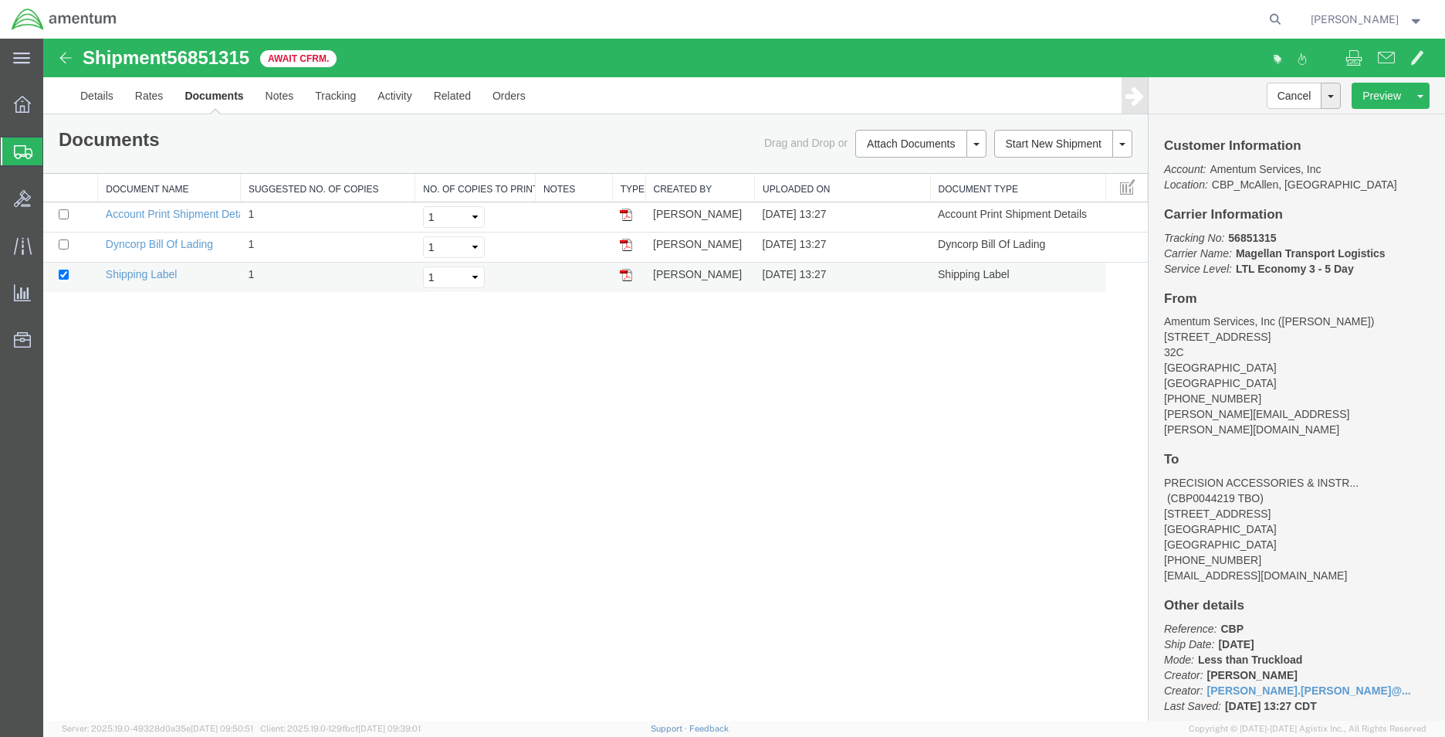
click at [621, 272] on img at bounding box center [626, 275] width 12 height 12
drag, startPoint x: 256, startPoint y: 59, endPoint x: 79, endPoint y: 59, distance: 177.6
click at [79, 59] on div "Shipment 56851315 3 of 3 Await Cfrm." at bounding box center [394, 62] width 699 height 29
copy h1 "Shipment 56851315"
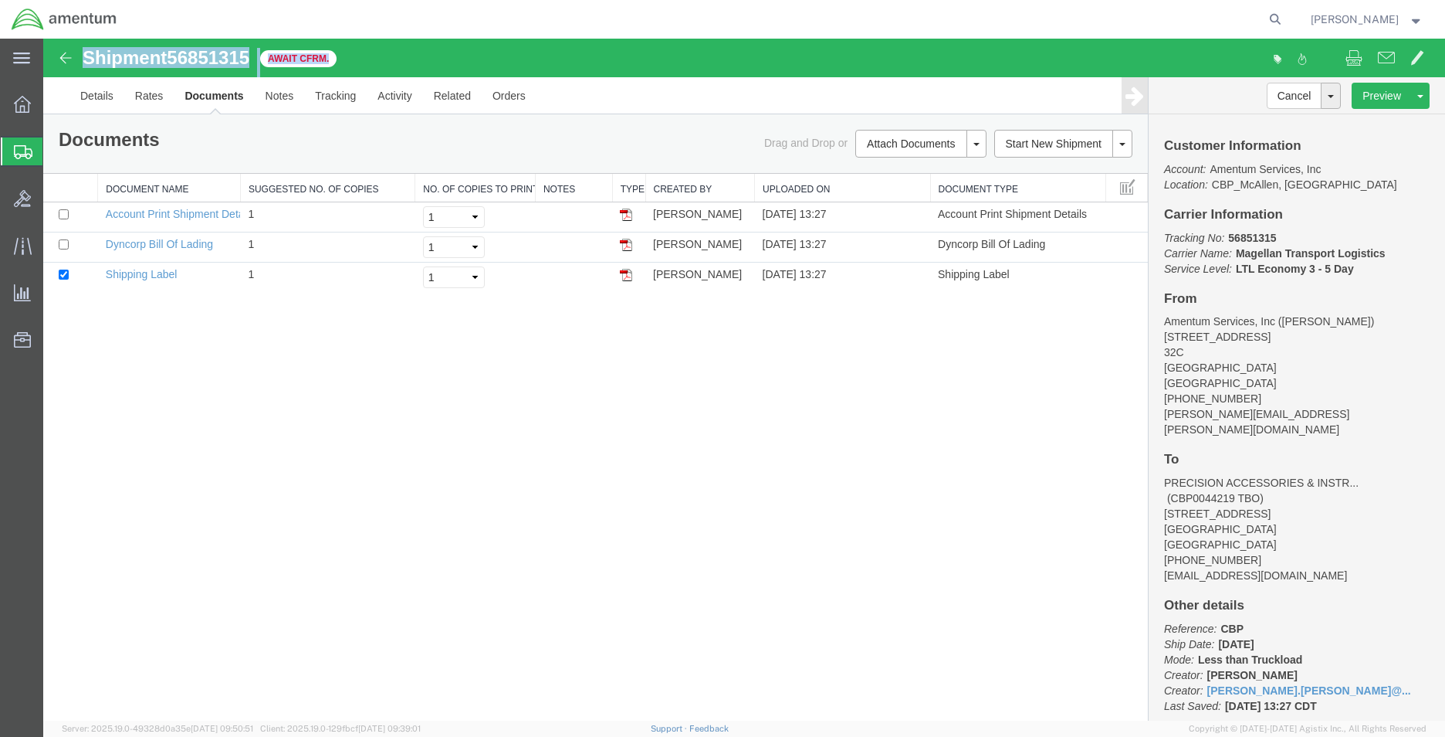
drag, startPoint x: 368, startPoint y: 59, endPoint x: 83, endPoint y: 61, distance: 284.1
click at [83, 61] on div "Shipment 56851315 3 of 3 Await Cfrm." at bounding box center [394, 62] width 699 height 29
copy div "Shipment 56851315 3 of 3 Await Cfrm."
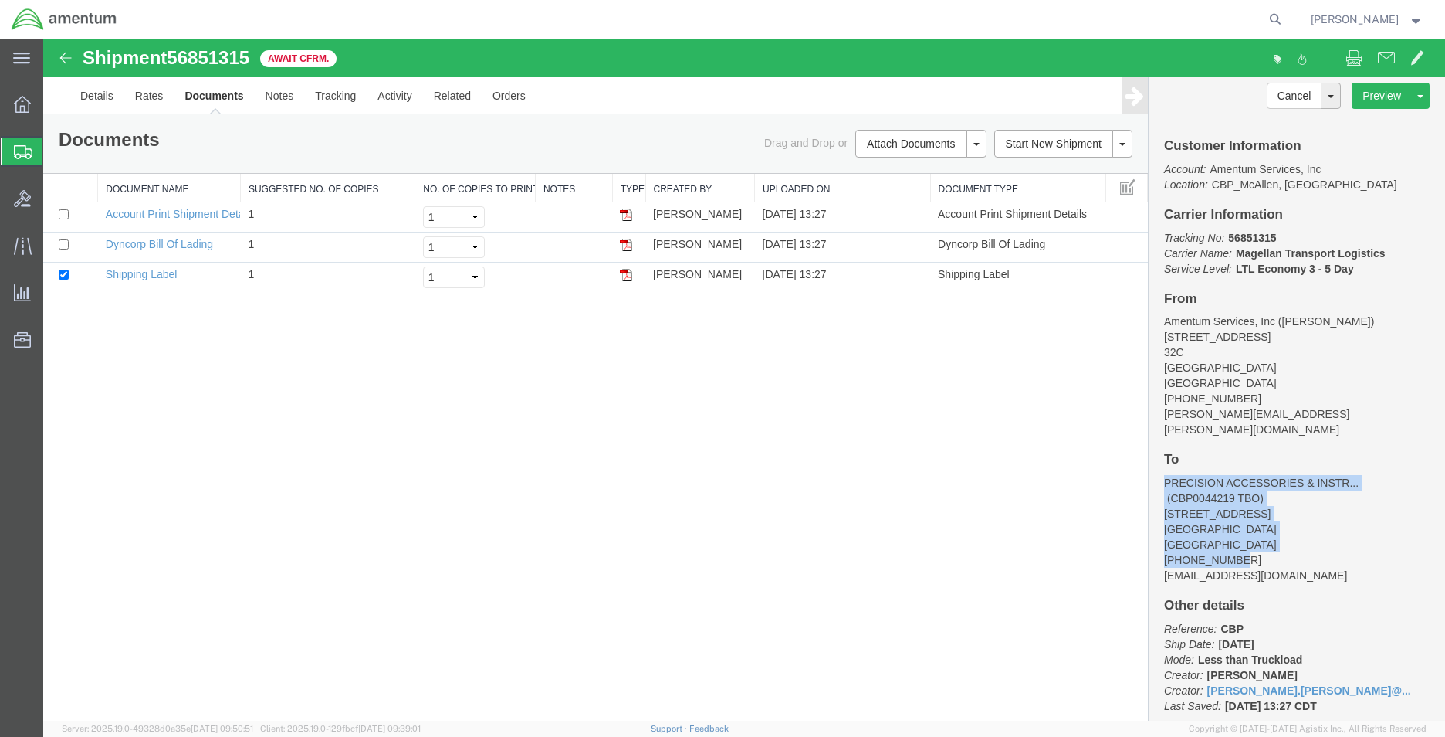
drag, startPoint x: 1167, startPoint y: 463, endPoint x: 1346, endPoint y: 544, distance: 197.3
click at [1346, 544] on address "PRECISION ACCESSORIES & INSTR... (CBP0044219 TBO) [STREET_ADDRESS] [PHONE_NUMBE…" at bounding box center [1297, 529] width 266 height 108
copy address "PRECISION ACCESSORIES & INSTR... (CBP0044219 TBO) [STREET_ADDRESS] [PHONE_NUMBE…"
click at [150, 94] on link "Rates" at bounding box center [149, 95] width 50 height 37
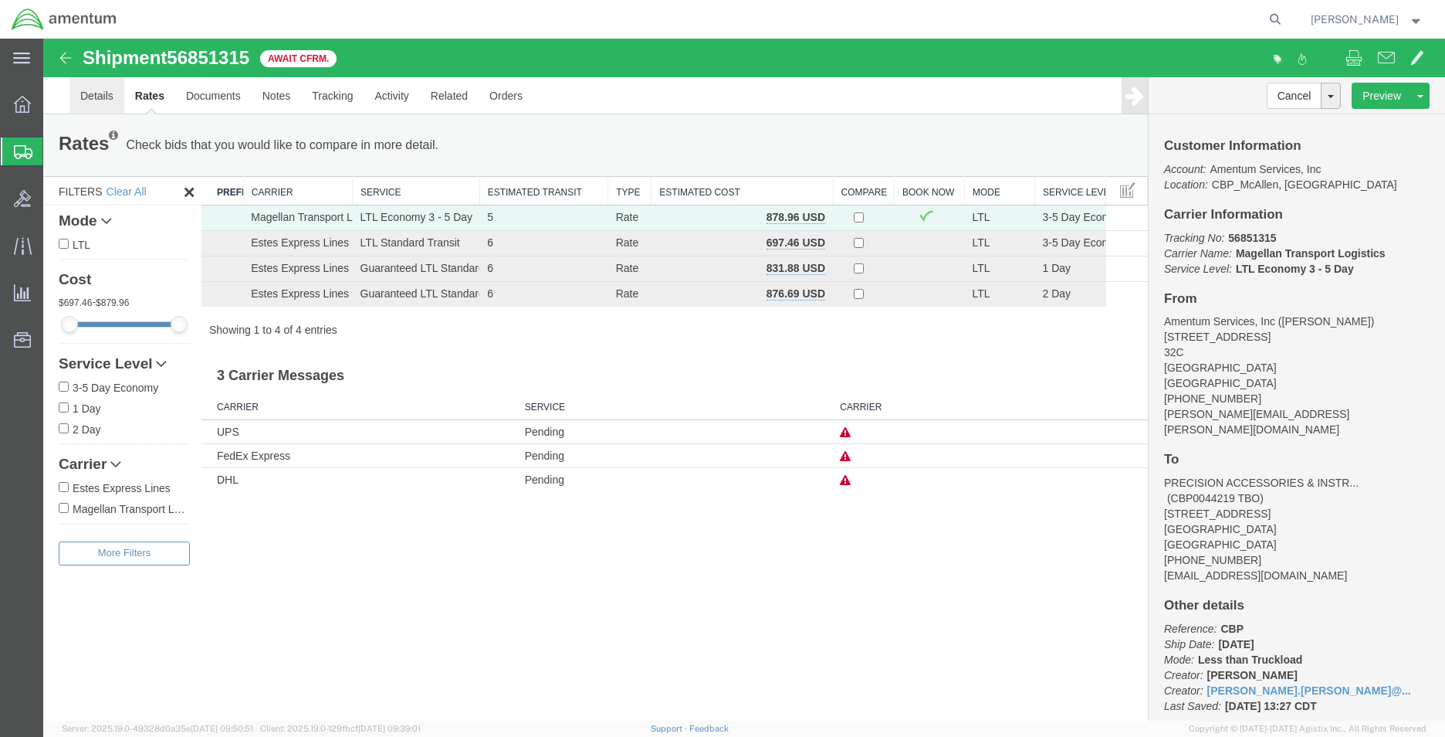
click at [89, 91] on link "Details" at bounding box center [96, 95] width 55 height 37
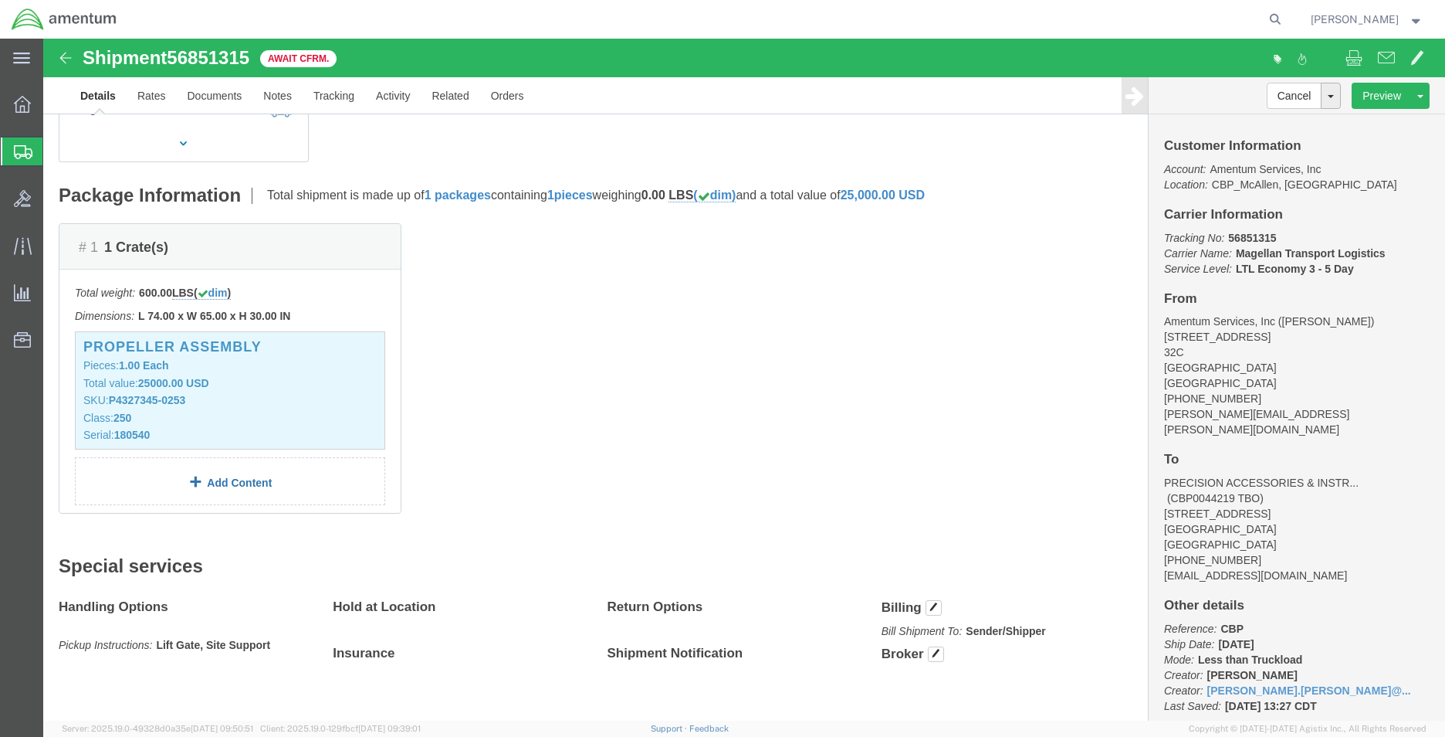
scroll to position [309, 0]
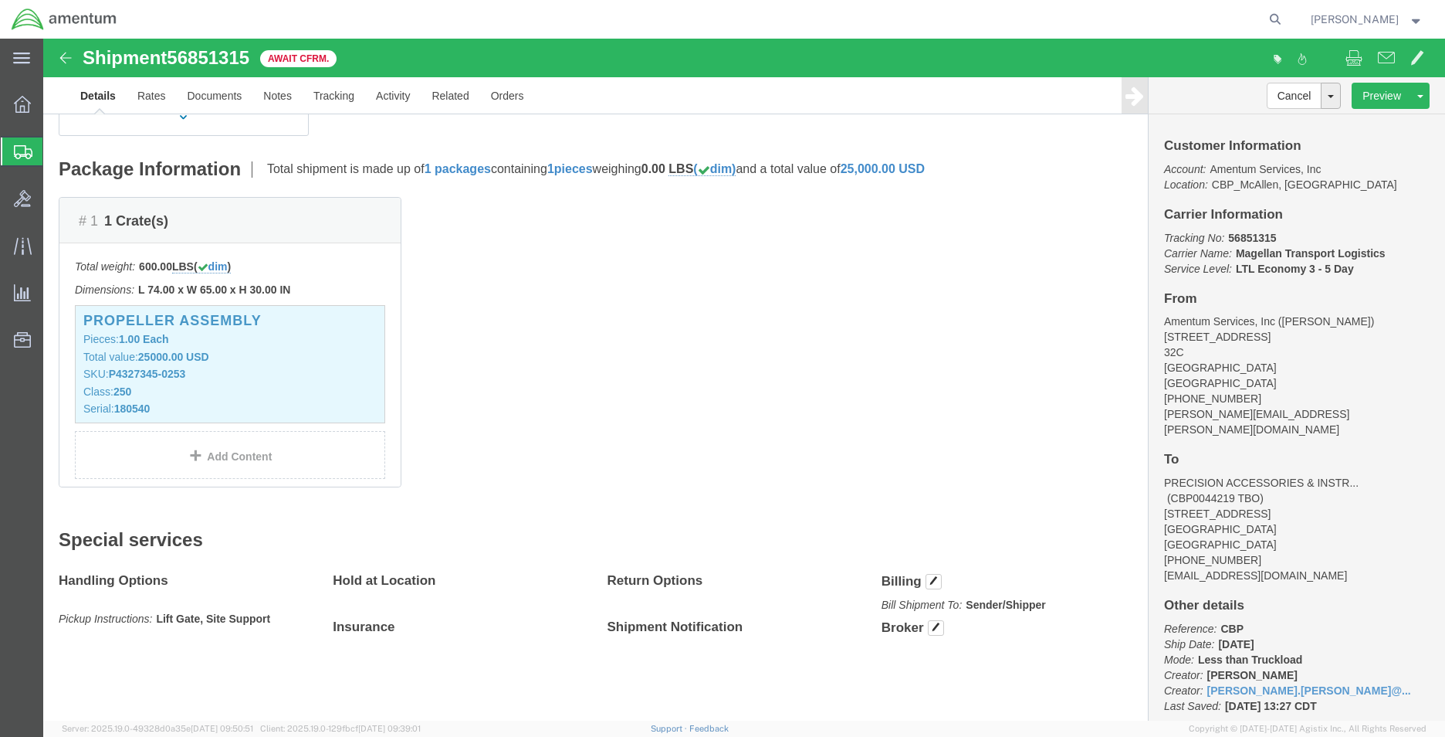
click div "# 1 1 Crate(s) Total weight: 600.00 LBS ( dim ) Dimensions: L 74.00 x W 65.00 x…"
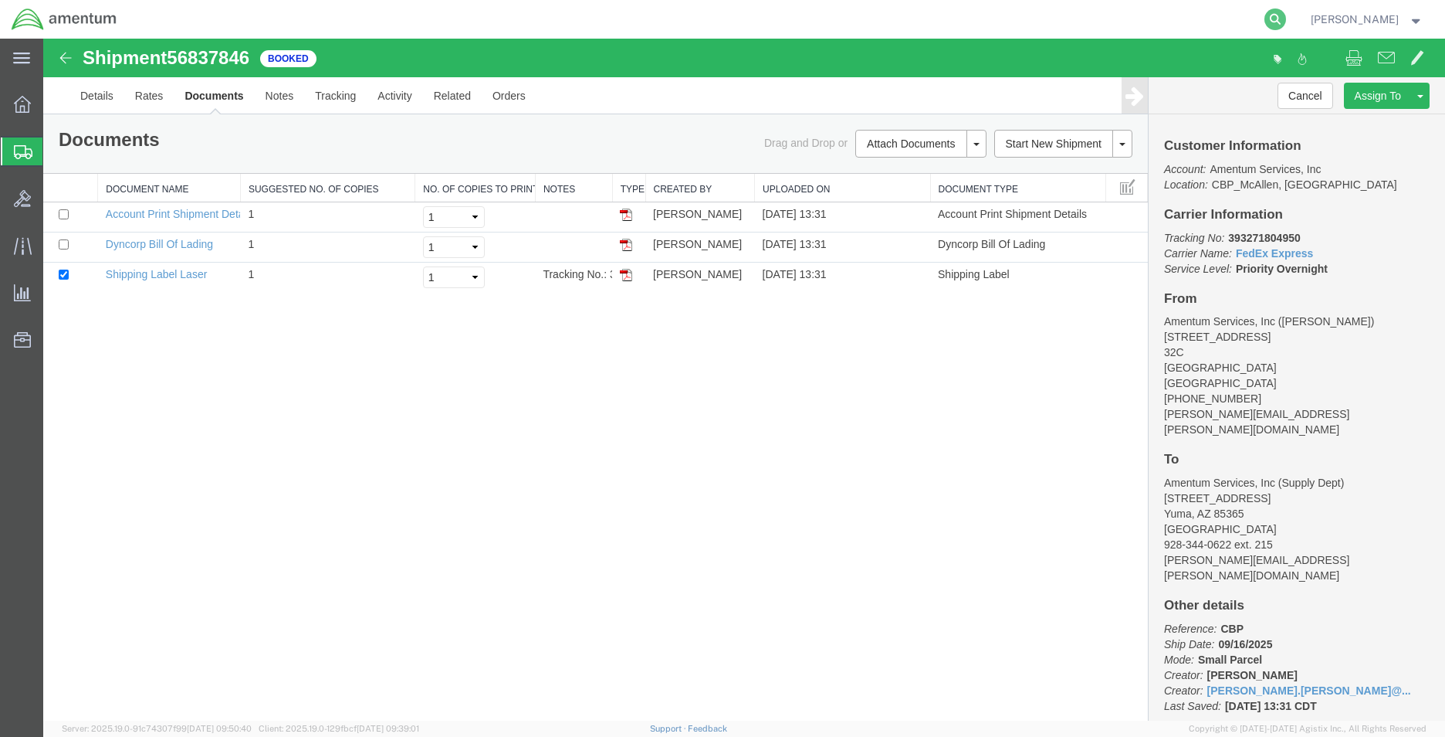
drag, startPoint x: 1265, startPoint y: 20, endPoint x: 1256, endPoint y: 24, distance: 9.3
click at [1265, 20] on icon at bounding box center [1276, 19] width 22 height 22
click at [1026, 22] on input "search" at bounding box center [1029, 19] width 469 height 37
type input "882325309190"
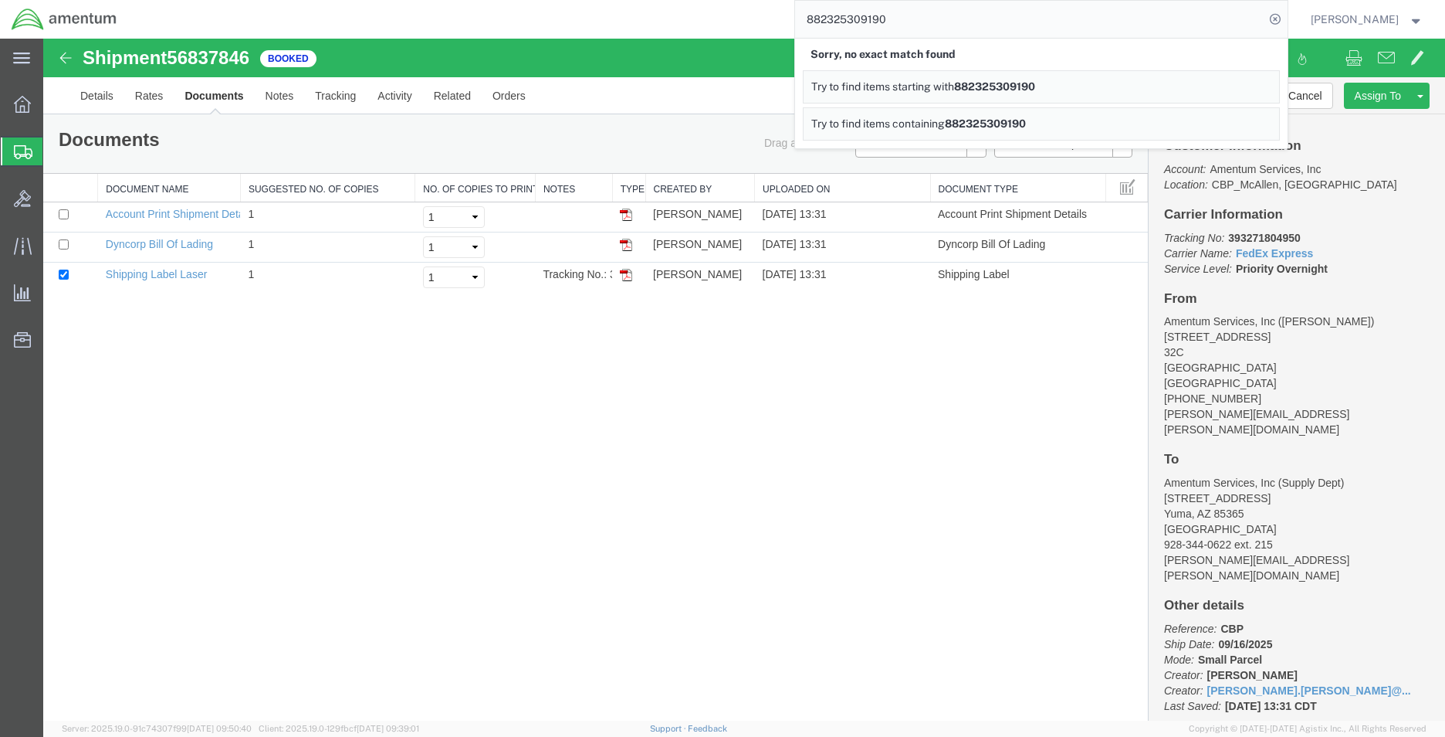
drag, startPoint x: 1015, startPoint y: 83, endPoint x: 689, endPoint y: 277, distance: 379.7
click at [1015, 83] on span "882325309190" at bounding box center [994, 86] width 81 height 12
click at [657, 22] on div "882325309190 Sorry, no partial match found Try to find items starting with 8823…" at bounding box center [708, 19] width 1160 height 39
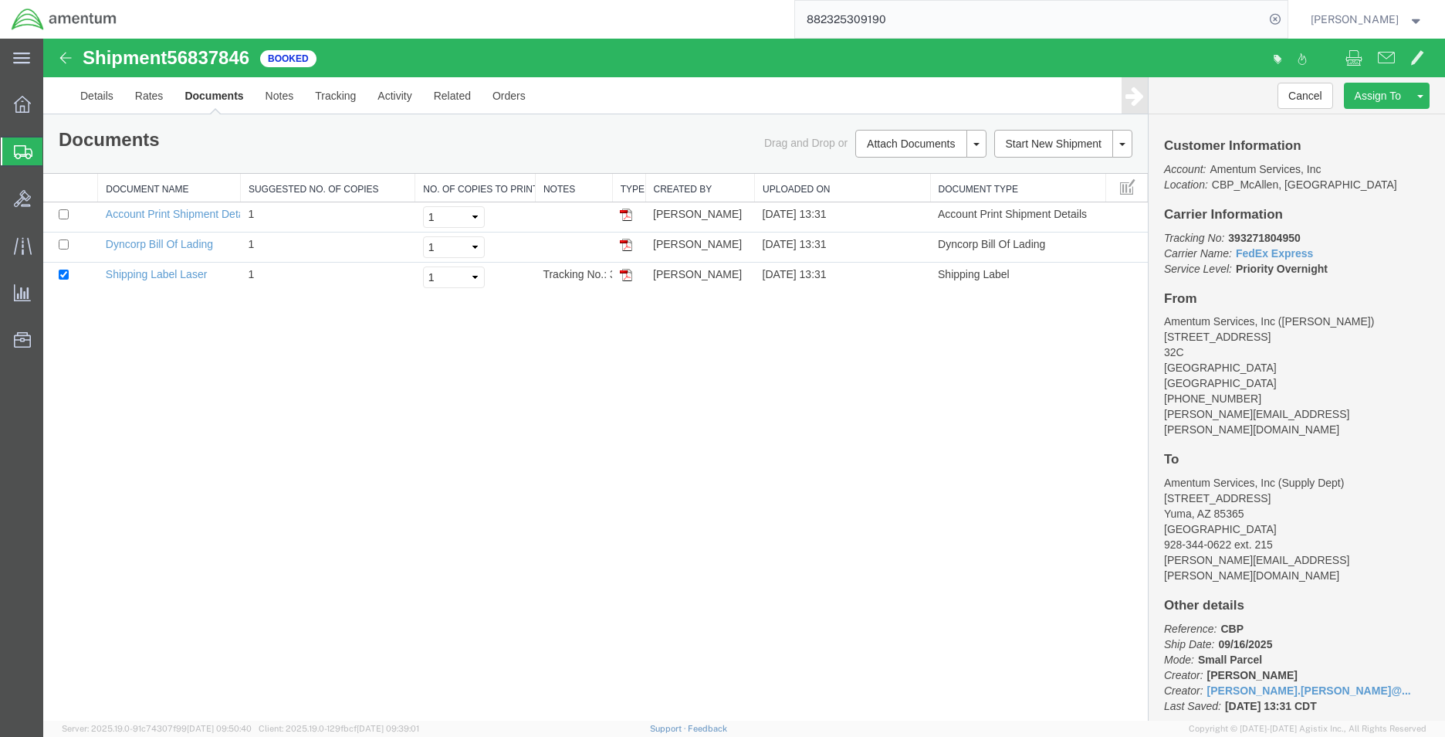
drag, startPoint x: 960, startPoint y: 25, endPoint x: 678, endPoint y: 25, distance: 281.8
click at [678, 25] on div "882325309190" at bounding box center [708, 19] width 1160 height 39
click at [107, 94] on link "Details" at bounding box center [96, 95] width 55 height 37
